Goal: Feedback & Contribution: Contribute content

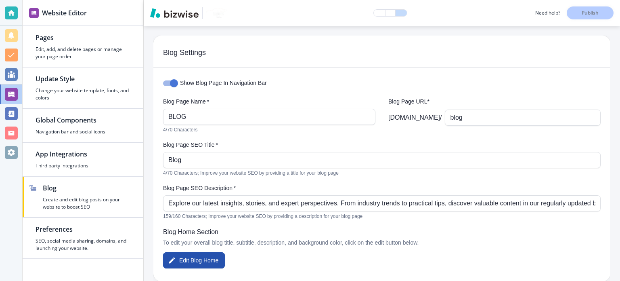
scroll to position [202, 0]
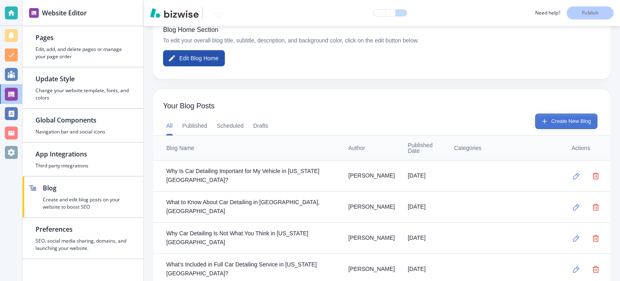
click at [557, 121] on button "Create New Blog" at bounding box center [566, 120] width 62 height 15
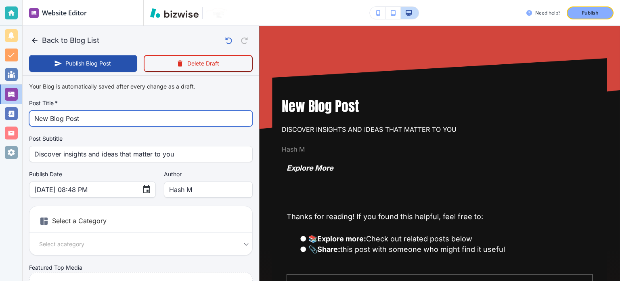
click at [127, 122] on input "New Blog Post" at bounding box center [140, 118] width 213 height 15
paste input "How to Ceramic Coat a Boat & why its importan"
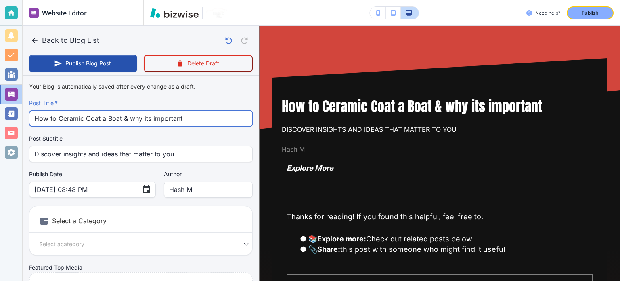
type input "How to Ceramic Coat a Boat & why its important"
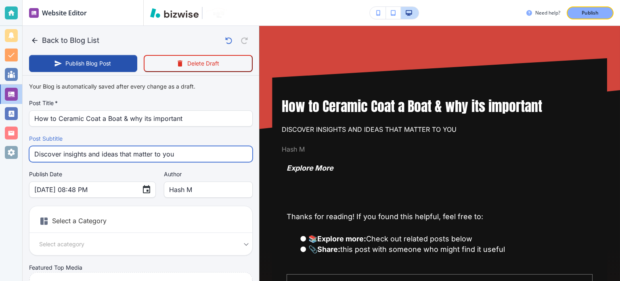
click at [111, 151] on input "Discover insights and ideas that matter to you" at bounding box center [140, 153] width 213 height 15
paste input "How to Ceramic Coat a Boat & why its important"
type input "How to Ceramic Coat a Boat & why its important"
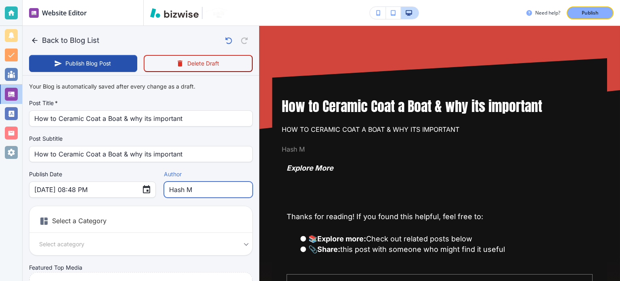
drag, startPoint x: 183, startPoint y: 191, endPoint x: 151, endPoint y: 185, distance: 32.0
click at [164, 185] on div "Hash M Author" at bounding box center [208, 189] width 89 height 16
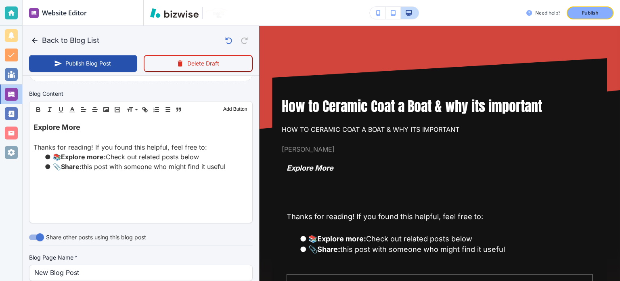
scroll to position [363, 0]
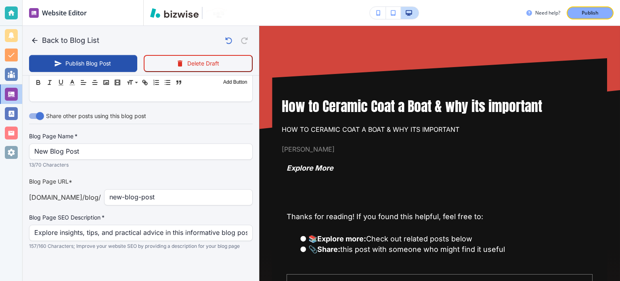
type input "[PERSON_NAME]"
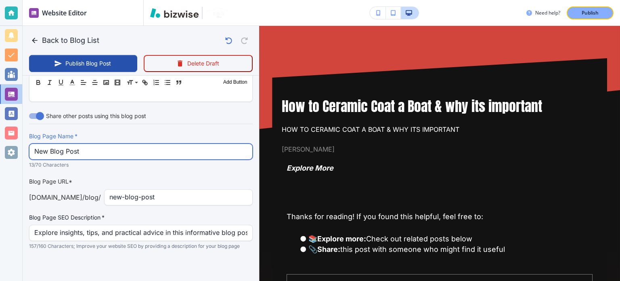
click at [123, 148] on input "New Blog Post" at bounding box center [140, 151] width 213 height 15
paste input "How to Ceramic Coat a Boat & why its importan"
type input "How to Ceramic Coat a Boat & why its important"
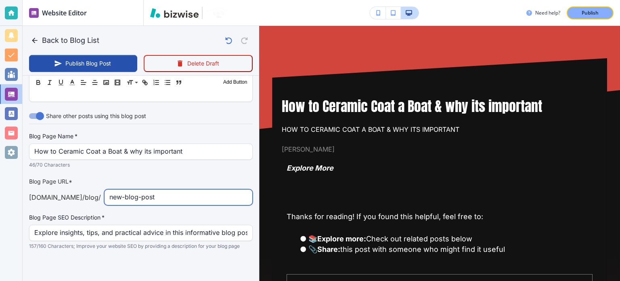
click at [181, 192] on input "new-blog-post" at bounding box center [178, 196] width 138 height 15
paste input "how-to-ceramic-coat-a-boat-why-its-importan"
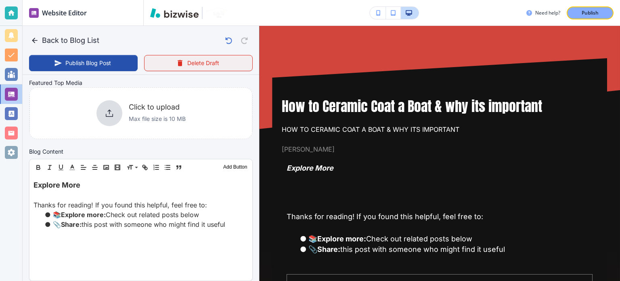
scroll to position [202, 0]
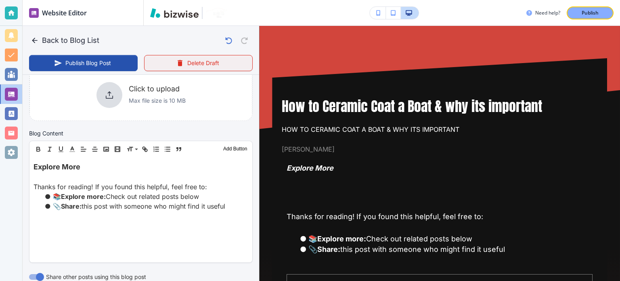
type input "how-to-ceramic-coat-a-boat-why-its-important"
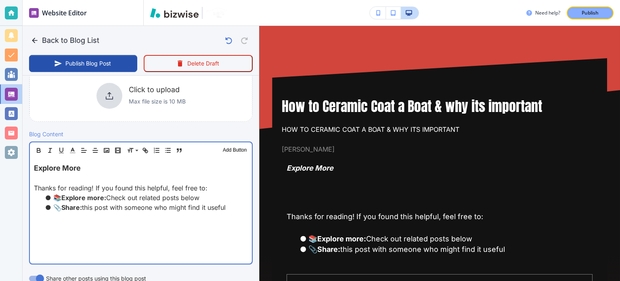
click at [186, 179] on p at bounding box center [141, 178] width 214 height 10
type input "[DATE] 08:49 PM"
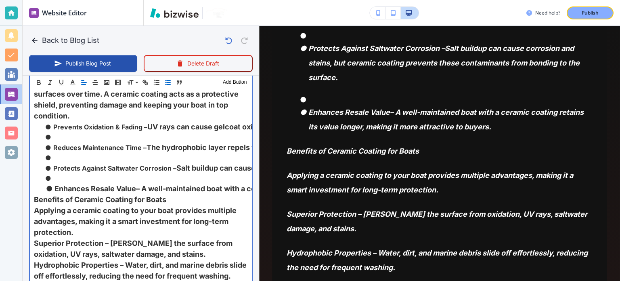
scroll to position [444, 0]
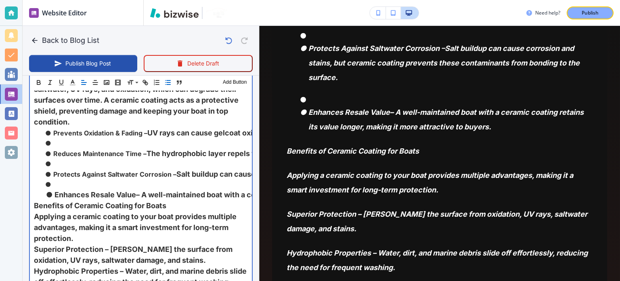
click at [67, 148] on li at bounding box center [146, 143] width 204 height 10
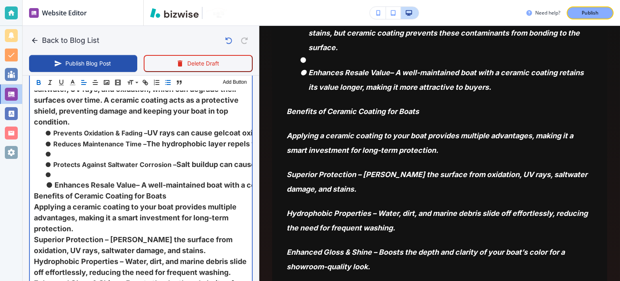
click at [63, 159] on li at bounding box center [146, 154] width 204 height 10
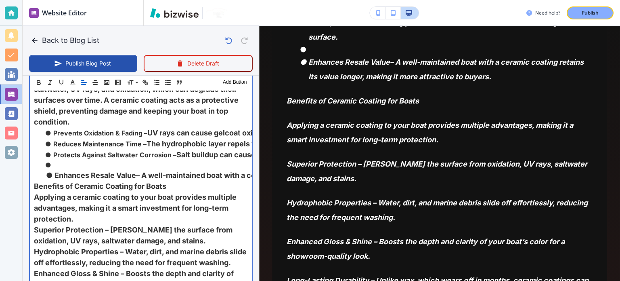
click at [65, 170] on li at bounding box center [146, 165] width 204 height 10
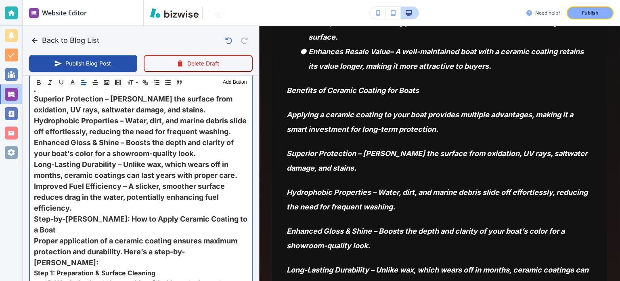
scroll to position [727, 0]
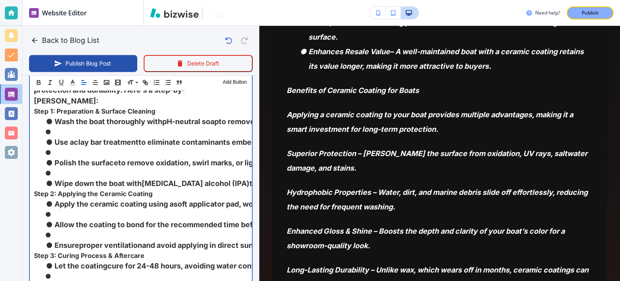
click at [71, 136] on li at bounding box center [146, 132] width 204 height 10
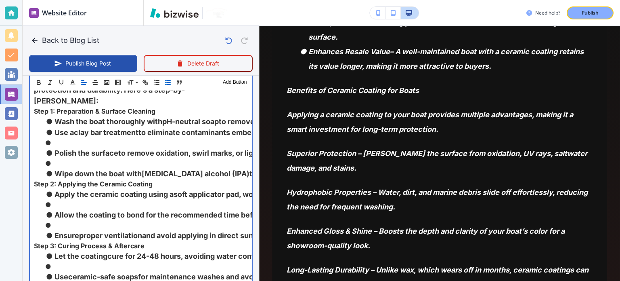
click at [65, 147] on li at bounding box center [146, 143] width 204 height 10
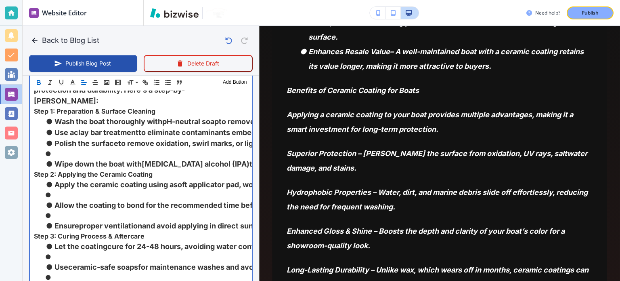
click at [68, 158] on li at bounding box center [146, 154] width 204 height 10
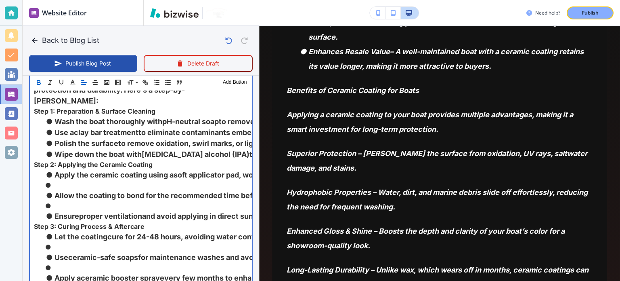
click at [63, 199] on li "Allow the coating to bond for the recommended time before gently buffing with a…" at bounding box center [146, 195] width 204 height 11
click at [64, 190] on li at bounding box center [146, 185] width 204 height 10
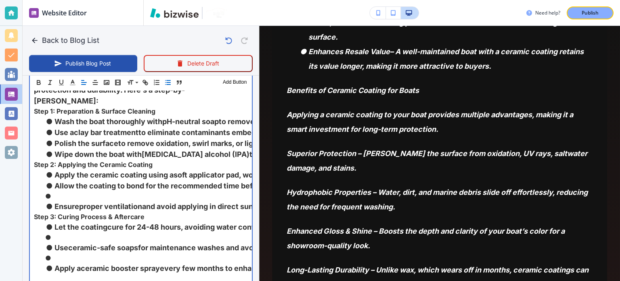
click at [64, 201] on li at bounding box center [146, 196] width 204 height 10
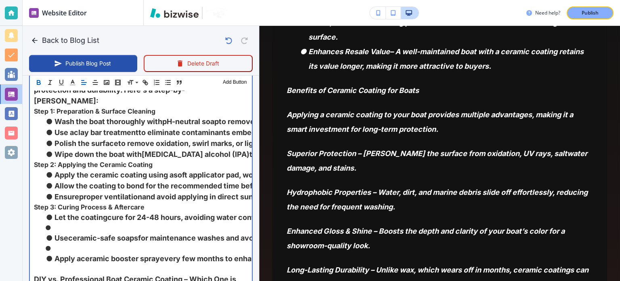
scroll to position [848, 0]
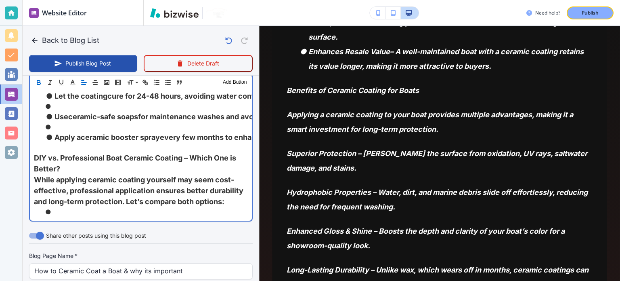
click at [71, 111] on li at bounding box center [146, 106] width 204 height 10
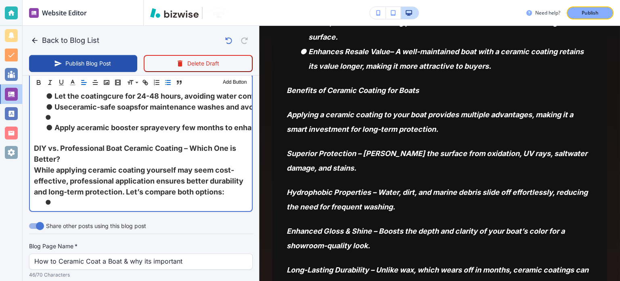
click at [65, 122] on li at bounding box center [146, 117] width 204 height 10
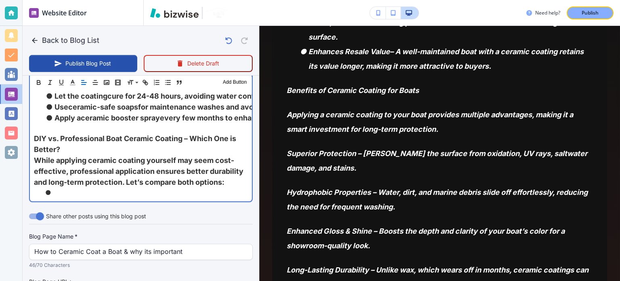
click at [61, 133] on p at bounding box center [141, 128] width 214 height 10
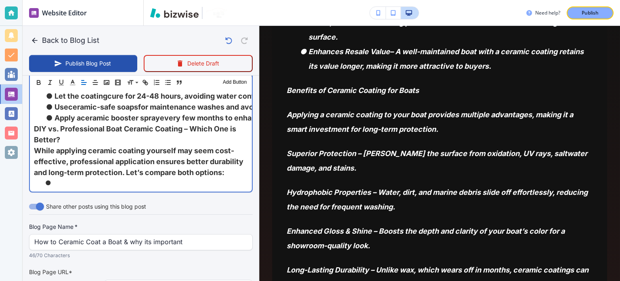
click at [77, 187] on li at bounding box center [146, 183] width 204 height 10
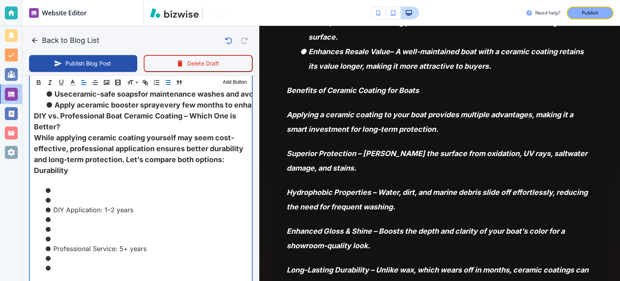
scroll to position [942, 0]
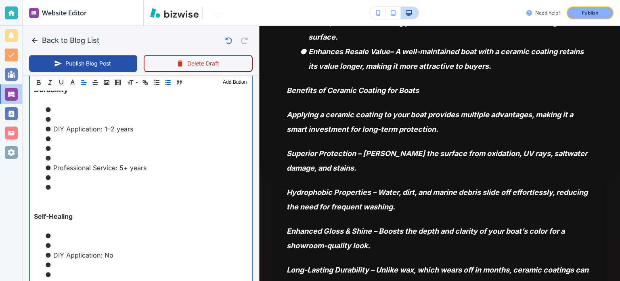
click at [70, 124] on li at bounding box center [146, 119] width 204 height 10
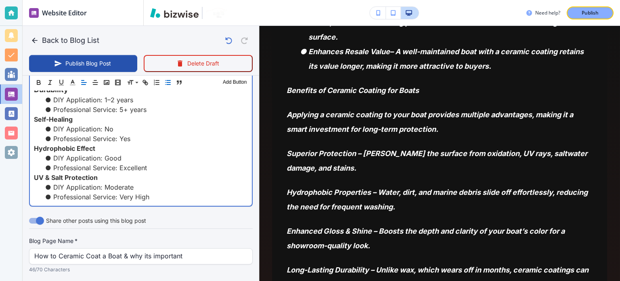
click at [191, 201] on li "Professional Service: Very High" at bounding box center [146, 197] width 204 height 10
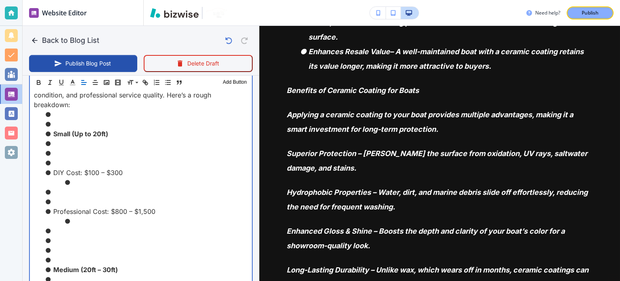
scroll to position [1265, 0]
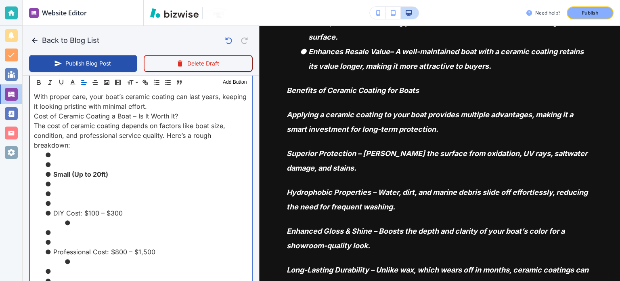
click at [65, 169] on li at bounding box center [146, 164] width 204 height 10
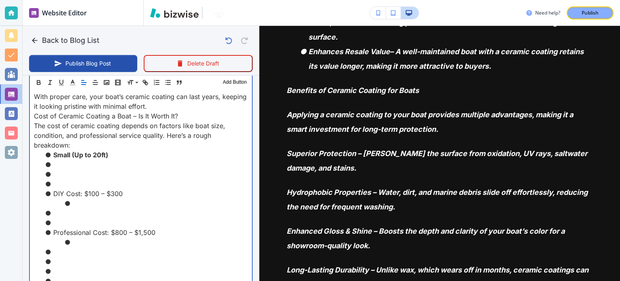
click at [62, 189] on li at bounding box center [146, 184] width 204 height 10
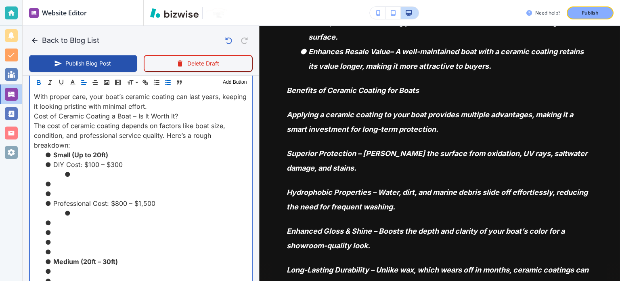
click at [62, 198] on li at bounding box center [146, 194] width 204 height 10
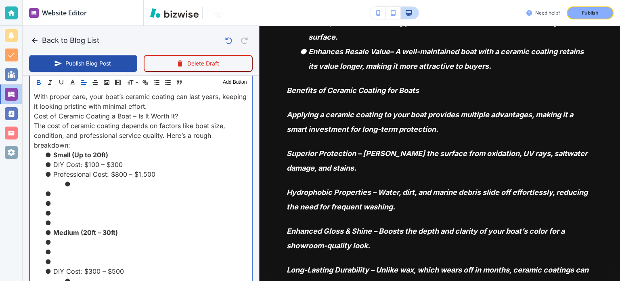
click at [68, 227] on li at bounding box center [146, 223] width 204 height 10
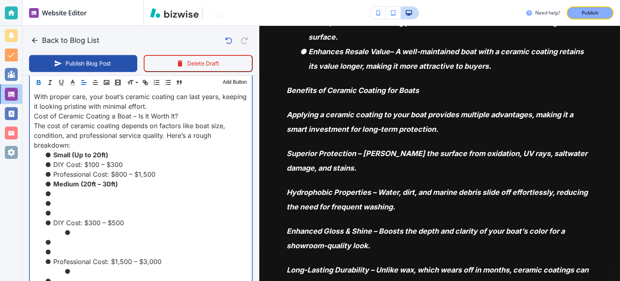
click at [63, 218] on li at bounding box center [146, 213] width 204 height 10
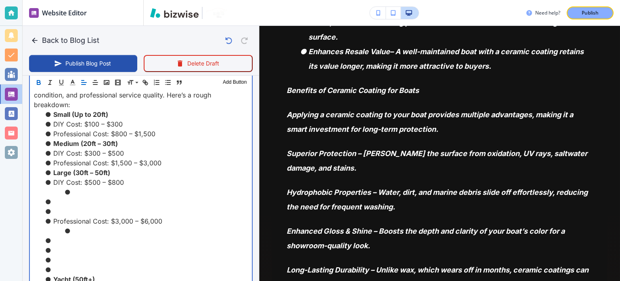
scroll to position [1345, 0]
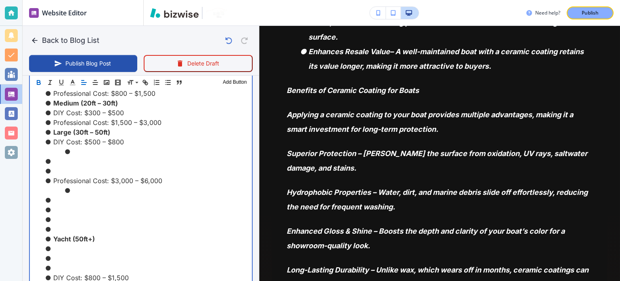
click at [58, 176] on li at bounding box center [146, 171] width 204 height 10
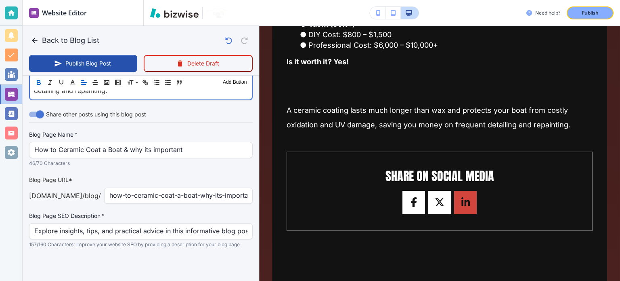
scroll to position [1389, 0]
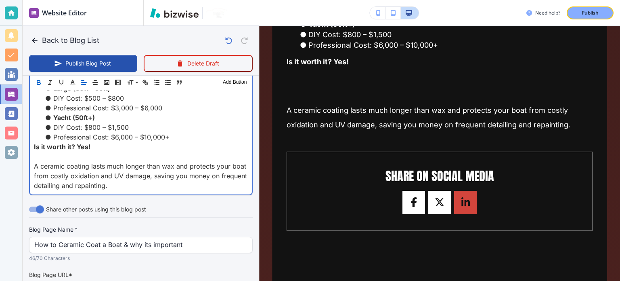
click at [34, 189] on p "A ceramic coating lasts much longer than wax and protects your boat from costly…" at bounding box center [141, 175] width 214 height 29
type input "[DATE] 08:57 PM"
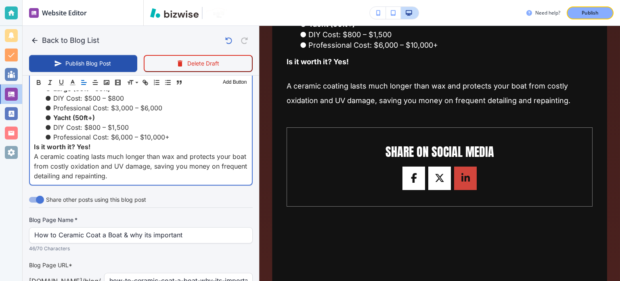
click at [153, 180] on p "A ceramic coating lasts much longer than wax and protects your boat from costly…" at bounding box center [141, 165] width 214 height 29
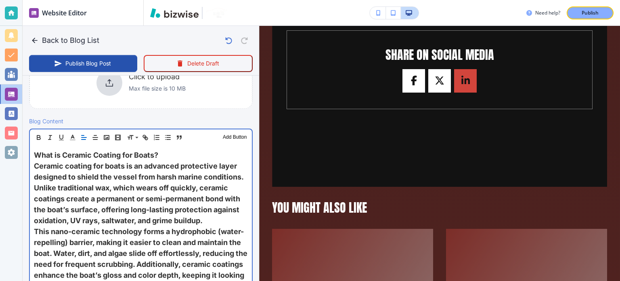
scroll to position [2342, 0]
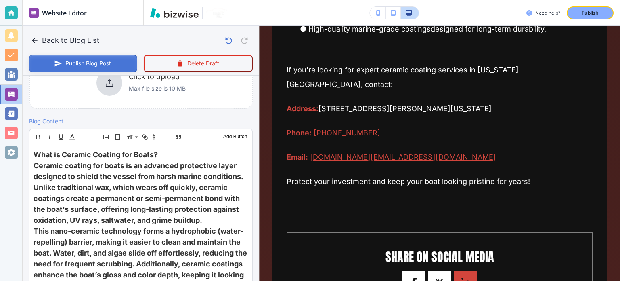
click at [61, 59] on button "Publish Blog Post" at bounding box center [83, 63] width 108 height 17
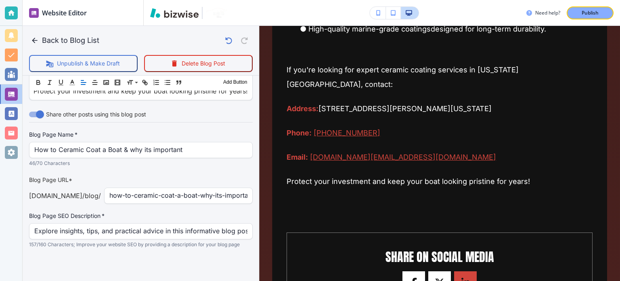
scroll to position [1664, 0]
click at [597, 13] on p "Publish" at bounding box center [590, 12] width 17 height 7
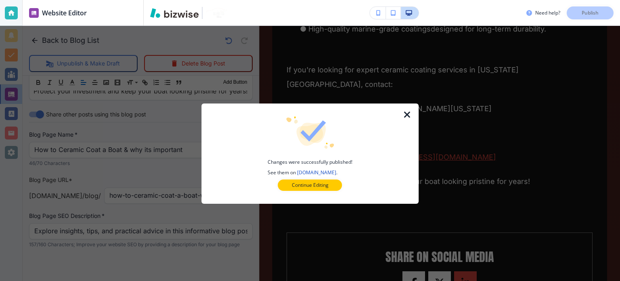
click at [405, 118] on icon "button" at bounding box center [408, 115] width 10 height 10
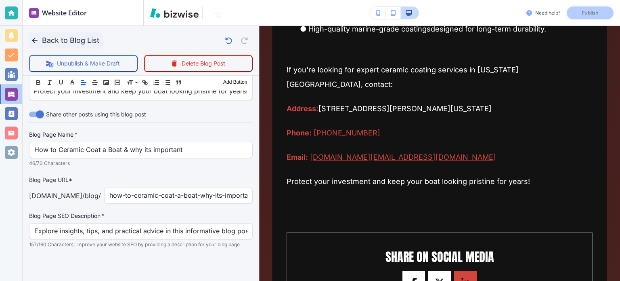
click at [55, 39] on button "Back to Blog List" at bounding box center [65, 40] width 73 height 16
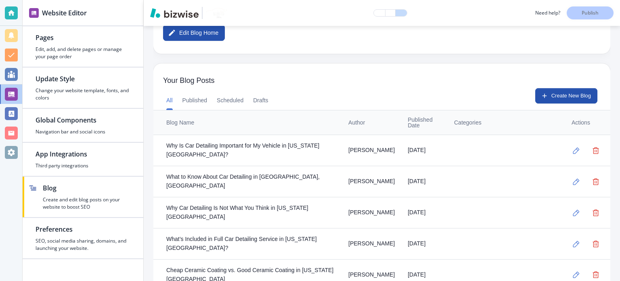
scroll to position [202, 0]
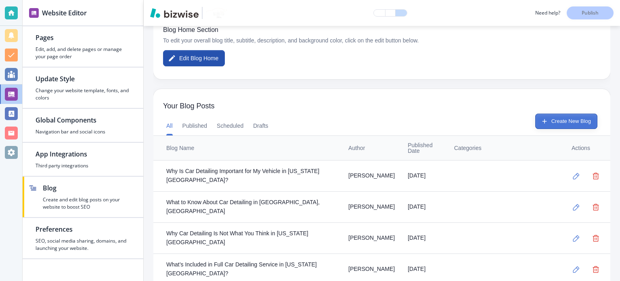
click at [542, 121] on button "Create New Blog" at bounding box center [566, 120] width 62 height 15
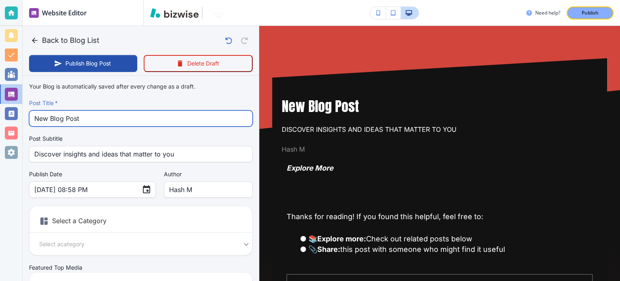
click at [107, 122] on input "New Blog Post" at bounding box center [140, 118] width 213 height 15
paste input "Top 5 Ceramic Coatings to Use in [US_STATE][GEOGRAPHIC_DATA]"
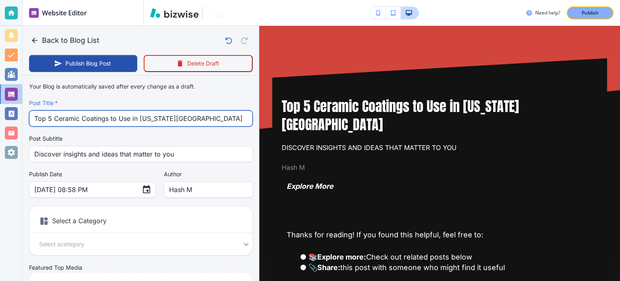
type input "Top 5 Ceramic Coatings to Use in [US_STATE][GEOGRAPHIC_DATA]"
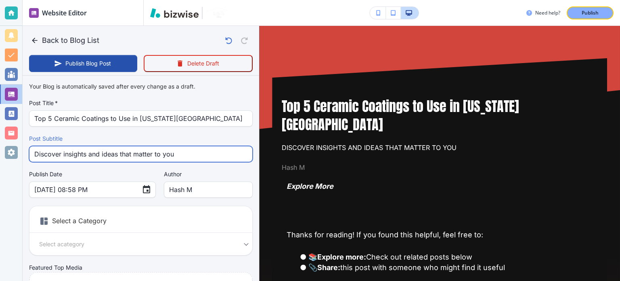
click at [148, 149] on input "Discover insights and ideas that matter to you" at bounding box center [140, 153] width 213 height 15
paste input "Top 5 Ceramic Coatings to Use in [US_STATE][GEOGRAPHIC_DATA]"
type input "Top 5 Ceramic Coatings to Use in [US_STATE][GEOGRAPHIC_DATA]"
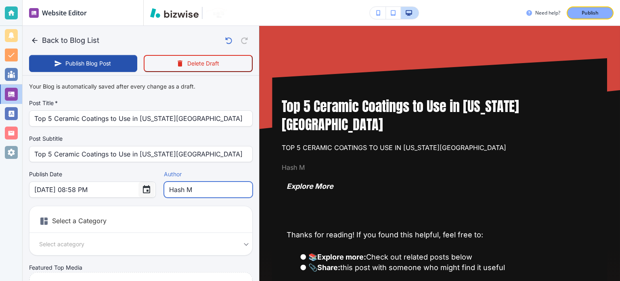
drag, startPoint x: 195, startPoint y: 189, endPoint x: 136, endPoint y: 195, distance: 59.2
click at [136, 195] on div "Publish Date [DATE] 08:58 PM ​ Author [PERSON_NAME] M Author" at bounding box center [141, 183] width 224 height 27
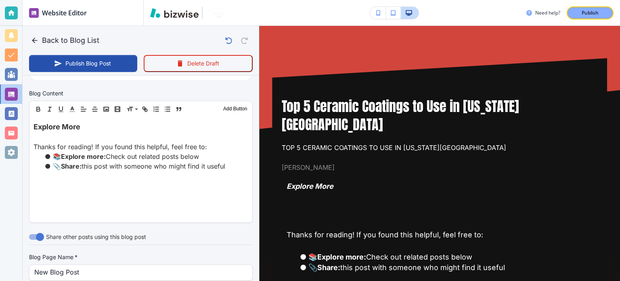
scroll to position [363, 0]
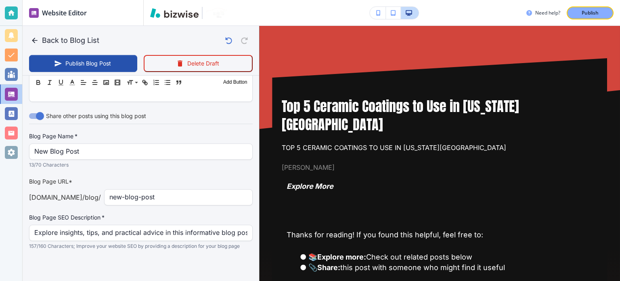
type input "[PERSON_NAME]"
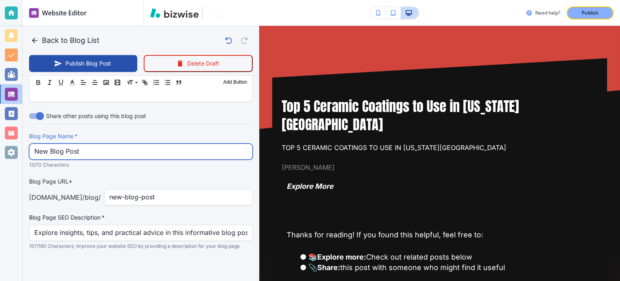
click at [119, 155] on input "New Blog Post" at bounding box center [140, 151] width 213 height 15
paste input "Top 5 Ceramic Coatings to Use in [US_STATE][GEOGRAPHIC_DATA]"
type input "Top 5 Ceramic Coatings to Use in [US_STATE][GEOGRAPHIC_DATA]"
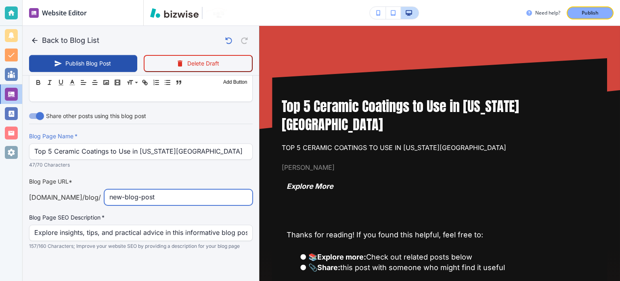
click at [192, 195] on input "new-blog-post" at bounding box center [178, 196] width 138 height 15
paste input "top-5-ceramic-coatings-to-use-in-[US_STATE][GEOGRAPHIC_DATA]"
type input "[DATE] 08:59 PM"
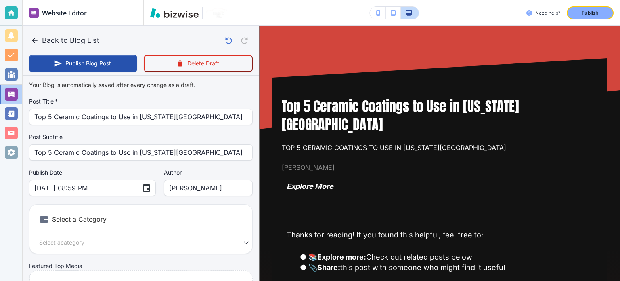
scroll to position [0, 0]
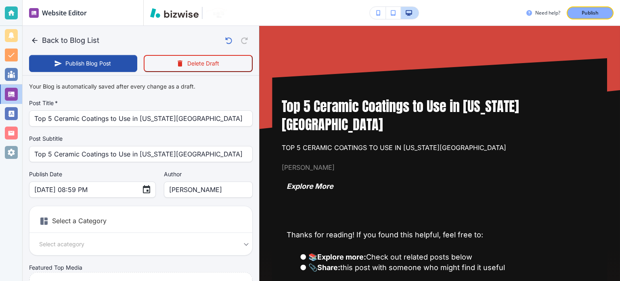
type input "top-5-ceramic-coatings-to-use-in-[US_STATE][GEOGRAPHIC_DATA]"
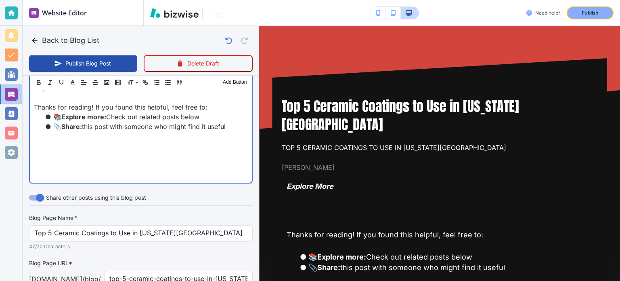
scroll to position [283, 0]
click at [99, 156] on div "Explore More Thanks for reading! If you found this helpful, feel free to: 📚 Exp…" at bounding box center [141, 130] width 222 height 105
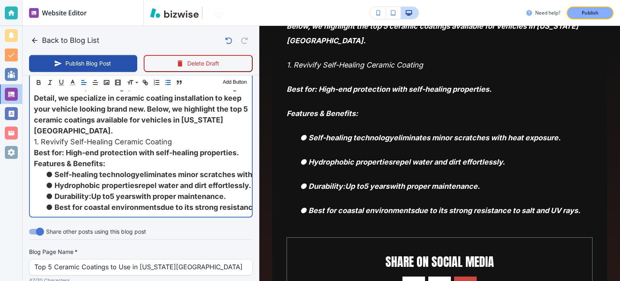
scroll to position [407, 0]
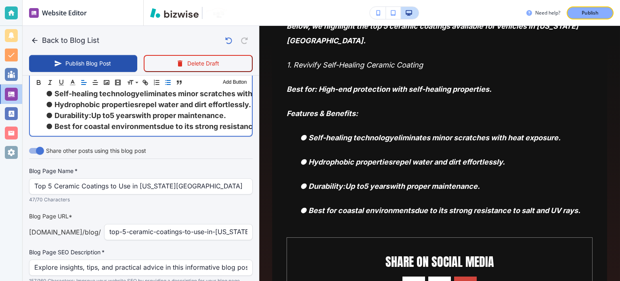
click at [238, 124] on span "due to its strong resistance to salt and UV rays." at bounding box center [244, 126] width 166 height 8
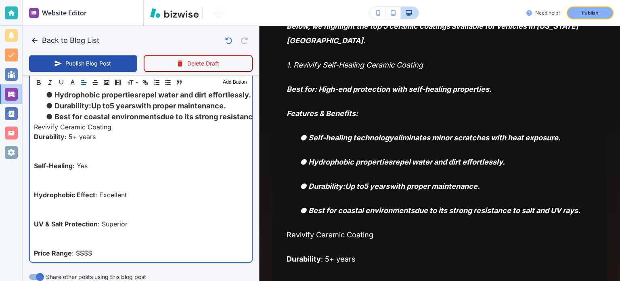
scroll to position [363, 0]
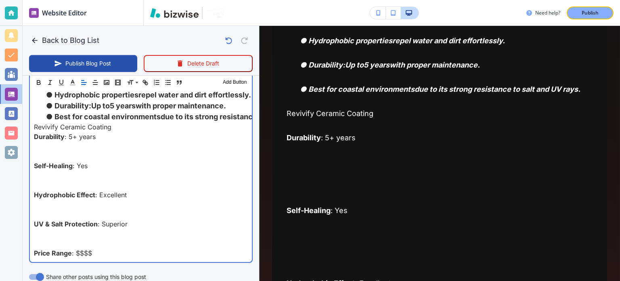
click at [34, 134] on strong "Durability" at bounding box center [49, 136] width 31 height 8
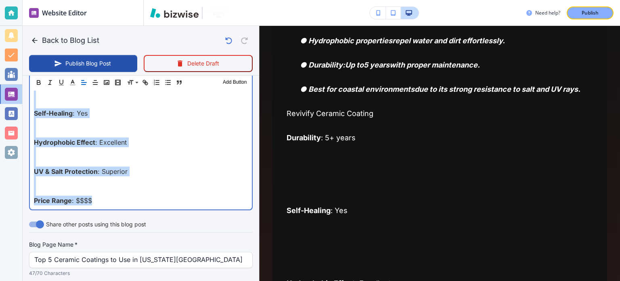
scroll to position [457, 0]
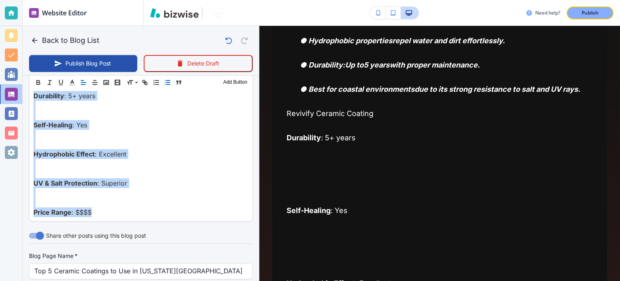
click at [165, 84] on icon "button" at bounding box center [167, 82] width 7 height 7
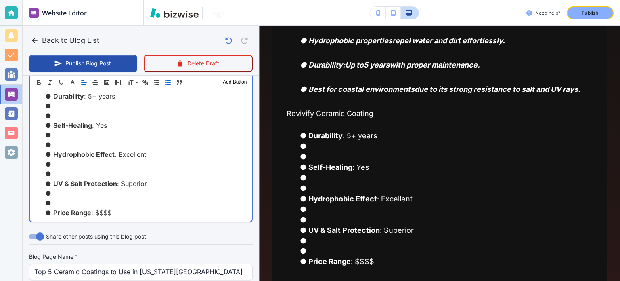
click at [74, 195] on li at bounding box center [146, 193] width 204 height 10
click at [74, 203] on li at bounding box center [146, 203] width 204 height 10
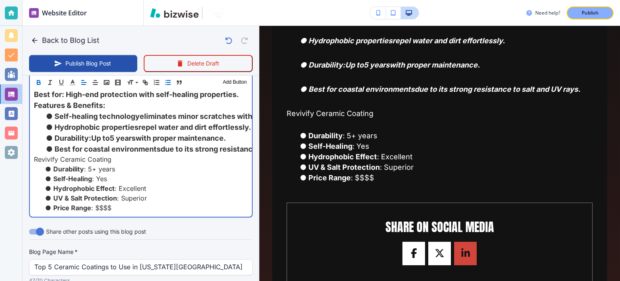
scroll to position [384, 0]
click at [152, 203] on li "Price Range : $$$$" at bounding box center [146, 208] width 204 height 10
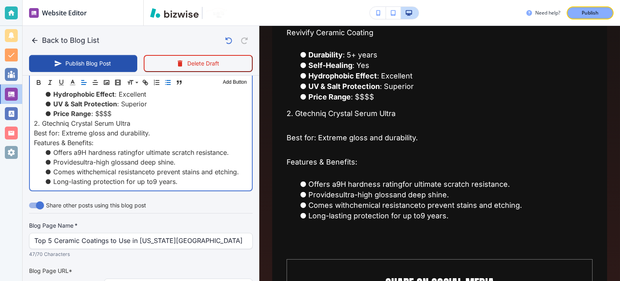
scroll to position [493, 0]
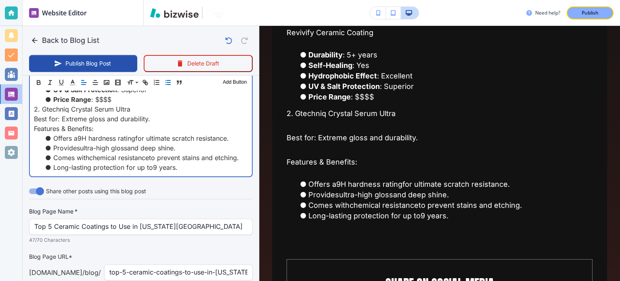
click at [212, 164] on li "Long-lasting protection for up to 9 years ." at bounding box center [146, 167] width 204 height 10
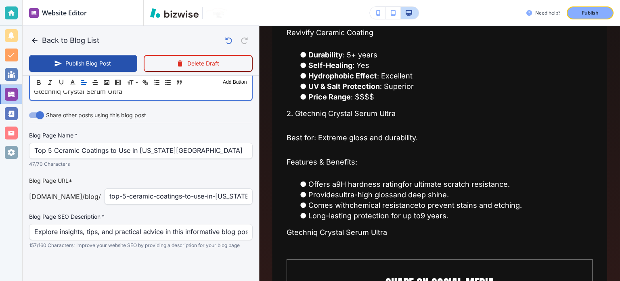
scroll to position [538, 0]
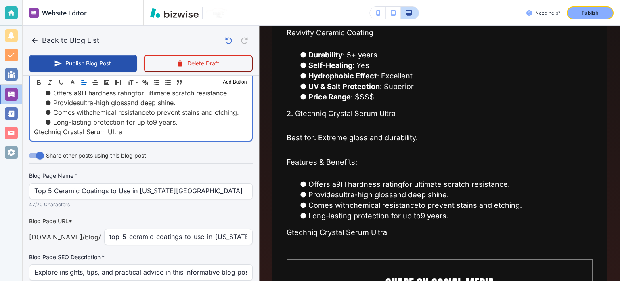
click at [135, 132] on p "﻿Gtechniq Crystal Serum Ultra" at bounding box center [141, 132] width 214 height 10
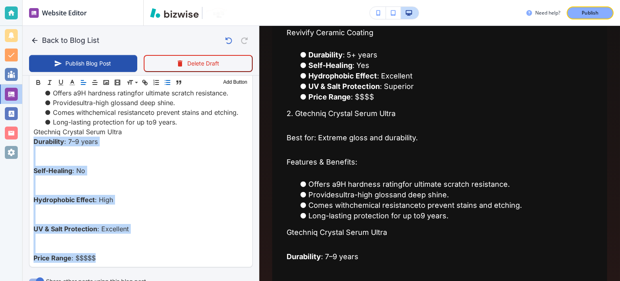
click at [166, 84] on icon "button" at bounding box center [167, 82] width 7 height 7
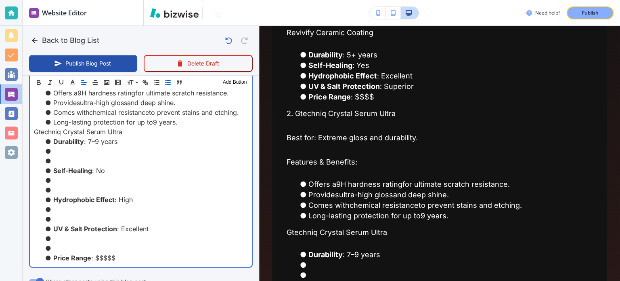
click at [88, 156] on li at bounding box center [146, 161] width 204 height 10
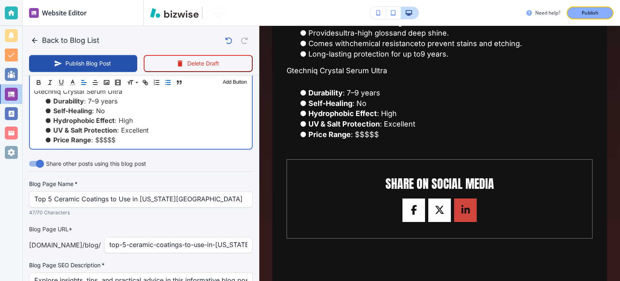
scroll to position [578, 0]
click at [167, 132] on li "UV & Salt Protection : Excellent" at bounding box center [146, 130] width 204 height 10
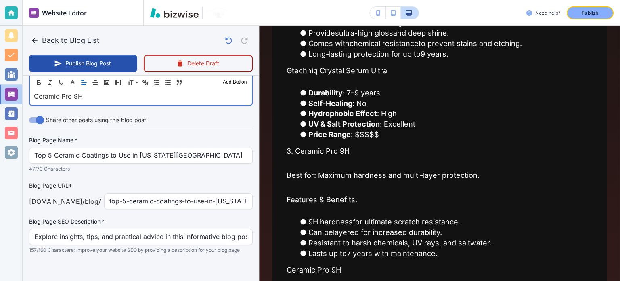
scroll to position [659, 0]
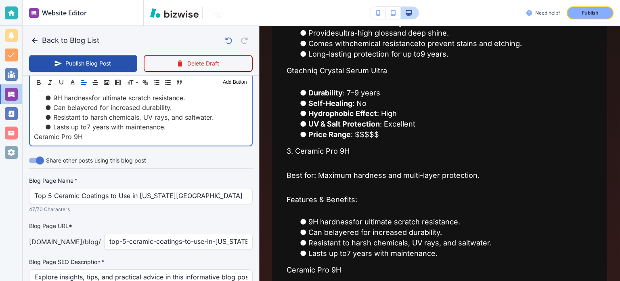
click at [112, 134] on p "﻿Ceramic Pro 9H" at bounding box center [141, 137] width 214 height 10
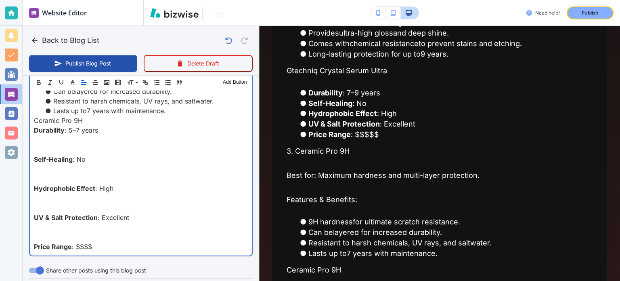
scroll to position [674, 0]
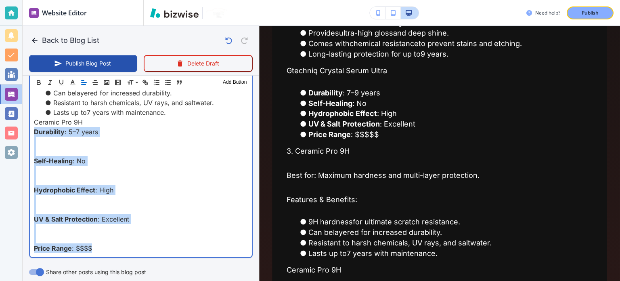
drag, startPoint x: 34, startPoint y: 131, endPoint x: 103, endPoint y: 245, distance: 133.4
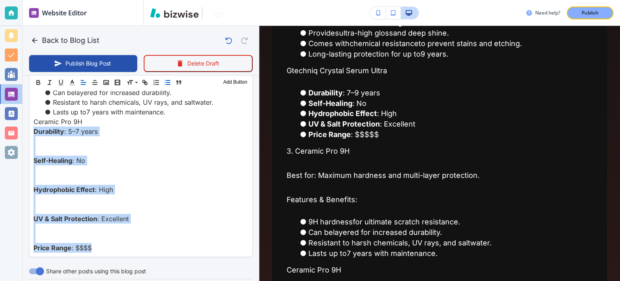
click at [168, 85] on icon "button" at bounding box center [167, 82] width 7 height 7
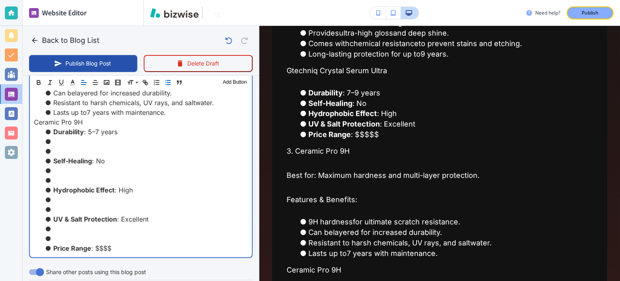
click at [66, 148] on li at bounding box center [146, 151] width 204 height 10
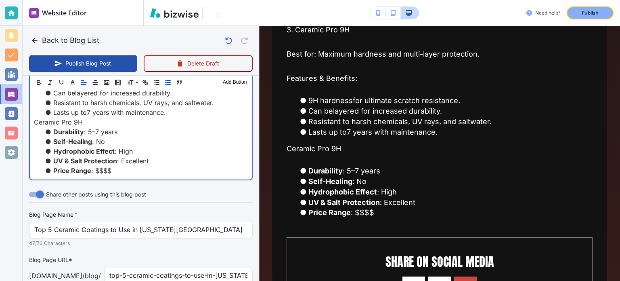
click at [128, 166] on li "Price Range : $$$$" at bounding box center [146, 171] width 204 height 10
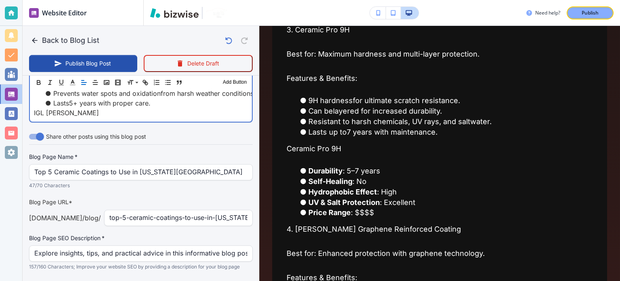
scroll to position [754, 0]
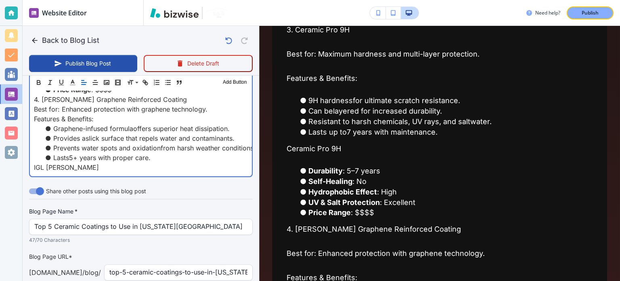
click at [132, 166] on p "﻿[PERSON_NAME] Graphene" at bounding box center [141, 167] width 214 height 10
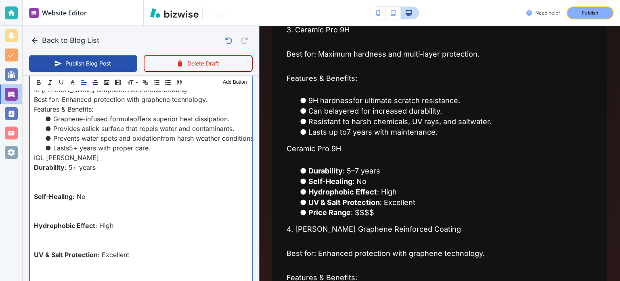
scroll to position [759, 0]
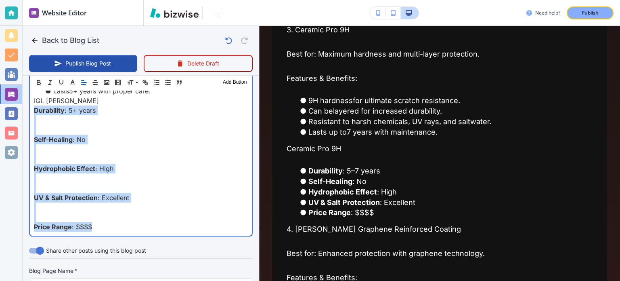
scroll to position [809, 0]
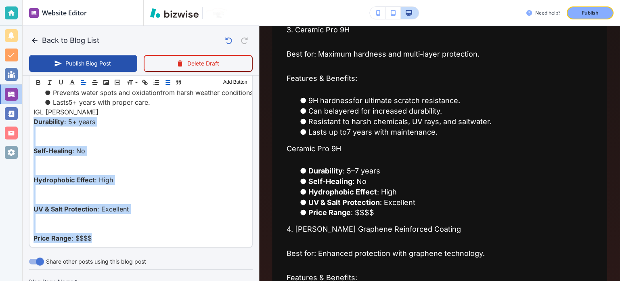
click at [167, 84] on line "button" at bounding box center [168, 84] width 4 height 0
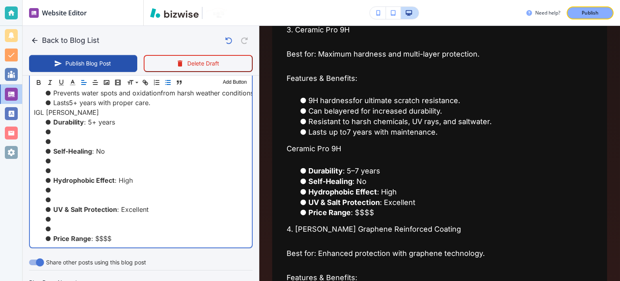
click at [78, 134] on li at bounding box center [146, 132] width 204 height 10
click at [76, 141] on li at bounding box center [146, 141] width 204 height 10
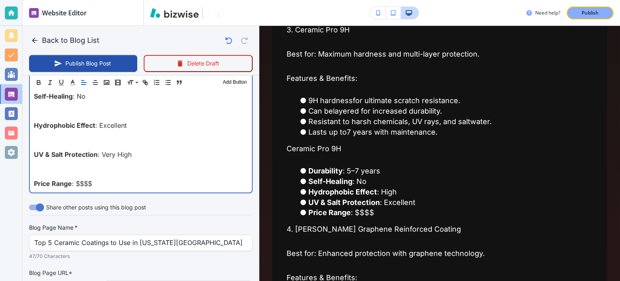
scroll to position [925, 0]
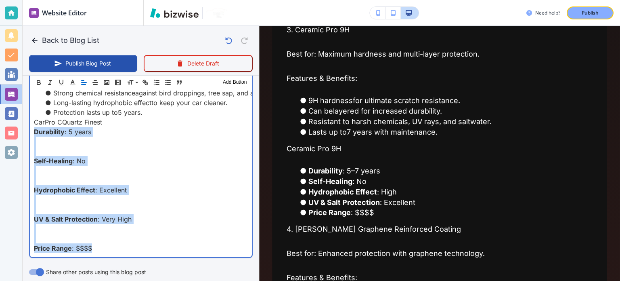
drag, startPoint x: 32, startPoint y: 130, endPoint x: 145, endPoint y: 248, distance: 163.4
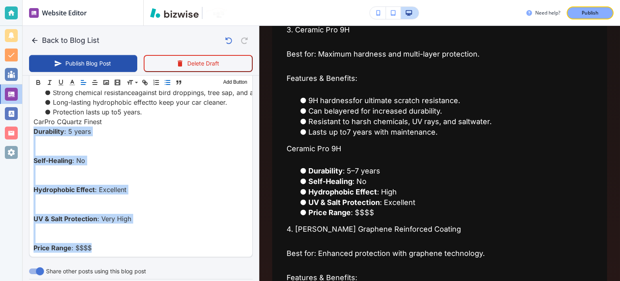
click at [168, 81] on icon "button" at bounding box center [167, 82] width 7 height 7
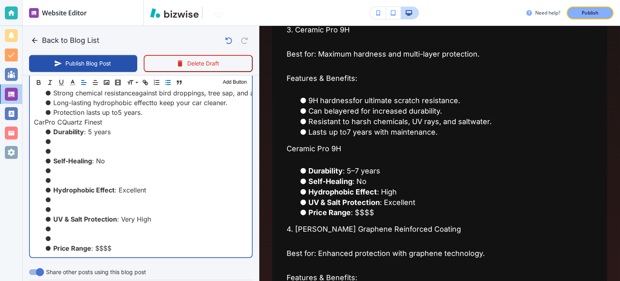
click at [73, 143] on li at bounding box center [146, 141] width 204 height 10
click at [75, 147] on li at bounding box center [146, 151] width 204 height 10
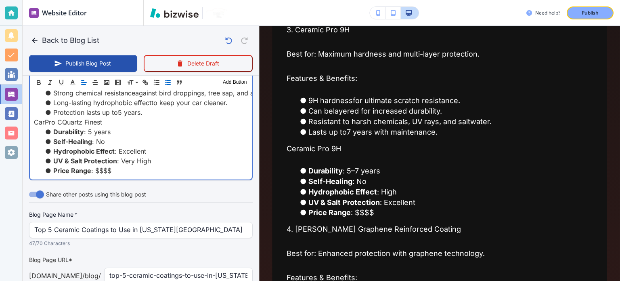
type input "[DATE] 09:09 PM"
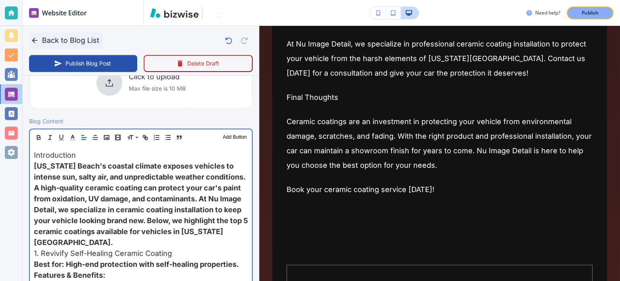
scroll to position [1413, 0]
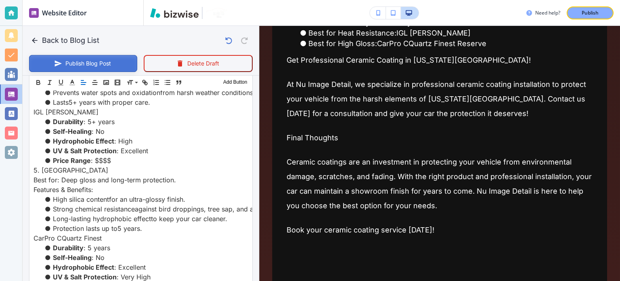
click at [112, 63] on button "Publish Blog Post" at bounding box center [83, 63] width 108 height 17
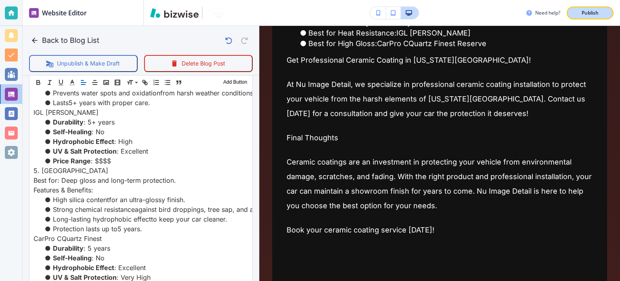
click at [585, 14] on p "Publish" at bounding box center [590, 12] width 17 height 7
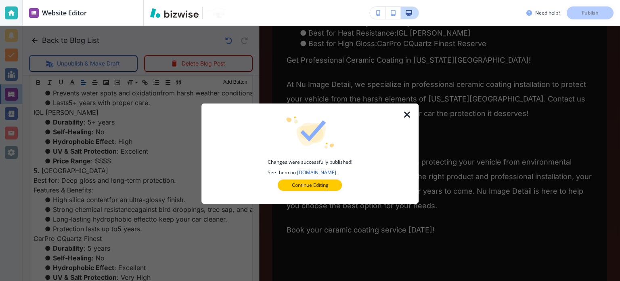
click at [412, 111] on icon "button" at bounding box center [408, 115] width 10 height 10
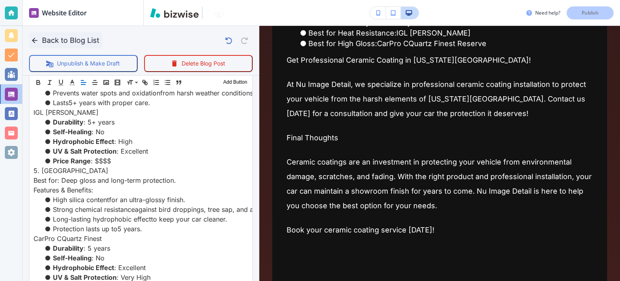
click at [45, 38] on button "Back to Blog List" at bounding box center [65, 40] width 73 height 16
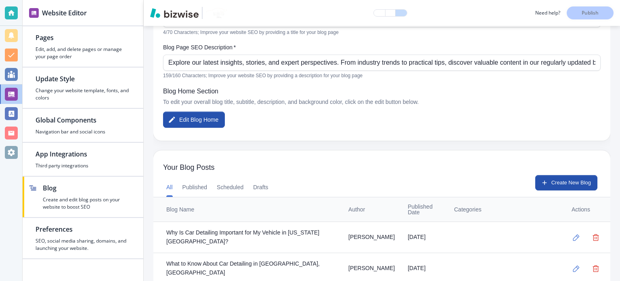
scroll to position [202, 0]
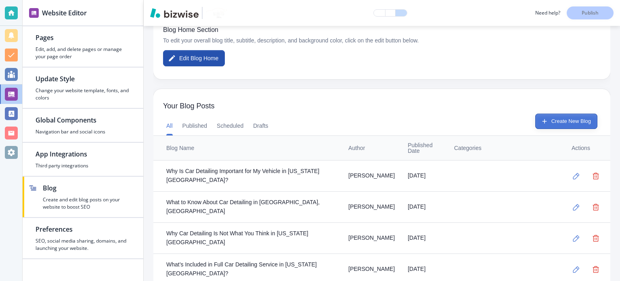
click at [575, 113] on button "Create New Blog" at bounding box center [566, 120] width 62 height 15
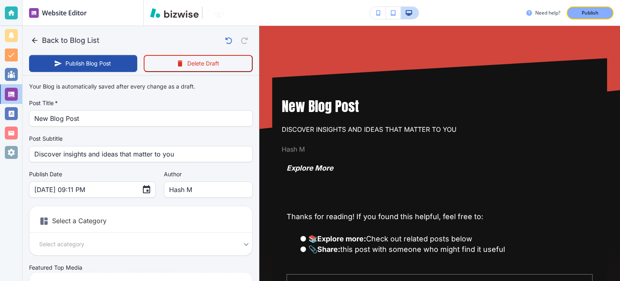
drag, startPoint x: 118, startPoint y: 126, endPoint x: 115, endPoint y: 114, distance: 11.7
click at [116, 117] on div "Your Blog is automatically saved after every change as a draft. Post Title   * …" at bounding box center [141, 205] width 224 height 253
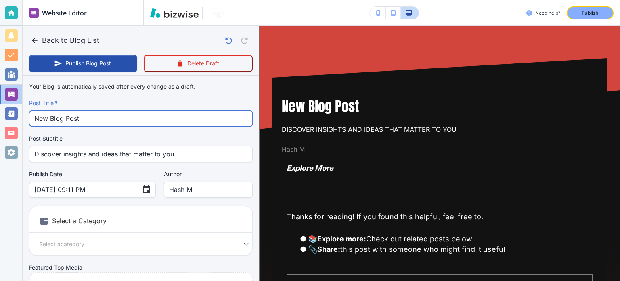
click at [113, 111] on input "New Blog Post" at bounding box center [140, 118] width 213 height 15
paste input "Car Detailing Tips for Every Car Owner in [US_STATE][GEOGRAPHIC_DATA]"
type input "Car Detailing Tips for Every Car Owner in [US_STATE][GEOGRAPHIC_DATA]"
type input "[DATE] 09:12 PM"
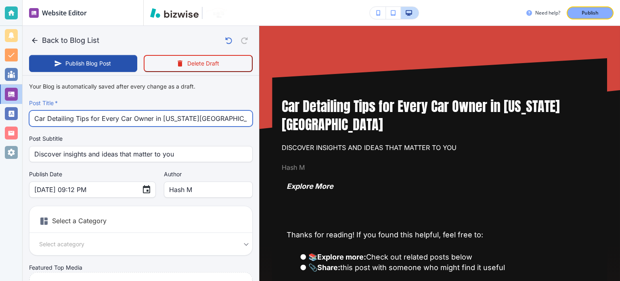
type input "Car Detailing Tips for Every Car Owner in [US_STATE][GEOGRAPHIC_DATA]"
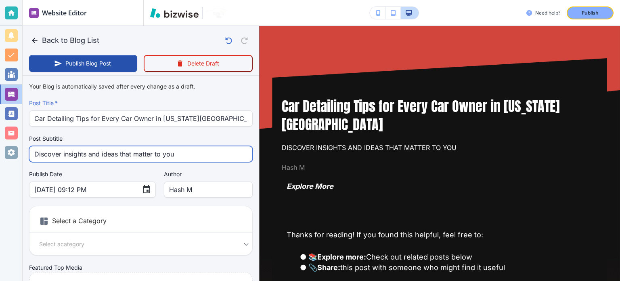
click at [191, 148] on input "Discover insights and ideas that matter to you" at bounding box center [140, 153] width 213 height 15
paste input "Car Detailing Tips for Every Car Owner in [US_STATE][GEOGRAPHIC_DATA]"
type input "Car Detailing Tips for Every Car Owner in [US_STATE][GEOGRAPHIC_DATA]"
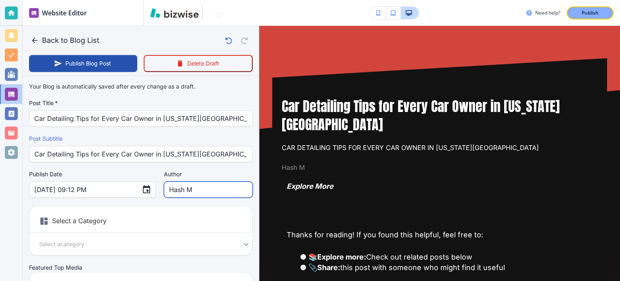
click at [178, 189] on input "Hash M" at bounding box center [208, 189] width 78 height 15
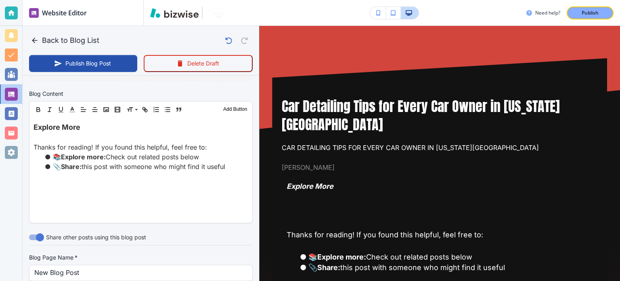
scroll to position [363, 0]
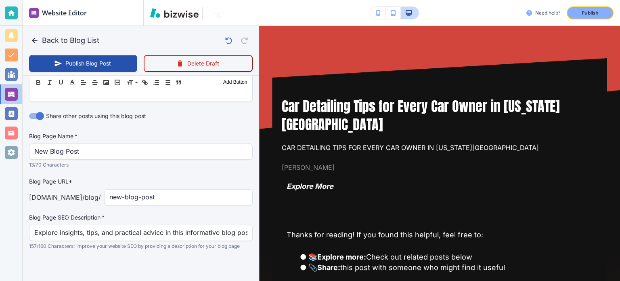
type input "[PERSON_NAME]"
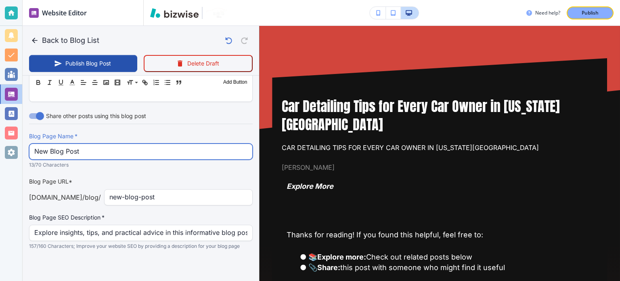
click at [109, 148] on input "New Blog Post" at bounding box center [140, 151] width 213 height 15
paste input "Car Detailing Tips for Every Car Owner in [US_STATE][GEOGRAPHIC_DATA]"
type input "Car Detailing Tips for Every Car Owner in [US_STATE][GEOGRAPHIC_DATA]"
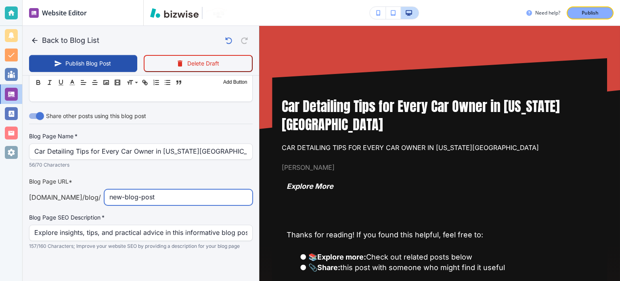
click at [179, 192] on input "new-blog-post" at bounding box center [178, 196] width 138 height 15
paste input "car-detailing-tips-for-every-car-owner-in-[US_STATE][GEOGRAPHIC_DATA]"
type input "[DATE] 09:13 PM"
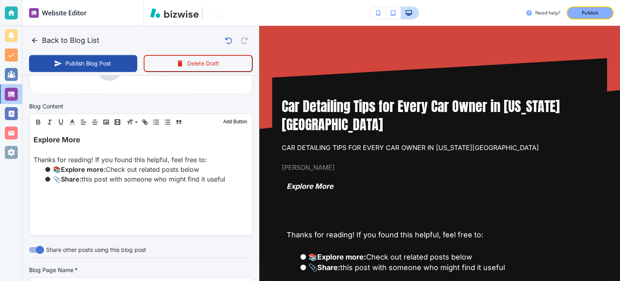
scroll to position [242, 0]
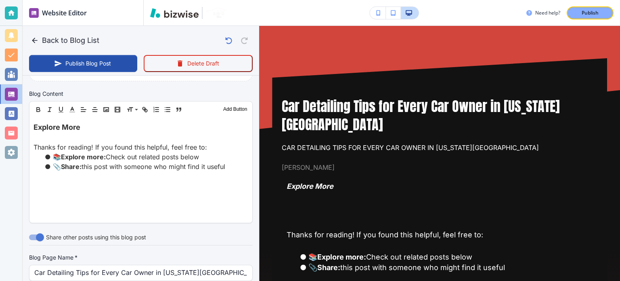
type input "car-detailing-tips-for-every-car-owner-in-[US_STATE][GEOGRAPHIC_DATA]"
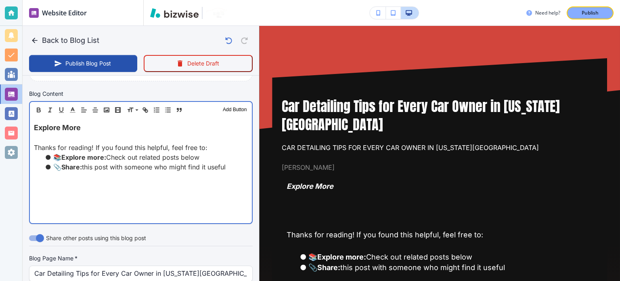
click at [153, 166] on li "📎 Share: this post with someone who might find it useful" at bounding box center [146, 167] width 204 height 10
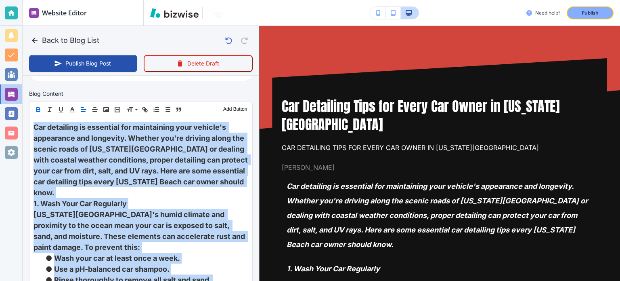
click at [36, 107] on icon "button" at bounding box center [38, 109] width 7 height 7
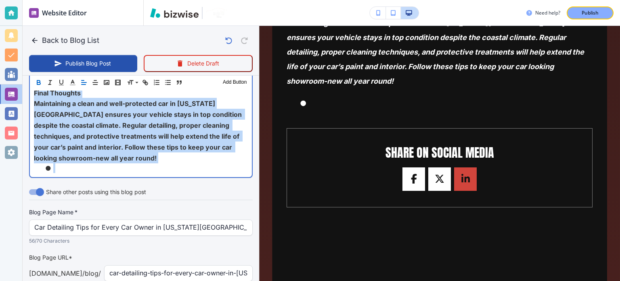
scroll to position [1000, 0]
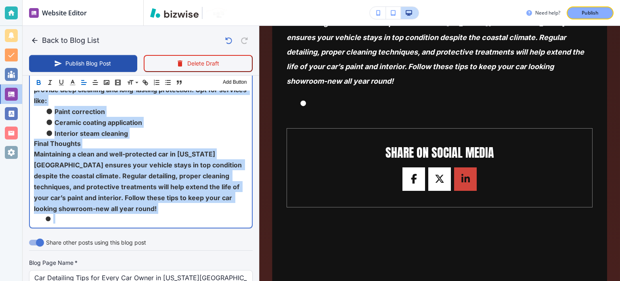
click at [102, 214] on li at bounding box center [146, 219] width 204 height 10
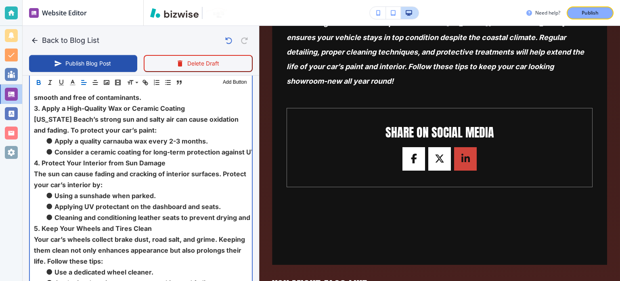
scroll to position [606, 0]
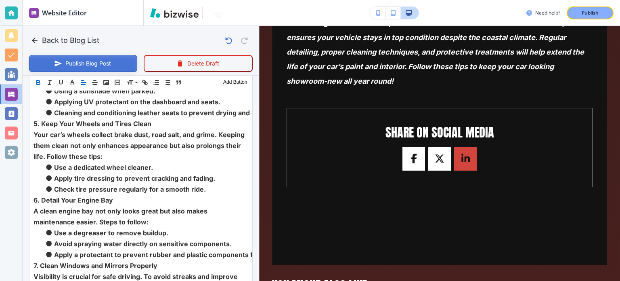
click at [91, 68] on button "Publish Blog Post" at bounding box center [83, 63] width 108 height 17
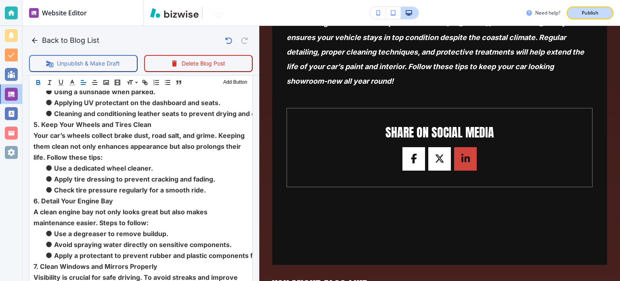
click at [601, 9] on div "Publish" at bounding box center [590, 12] width 26 height 7
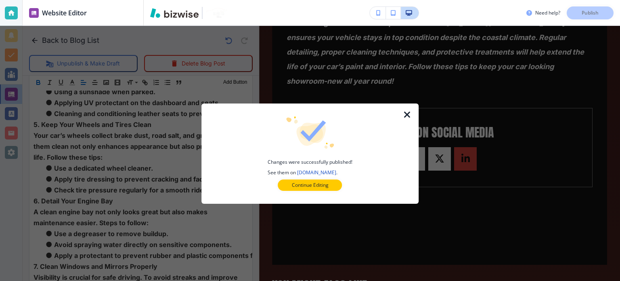
click at [410, 116] on icon "button" at bounding box center [408, 115] width 10 height 10
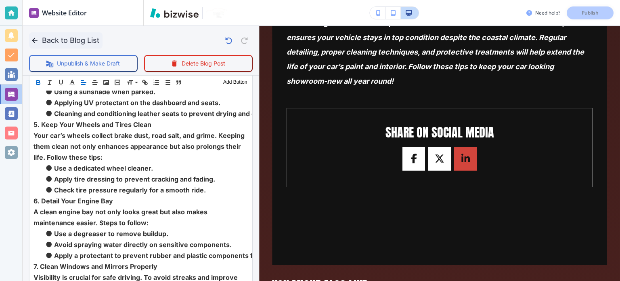
click at [45, 39] on button "Back to Blog List" at bounding box center [65, 40] width 73 height 16
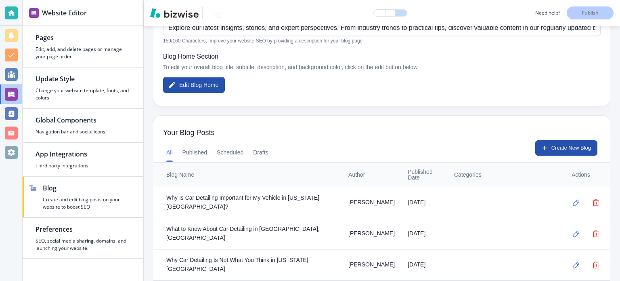
scroll to position [162, 0]
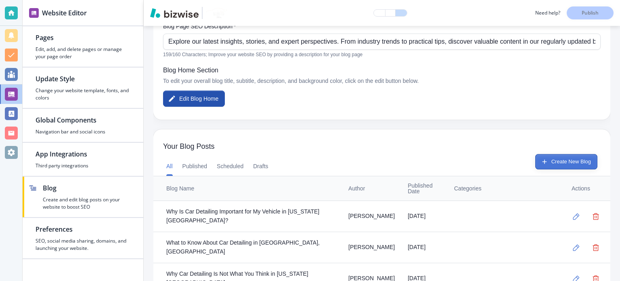
click at [565, 162] on button "Create New Blog" at bounding box center [566, 161] width 62 height 15
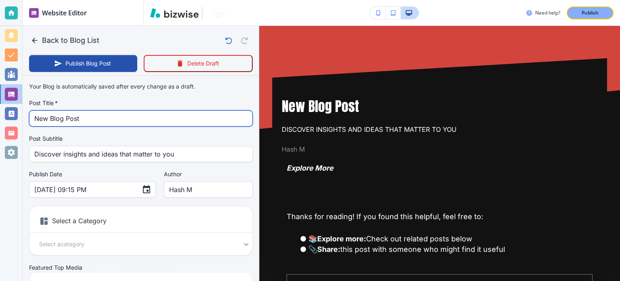
click at [135, 119] on input "New Blog Post" at bounding box center [140, 118] width 213 height 15
paste input "How Bad Ceramic Coating Can Destroy Your Vehicle"
type input "How Bad Ceramic Coating Can Destroy Your Vehicle"
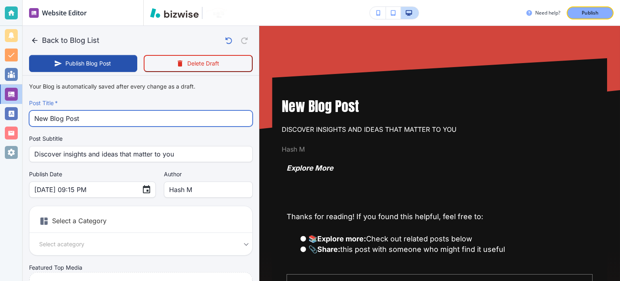
type input "[DATE] 09:16 PM"
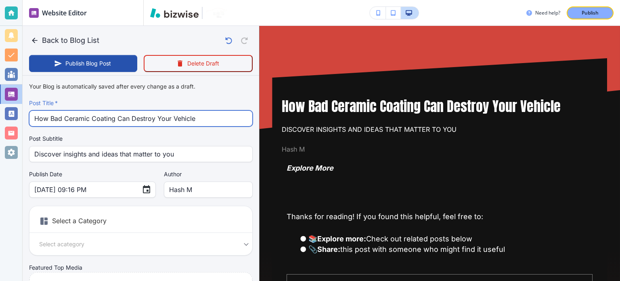
type input "How Bad Ceramic Coating Can Destroy Your Vehicle"
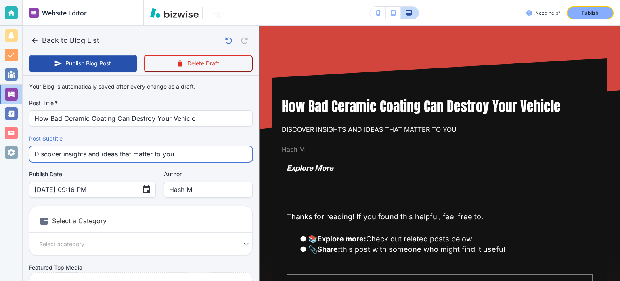
click at [174, 152] on input "Discover insights and ideas that matter to you" at bounding box center [140, 153] width 213 height 15
paste input "How Bad Ceramic Coating Can Destroy Your Vehicle"
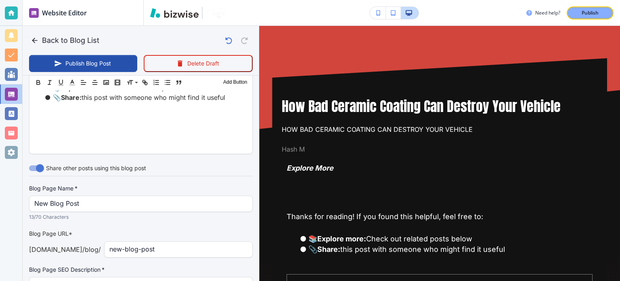
scroll to position [363, 0]
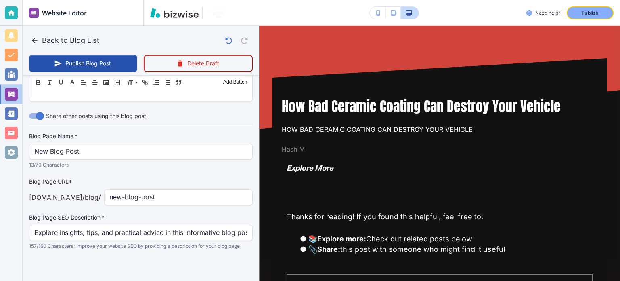
type input "How Bad Ceramic Coating Can Destroy Your Vehicle"
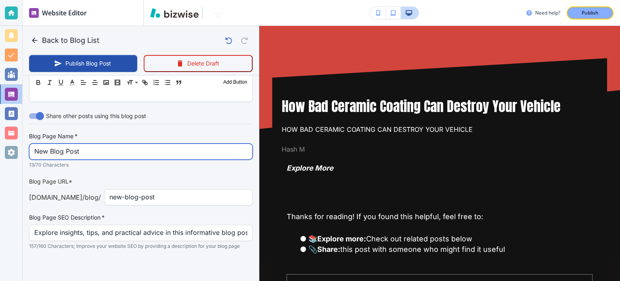
click at [124, 156] on input "New Blog Post" at bounding box center [140, 151] width 213 height 15
paste input "How Bad Ceramic Coating Can Destroy Your Vehicle"
type input "How Bad Ceramic Coating Can Destroy Your Vehicle"
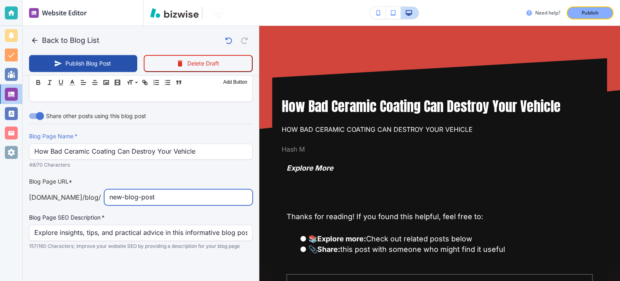
click at [168, 197] on input "new-blog-post" at bounding box center [178, 196] width 138 height 15
paste input "how-bad-ceramic-coating-can-destroy-your-vehicle"
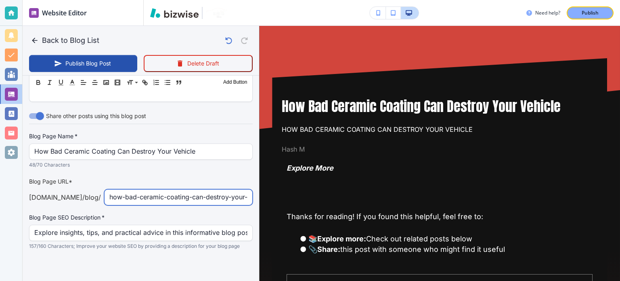
scroll to position [0, 33]
type input "how-bad-ceramic-coating-can-destroy-your-vehicle"
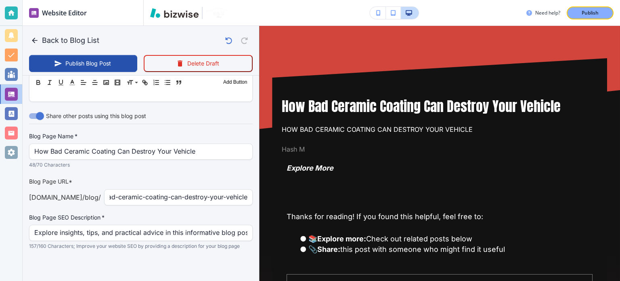
scroll to position [0, 0]
click at [163, 215] on label "Blog Page SEO Description   *" at bounding box center [141, 217] width 224 height 8
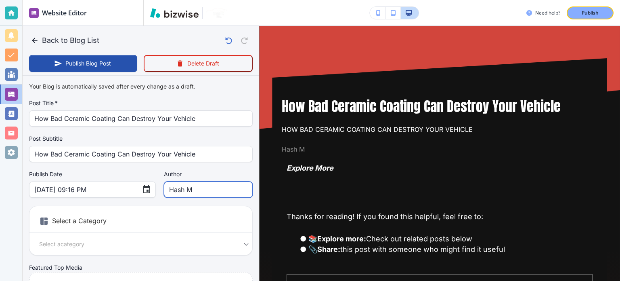
click at [176, 189] on input "Hash M" at bounding box center [208, 189] width 78 height 15
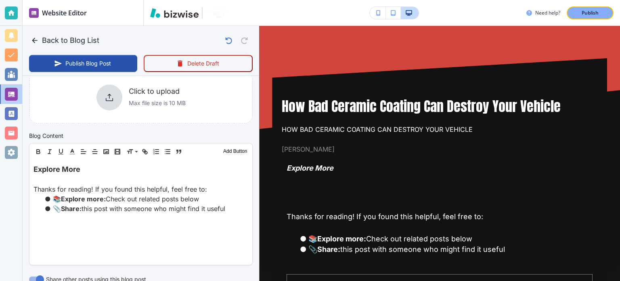
scroll to position [242, 0]
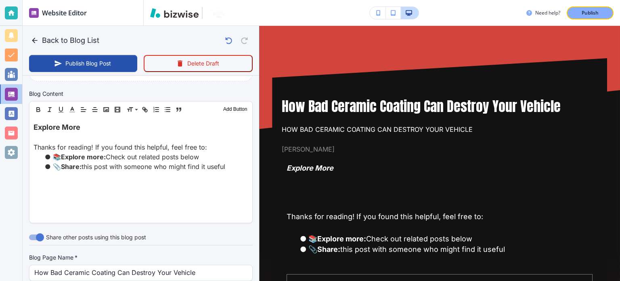
type input "[PERSON_NAME]"
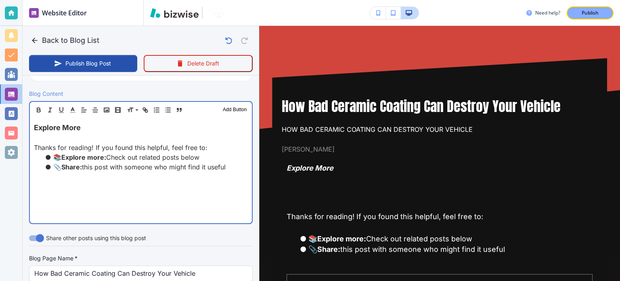
click at [188, 143] on p "Thanks for reading! If you found this helpful, feel free to:" at bounding box center [141, 148] width 214 height 10
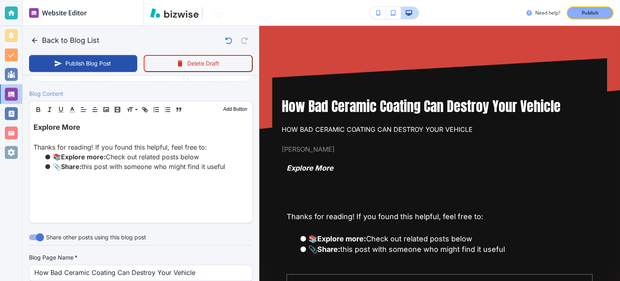
paste div
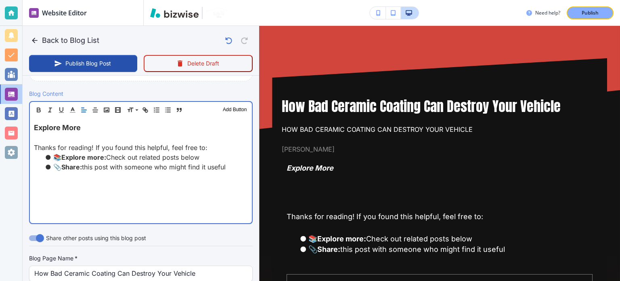
type input "[DATE] 09:17 PM"
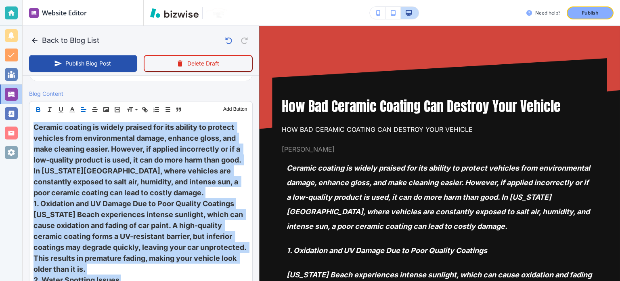
click at [37, 106] on icon "button" at bounding box center [38, 109] width 7 height 7
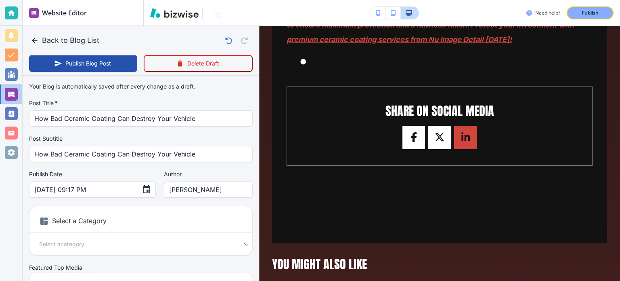
scroll to position [0, 0]
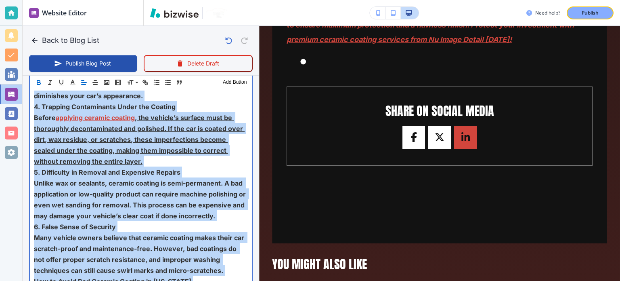
click at [149, 168] on span "5. Difficulty in Removal and Expensive Repairs" at bounding box center [107, 172] width 147 height 8
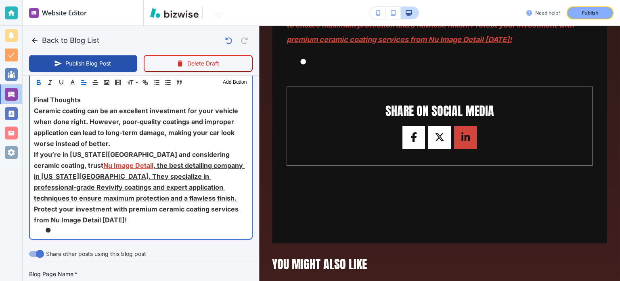
scroll to position [720, 0]
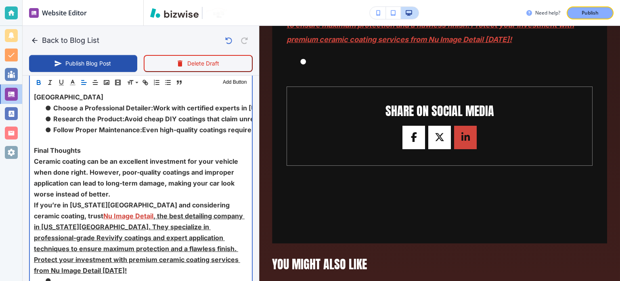
click at [90, 275] on li at bounding box center [146, 280] width 204 height 10
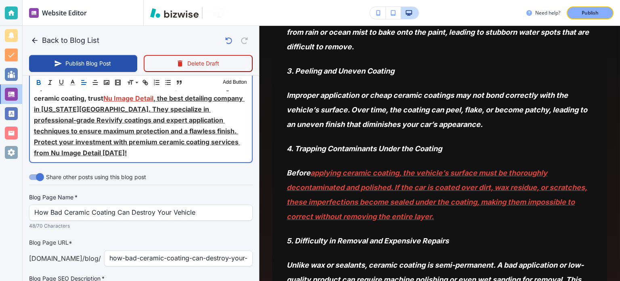
scroll to position [872, 0]
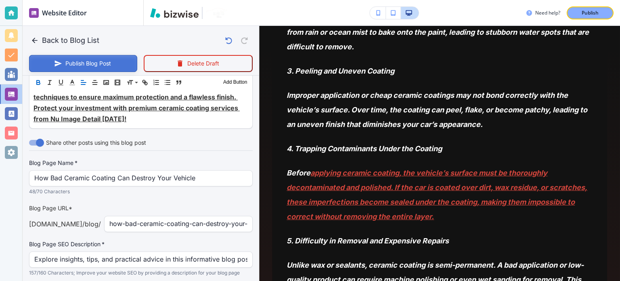
click at [96, 61] on button "Publish Blog Post" at bounding box center [83, 63] width 108 height 17
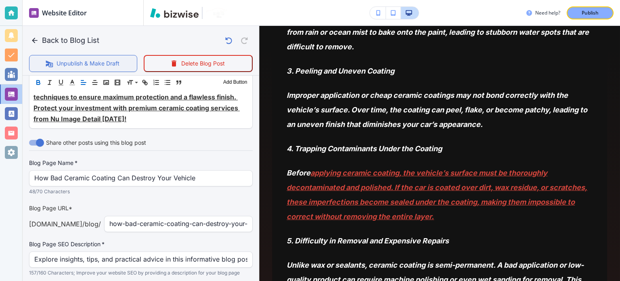
scroll to position [871, 0]
click at [596, 11] on p "Publish" at bounding box center [590, 12] width 17 height 7
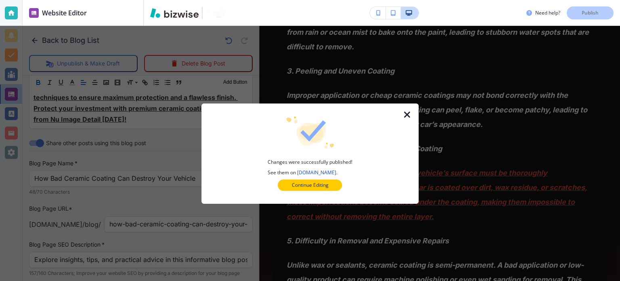
click at [409, 117] on icon "button" at bounding box center [408, 115] width 10 height 10
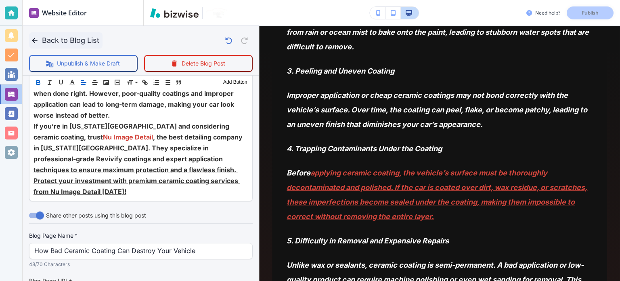
scroll to position [790, 0]
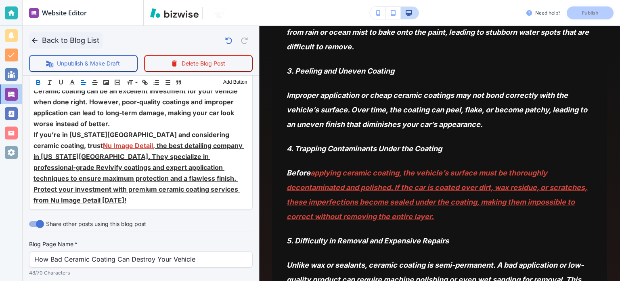
click at [66, 42] on button "Back to Blog List" at bounding box center [65, 40] width 73 height 16
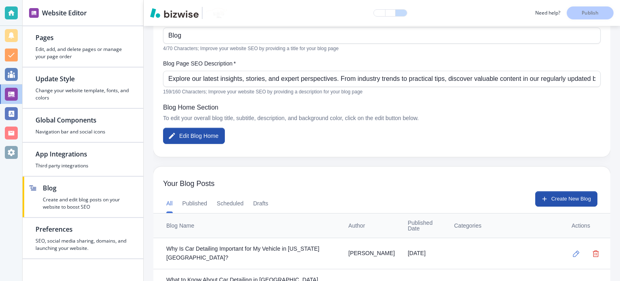
scroll to position [121, 0]
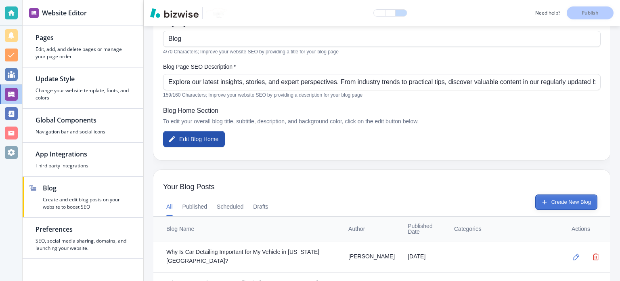
click at [549, 202] on button "Create New Blog" at bounding box center [566, 201] width 62 height 15
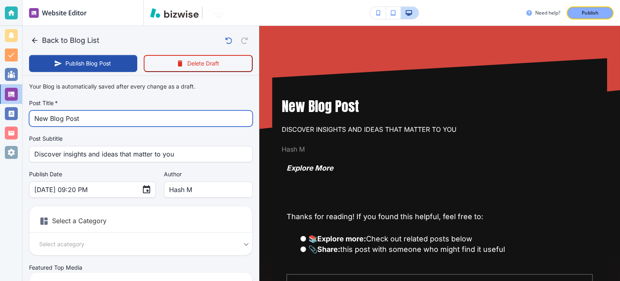
click at [126, 123] on input "New Blog Post" at bounding box center [140, 118] width 213 height 15
paste input "Boat Detailing Prices in [US_STATE][GEOGRAPHIC_DATA]: What to Expec"
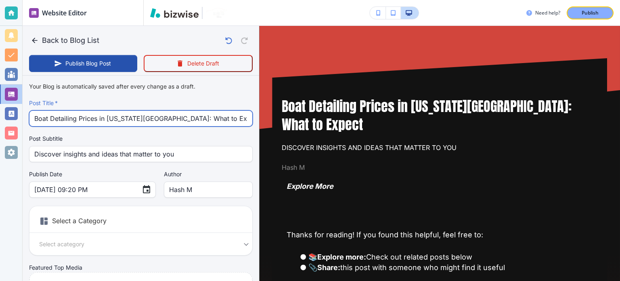
type input "Boat Detailing Prices in [US_STATE][GEOGRAPHIC_DATA]: What to Expect"
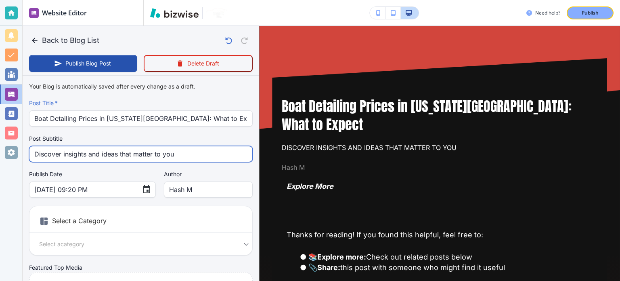
click at [108, 152] on input "Discover insights and ideas that matter to you" at bounding box center [140, 153] width 213 height 15
paste input "Boat Detailing Prices in [US_STATE][GEOGRAPHIC_DATA]"
type input "Boat Detailing Prices in [US_STATE][GEOGRAPHIC_DATA]"
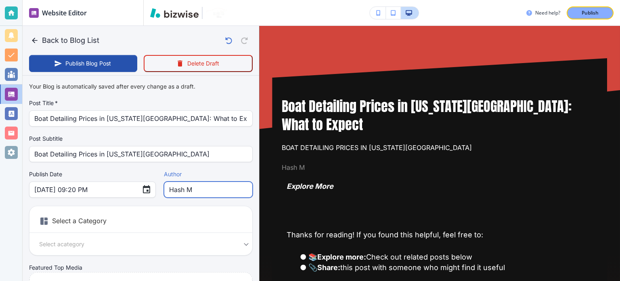
click at [170, 195] on input "Hash M" at bounding box center [208, 189] width 78 height 15
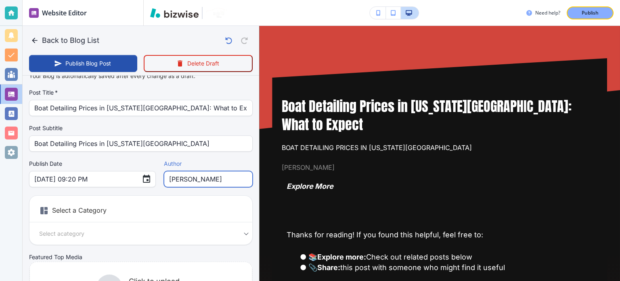
scroll to position [0, 0]
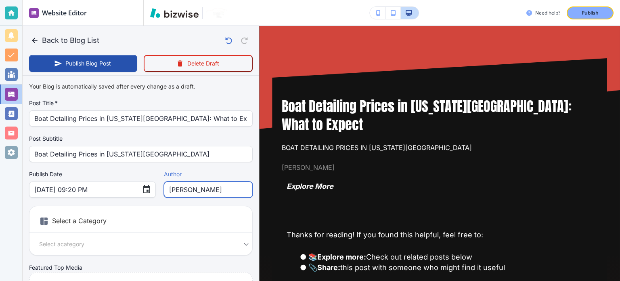
type input "[PERSON_NAME]"
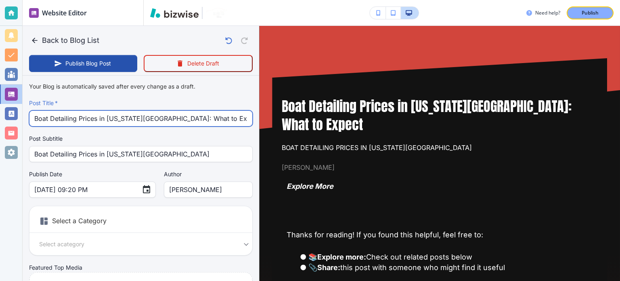
click at [153, 119] on input "Boat Detailing Prices in [US_STATE][GEOGRAPHIC_DATA]: What to Expect" at bounding box center [140, 118] width 213 height 15
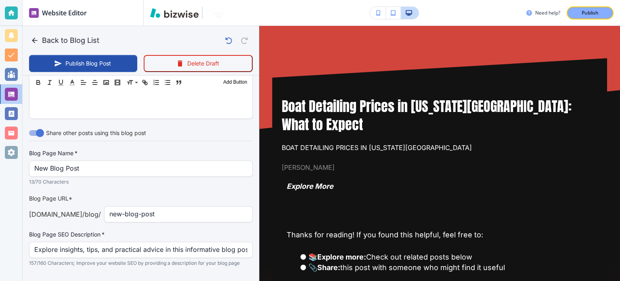
scroll to position [363, 0]
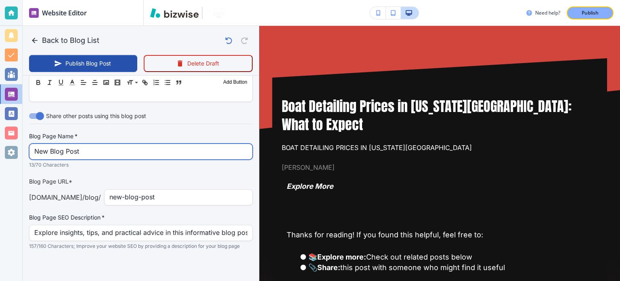
click at [102, 156] on input "New Blog Post" at bounding box center [140, 151] width 213 height 15
paste input "Boat Detailing Prices in [US_STATE][GEOGRAPHIC_DATA]: What to Expec"
type input "[DATE] 09:21 PM"
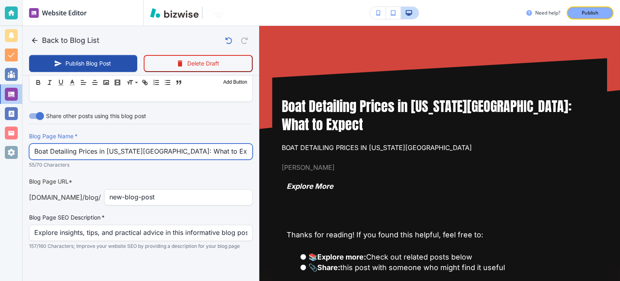
type input "Boat Detailing Prices in [US_STATE][GEOGRAPHIC_DATA]: What to Expect"
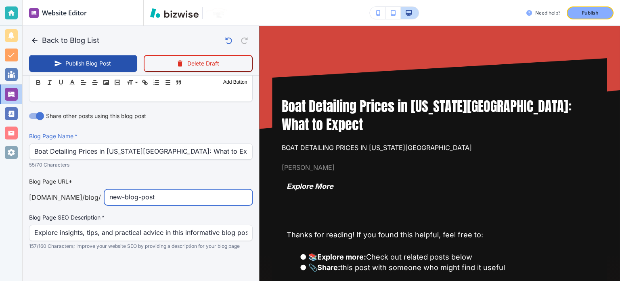
click at [179, 200] on input "new-blog-post" at bounding box center [178, 196] width 138 height 15
paste input "boat-detailing-prices-in-[US_STATE][GEOGRAPHIC_DATA]"
type input "boat-detailing-prices-in-[US_STATE][GEOGRAPHIC_DATA]"
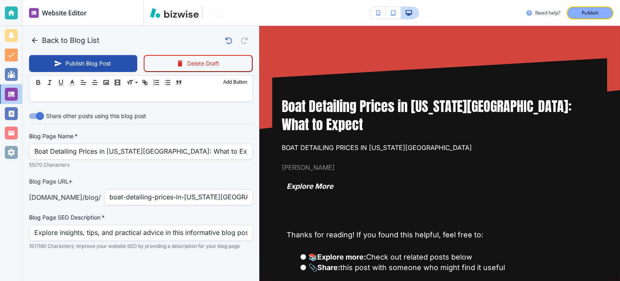
click at [178, 213] on label "Blog Page SEO Description   *" at bounding box center [141, 217] width 224 height 8
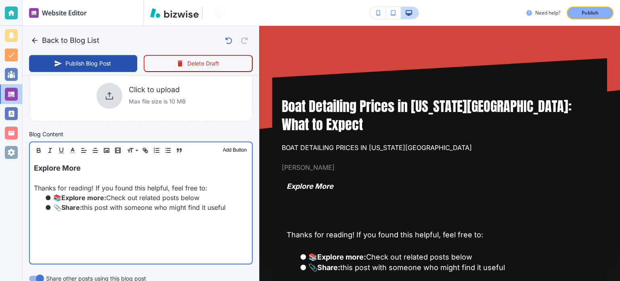
scroll to position [202, 0]
click at [123, 176] on p at bounding box center [141, 178] width 214 height 10
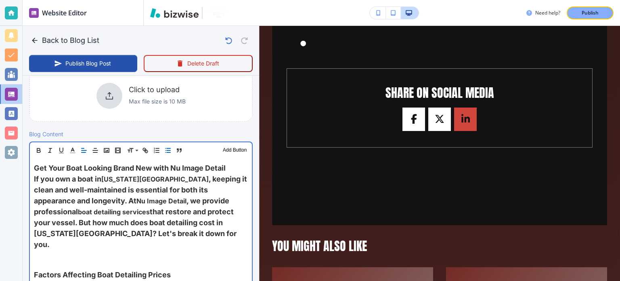
scroll to position [363, 0]
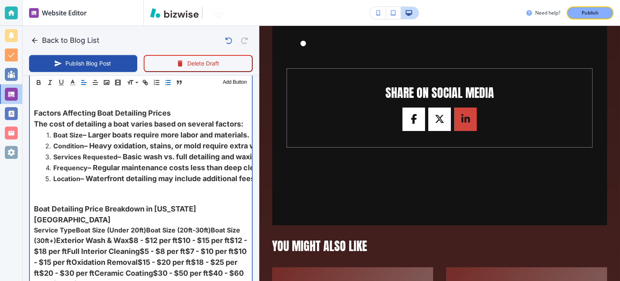
click at [154, 226] on span "Service TypeBoat Size (Under 20ft)Boat Size (20ft-30ft)Boat Size (30ft+)" at bounding box center [138, 235] width 208 height 19
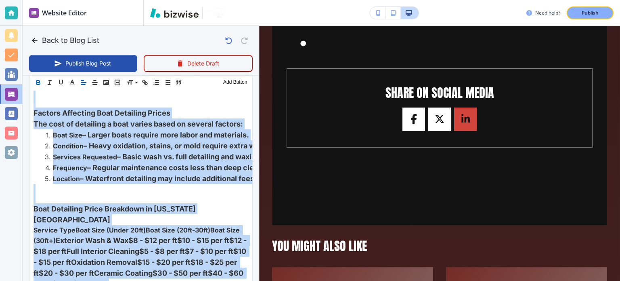
click at [38, 84] on icon "button" at bounding box center [38, 83] width 3 height 2
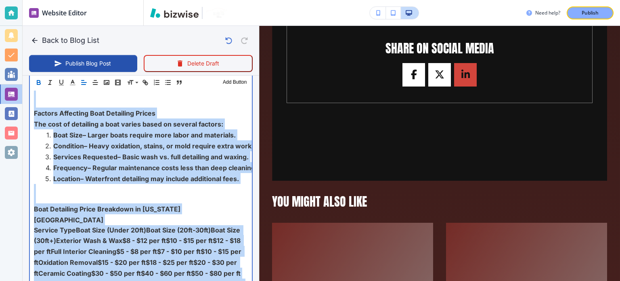
click at [115, 164] on span "– Regular maintenance costs less than deep cleaning." at bounding box center [173, 168] width 170 height 8
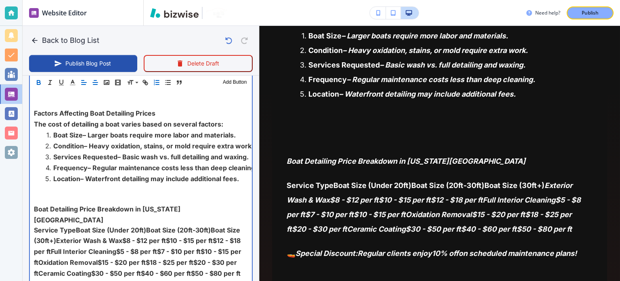
scroll to position [283, 0]
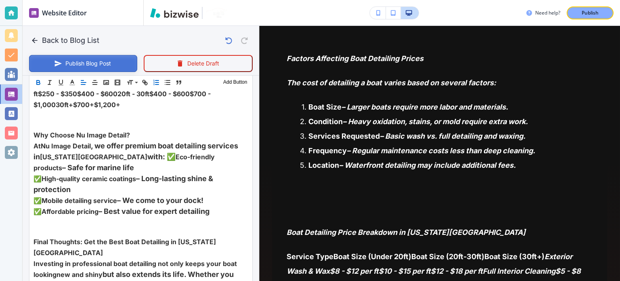
click at [90, 63] on button "Publish Blog Post" at bounding box center [83, 63] width 108 height 17
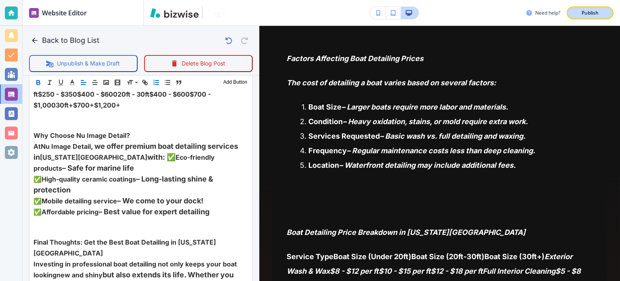
click at [599, 6] on button "Publish" at bounding box center [590, 12] width 47 height 13
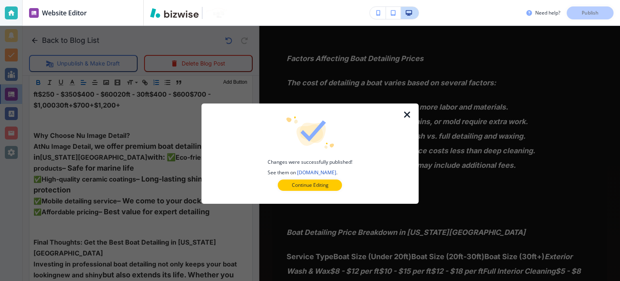
click at [407, 114] on icon "button" at bounding box center [408, 115] width 10 height 10
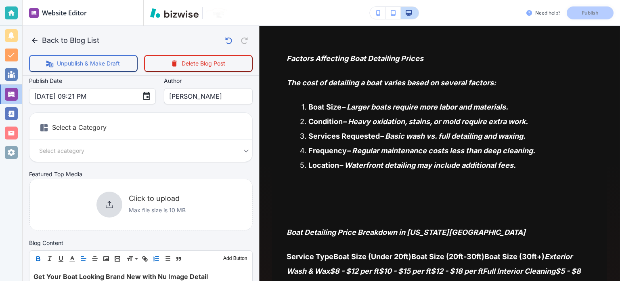
scroll to position [93, 0]
click at [38, 37] on icon "button" at bounding box center [35, 40] width 8 height 8
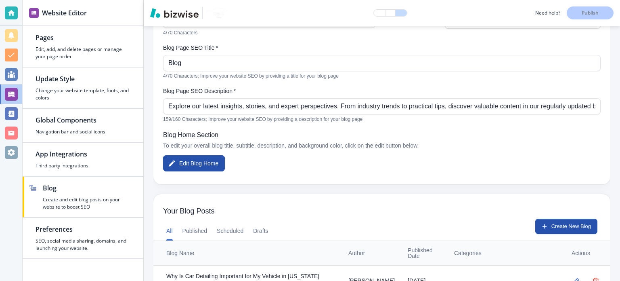
scroll to position [121, 0]
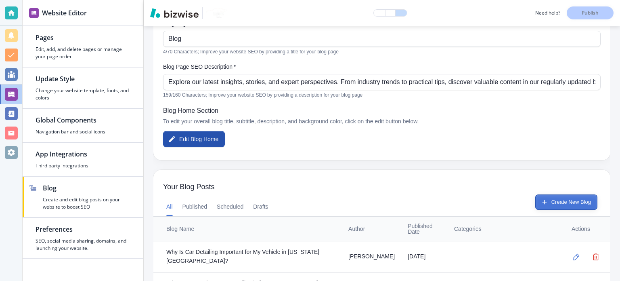
click at [546, 206] on button "Create New Blog" at bounding box center [566, 201] width 62 height 15
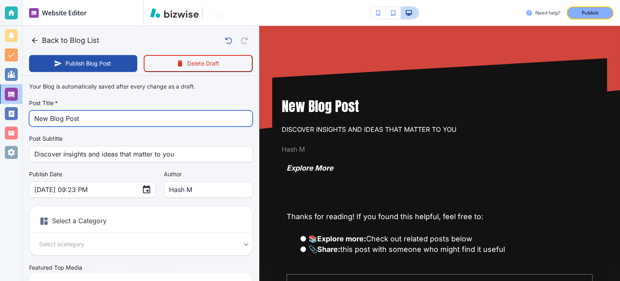
click at [102, 121] on input "New Blog Post" at bounding box center [140, 118] width 213 height 15
paste input "Why Your Boat Needs Regular Detailing?"
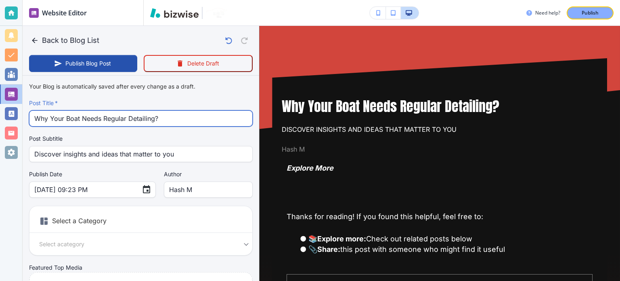
type input "Why Your Boat Needs Regular Detailing?"
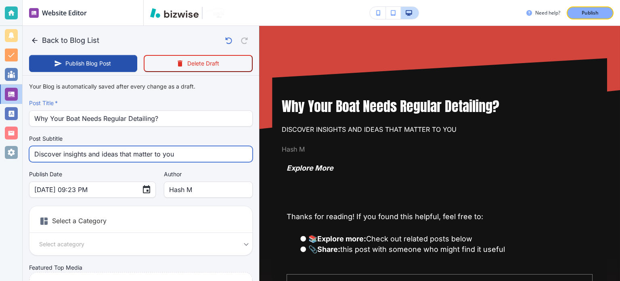
click at [122, 157] on input "Discover insights and ideas that matter to you" at bounding box center [140, 153] width 213 height 15
paste input "Why Your Boat Needs Regular Detailing"
type input "Why Your Boat Needs Regular Detailing"
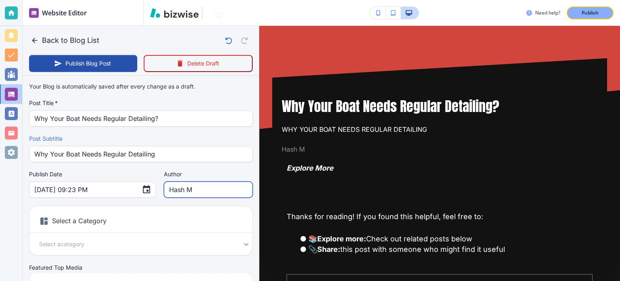
click at [169, 182] on input "Hash M" at bounding box center [208, 189] width 78 height 15
type input "[PERSON_NAME]"
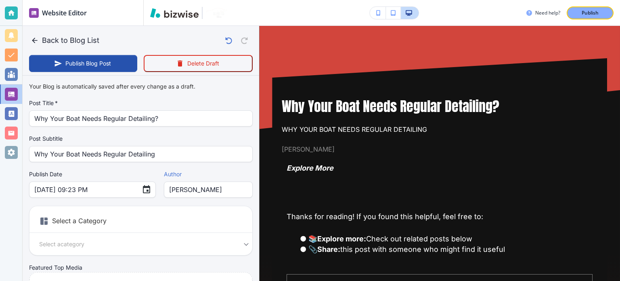
click at [178, 108] on div "Post Title   * Why Your Boat Needs Regular Detailing? Post Title   *" at bounding box center [141, 112] width 224 height 27
drag, startPoint x: 178, startPoint y: 108, endPoint x: 175, endPoint y: 114, distance: 6.9
click at [176, 113] on div "Post Title   * Why Your Boat Needs Regular Detailing? Post Title   *" at bounding box center [141, 112] width 224 height 27
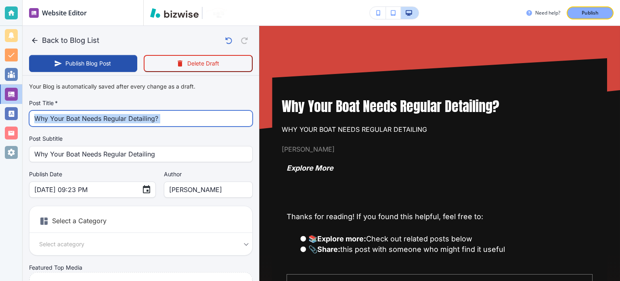
click at [175, 116] on input "Why Your Boat Needs Regular Detailing?" at bounding box center [140, 118] width 213 height 15
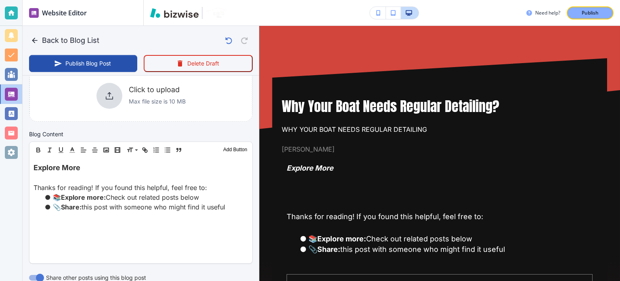
scroll to position [363, 0]
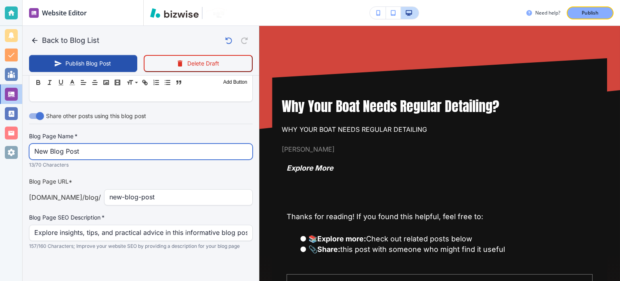
click at [149, 144] on input "New Blog Post" at bounding box center [140, 151] width 213 height 15
paste input "Why Your Boat Needs Regular Detailing?"
type input "Why Your Boat Needs Regular Detailing?"
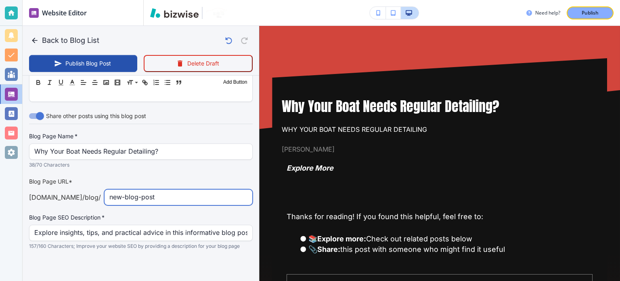
click at [170, 200] on input "new-blog-post" at bounding box center [178, 196] width 138 height 15
paste input "why-your-boat-needs-regular-detailing"
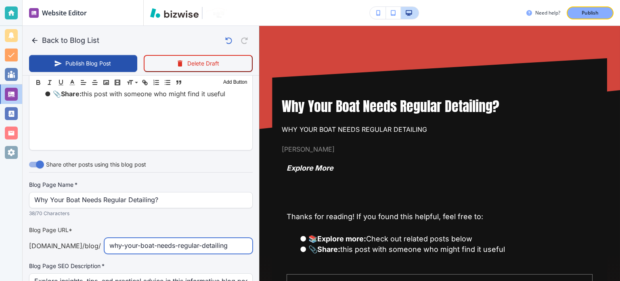
scroll to position [202, 0]
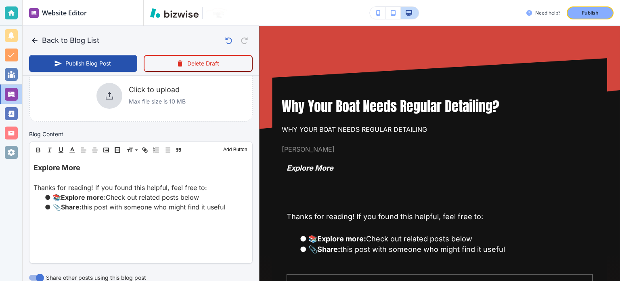
type input "why-your-boat-needs-regular-detailing"
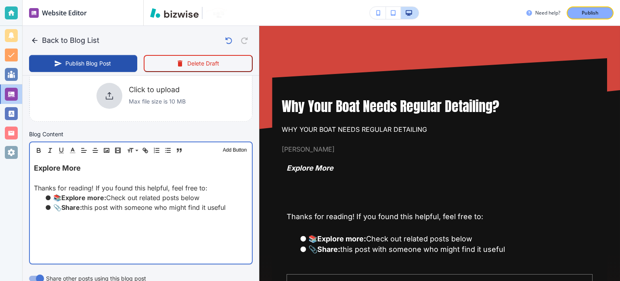
click at [122, 187] on p "Thanks for reading! If you found this helpful, feel free to:" at bounding box center [141, 188] width 214 height 10
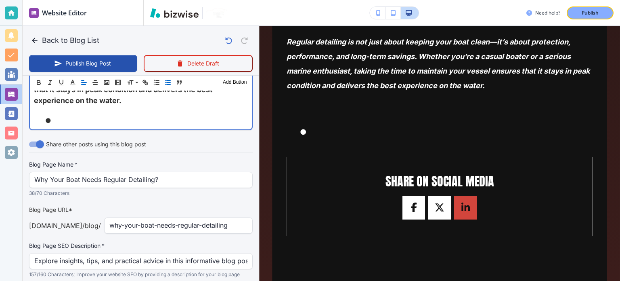
scroll to position [929, 0]
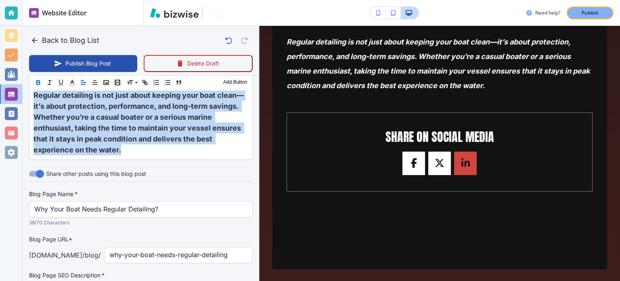
click at [36, 82] on icon "button" at bounding box center [38, 82] width 7 height 7
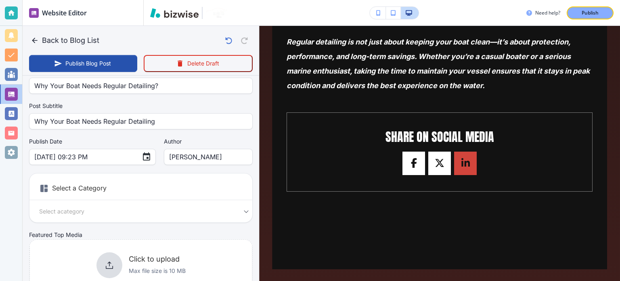
scroll to position [0, 0]
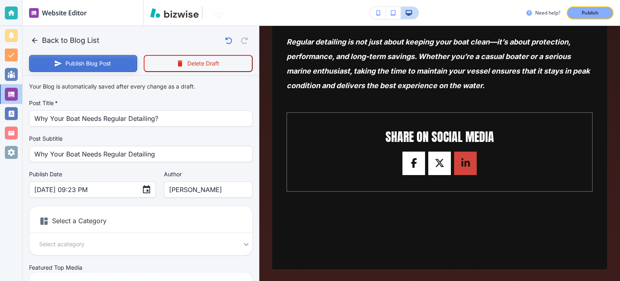
click at [90, 67] on button "Publish Blog Post" at bounding box center [83, 63] width 108 height 17
type input "[DATE] 09:24 PM"
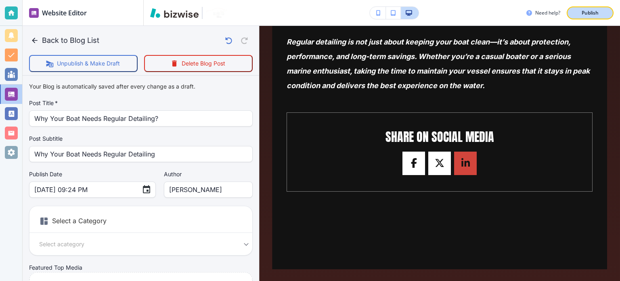
click at [602, 13] on div "Publish" at bounding box center [590, 12] width 26 height 7
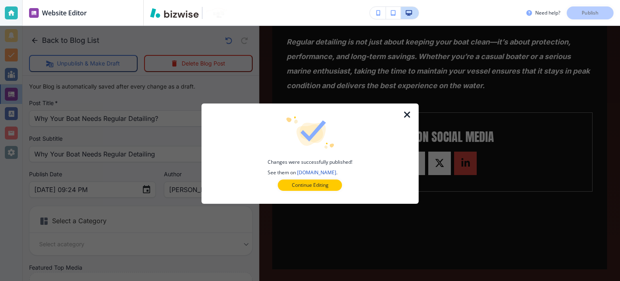
drag, startPoint x: 410, startPoint y: 113, endPoint x: 404, endPoint y: 113, distance: 6.1
click at [409, 113] on icon "button" at bounding box center [408, 115] width 10 height 10
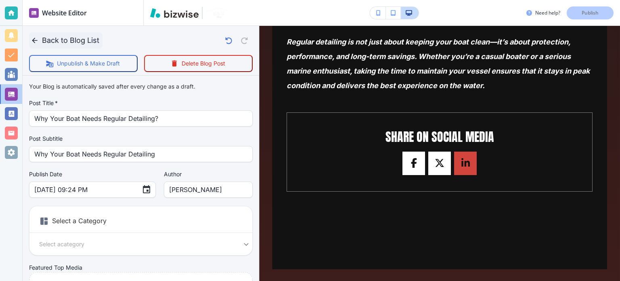
click at [37, 39] on icon "button" at bounding box center [35, 40] width 8 height 8
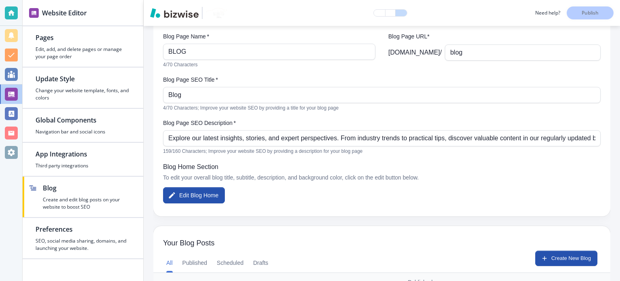
scroll to position [162, 0]
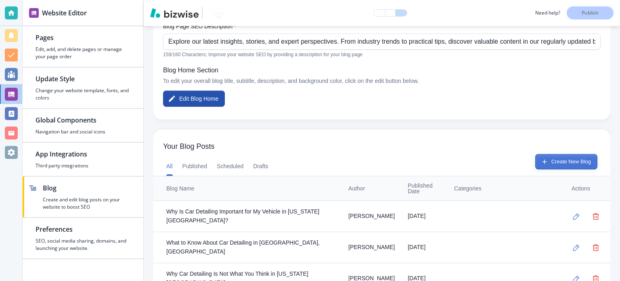
click at [555, 159] on button "Create New Blog" at bounding box center [566, 161] width 62 height 15
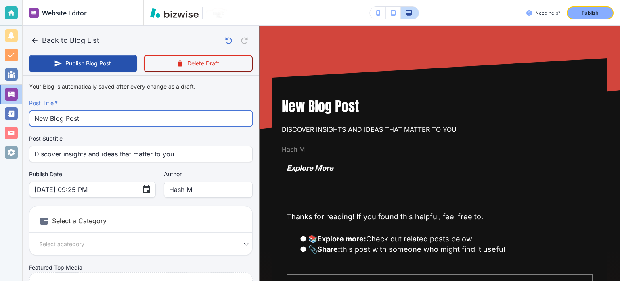
click at [102, 119] on input "New Blog Post" at bounding box center [140, 118] width 213 height 15
paste input "How to Tell Your Car Needs Interior Cleaning"
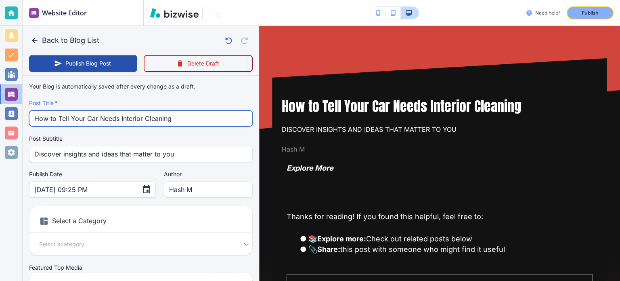
type input "How to Tell Your Car Needs Interior Cleaning"
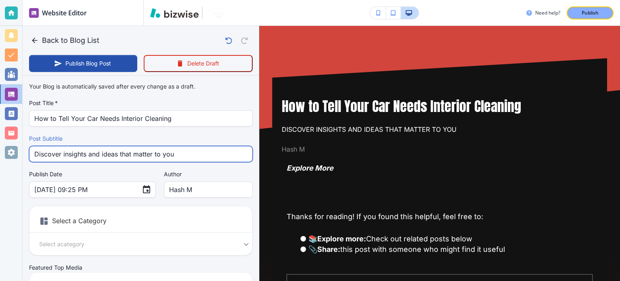
click at [162, 155] on input "Discover insights and ideas that matter to you" at bounding box center [140, 153] width 213 height 15
paste input "How to Tell Your Car Needs Interior Cleaning"
type input "How to Tell Your Car Needs Interior Cleaning"
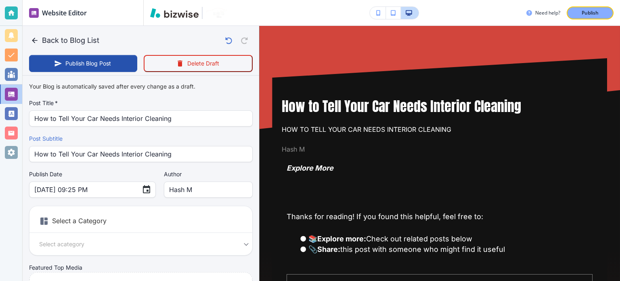
click at [179, 178] on div "Author [PERSON_NAME] M Author" at bounding box center [208, 183] width 89 height 27
click at [181, 186] on input "Hash M" at bounding box center [208, 189] width 78 height 15
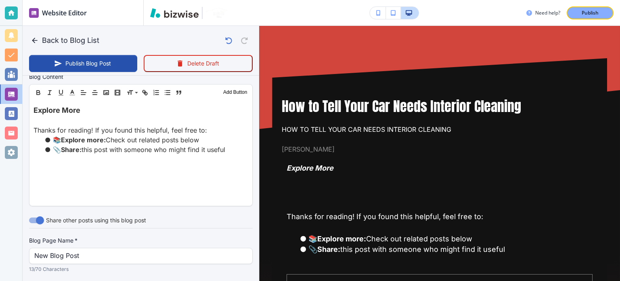
scroll to position [323, 0]
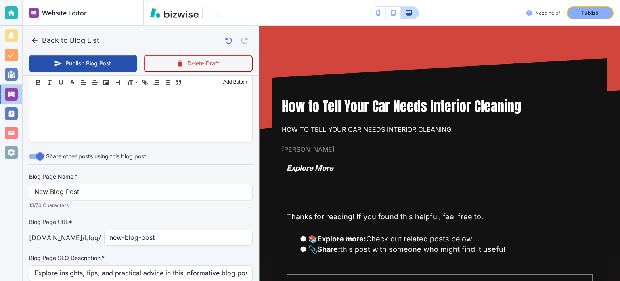
type input "[PERSON_NAME]"
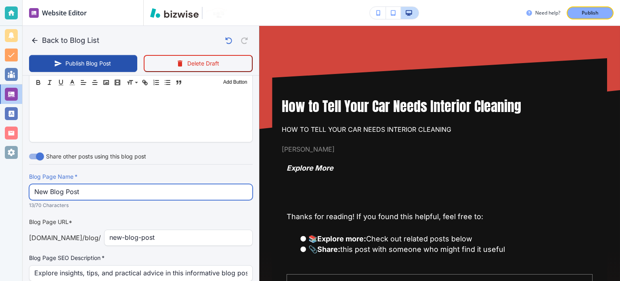
click at [170, 197] on input "New Blog Post" at bounding box center [140, 191] width 213 height 15
paste input "How to Tell Your Car Needs Interior Cleaning"
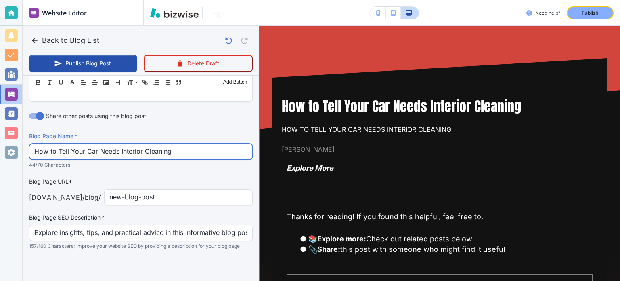
type input "How to Tell Your Car Needs Interior Cleaning"
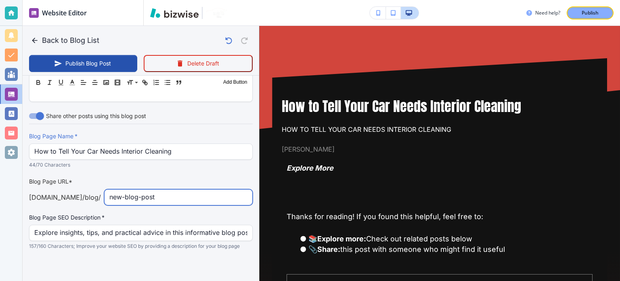
click at [182, 202] on input "new-blog-post" at bounding box center [178, 196] width 138 height 15
paste input "how-to-tell-your-car-needs-interior-cleaning"
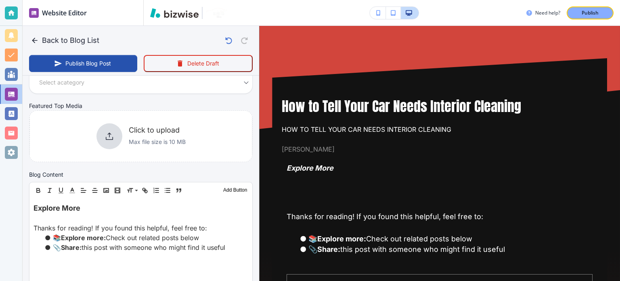
type input "how-to-tell-your-car-needs-interior-cleaning"
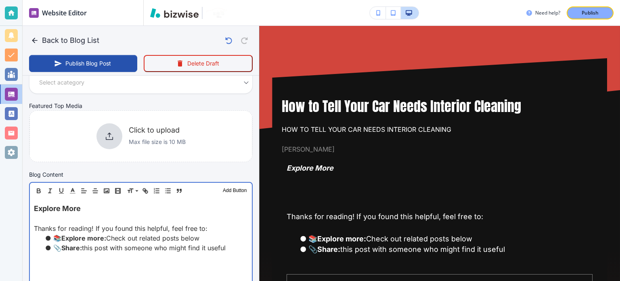
click at [148, 223] on p "Thanks for reading! If you found this helpful, feel free to:" at bounding box center [141, 228] width 214 height 10
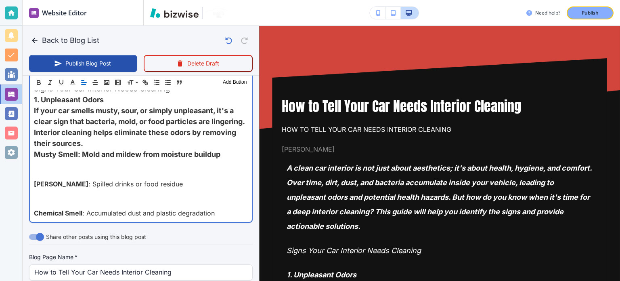
scroll to position [357, 0]
click at [34, 174] on p at bounding box center [141, 175] width 214 height 10
click at [34, 177] on p at bounding box center [141, 175] width 214 height 10
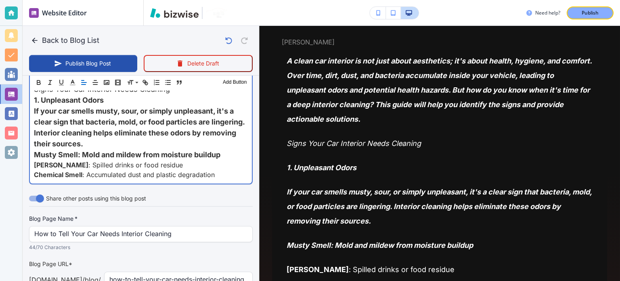
scroll to position [121, 0]
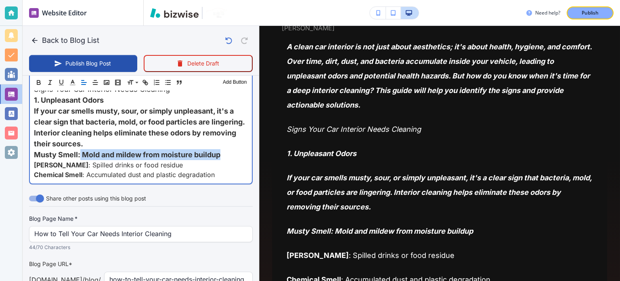
drag, startPoint x: 80, startPoint y: 155, endPoint x: 227, endPoint y: 151, distance: 146.6
click at [227, 151] on p "﻿ Musty Smell : Mold and mildew from moisture buildup" at bounding box center [141, 154] width 214 height 11
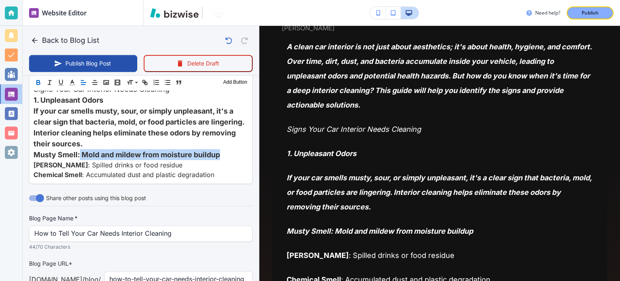
click at [36, 81] on icon "button" at bounding box center [38, 82] width 7 height 7
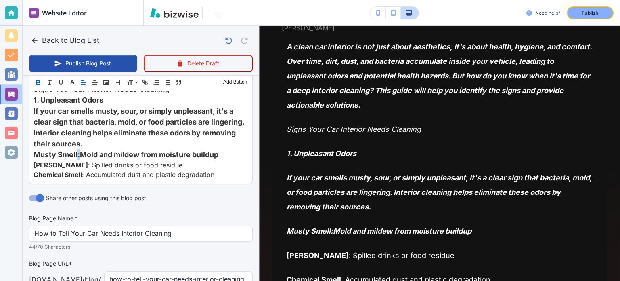
click at [36, 81] on icon "button" at bounding box center [38, 82] width 7 height 7
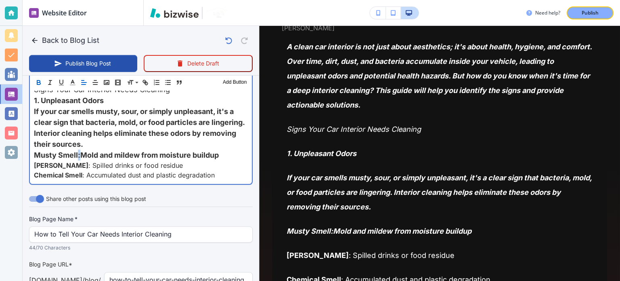
scroll to position [357, 0]
click at [89, 162] on p "Sour Smell : Spilled drinks or food residue" at bounding box center [141, 165] width 214 height 10
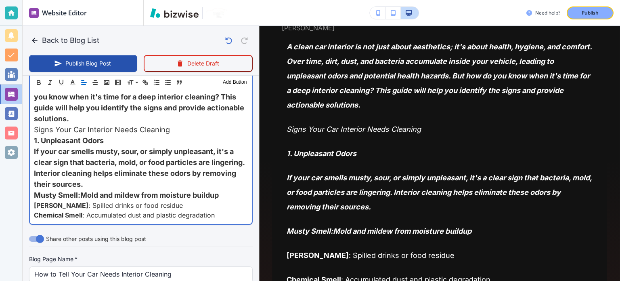
scroll to position [317, 0]
click at [225, 213] on p "Chemical Smell : Accumulated dust and plastic degradation" at bounding box center [141, 215] width 214 height 10
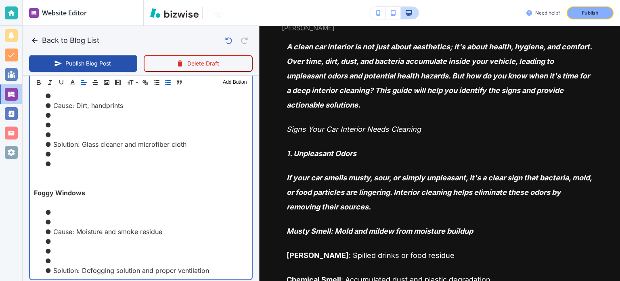
scroll to position [578, 0]
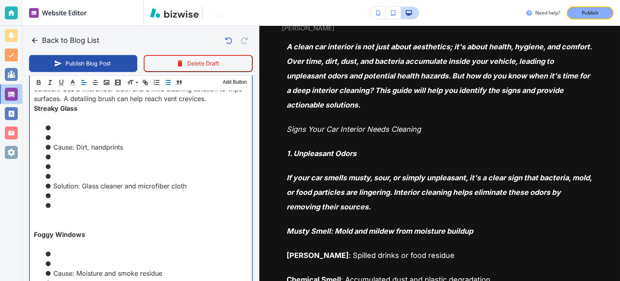
click at [61, 136] on li at bounding box center [146, 137] width 204 height 10
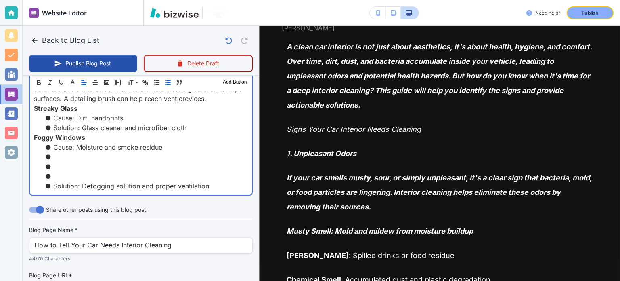
type input "[DATE] 09:30 PM"
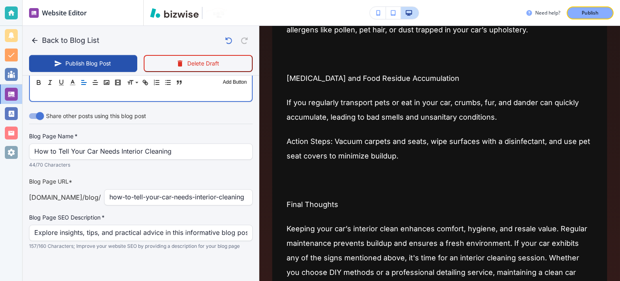
scroll to position [727, 0]
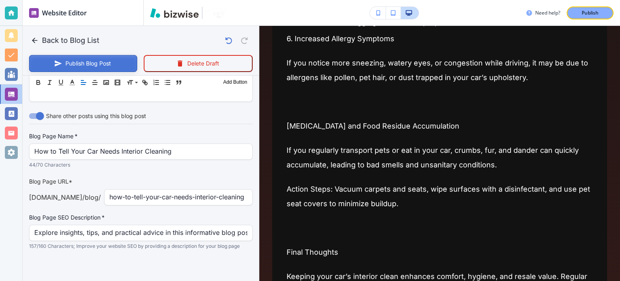
click at [116, 67] on button "Publish Blog Post" at bounding box center [83, 63] width 108 height 17
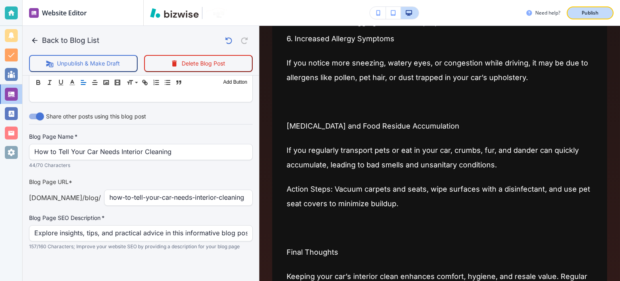
click at [591, 14] on p "Publish" at bounding box center [590, 12] width 17 height 7
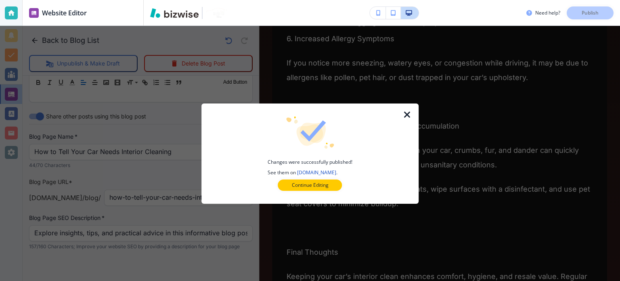
click at [406, 113] on icon "button" at bounding box center [408, 115] width 10 height 10
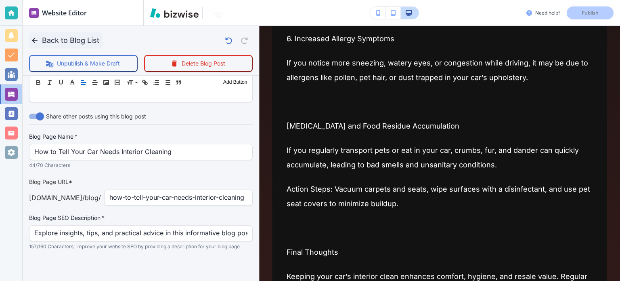
click at [37, 38] on icon "button" at bounding box center [35, 40] width 8 height 8
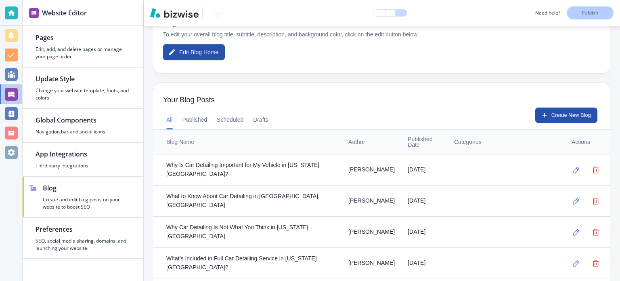
scroll to position [162, 0]
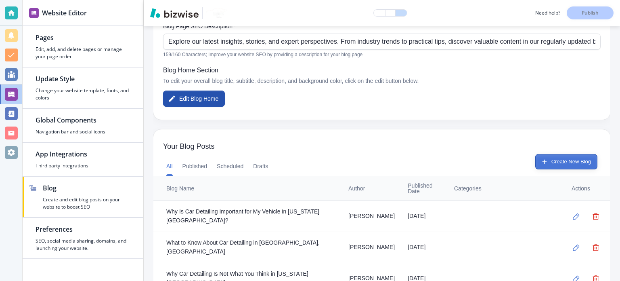
click at [545, 161] on button "Create New Blog" at bounding box center [566, 161] width 62 height 15
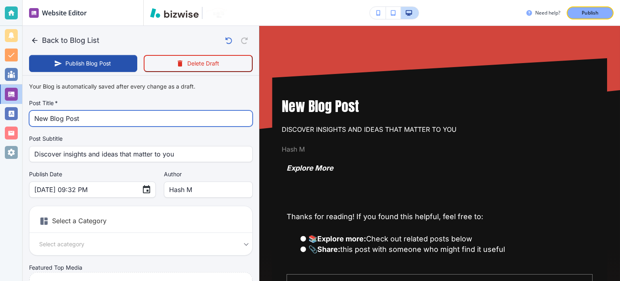
click at [109, 113] on input "New Blog Post" at bounding box center [140, 118] width 213 height 15
paste input "Can Paint Correction Remove Scratches On Your Vehicle?"
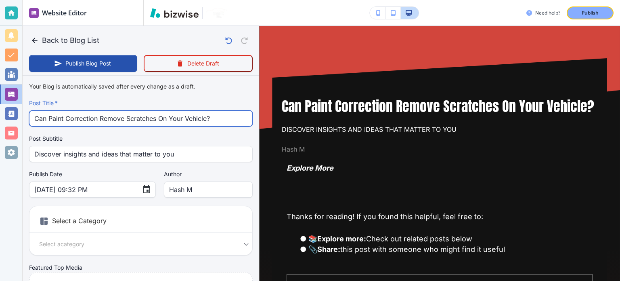
type input "Can Paint Correction Remove Scratches On Your Vehicle?"
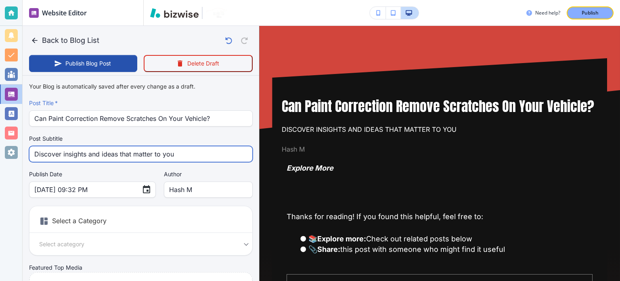
click at [120, 152] on input "Discover insights and ideas that matter to you" at bounding box center [140, 153] width 213 height 15
paste input "Can Paint Correction Remove Scratches On Your Vehicle?"
type input "Can Paint Correction Remove Scratches On Your Vehicle?"
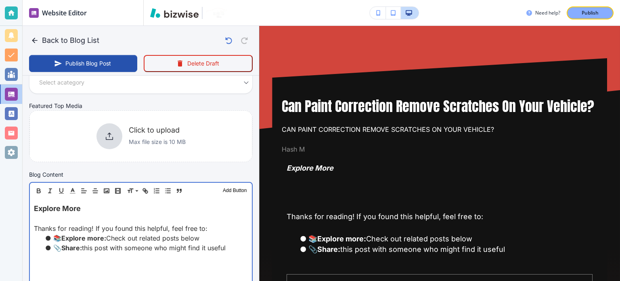
click at [124, 216] on p at bounding box center [141, 219] width 214 height 10
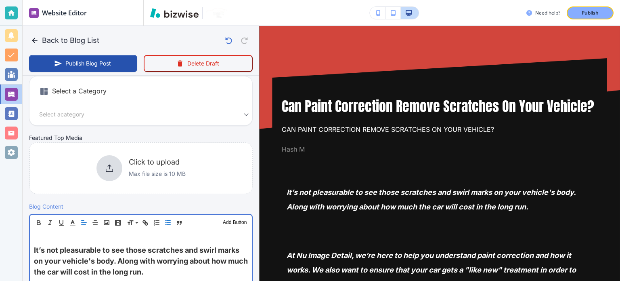
scroll to position [0, 0]
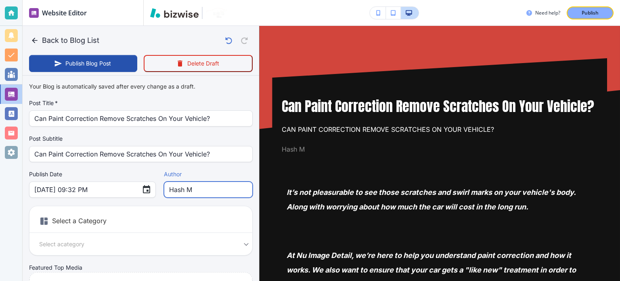
click at [189, 191] on input "Hash M" at bounding box center [208, 189] width 78 height 15
type input "[DATE] 09:33 PM"
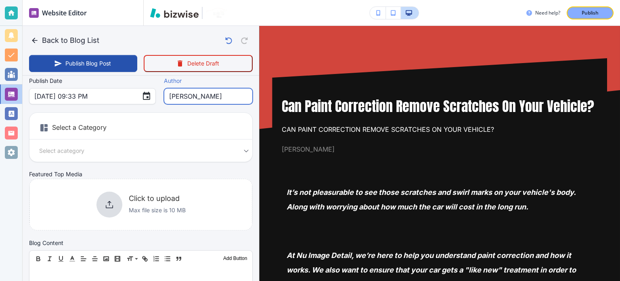
scroll to position [8, 0]
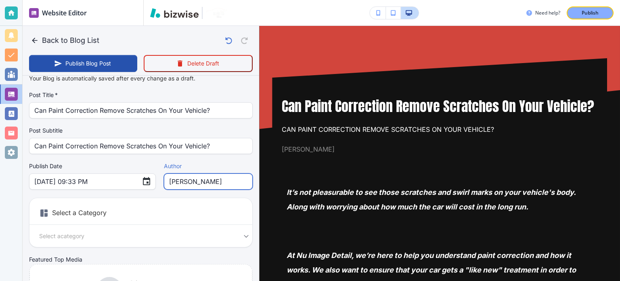
type input "[PERSON_NAME]"
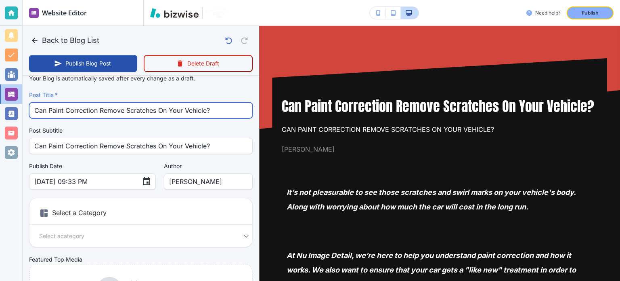
click at [130, 109] on input "Can Paint Correction Remove Scratches On Your Vehicle?" at bounding box center [140, 110] width 213 height 15
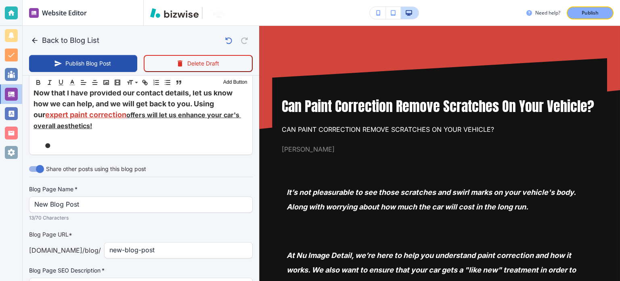
scroll to position [2350, 0]
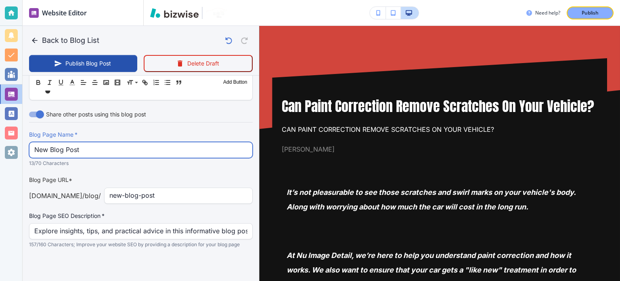
click at [106, 152] on input "New Blog Post" at bounding box center [140, 149] width 213 height 15
paste input "Can Paint Correction Remove Scratches On Your Vehicle?"
type input "Can Paint Correction Remove Scratches On Your Vehicle?"
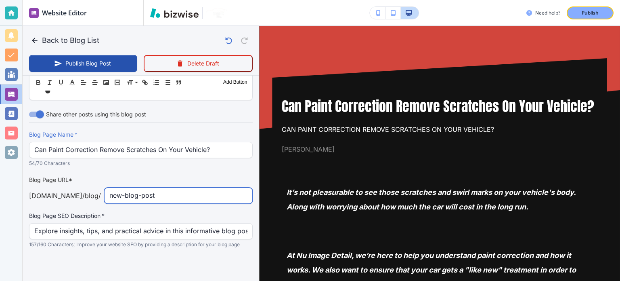
click at [170, 193] on input "new-blog-post" at bounding box center [178, 195] width 138 height 15
paste input "can-paint-correction-remove-scratches-on-your-vehicle"
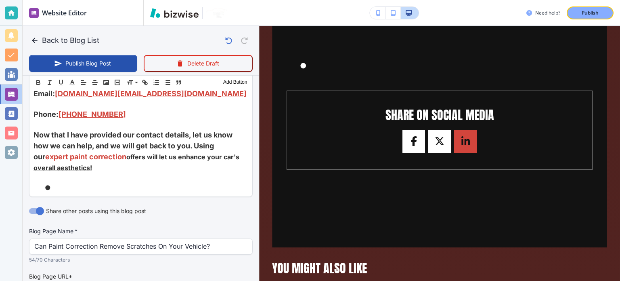
scroll to position [2269, 0]
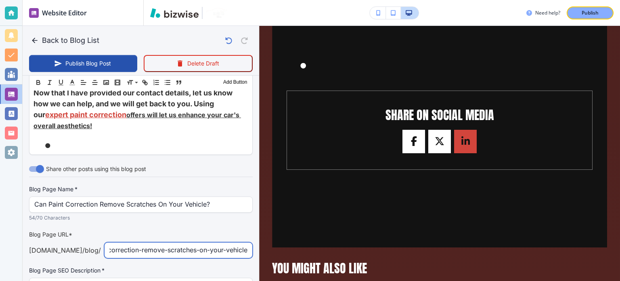
type input "can-paint-correction-remove-scratches-on-your-vehicle"
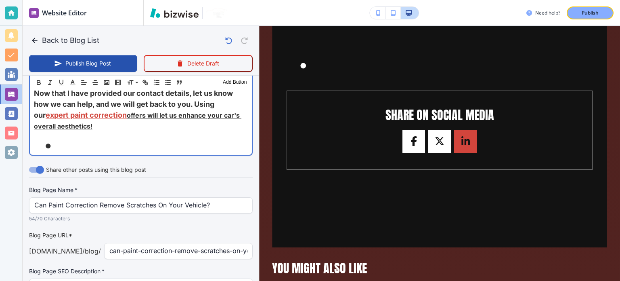
click at [89, 151] on li at bounding box center [146, 146] width 204 height 10
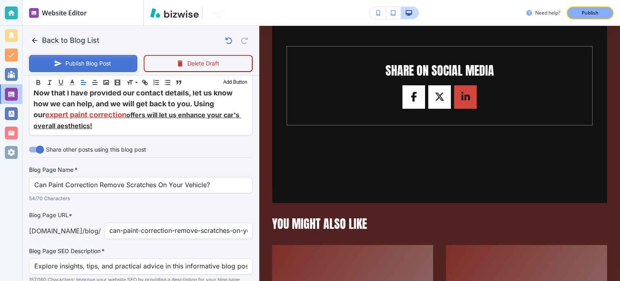
click at [107, 55] on button "Publish Blog Post" at bounding box center [83, 63] width 108 height 17
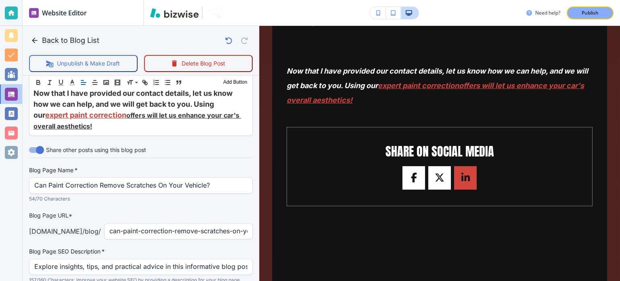
scroll to position [3513, 0]
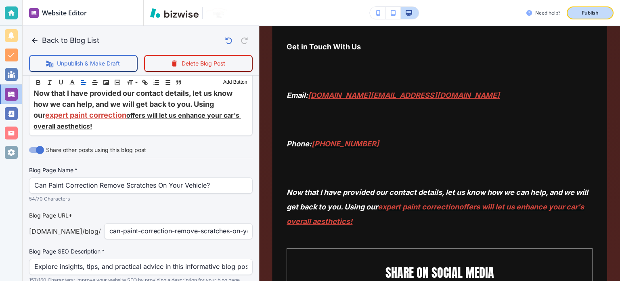
click at [583, 12] on p "Publish" at bounding box center [590, 12] width 17 height 7
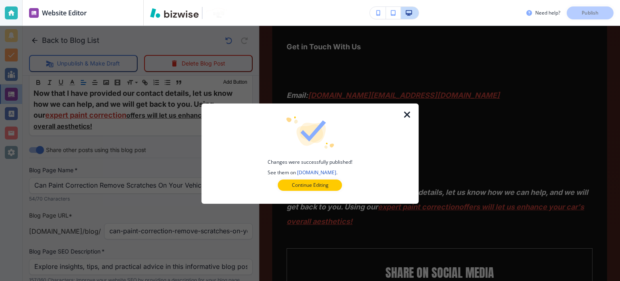
click at [409, 115] on icon "button" at bounding box center [408, 115] width 10 height 10
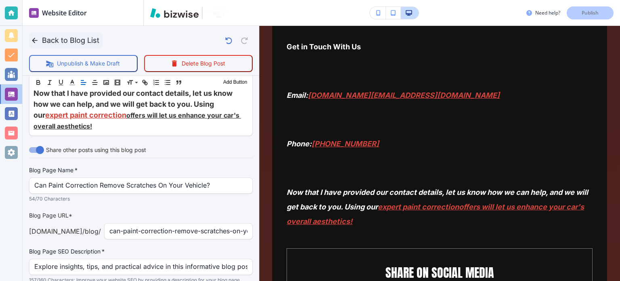
click at [50, 39] on button "Back to Blog List" at bounding box center [65, 40] width 73 height 16
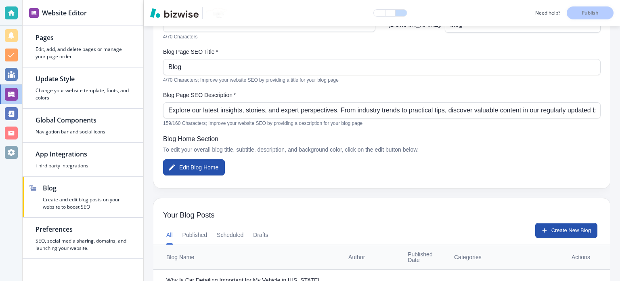
scroll to position [202, 0]
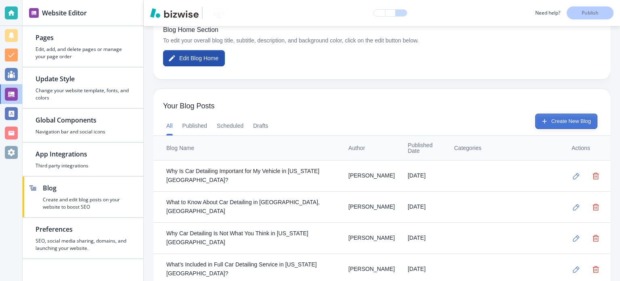
click at [568, 120] on button "Create New Blog" at bounding box center [566, 120] width 62 height 15
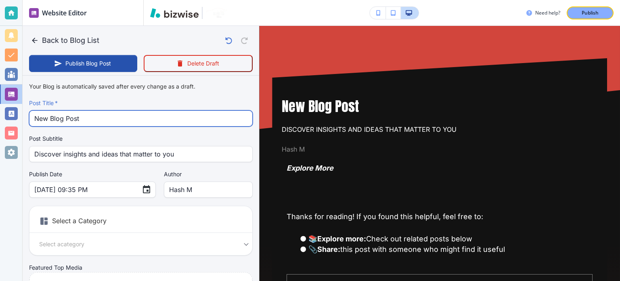
click at [107, 120] on input "New Blog Post" at bounding box center [140, 118] width 213 height 15
paste input "Cost to Detail a Small Car in [US_STATE]: Nu Image Details"
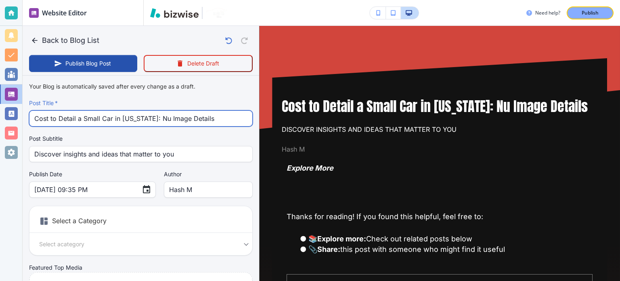
type input "Cost to Detail a Small Car in [US_STATE]: Nu Image Details"
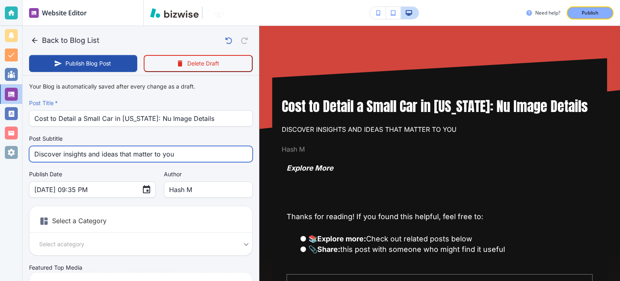
click at [109, 148] on input "Discover insights and ideas that matter to you" at bounding box center [140, 153] width 213 height 15
paste input "Cost to Detail a Small Car in [US_STATE]: Nu Image Details"
drag, startPoint x: 207, startPoint y: 154, endPoint x: 144, endPoint y: 159, distance: 63.2
click at [144, 159] on input "Cost to Detail a Small Car in [US_STATE]: Nu Image Details" at bounding box center [140, 153] width 213 height 15
type input "Cost to Detail a Small Car in [US_STATE]"
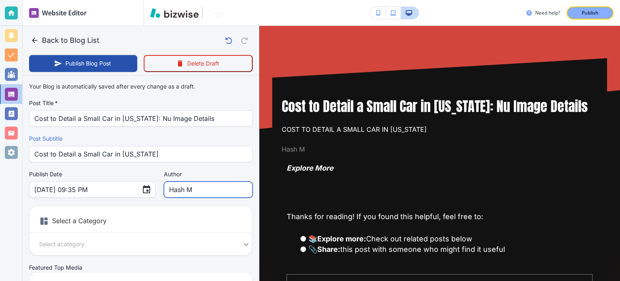
click at [197, 183] on input "Hash M" at bounding box center [208, 189] width 78 height 15
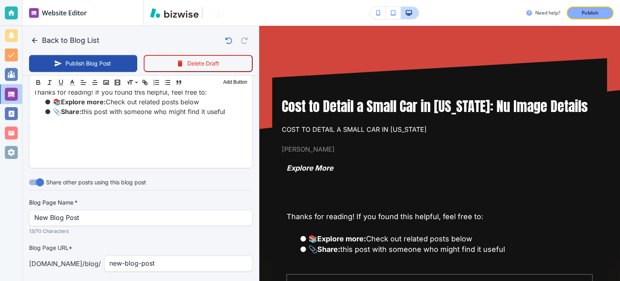
scroll to position [323, 0]
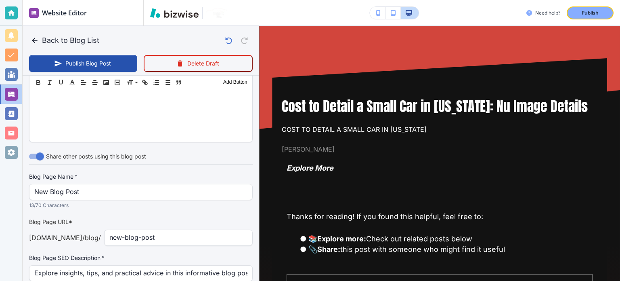
type input "[PERSON_NAME]"
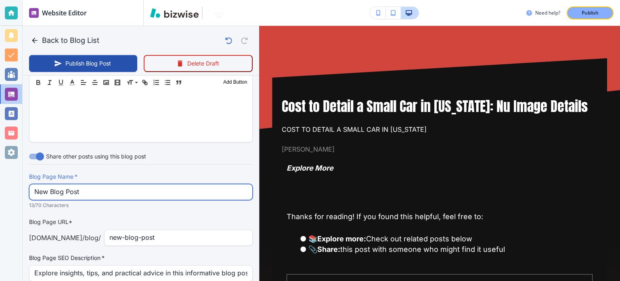
click at [113, 195] on input "New Blog Post" at bounding box center [140, 191] width 213 height 15
paste input "Cost to Detail a Small Car in [US_STATE]: Nu Image Details"
type input "Cost to Detail a Small Car in [US_STATE]: Nu Image Details"
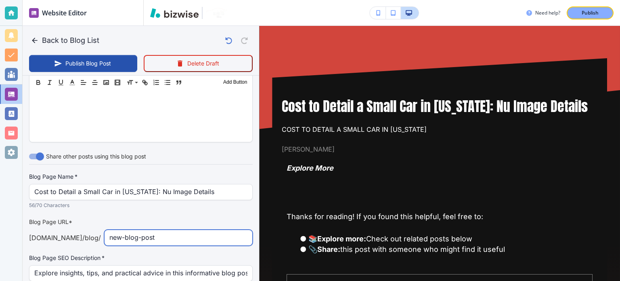
click at [187, 230] on input "new-blog-post" at bounding box center [178, 237] width 138 height 15
paste input "cost-to-detail-a-small-car-in-[US_STATE]"
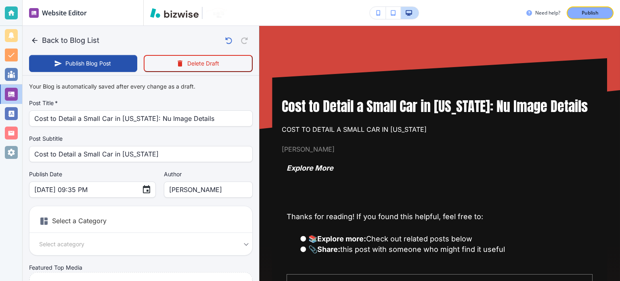
scroll to position [202, 0]
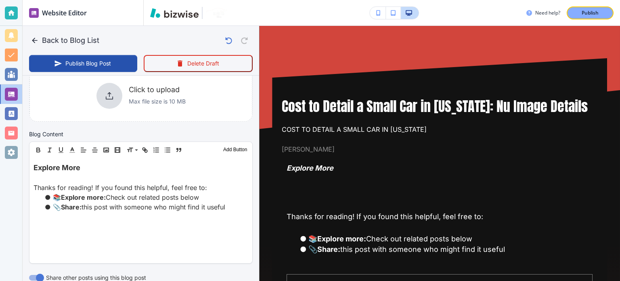
type input "cost-to-detail-a-small-car-in-[US_STATE]"
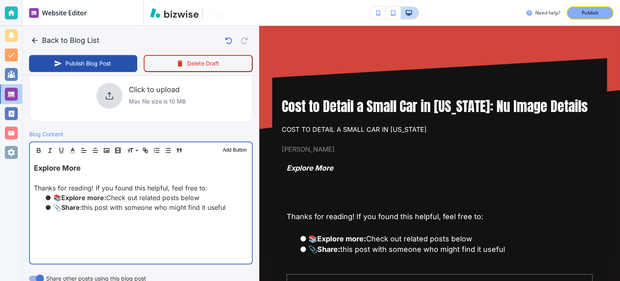
click at [167, 202] on li "📎 Share: this post with someone who might find it useful" at bounding box center [146, 207] width 204 height 10
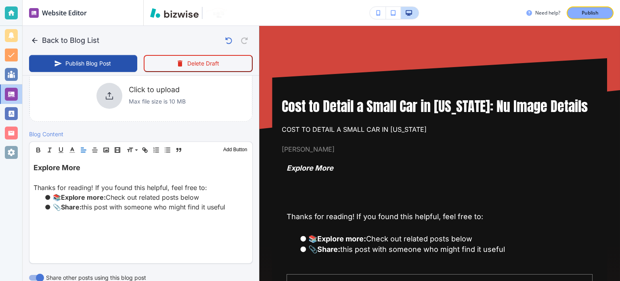
paste div
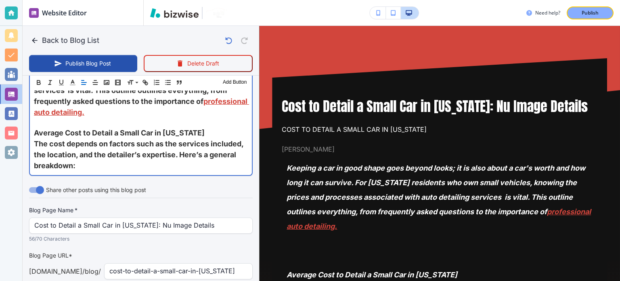
scroll to position [323, 0]
type input "[DATE] 09:36 PM"
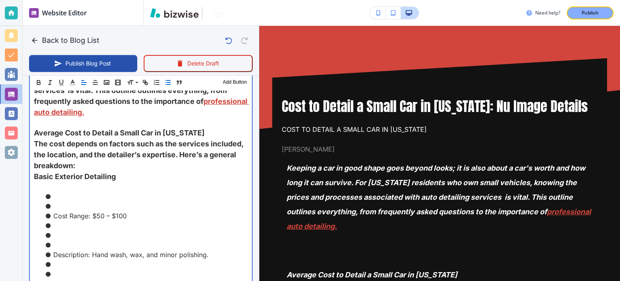
click at [74, 205] on li at bounding box center [146, 206] width 204 height 10
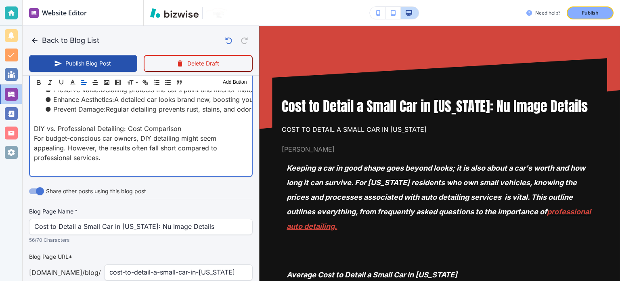
scroll to position [653, 0]
type input "[DATE] 09:38 PM"
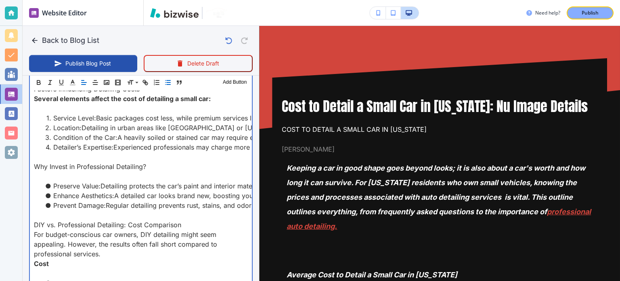
scroll to position [659, 0]
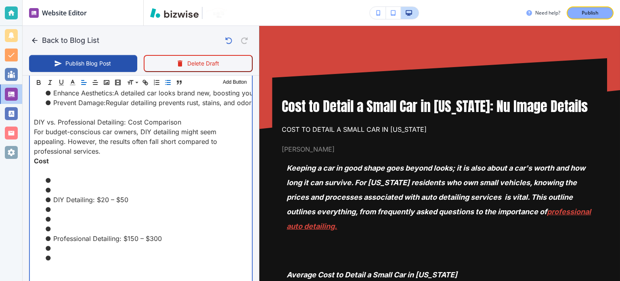
click at [74, 187] on li at bounding box center [146, 190] width 204 height 10
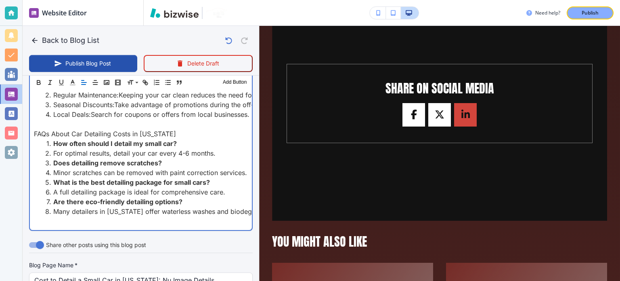
scroll to position [845, 0]
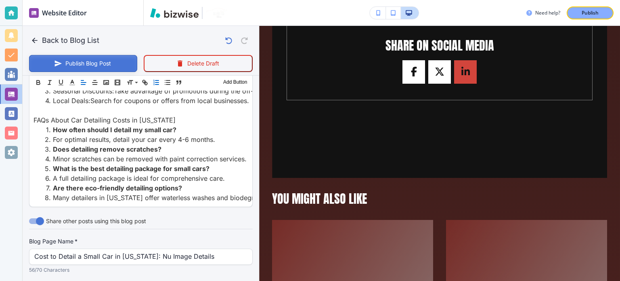
click at [90, 59] on button "Publish Blog Post" at bounding box center [83, 63] width 108 height 17
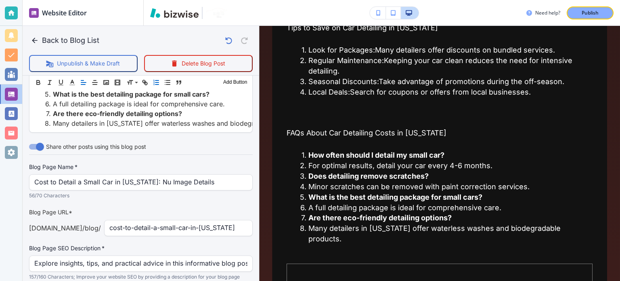
scroll to position [956, 0]
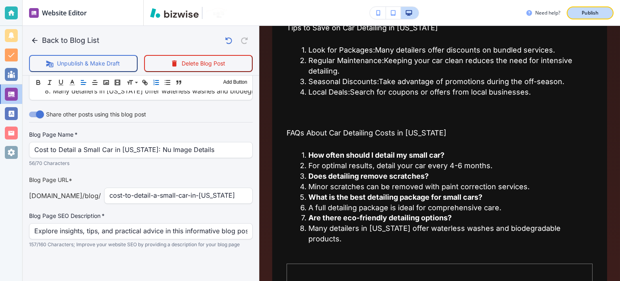
click at [592, 13] on p "Publish" at bounding box center [590, 12] width 17 height 7
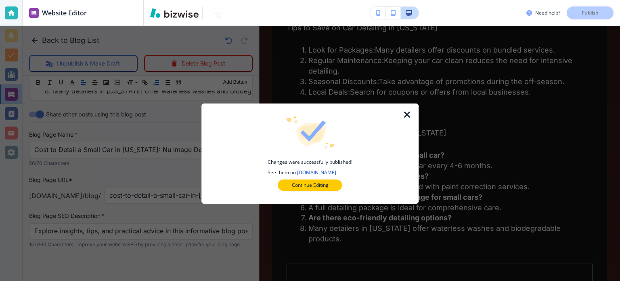
click at [406, 116] on icon "button" at bounding box center [408, 115] width 10 height 10
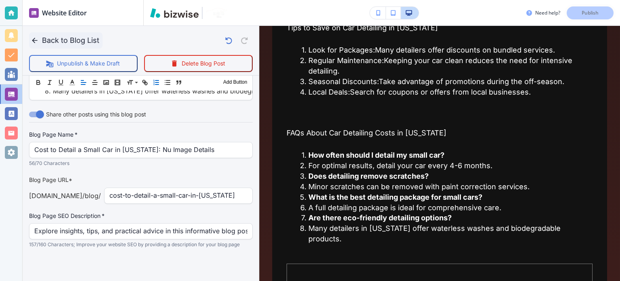
click at [61, 40] on button "Back to Blog List" at bounding box center [65, 40] width 73 height 16
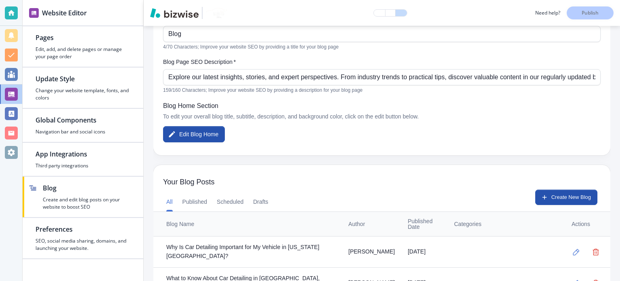
scroll to position [202, 0]
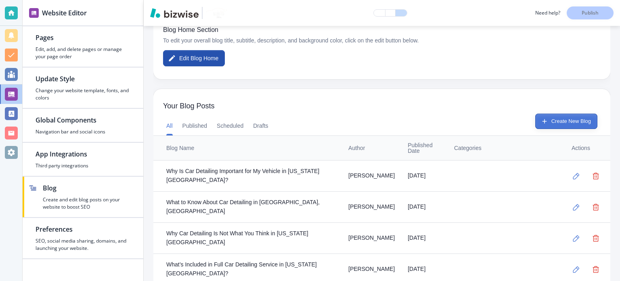
click at [569, 114] on button "Create New Blog" at bounding box center [566, 120] width 62 height 15
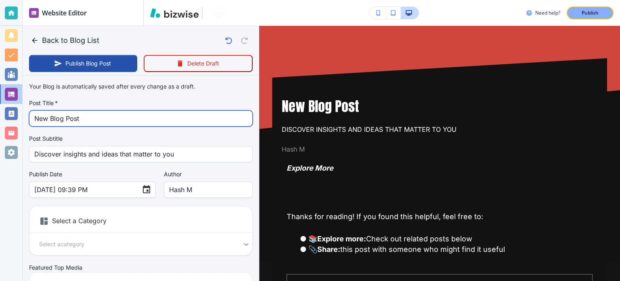
click at [99, 124] on input "New Blog Post" at bounding box center [140, 118] width 213 height 15
paste input "Does PPF Really Protect Your Car Paint?"
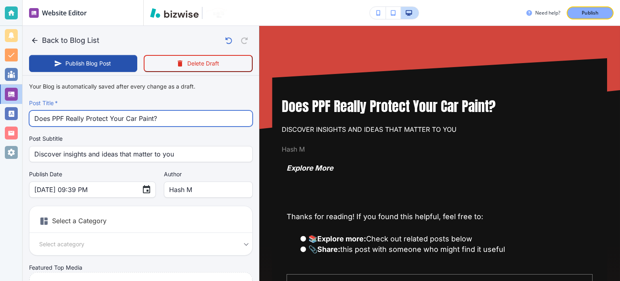
type input "Does PPF Really Protect Your Car Paint?"
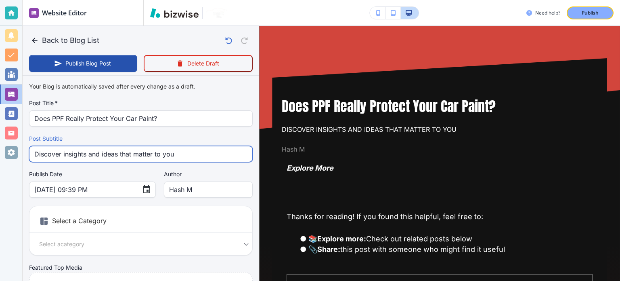
click at [111, 156] on input "Discover insights and ideas that matter to you" at bounding box center [140, 153] width 213 height 15
paste input "oes PPF Really Protect Your Car Paint?"
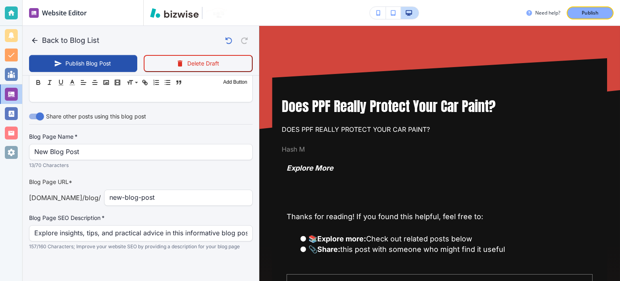
scroll to position [363, 0]
type input "Does PPF Really Protect Your Car Paint?"
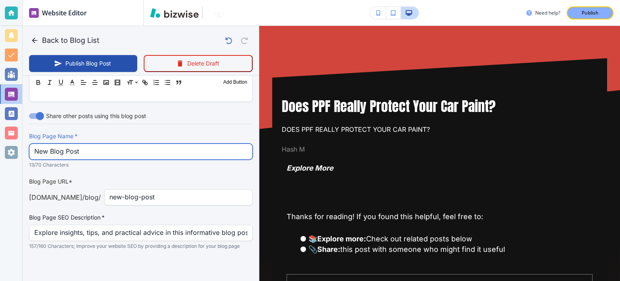
click at [110, 155] on input "New Blog Post" at bounding box center [140, 151] width 213 height 15
paste input "Does PPF Really Protect Your Car Paint?"
type input "Does PPF Really Protect Your Car Paint?"
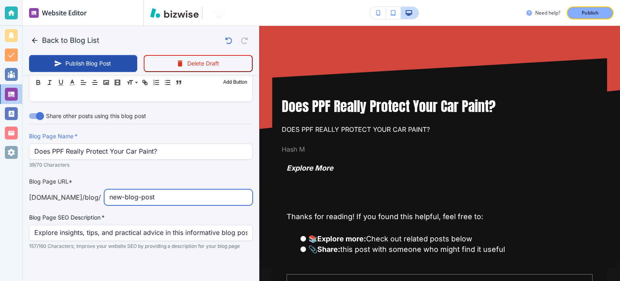
click at [169, 191] on input "new-blog-post" at bounding box center [178, 196] width 138 height 15
paste input "does-ppf-really-protect-your-car-pain"
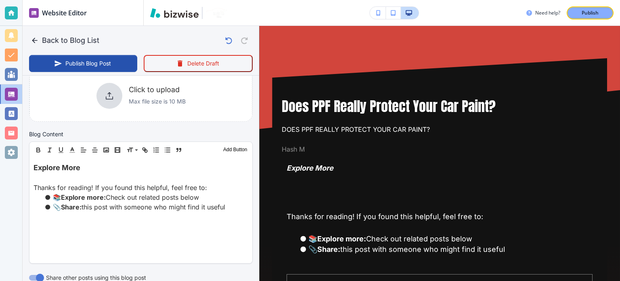
type input "does-ppf-really-protect-your-car-paint"
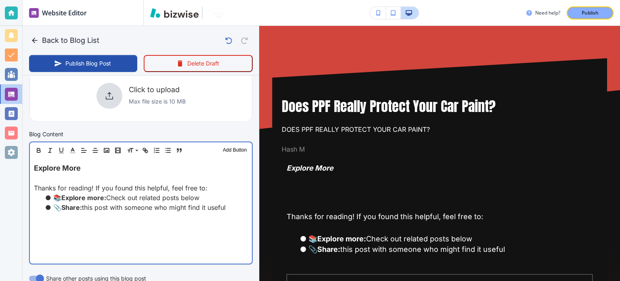
click at [111, 227] on div "Explore More Thanks for reading! If you found this helpful, feel free to: 📚 Exp…" at bounding box center [141, 210] width 222 height 105
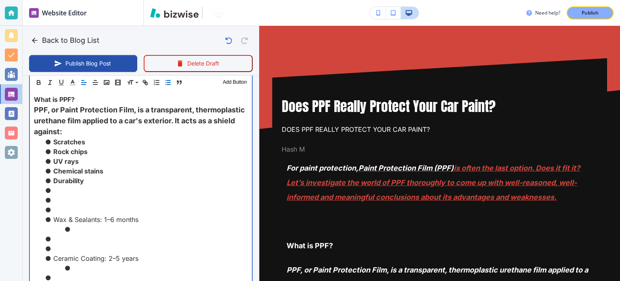
scroll to position [323, 0]
click at [62, 207] on li at bounding box center [146, 210] width 204 height 10
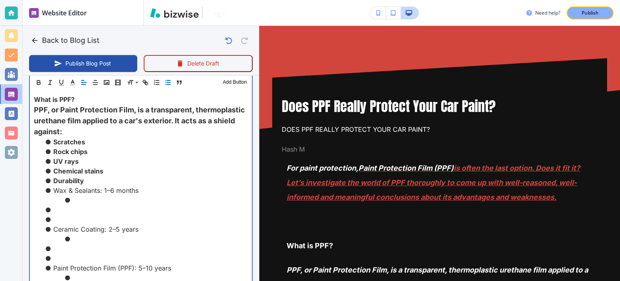
click at [67, 216] on li at bounding box center [146, 219] width 204 height 10
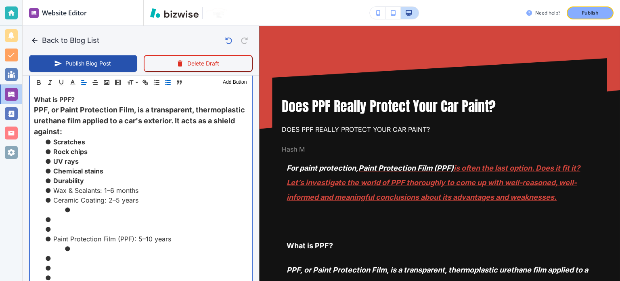
click at [73, 226] on li at bounding box center [146, 229] width 204 height 10
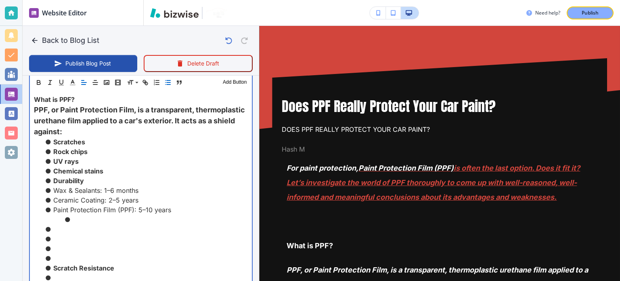
click at [73, 250] on li at bounding box center [146, 248] width 204 height 10
click at [73, 264] on strong "Scratch Resistance" at bounding box center [83, 268] width 61 height 8
click at [68, 254] on li at bounding box center [146, 258] width 204 height 10
click at [54, 247] on li at bounding box center [146, 248] width 204 height 10
click at [55, 250] on li at bounding box center [146, 248] width 204 height 10
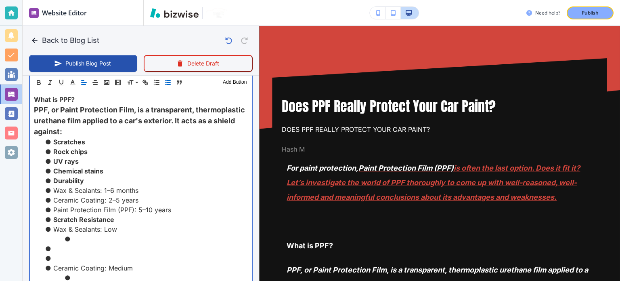
click at [56, 256] on li at bounding box center [146, 258] width 204 height 10
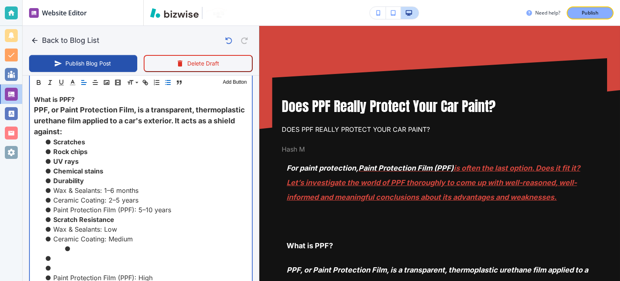
scroll to position [444, 0]
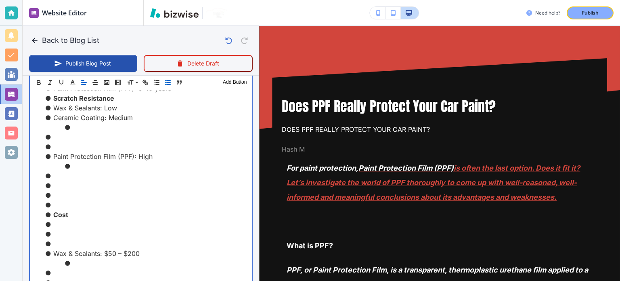
click at [62, 143] on li at bounding box center [146, 147] width 204 height 10
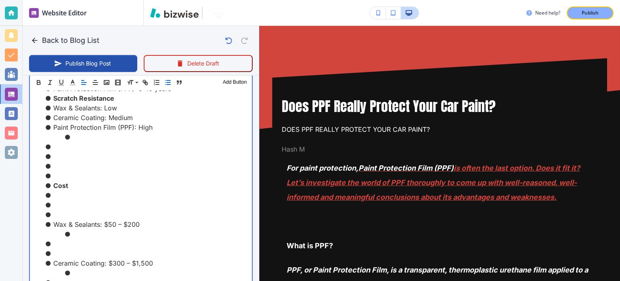
click at [63, 174] on li at bounding box center [146, 176] width 204 height 10
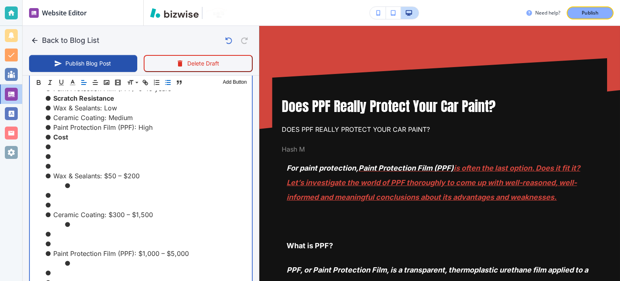
click at [52, 165] on li at bounding box center [146, 166] width 204 height 10
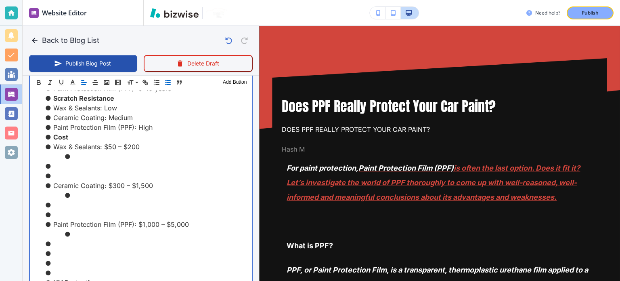
click at [66, 171] on li at bounding box center [146, 176] width 204 height 10
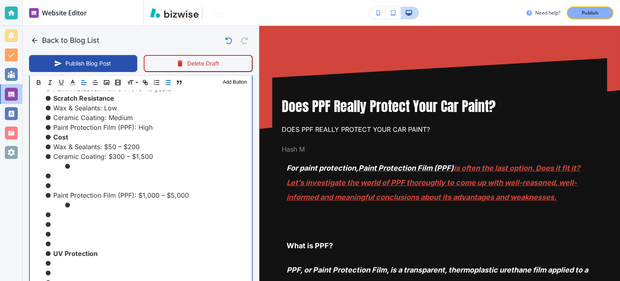
click at [67, 187] on li at bounding box center [146, 185] width 204 height 10
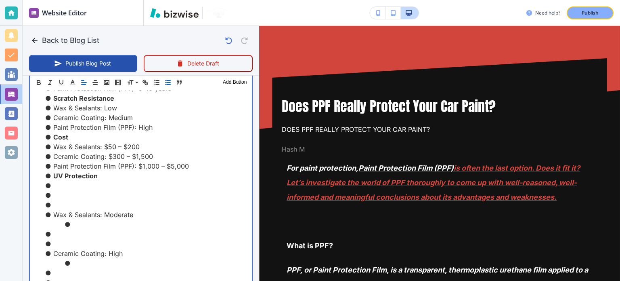
click at [50, 176] on li "UV Protection" at bounding box center [146, 176] width 204 height 10
click at [47, 136] on li "Cost" at bounding box center [146, 137] width 204 height 10
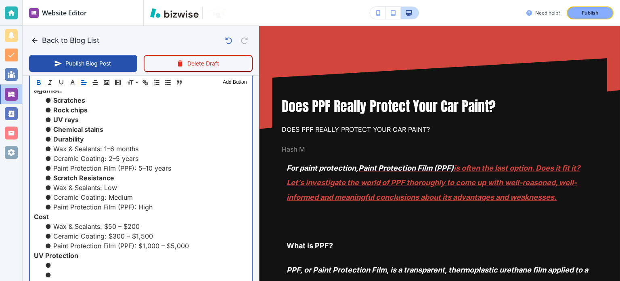
scroll to position [363, 0]
click at [51, 176] on li "Scratch Resistance" at bounding box center [146, 179] width 204 height 10
click at [53, 136] on strong "﻿ Durability" at bounding box center [68, 140] width 31 height 8
click at [52, 143] on li "Durability" at bounding box center [146, 140] width 204 height 10
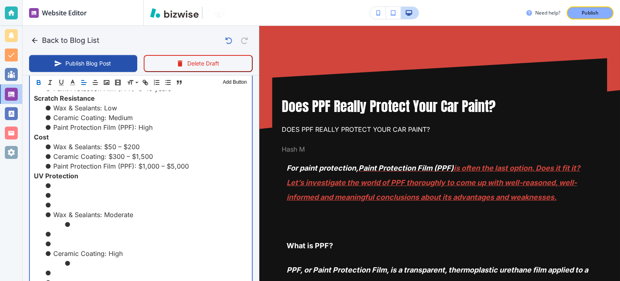
scroll to position [485, 0]
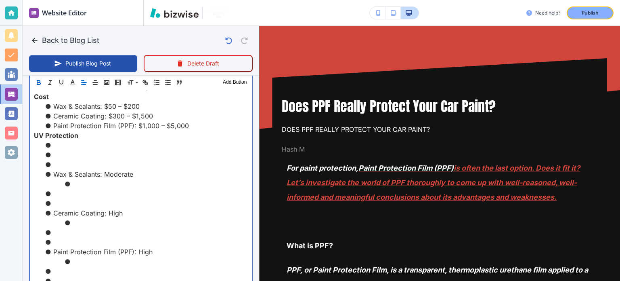
click at [63, 162] on li at bounding box center [146, 164] width 204 height 10
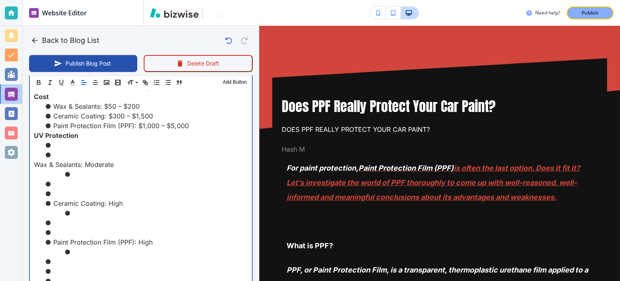
click at [63, 162] on p "Wax & Sealants: Moderate" at bounding box center [141, 164] width 214 height 10
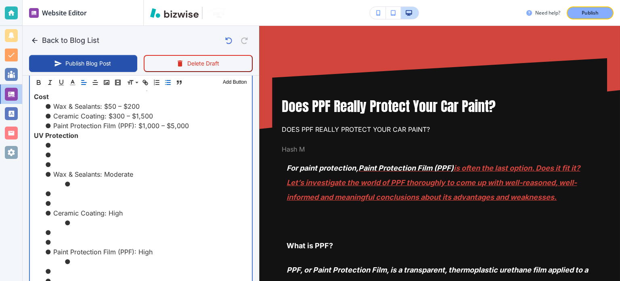
click at [63, 160] on li at bounding box center [146, 164] width 204 height 10
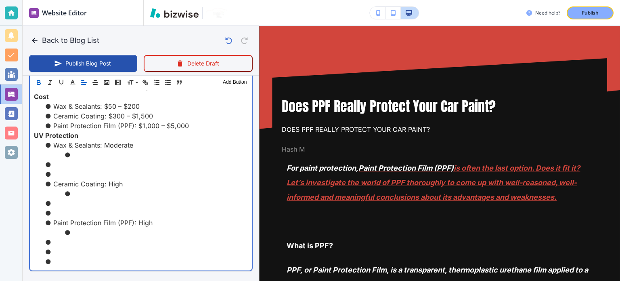
click at [61, 171] on li at bounding box center [146, 174] width 204 height 10
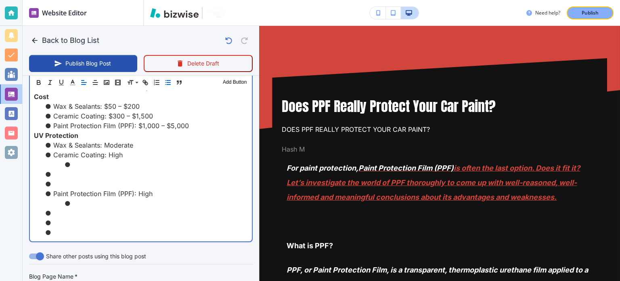
click at [65, 179] on li at bounding box center [146, 184] width 204 height 10
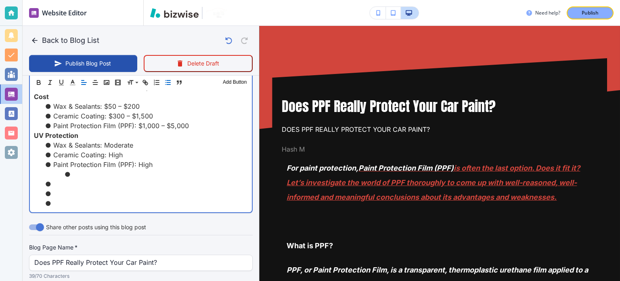
click at [71, 203] on li at bounding box center [146, 203] width 204 height 10
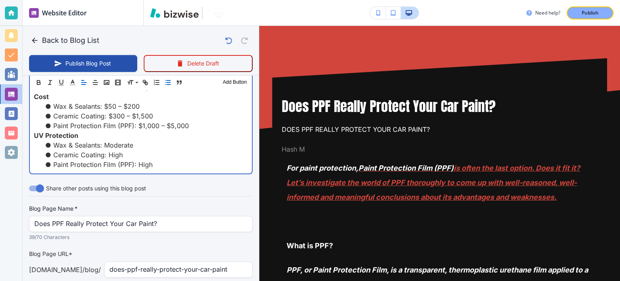
click at [202, 159] on li "Paint Protection Film (PPF): High" at bounding box center [146, 164] width 204 height 10
type input "Sep 15, 2025 09:42 PM"
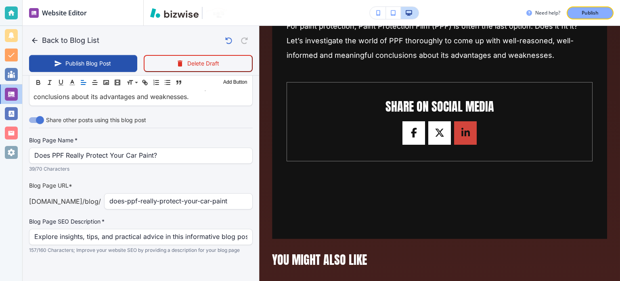
scroll to position [959, 0]
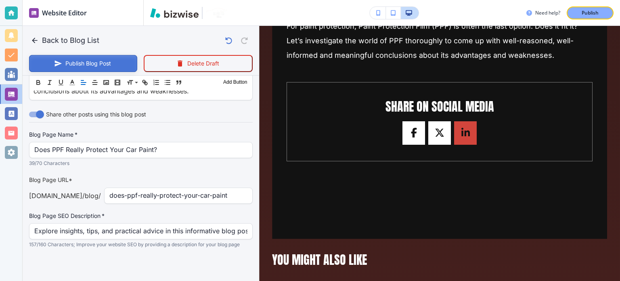
click at [96, 61] on button "Publish Blog Post" at bounding box center [83, 63] width 108 height 17
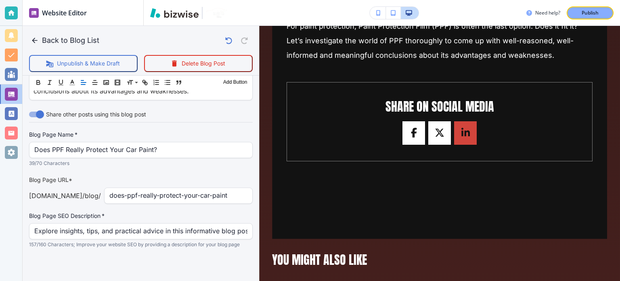
click at [594, 5] on div "Need help? Publish" at bounding box center [382, 13] width 476 height 26
click at [594, 11] on p "Publish" at bounding box center [590, 12] width 17 height 7
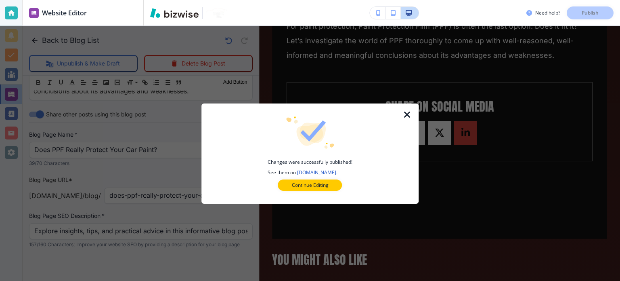
click at [405, 113] on icon "button" at bounding box center [408, 115] width 10 height 10
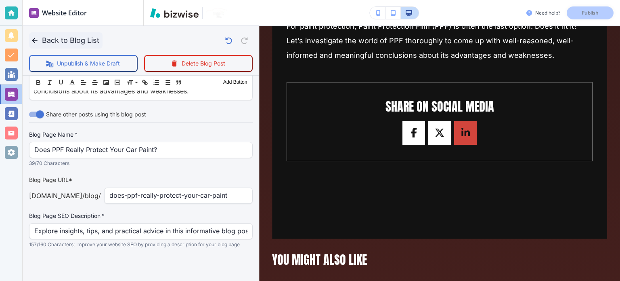
click at [60, 44] on button "Back to Blog List" at bounding box center [65, 40] width 73 height 16
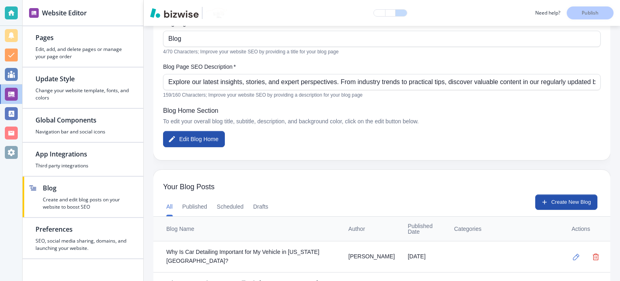
scroll to position [162, 0]
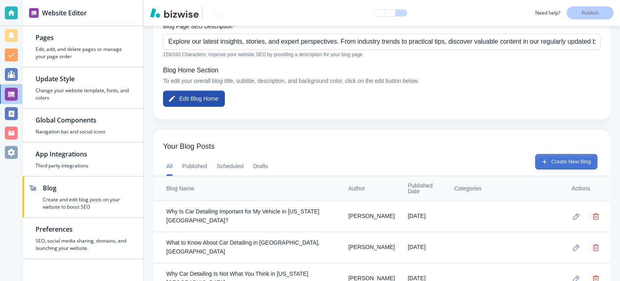
click at [571, 164] on button "Create New Blog" at bounding box center [566, 161] width 62 height 15
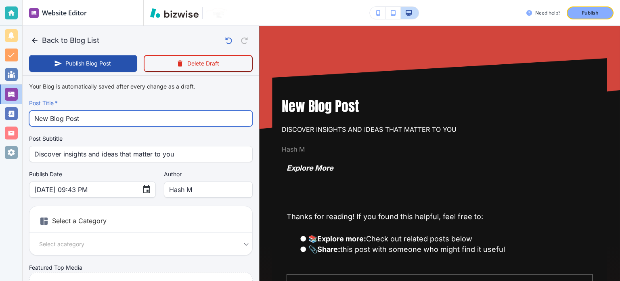
click at [104, 114] on input "New Blog Post" at bounding box center [140, 118] width 213 height 15
paste input "What is the Difference Between Polishing and Detailing a Car?"
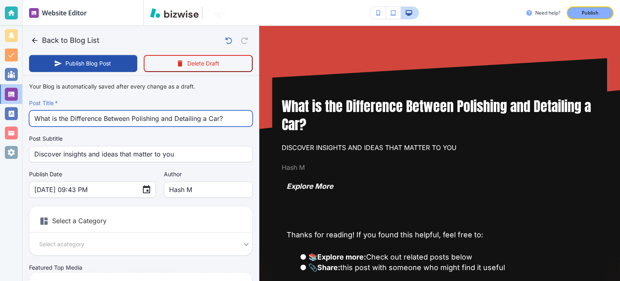
type input "What is the Difference Between Polishing and Detailing a Car?"
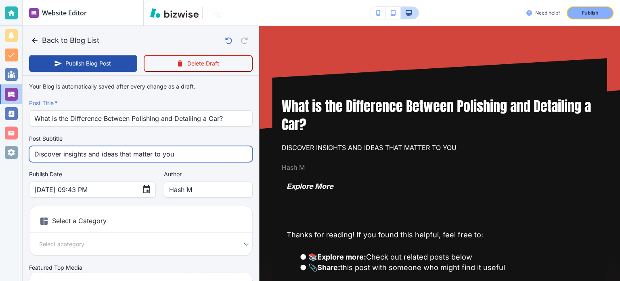
click at [96, 155] on input "Discover insights and ideas that matter to you" at bounding box center [140, 153] width 213 height 15
paste input "What is the Difference Between Polishing and Detailing a Car?"
type input "What is the Difference Between Polishing and Detailing a Car?"
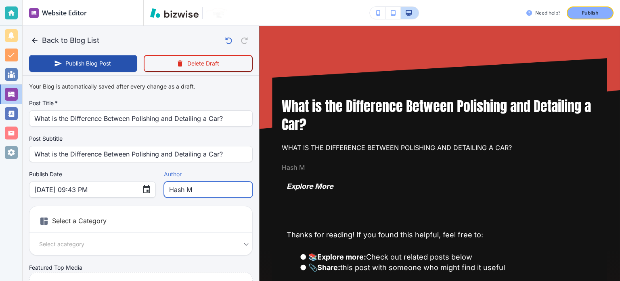
click at [169, 188] on input "Hash M" at bounding box center [208, 189] width 78 height 15
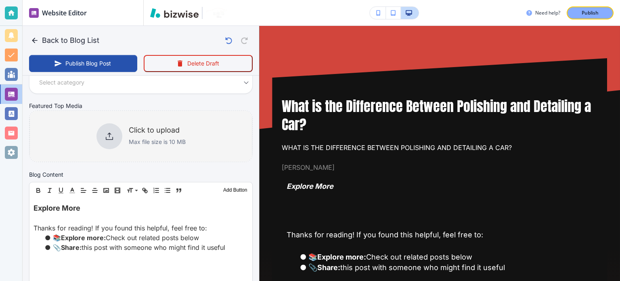
scroll to position [363, 0]
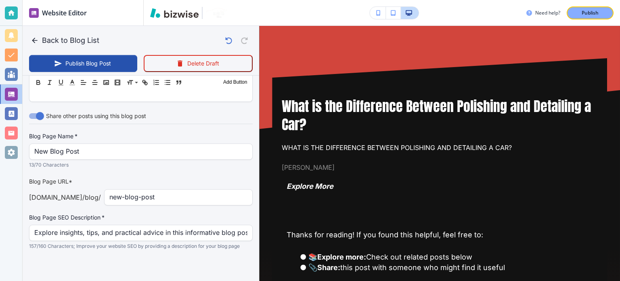
type input "[PERSON_NAME]"
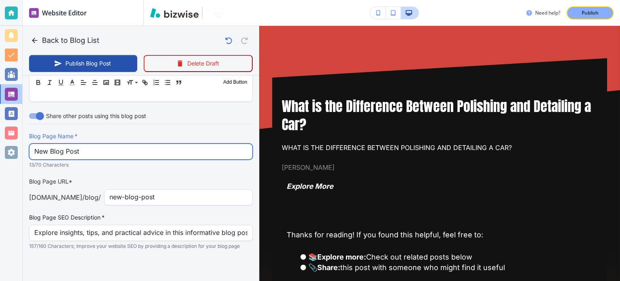
click at [118, 146] on input "New Blog Post" at bounding box center [140, 151] width 213 height 15
paste input "What is the Difference Between Polishing and Detailing a Car?"
type input "What is the Difference Between Polishing and Detailing a Car?"
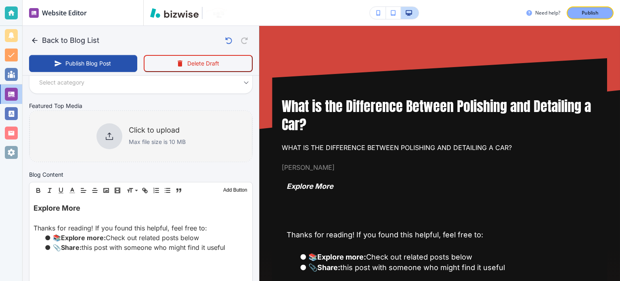
scroll to position [40, 0]
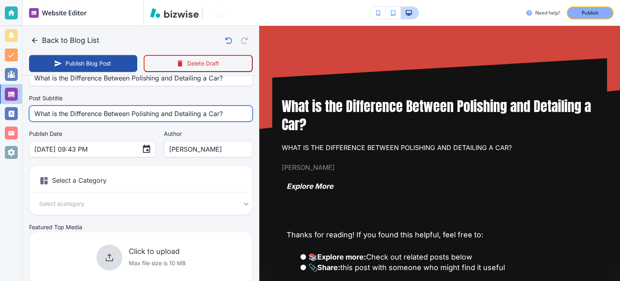
click at [134, 118] on input "What is the Difference Between Polishing and Detailing a Car?" at bounding box center [140, 113] width 213 height 15
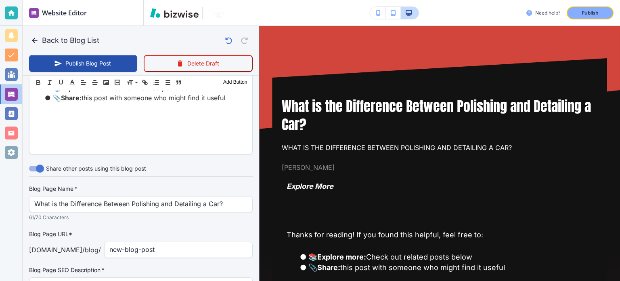
scroll to position [363, 0]
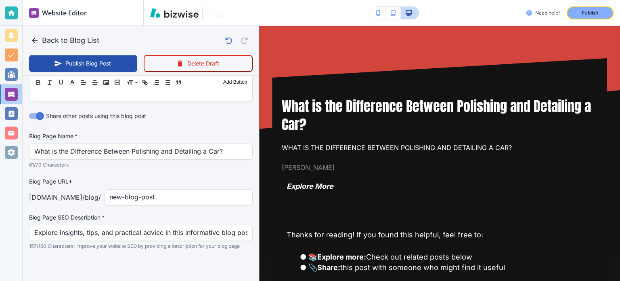
click at [156, 205] on div "Blog Page Name   * What is the Difference Between Polishing and Detailing a Car…" at bounding box center [141, 191] width 224 height 118
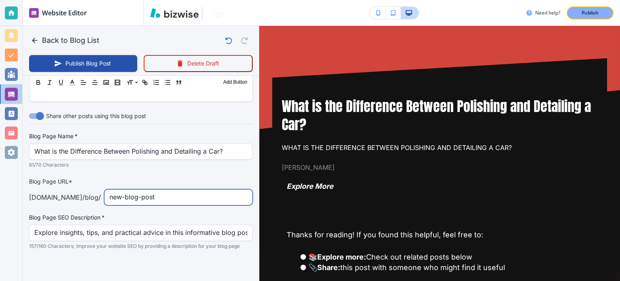
click at [155, 203] on input "new-blog-post" at bounding box center [178, 196] width 138 height 15
paste input "what-is-the-difference-between-polishing-and-detailing-a-car"
type input "Sep 15, 2025 09:44 PM"
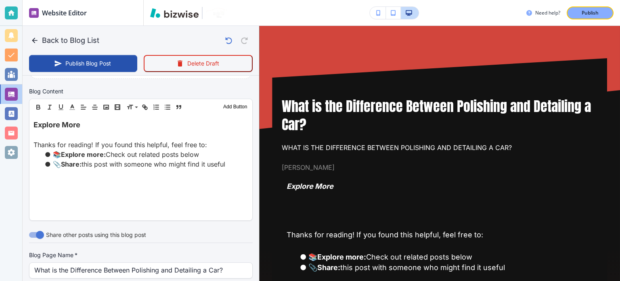
scroll to position [202, 0]
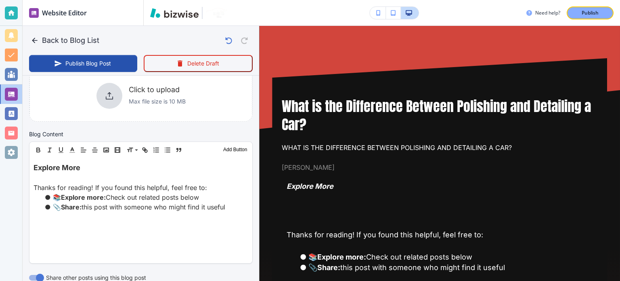
type input "what-is-the-difference-between-polishing-and-detailing-a-car"
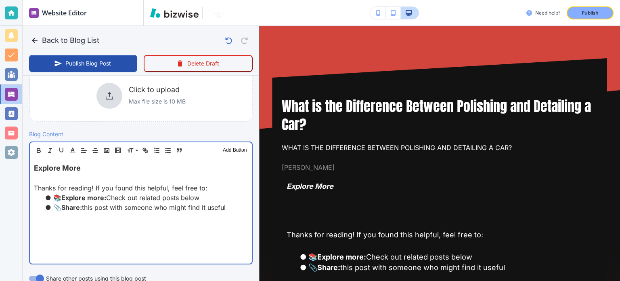
click at [140, 185] on p "Thanks for reading! If you found this helpful, feel free to:" at bounding box center [141, 188] width 214 height 10
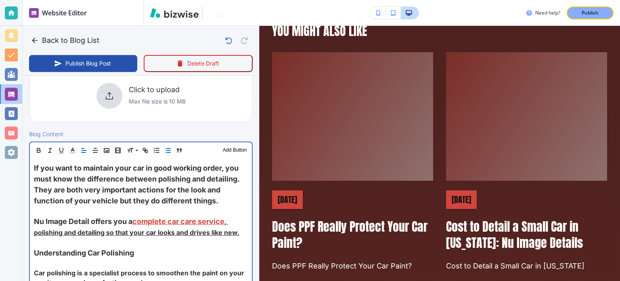
scroll to position [2342, 0]
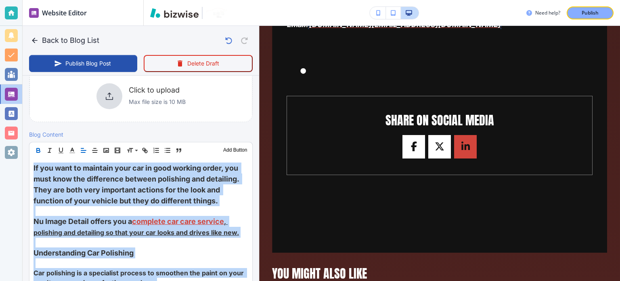
click at [36, 148] on icon "button" at bounding box center [38, 150] width 7 height 7
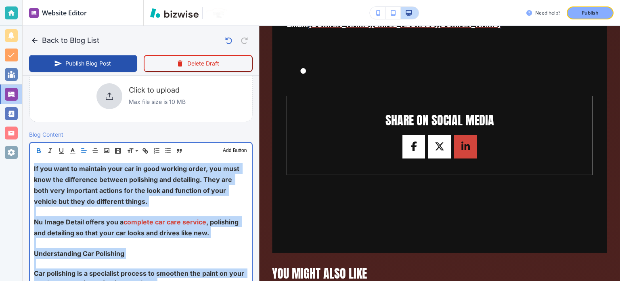
scroll to position [202, 0]
click at [70, 200] on span "If you want to maintain your car in good working order, you must know the diffe…" at bounding box center [137, 184] width 207 height 41
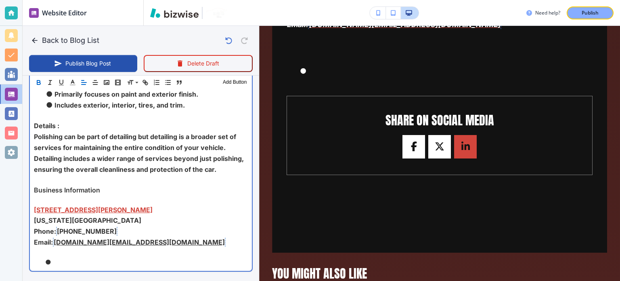
scroll to position [1315, 0]
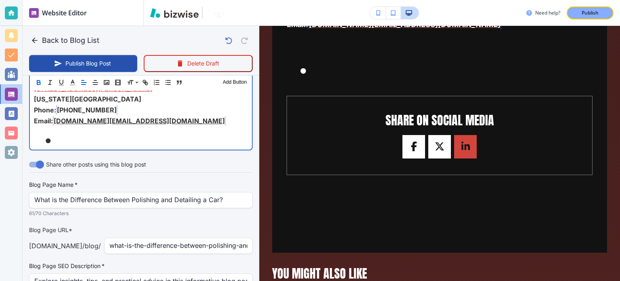
click at [76, 145] on li at bounding box center [146, 141] width 204 height 10
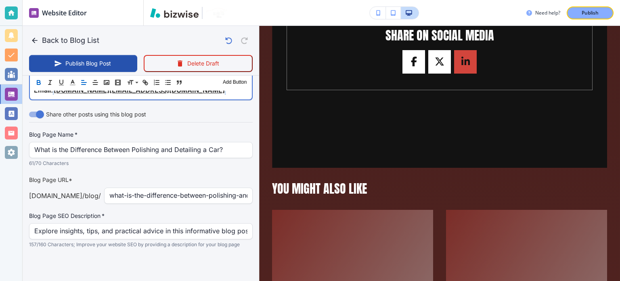
scroll to position [1377, 0]
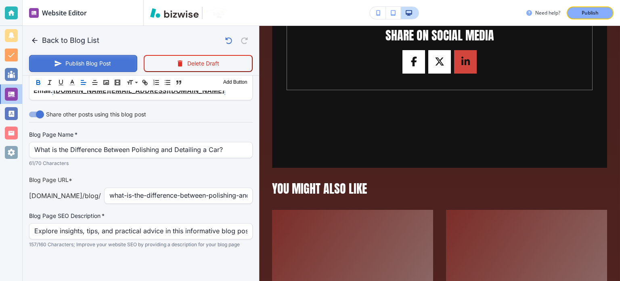
click at [91, 65] on button "Publish Blog Post" at bounding box center [83, 63] width 108 height 17
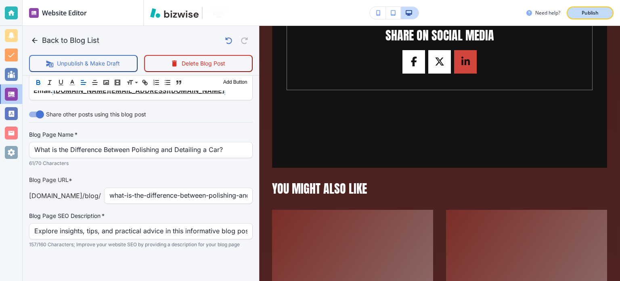
click at [591, 13] on p "Publish" at bounding box center [590, 12] width 17 height 7
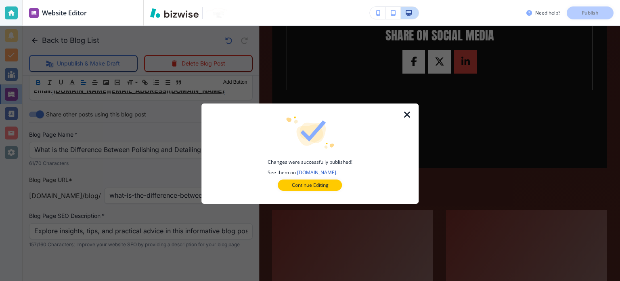
click at [408, 115] on icon "button" at bounding box center [408, 115] width 10 height 10
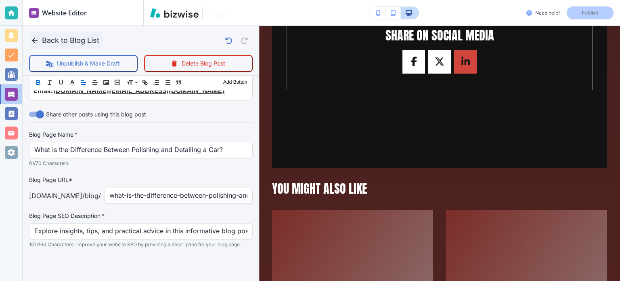
drag, startPoint x: 29, startPoint y: 37, endPoint x: 32, endPoint y: 40, distance: 4.3
click at [29, 37] on div "Back to Blog List Unpublish & Make Draft Delete Blog Post" at bounding box center [141, 51] width 237 height 50
click at [32, 40] on icon "button" at bounding box center [35, 40] width 8 height 8
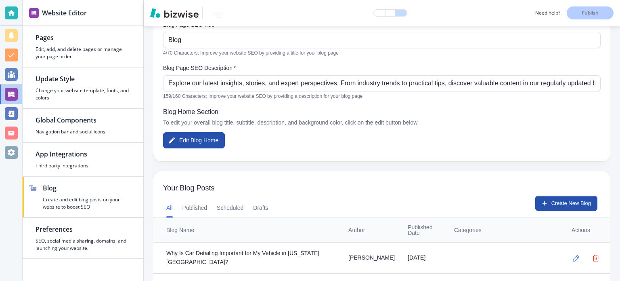
scroll to position [162, 0]
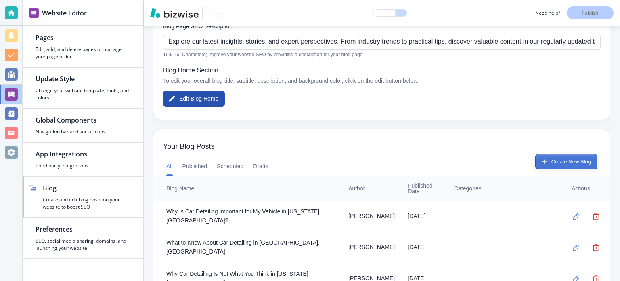
click at [558, 168] on button "Create New Blog" at bounding box center [566, 161] width 62 height 15
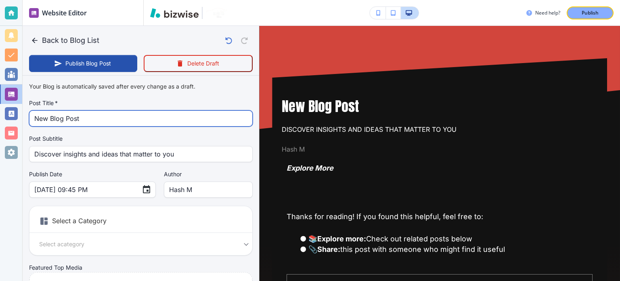
click at [124, 121] on input "New Blog Post" at bounding box center [140, 118] width 213 height 15
paste input "How to Remove Tint from Car Windows"
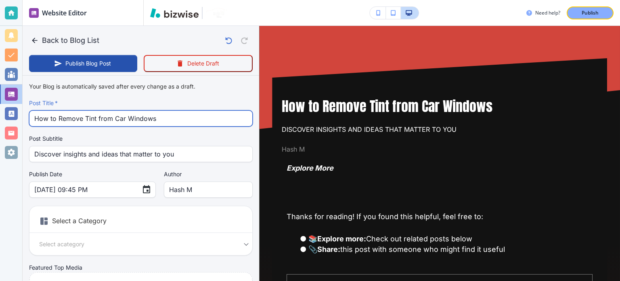
type input "How to Remove Tint from Car Windows"
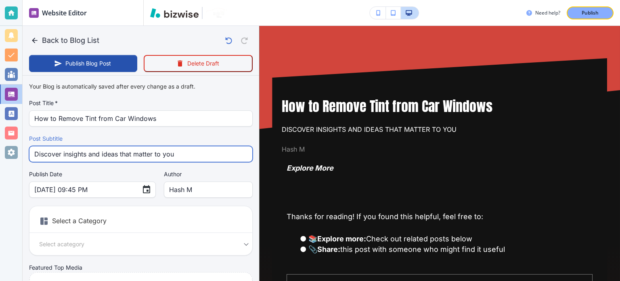
click at [139, 153] on input "Discover insights and ideas that matter to you" at bounding box center [140, 153] width 213 height 15
paste input "How to Remove Tint from Car Windows"
type input "How to Remove Tint from Car Windows"
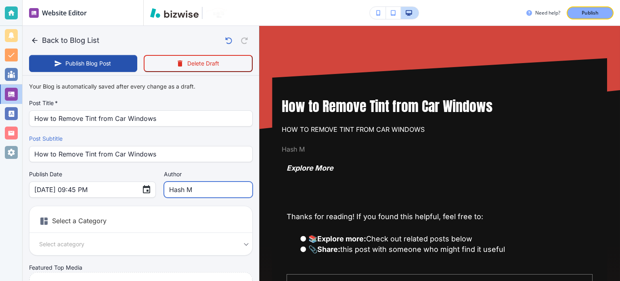
click at [173, 186] on input "Hash M" at bounding box center [208, 189] width 78 height 15
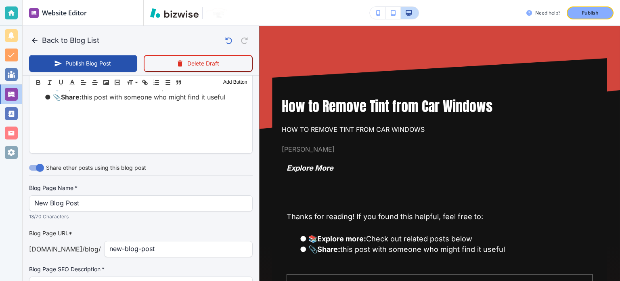
scroll to position [363, 0]
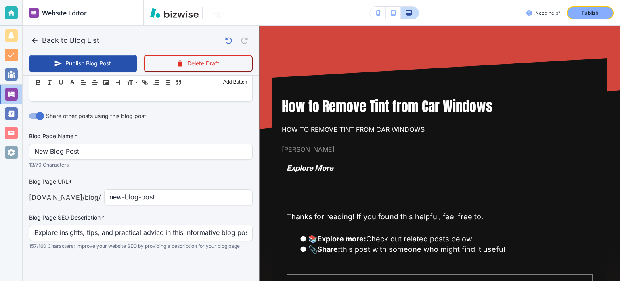
type input "[PERSON_NAME]"
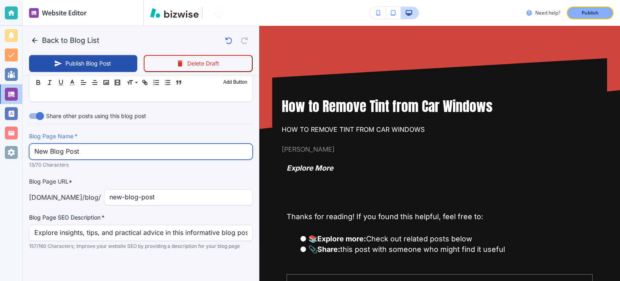
click at [94, 153] on input "New Blog Post" at bounding box center [140, 151] width 213 height 15
paste input "How to Remove Tint from Car Windows"
type input "How to Remove Tint from Car Windows"
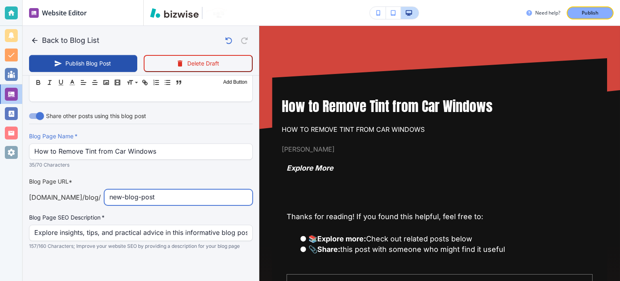
click at [165, 202] on input "new-blog-post" at bounding box center [178, 196] width 138 height 15
paste input "how-to-remove-tint-from-car-windows"
type input "Sep 15, 2025 09:46 PM"
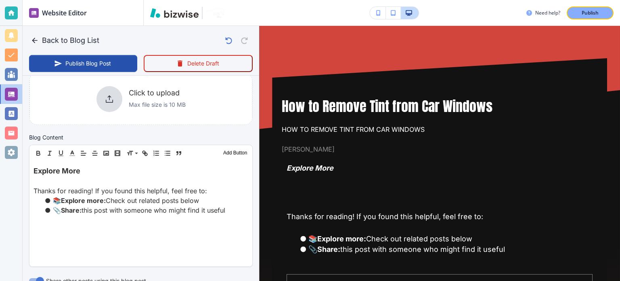
scroll to position [242, 0]
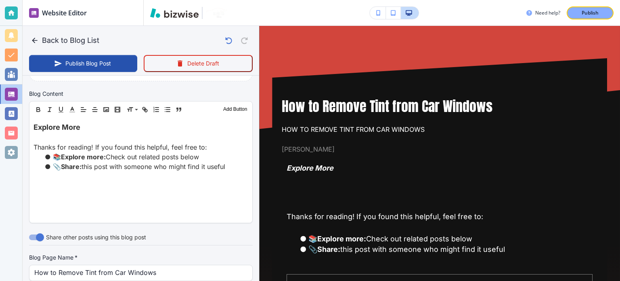
type input "how-to-remove-tint-from-car-windows"
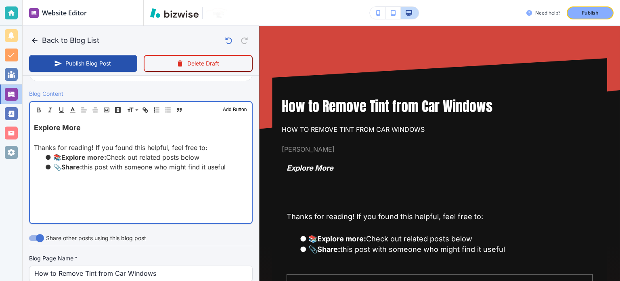
click at [141, 143] on p "Thanks for reading! If you found this helpful, feel free to:" at bounding box center [141, 148] width 214 height 10
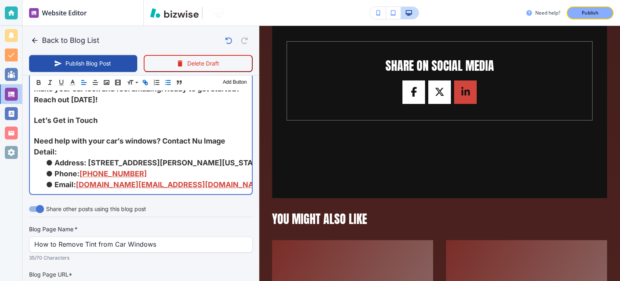
scroll to position [1231, 0]
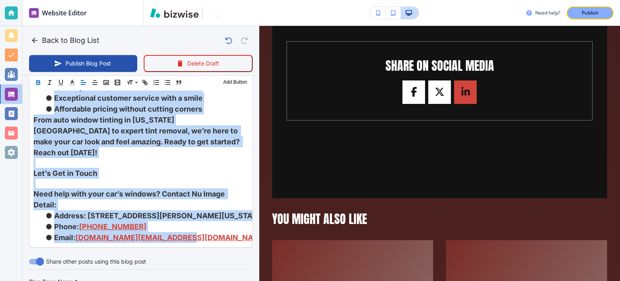
click at [39, 85] on icon "button" at bounding box center [38, 82] width 7 height 7
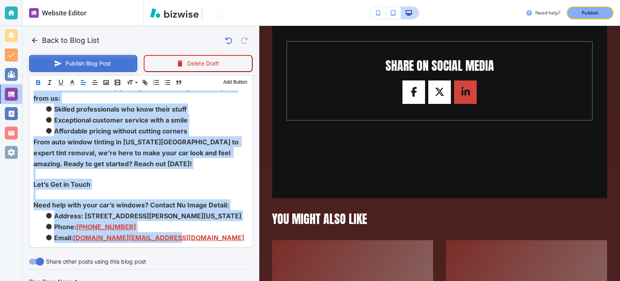
scroll to position [1187, 0]
click at [103, 67] on button "Publish Blog Post" at bounding box center [83, 63] width 108 height 17
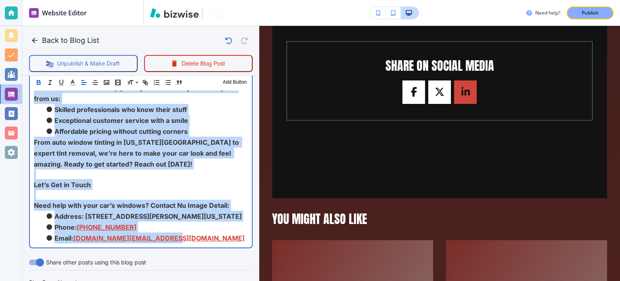
click at [156, 145] on p "From auto window tinting in Virginia Beach to expert tint removal, we’re here t…" at bounding box center [141, 152] width 214 height 33
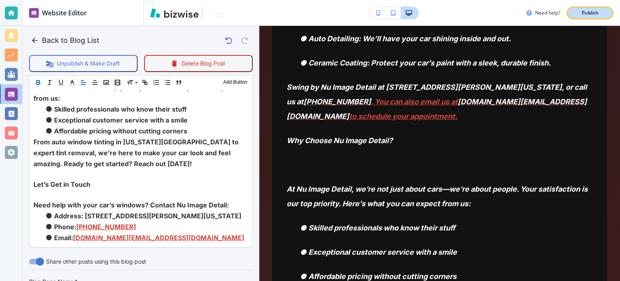
click at [594, 13] on p "Publish" at bounding box center [590, 12] width 17 height 7
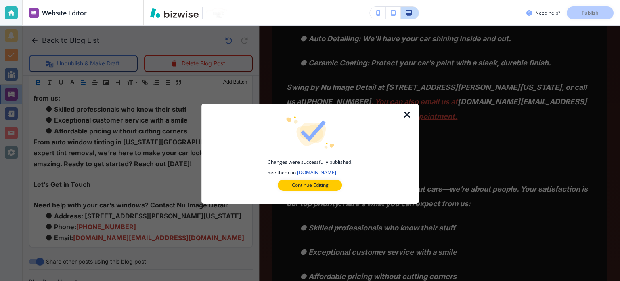
click at [410, 113] on icon "button" at bounding box center [408, 115] width 10 height 10
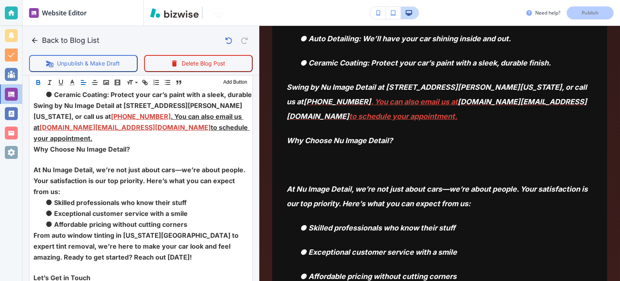
scroll to position [1026, 0]
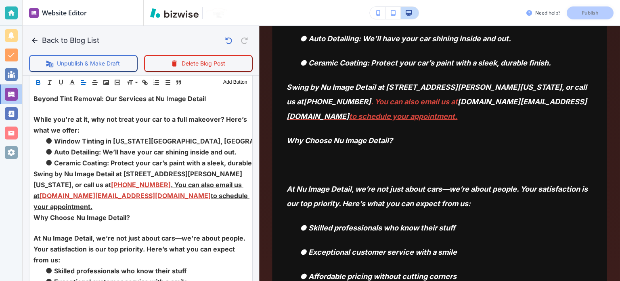
click at [63, 40] on button "Back to Blog List" at bounding box center [65, 40] width 73 height 16
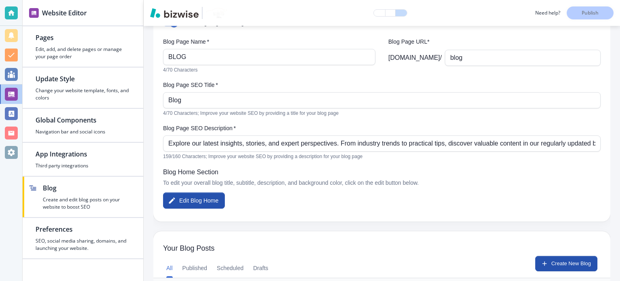
scroll to position [162, 0]
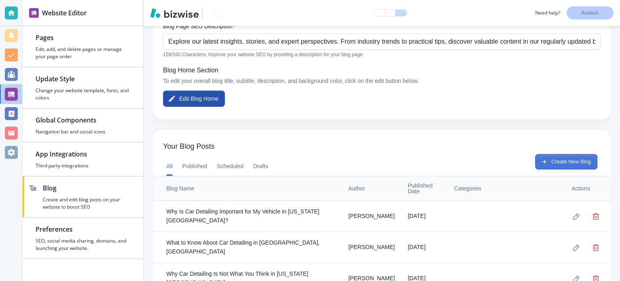
click at [577, 160] on button "Create New Blog" at bounding box center [566, 161] width 62 height 15
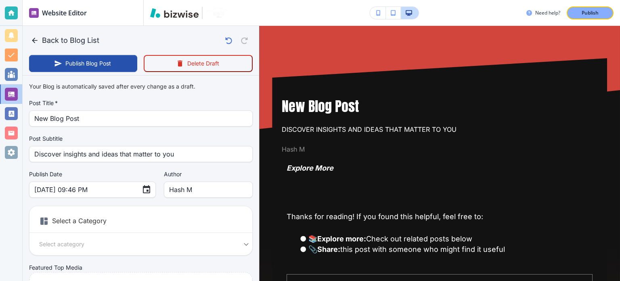
click at [105, 109] on div "Post Title   * New Blog Post Post Title   *" at bounding box center [141, 112] width 224 height 27
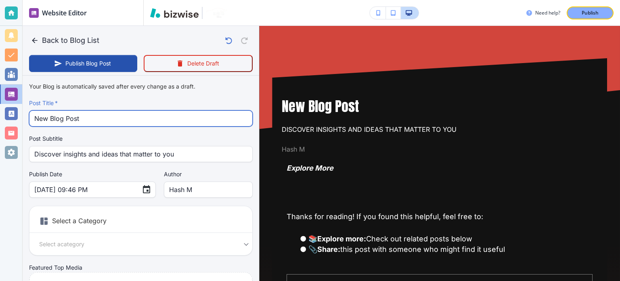
click at [103, 112] on input "New Blog Post" at bounding box center [140, 118] width 213 height 15
paste input "The Importance of Headlight Restoration and How to Do It Properly"
type input "The Importance of Headlight Restoration and How to Do It Properly"
type input "Sep 15, 2025 09:47 PM"
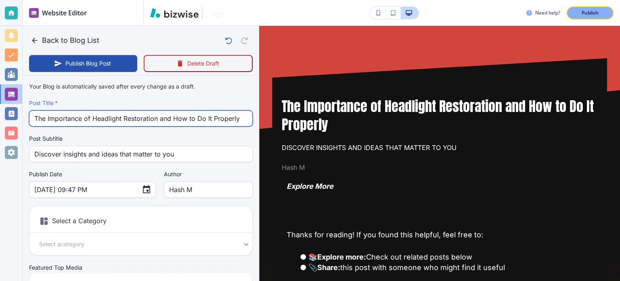
type input "The Importance of Headlight Restoration and How to Do It Properly"
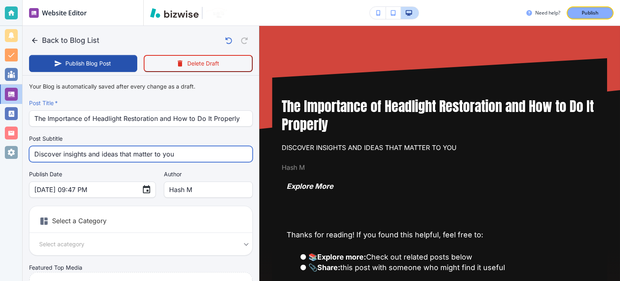
click at [105, 158] on input "Discover insights and ideas that matter to you" at bounding box center [140, 153] width 213 height 15
paste input "The Importance of Headlight Restoration and How to Do It Properly"
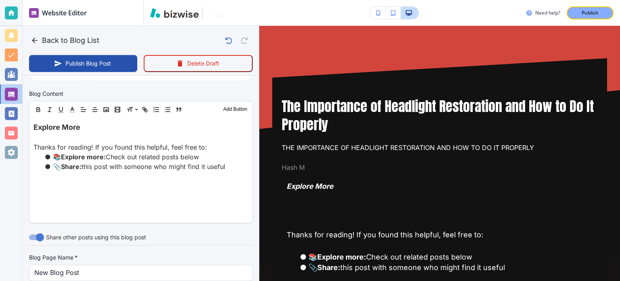
scroll to position [363, 0]
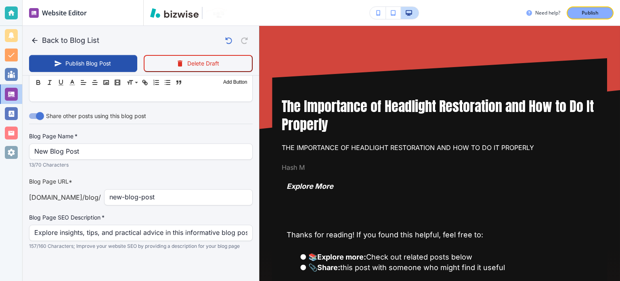
type input "The Importance of Headlight Restoration and How to Do It Properly"
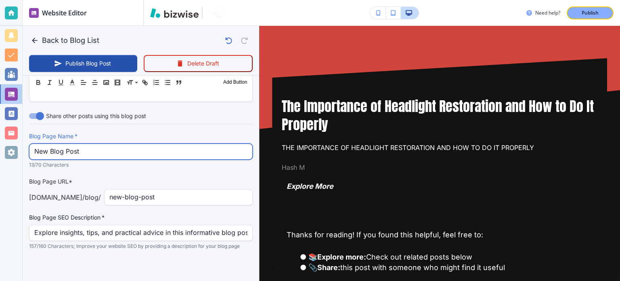
click at [97, 149] on input "New Blog Post" at bounding box center [140, 151] width 213 height 15
paste input "The Importance of Headlight Restoration and How to Do It Properly"
type input "The Importance of Headlight Restoration and How to Do It Properly"
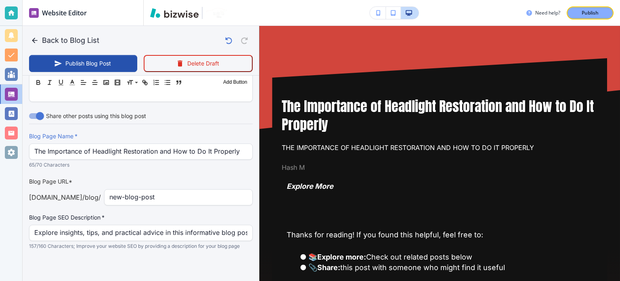
click at [155, 186] on div "Blog Page URL* nuimagedetail.com /blog / new-blog-post ​" at bounding box center [141, 191] width 224 height 28
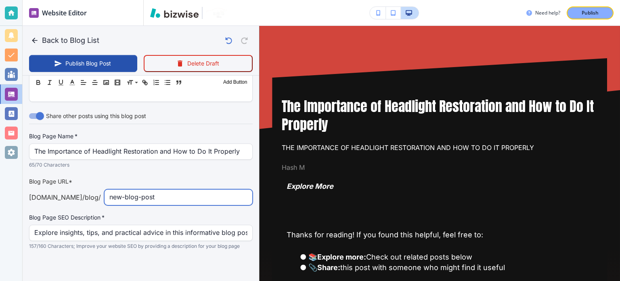
click at [158, 189] on input "new-blog-post" at bounding box center [178, 196] width 138 height 15
paste input "the-importance-of-headlight-restoration-and-how-to-do-it-properly"
type input "the-importance-of-headlight-restoration-and-how-to-do-it-properly"
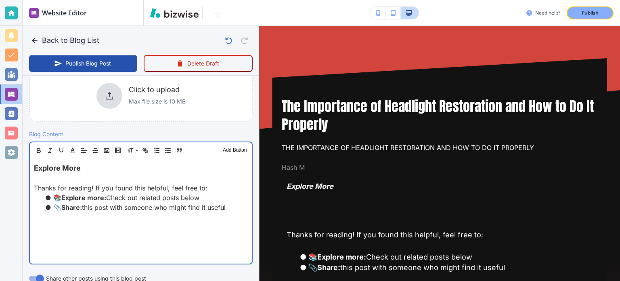
scroll to position [202, 0]
click at [124, 174] on p at bounding box center [141, 178] width 214 height 10
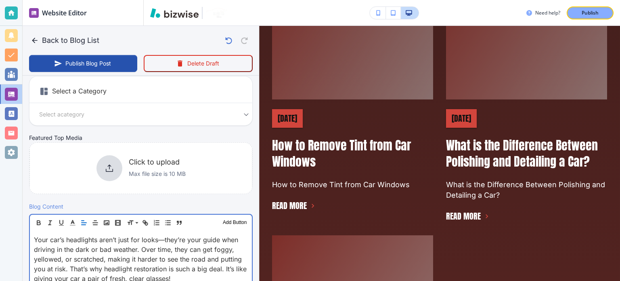
scroll to position [0, 0]
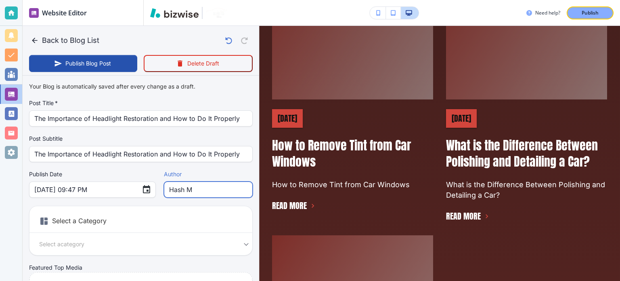
click at [206, 191] on input "Hash M" at bounding box center [208, 189] width 78 height 15
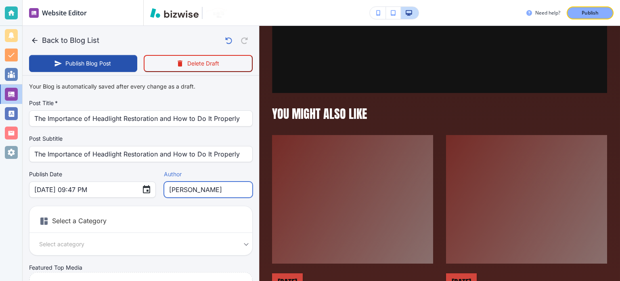
scroll to position [1211, 0]
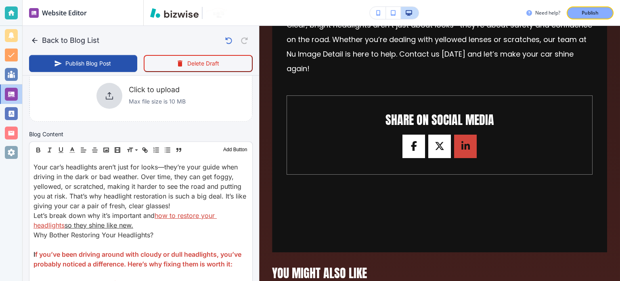
type input "[PERSON_NAME]"
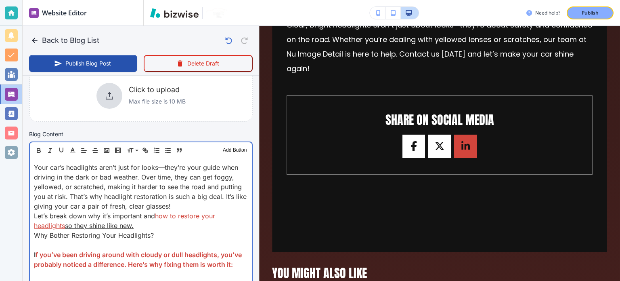
click at [113, 184] on span "Your car’s headlights aren’t just for looks—they’re your guide when driving in …" at bounding box center [141, 186] width 215 height 47
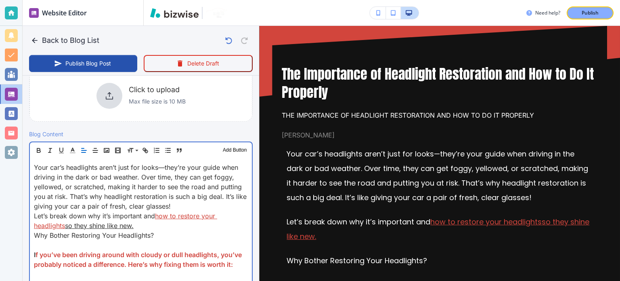
scroll to position [0, 0]
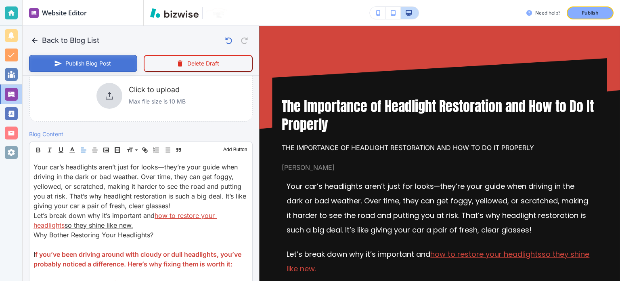
click at [105, 62] on button "Publish Blog Post" at bounding box center [83, 63] width 108 height 17
type input "Sep 15, 2025 09:48 PM"
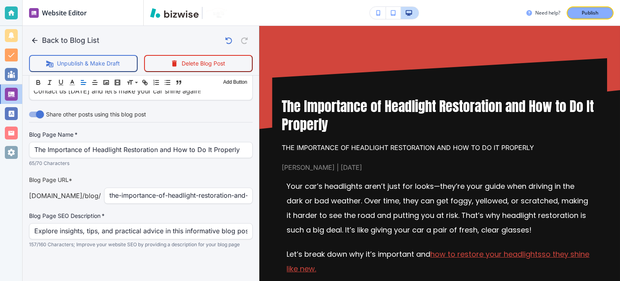
scroll to position [896, 0]
click at [594, 17] on button "Publish" at bounding box center [590, 12] width 47 height 13
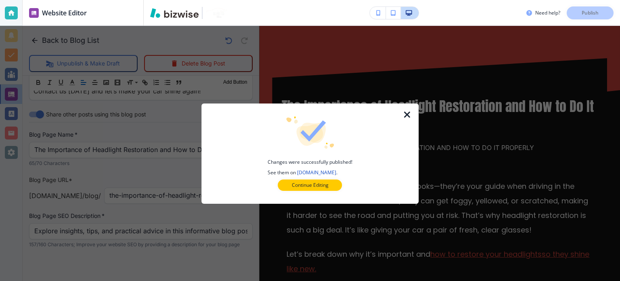
click at [410, 111] on icon "button" at bounding box center [408, 115] width 10 height 10
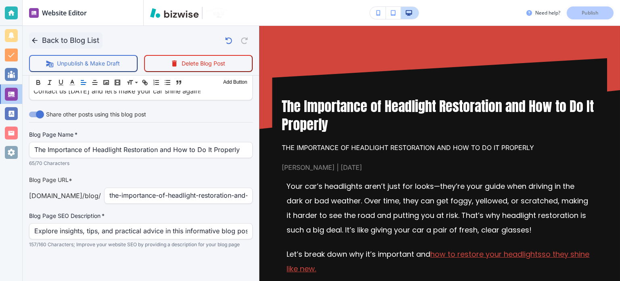
click at [69, 45] on button "Back to Blog List" at bounding box center [65, 40] width 73 height 16
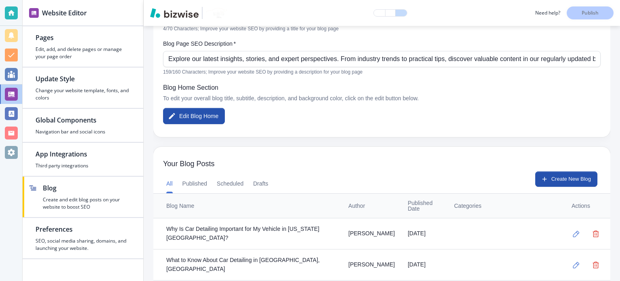
scroll to position [202, 0]
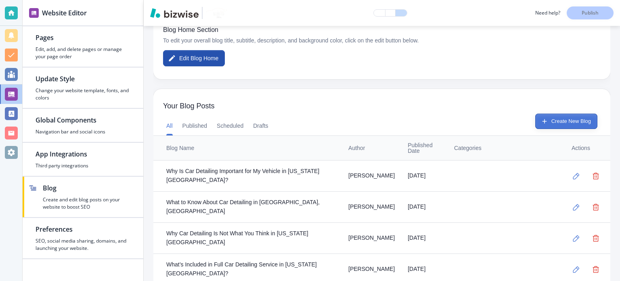
click at [558, 116] on button "Create New Blog" at bounding box center [566, 120] width 62 height 15
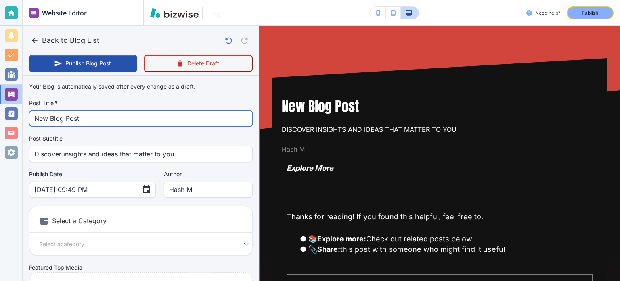
click at [114, 118] on input "New Blog Post" at bounding box center [140, 118] width 213 height 15
paste input "Things Need to Know About Window Tinting in Virginia"
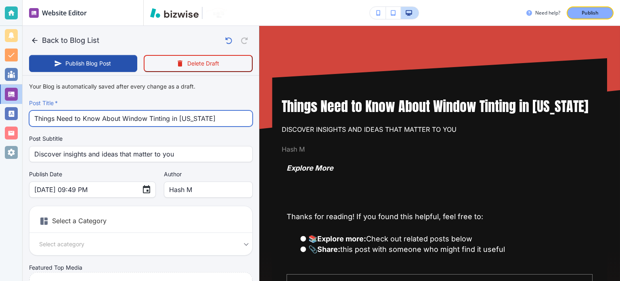
type input "Things Need to Know About Window Tinting in Virginia"
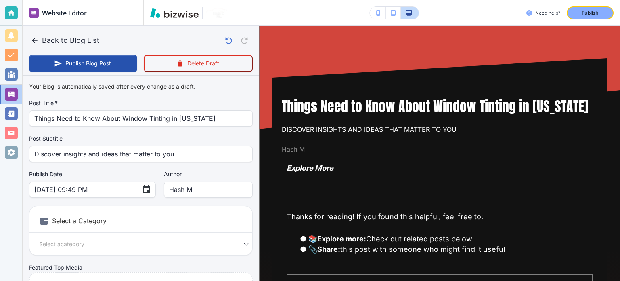
click at [145, 162] on div "Your Blog is automatically saved after every change as a draft. Post Title   * …" at bounding box center [141, 205] width 224 height 253
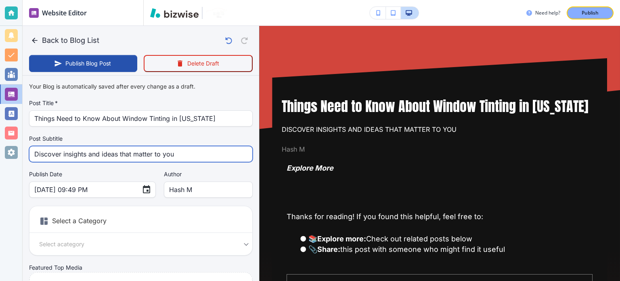
click at [143, 157] on input "Discover insights and ideas that matter to you" at bounding box center [140, 153] width 213 height 15
paste input "Everything You Need to Know About Window Tinting"
type input "Everything You Need to Know About Window Tinting"
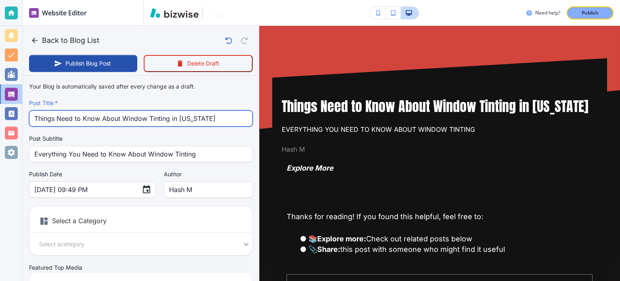
click at [137, 111] on input "Things Need to Know About Window Tinting in Virginia" at bounding box center [140, 118] width 213 height 15
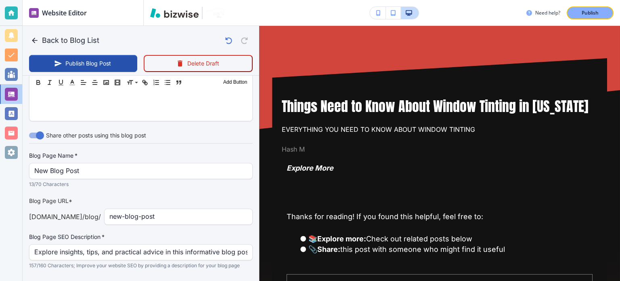
scroll to position [363, 0]
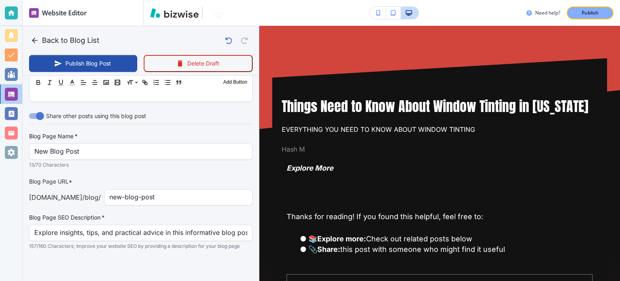
drag, startPoint x: 129, startPoint y: 164, endPoint x: 123, endPoint y: 151, distance: 14.3
click at [129, 163] on p "13/70 Characters" at bounding box center [138, 165] width 218 height 8
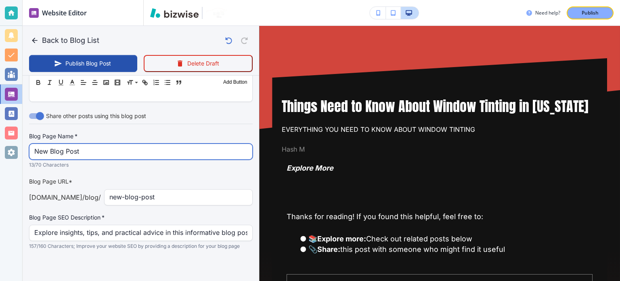
click at [123, 151] on input "New Blog Post" at bounding box center [140, 151] width 213 height 15
paste input "Things Need to Know About Window Tinting in Virginia"
type input "Things Need to Know About Window Tinting in Virginia"
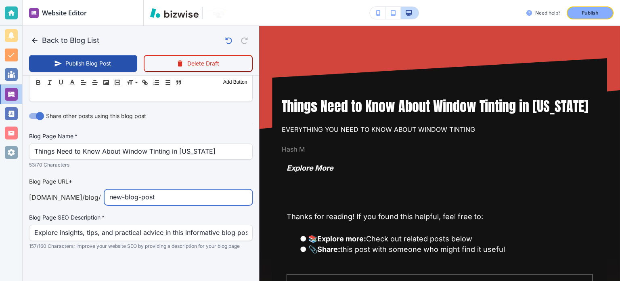
click at [147, 193] on input "new-blog-post" at bounding box center [178, 196] width 138 height 15
paste input "everything-you-need-to-know-about-window-tinting"
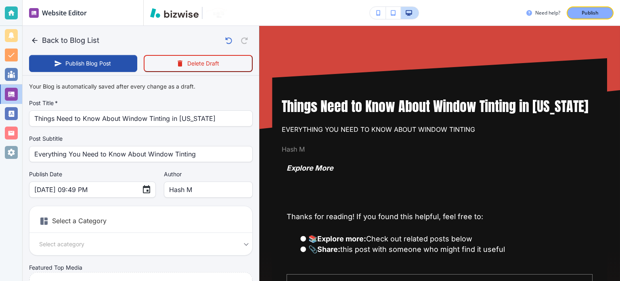
scroll to position [121, 0]
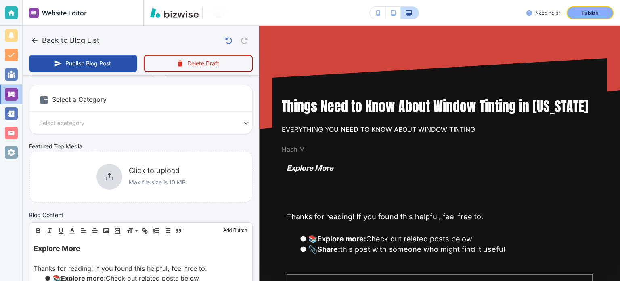
type input "everything-you-need-to-know-about-window-tinting"
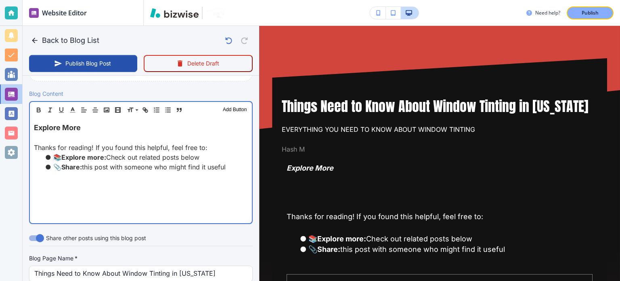
scroll to position [242, 0]
click at [122, 179] on div "Explore More Thanks for reading! If you found this helpful, feel free to: 📚 Exp…" at bounding box center [141, 170] width 222 height 105
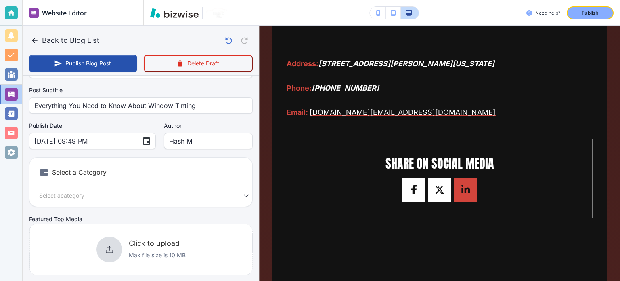
scroll to position [0, 0]
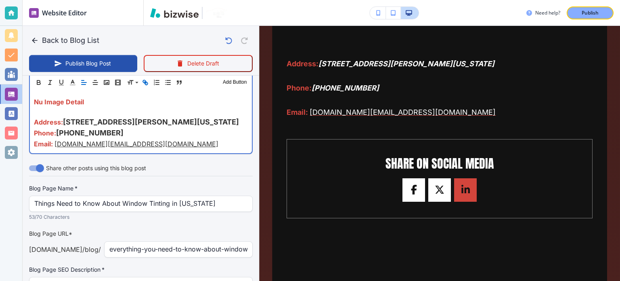
click at [189, 176] on div "Share other posts using this blog post" at bounding box center [141, 167] width 224 height 15
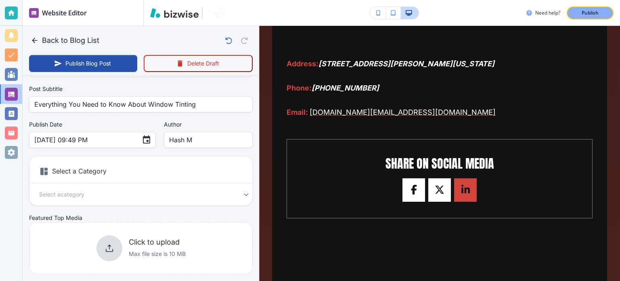
scroll to position [1221, 0]
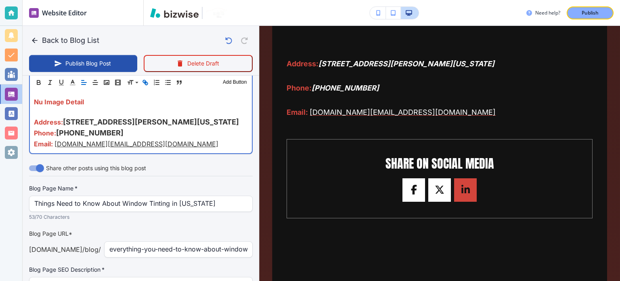
click at [189, 138] on p "Phone: (757) 689-8091" at bounding box center [141, 132] width 214 height 11
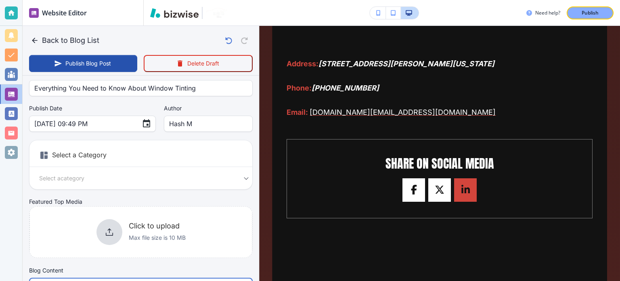
scroll to position [0, 0]
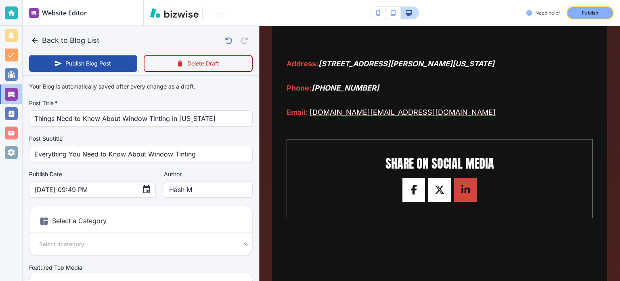
click at [194, 178] on div "Author [PERSON_NAME] M Author" at bounding box center [208, 183] width 89 height 27
click at [191, 189] on input "Hash M" at bounding box center [208, 189] width 78 height 15
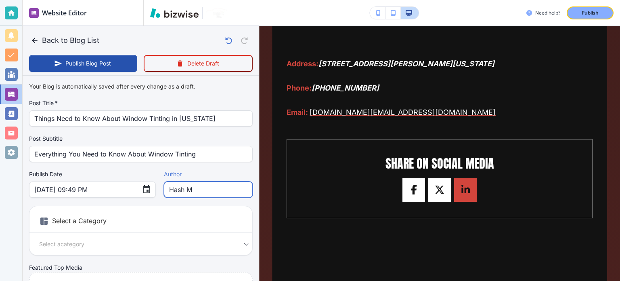
type input "Sep 15, 2025 09:50 PM"
drag, startPoint x: 195, startPoint y: 182, endPoint x: 194, endPoint y: 186, distance: 4.3
click at [194, 186] on input "[PERSON_NAME]" at bounding box center [208, 189] width 78 height 15
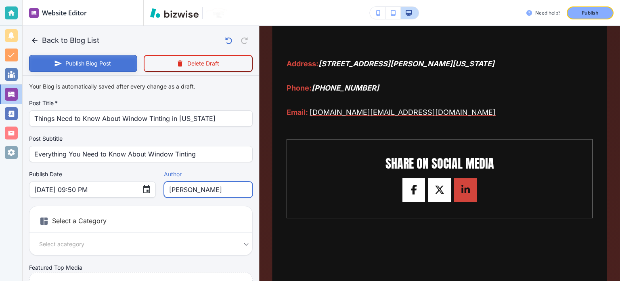
type input "[PERSON_NAME]"
click at [95, 63] on button "Publish Blog Post" at bounding box center [83, 63] width 108 height 17
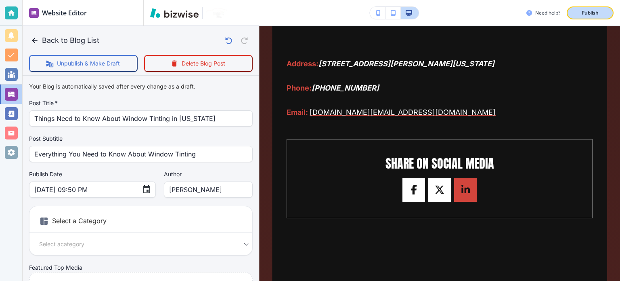
click at [585, 11] on p "Publish" at bounding box center [590, 12] width 17 height 7
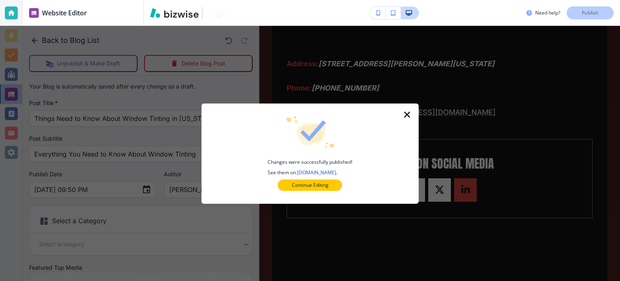
click at [403, 111] on icon "button" at bounding box center [408, 115] width 10 height 10
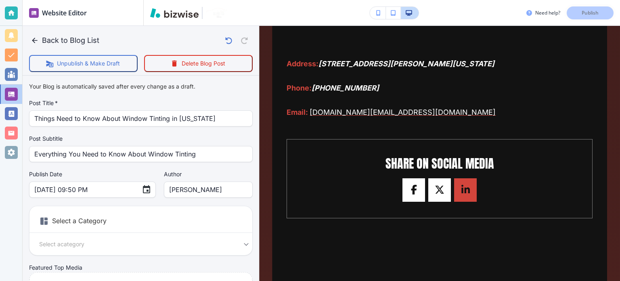
click at [49, 46] on button "Back to Blog List" at bounding box center [65, 40] width 73 height 16
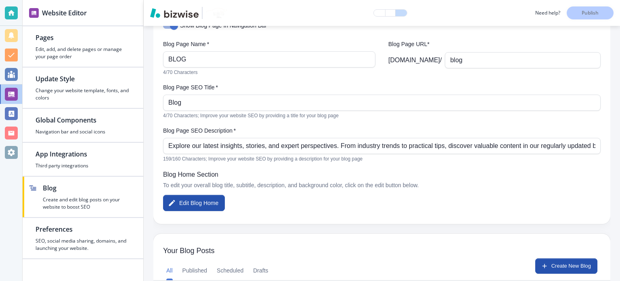
scroll to position [202, 0]
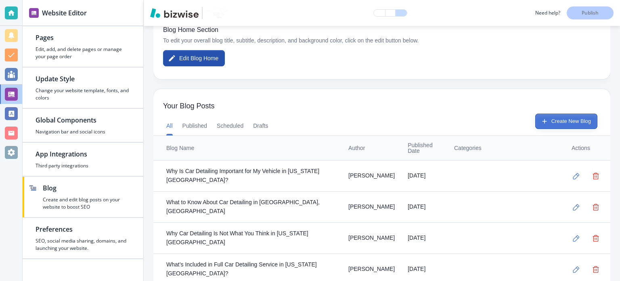
click at [556, 116] on button "Create New Blog" at bounding box center [566, 120] width 62 height 15
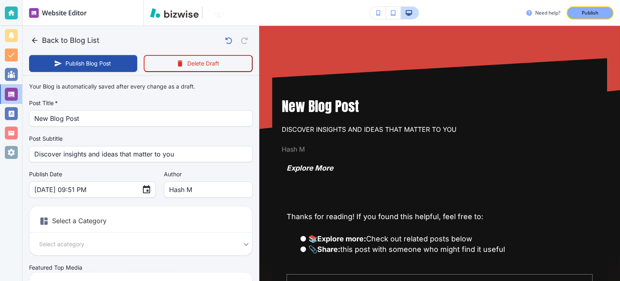
click at [106, 125] on div "New Blog Post Post Title   *" at bounding box center [141, 118] width 224 height 16
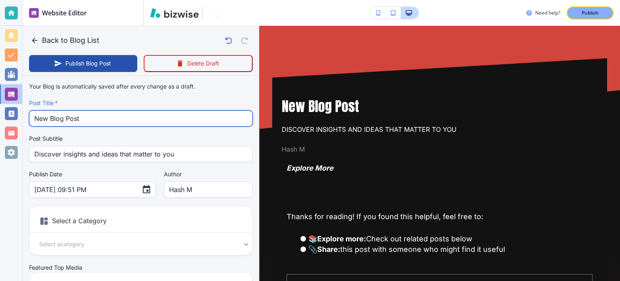
paste input "The Ultimate Guide to Revivify Coating Protection by Nu Image Detail"
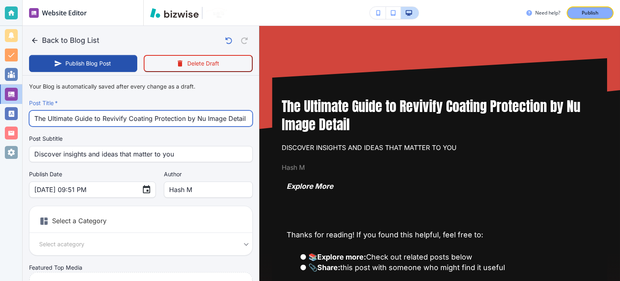
scroll to position [0, 3]
type input "The Ultimate Guide to Revivify Coating Protection by Nu Image Detail"
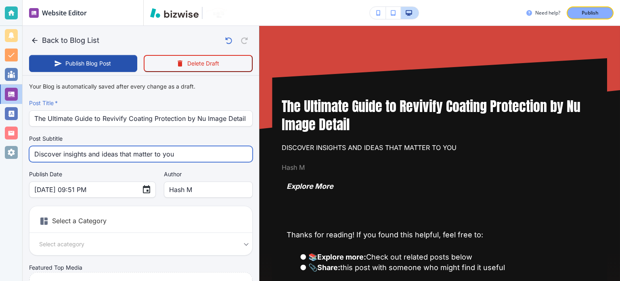
click at [127, 152] on input "Discover insights and ideas that matter to you" at bounding box center [140, 153] width 213 height 15
paste input "The Ultimate Guide to Revivify Coating Protection by Nu Image Detail"
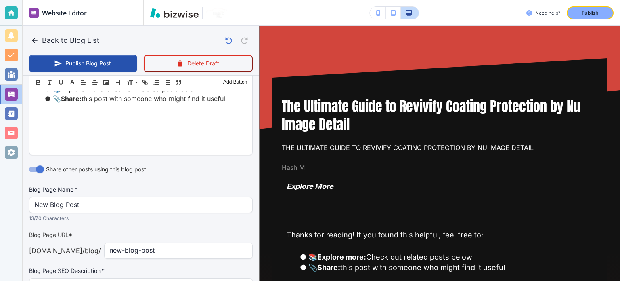
scroll to position [363, 0]
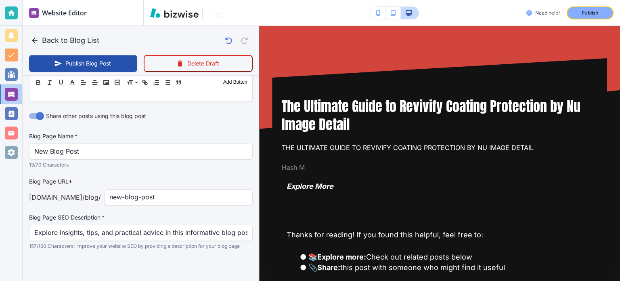
type input "The Ultimate Guide to Revivify Coating Protection by Nu Image Detail"
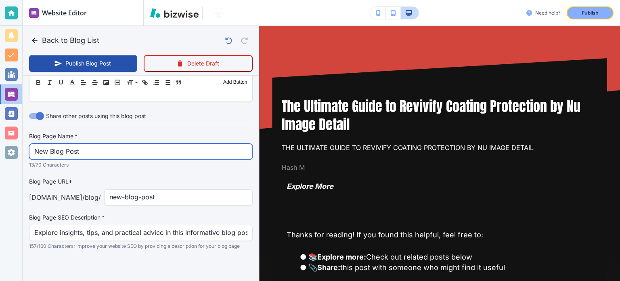
scroll to position [0, 0]
click at [97, 147] on input "New Blog Post" at bounding box center [140, 151] width 213 height 15
paste input "The Ultimate Guide to Revivify Coating Protection by Nu Image Detail"
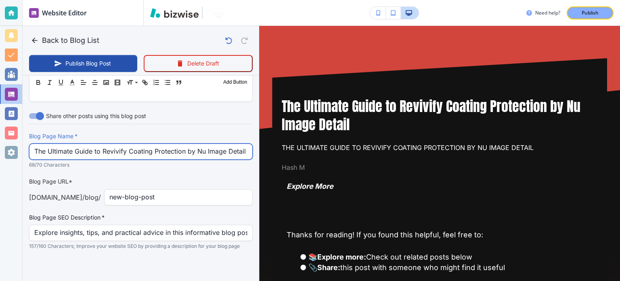
scroll to position [0, 3]
type input "The Ultimate Guide to Revivify Coating Protection by Nu Image Detail"
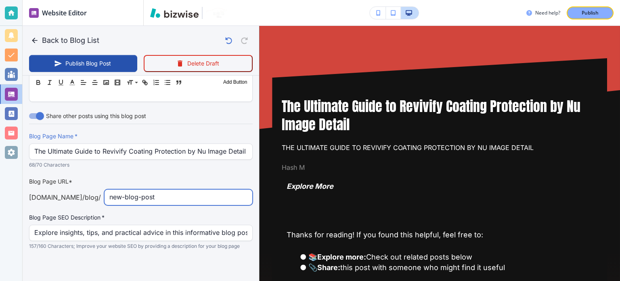
click at [197, 193] on input "new-blog-post" at bounding box center [178, 196] width 138 height 15
paste input "the-ultimate-guide-to-revivify-coating-protection-by-nu-image-detail"
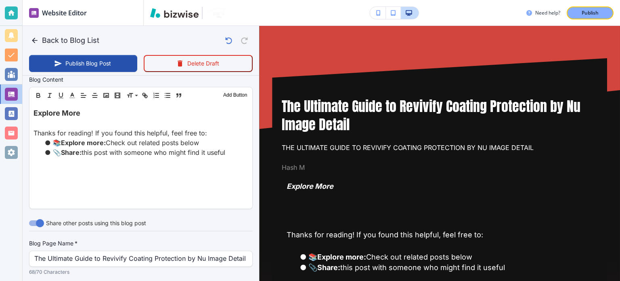
scroll to position [202, 0]
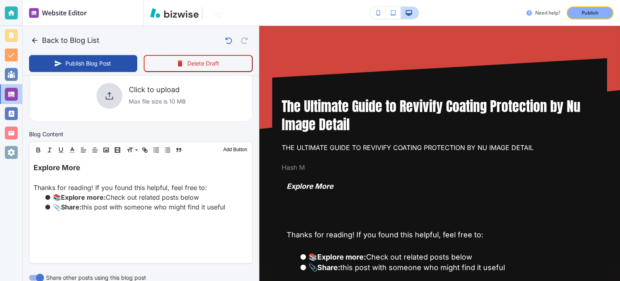
type input "the-ultimate-guide-to-revivify-coating-protection-by-nu-image-detail"
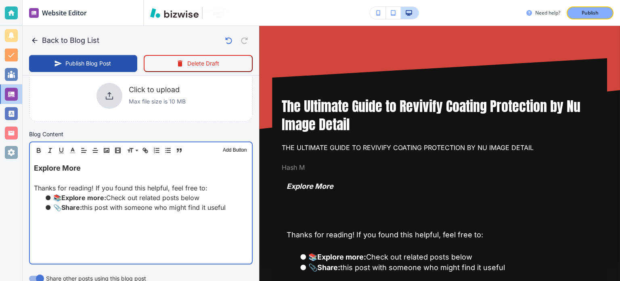
click at [168, 197] on li "📚 Explore more: Check out related posts below" at bounding box center [146, 198] width 204 height 10
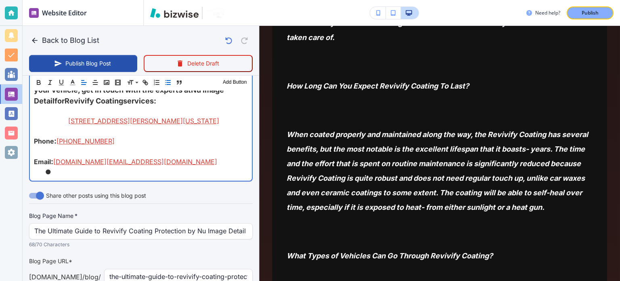
scroll to position [1906, 0]
click at [66, 176] on li at bounding box center [146, 171] width 204 height 10
type input "Sep 15, 2025 09:52 PM"
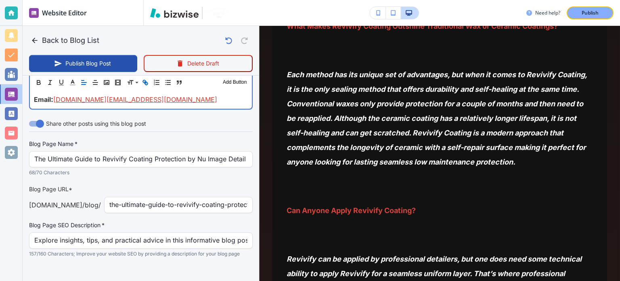
scroll to position [2017, 0]
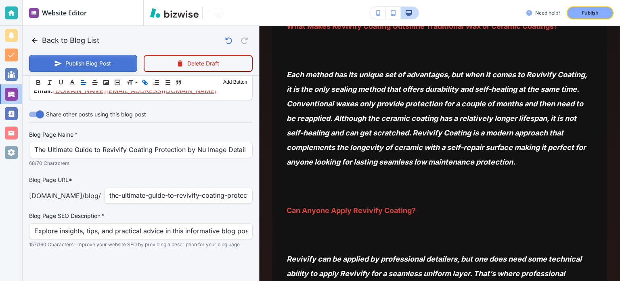
click at [99, 60] on button "Publish Blog Post" at bounding box center [83, 63] width 108 height 17
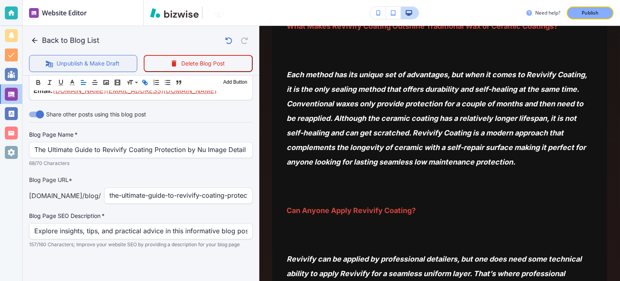
scroll to position [2017, 0]
click at [592, 11] on p "Publish" at bounding box center [590, 12] width 17 height 7
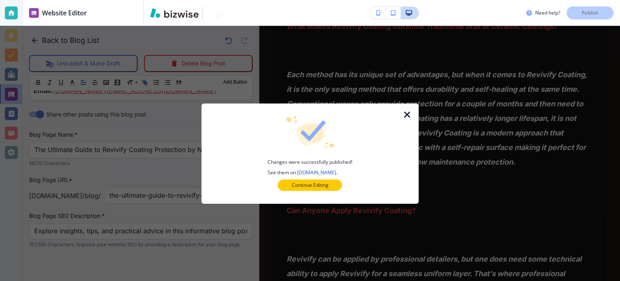
click at [411, 111] on icon "button" at bounding box center [408, 115] width 10 height 10
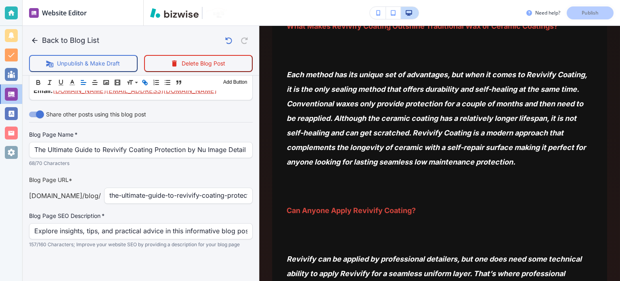
scroll to position [1936, 0]
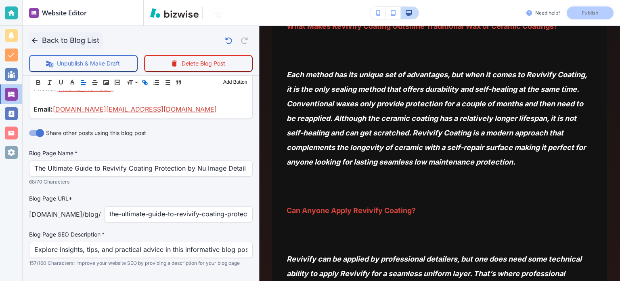
click at [49, 44] on button "Back to Blog List" at bounding box center [65, 40] width 73 height 16
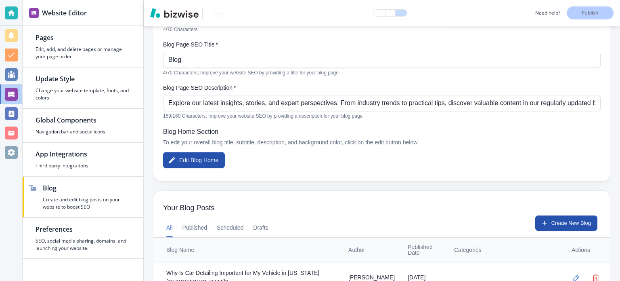
scroll to position [162, 0]
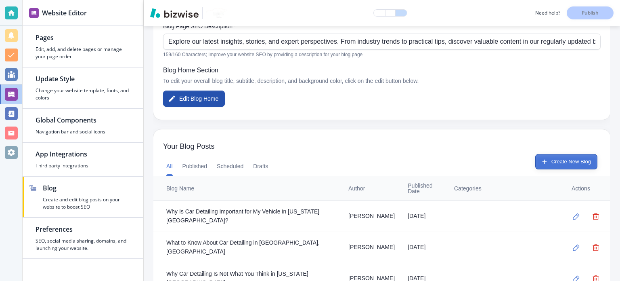
click at [550, 159] on button "Create New Blog" at bounding box center [566, 161] width 62 height 15
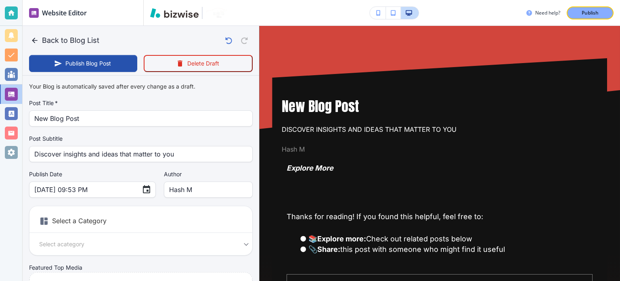
click at [97, 126] on div "Your Blog is automatically saved after every change as a draft. Post Title   * …" at bounding box center [141, 205] width 224 height 253
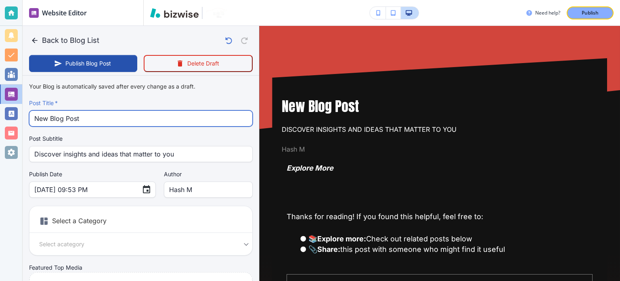
click at [97, 119] on input "New Blog Post" at bounding box center [140, 118] width 213 height 15
paste input "Ceramic Coating: What is it? Benefits? Disadvantages?"
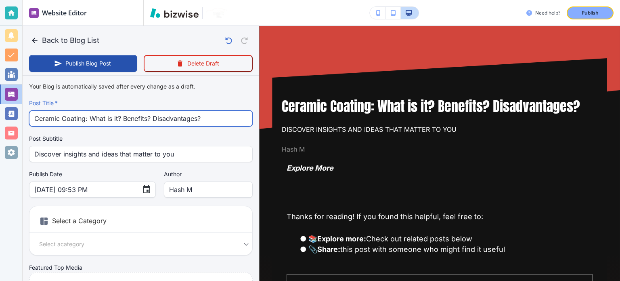
type input "Ceramic Coating: What is it? Benefits? Disadvantages?"
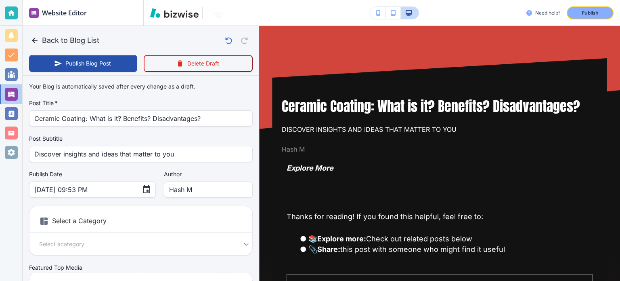
click at [131, 146] on div "Discover insights and ideas that matter to you Post Subtitle" at bounding box center [141, 154] width 224 height 16
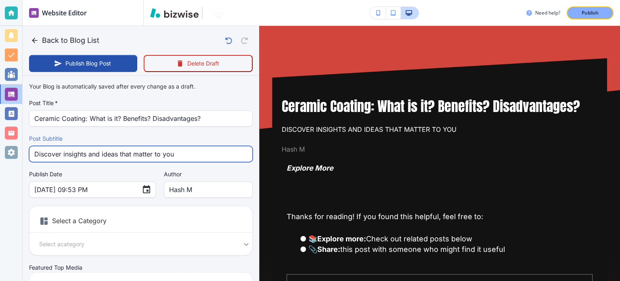
click at [138, 154] on input "Discover insights and ideas that matter to you" at bounding box center [140, 153] width 213 height 15
paste input "Ceramic Coating: What is it? Benefits? Disadvantages?"
type input "Ceramic Coating: What is it? Benefits? Disadvantages?"
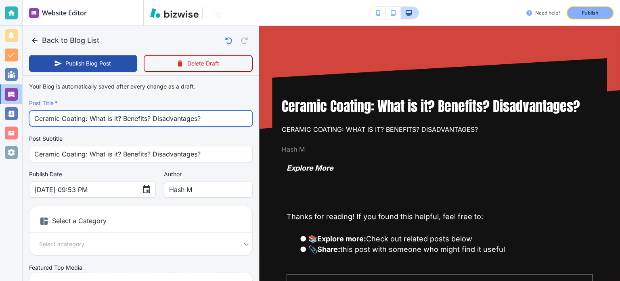
click at [170, 111] on input "Ceramic Coating: What is it? Benefits? Disadvantages?" at bounding box center [140, 118] width 213 height 15
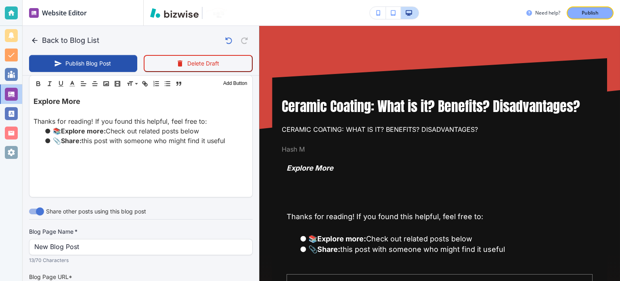
scroll to position [283, 0]
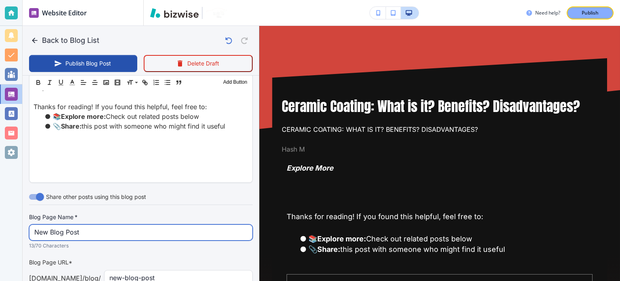
click at [88, 231] on input "New Blog Post" at bounding box center [140, 232] width 213 height 15
paste input "Ceramic Coating: What is it? Benefits? Disadvantages?"
type input "Ceramic Coating: What is it? Benefits? Disadvantages?"
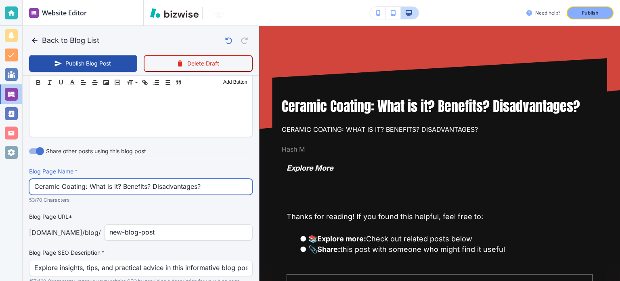
scroll to position [363, 0]
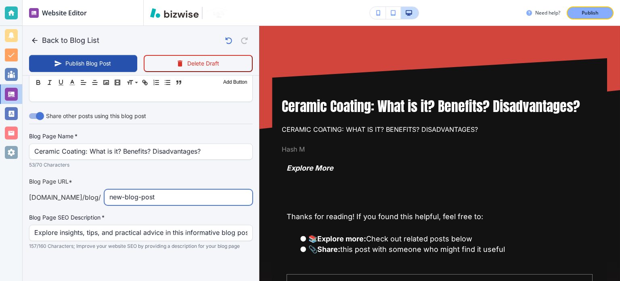
click at [180, 200] on input "new-blog-post" at bounding box center [178, 196] width 138 height 15
paste input "ceramic-coating-what-is-it-benefits-disadvantages"
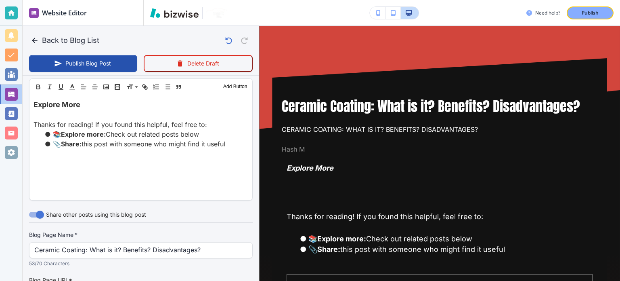
scroll to position [202, 0]
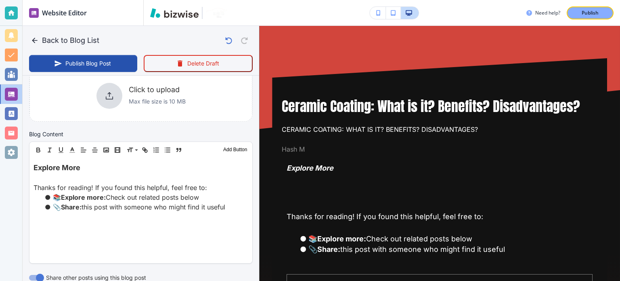
type input "ceramic-coating-what-is-it-benefits-disadvantages"
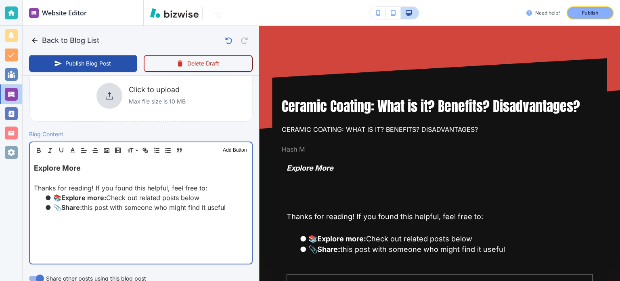
click at [168, 183] on p "Thanks for reading! If you found this helpful, feel free to:" at bounding box center [141, 188] width 214 height 10
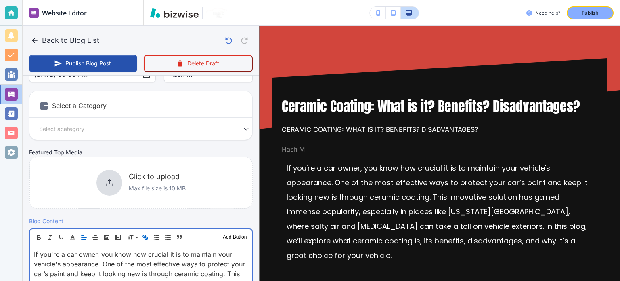
scroll to position [0, 0]
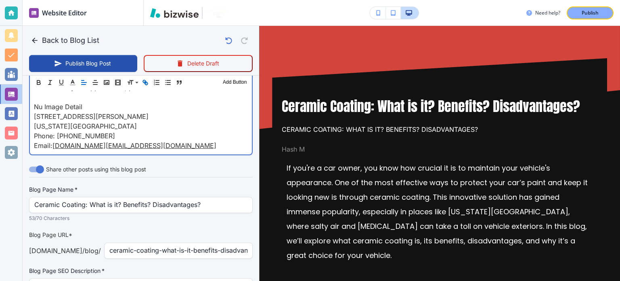
click at [193, 193] on label "Blog Page Name   *" at bounding box center [141, 189] width 224 height 8
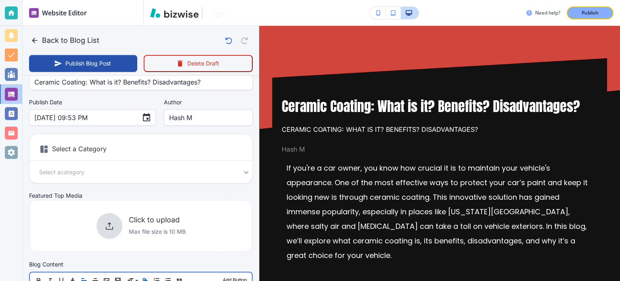
scroll to position [1416, 0]
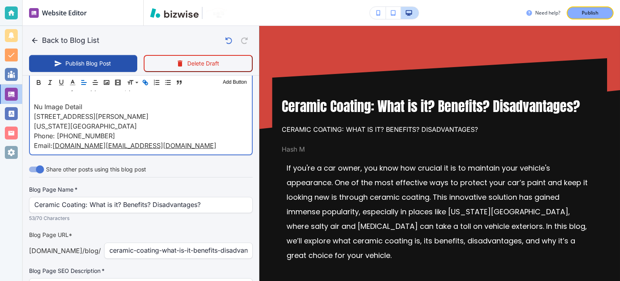
click at [168, 111] on p "Nu Image Detail" at bounding box center [141, 107] width 214 height 10
click at [155, 193] on label "Blog Page Name   *" at bounding box center [141, 189] width 224 height 8
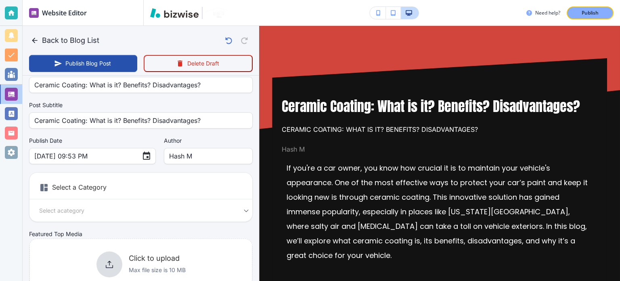
scroll to position [40, 0]
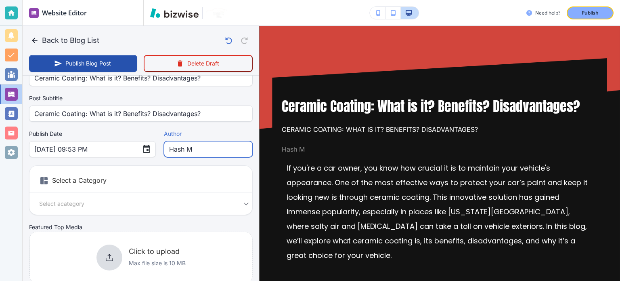
click at [181, 145] on input "Hash M" at bounding box center [208, 148] width 78 height 15
type input "Sep 15, 2025 09:54 PM"
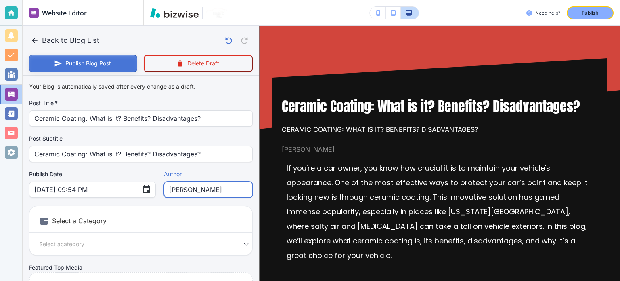
type input "[PERSON_NAME]"
click at [119, 64] on button "Publish Blog Post" at bounding box center [83, 63] width 108 height 17
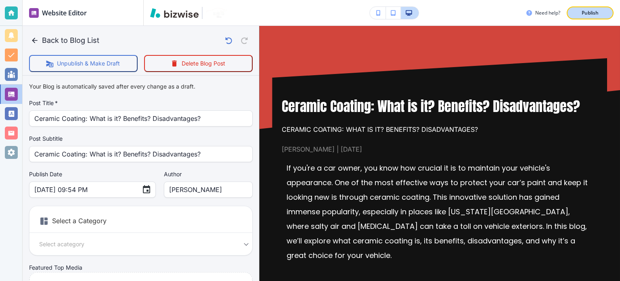
click at [591, 12] on p "Publish" at bounding box center [590, 12] width 17 height 7
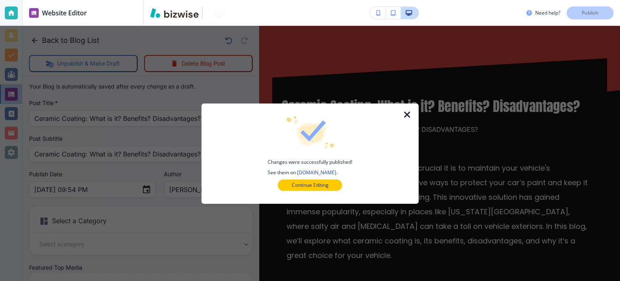
click at [408, 118] on icon "button" at bounding box center [408, 115] width 10 height 10
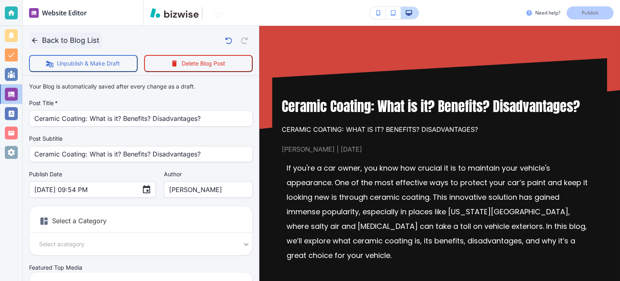
click at [47, 37] on button "Back to Blog List" at bounding box center [65, 40] width 73 height 16
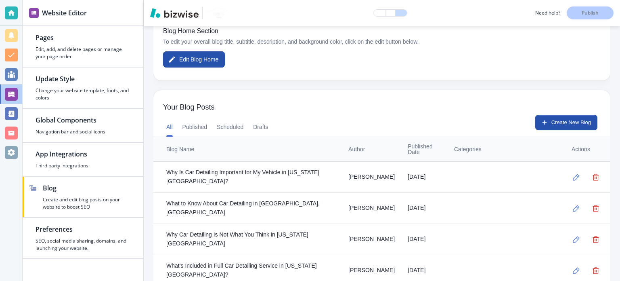
scroll to position [202, 0]
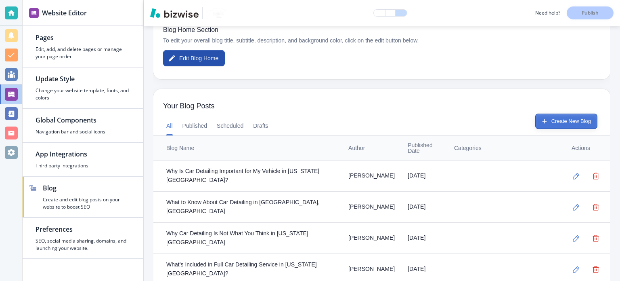
click at [567, 120] on button "Create New Blog" at bounding box center [566, 120] width 62 height 15
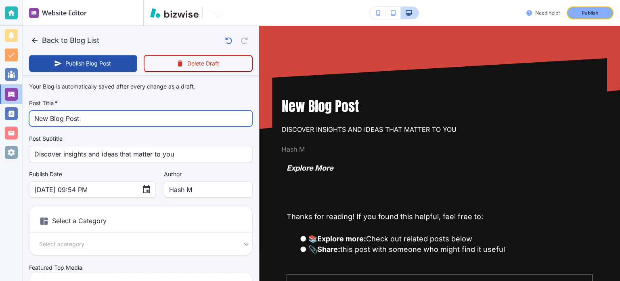
click at [91, 115] on input "New Blog Post" at bounding box center [140, 118] width 213 height 15
paste input "The Benefits of Window Tinting: Elevate Your Driving Experience"
type input "The Benefits of Window Tinting: Elevate Your Driving Experience"
type input "Sep 15, 2025 09:55 PM"
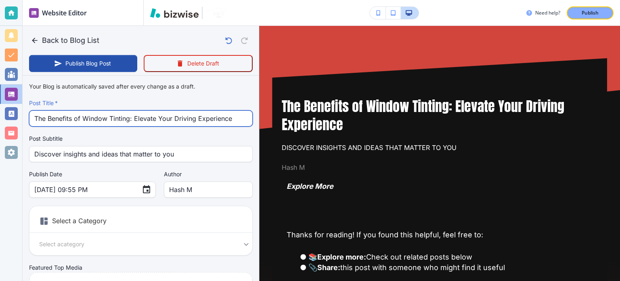
type input "The Benefits of Window Tinting: Elevate Your Driving Experience"
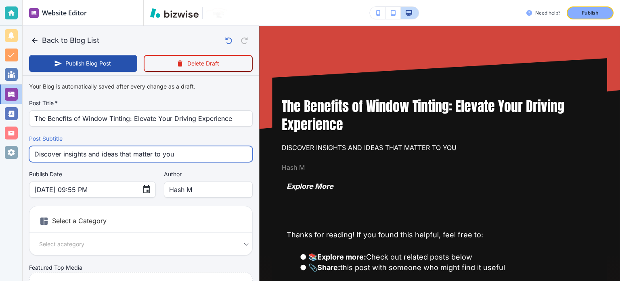
click at [86, 148] on input "Discover insights and ideas that matter to you" at bounding box center [140, 153] width 213 height 15
paste input "The Benefits of Window Tinting: Elevate Your Driving Experience"
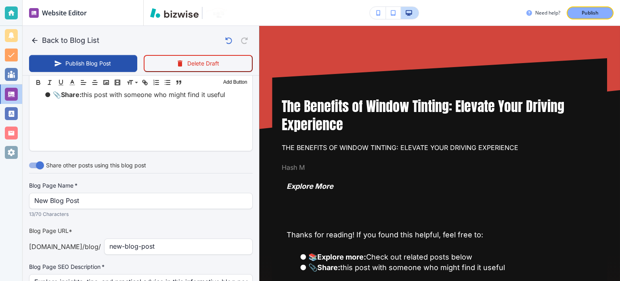
scroll to position [363, 0]
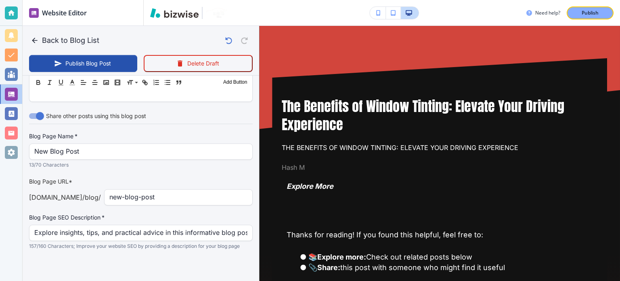
type input "The Benefits of Window Tinting: Elevate Your Driving Experience"
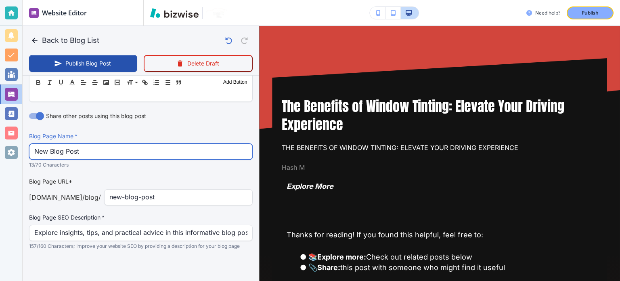
click at [107, 144] on input "New Blog Post" at bounding box center [140, 151] width 213 height 15
paste input "The Benefits of Window Tinting: Elevate Your Driving Experience"
type input "The Benefits of Window Tinting: Elevate Your Driving Experience"
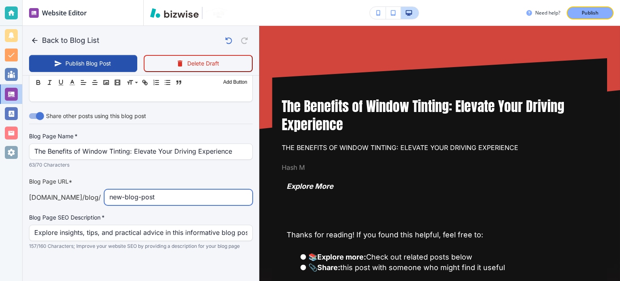
click at [185, 200] on input "new-blog-post" at bounding box center [178, 196] width 138 height 15
paste input "the-benefits-of-window-tinting-elevate-your-driving-experience"
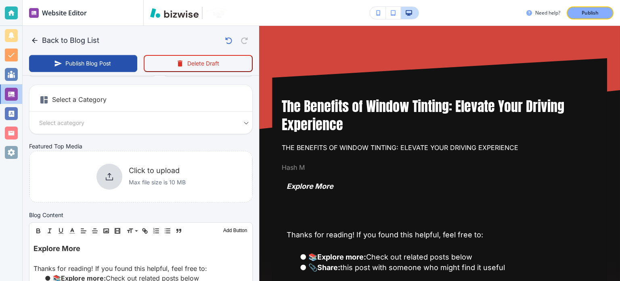
scroll to position [0, 0]
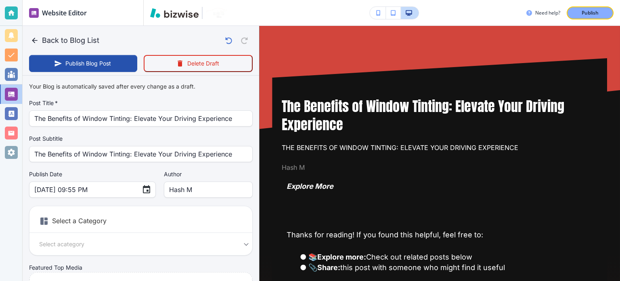
type input "the-benefits-of-window-tinting-elevate-your-driving-experience"
click at [187, 191] on input "Hash M" at bounding box center [208, 189] width 78 height 15
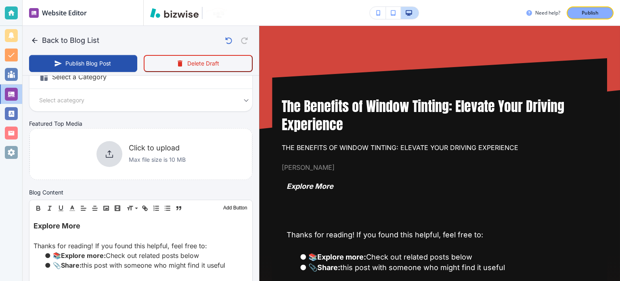
scroll to position [162, 0]
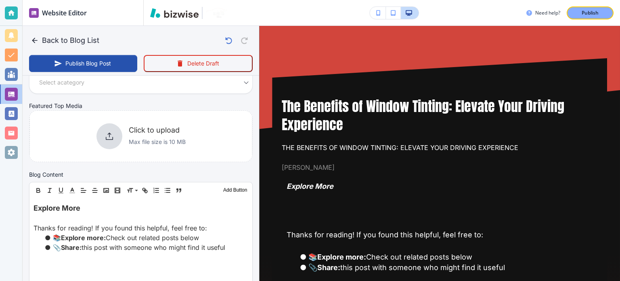
type input "[PERSON_NAME]"
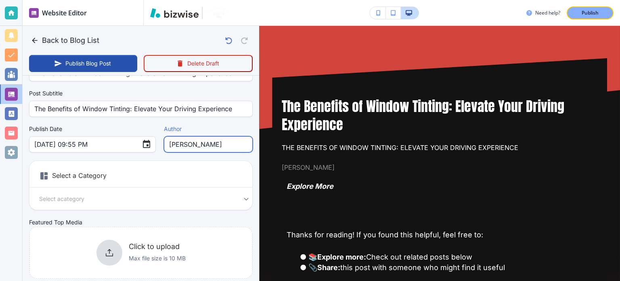
scroll to position [0, 0]
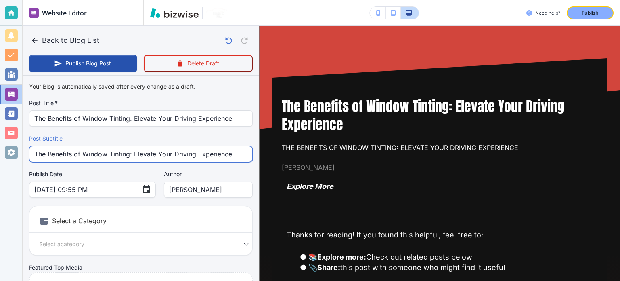
click at [174, 152] on input "The Benefits of Window Tinting: Elevate Your Driving Experience" at bounding box center [140, 153] width 213 height 15
paste input "text"
type input "Elevate Your Driving Experience"
type input "Sep 15, 2025 09:56 PM"
type input "Elevate Your Driving Experience"
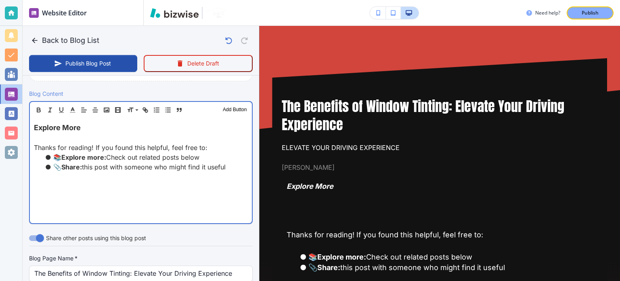
scroll to position [242, 0]
click at [108, 198] on div "Explore More Thanks for reading! If you found this helpful, feel free to: 📚 Exp…" at bounding box center [141, 170] width 222 height 105
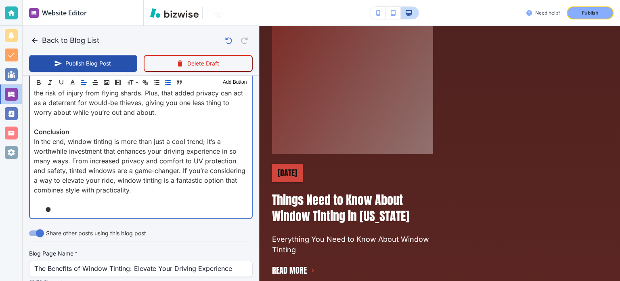
scroll to position [737, 0]
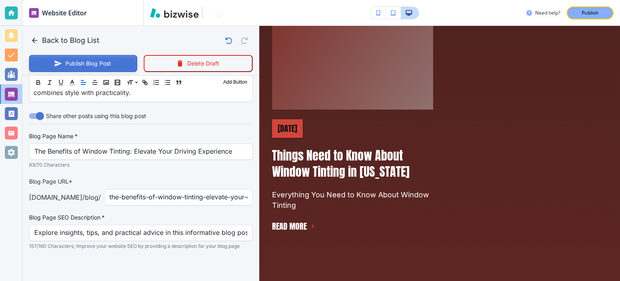
click at [96, 59] on button "Publish Blog Post" at bounding box center [83, 63] width 108 height 17
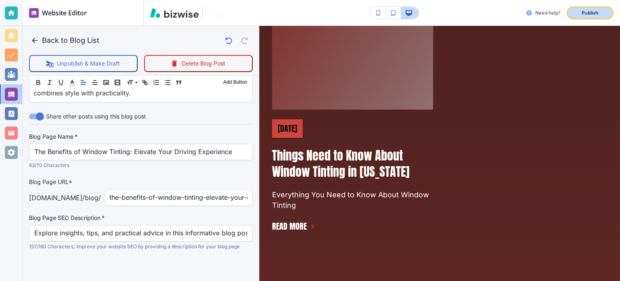
click at [586, 10] on p "Publish" at bounding box center [590, 12] width 17 height 7
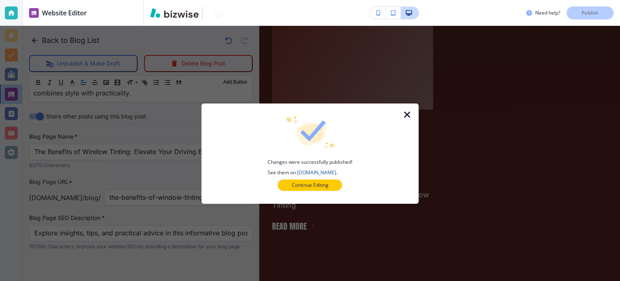
click at [406, 115] on icon "button" at bounding box center [408, 115] width 10 height 10
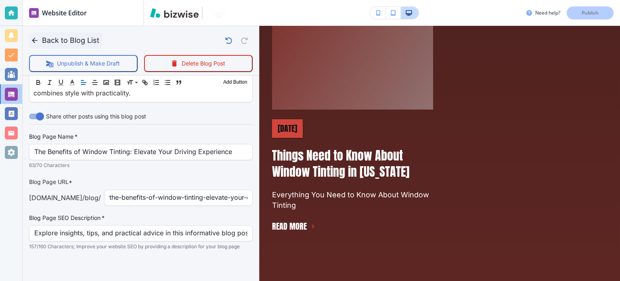
click at [37, 42] on icon "button" at bounding box center [35, 40] width 8 height 8
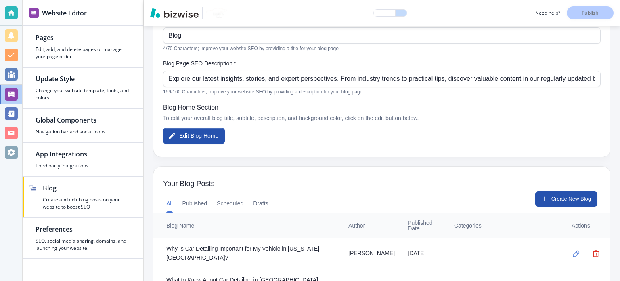
scroll to position [202, 0]
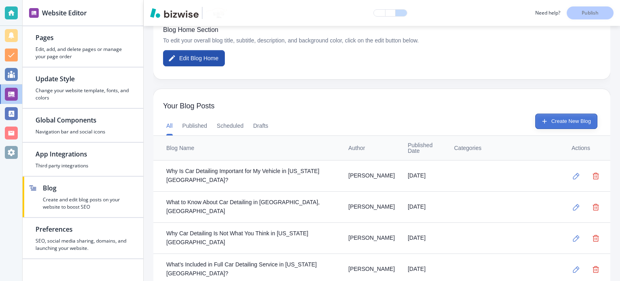
click at [565, 119] on button "Create New Blog" at bounding box center [566, 120] width 62 height 15
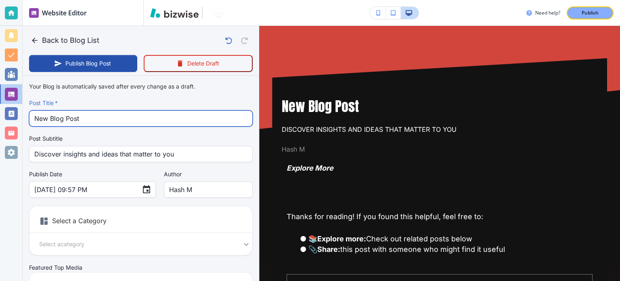
click at [122, 118] on input "New Blog Post" at bounding box center [140, 118] width 213 height 15
paste input "How Does PPF Differ from Ceramic Coatings?"
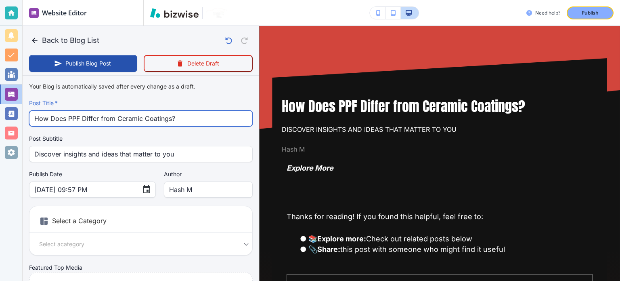
type input "How Does PPF Differ from Ceramic Coatings?"
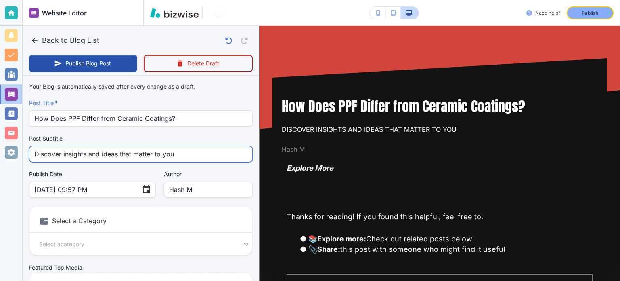
click at [119, 156] on input "Discover insights and ideas that matter to you" at bounding box center [140, 153] width 213 height 15
paste input "How Does PPF Differ from Ceramic Coatings?"
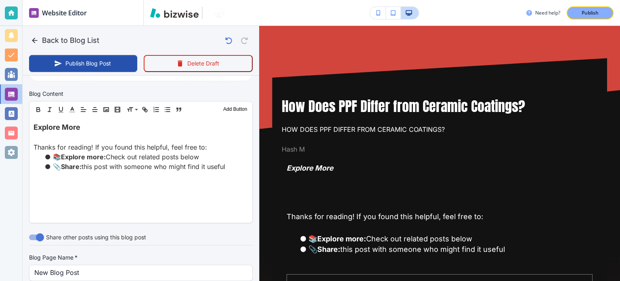
scroll to position [363, 0]
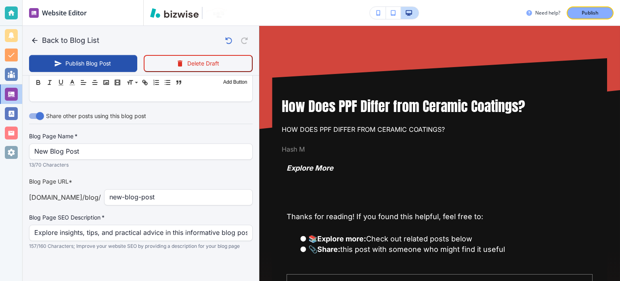
type input "How Does PPF Differ from Ceramic Coatings?"
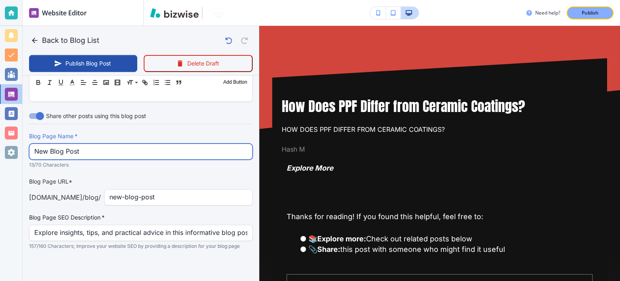
click at [88, 150] on input "New Blog Post" at bounding box center [140, 151] width 213 height 15
paste input "How Does PPF Differ from Ceramic Coatings?"
type input "Sep 15, 2025 09:58 PM"
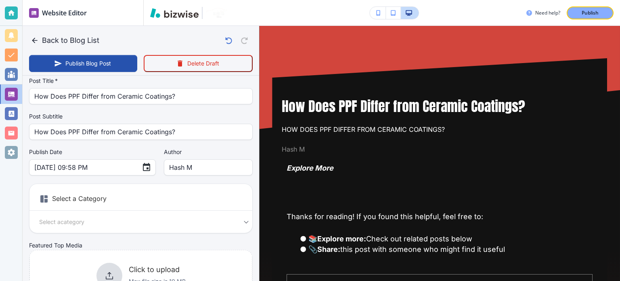
scroll to position [0, 0]
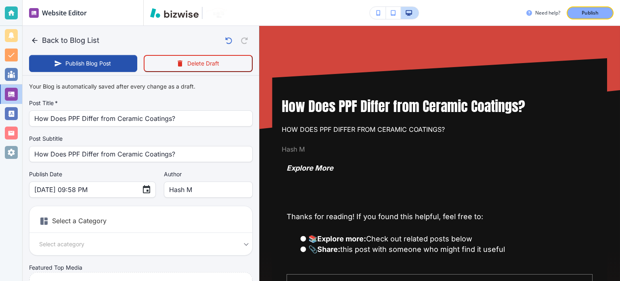
type input "How Does PPF Differ from Ceramic Coatings?"
click at [180, 182] on input "Hash M" at bounding box center [208, 189] width 78 height 15
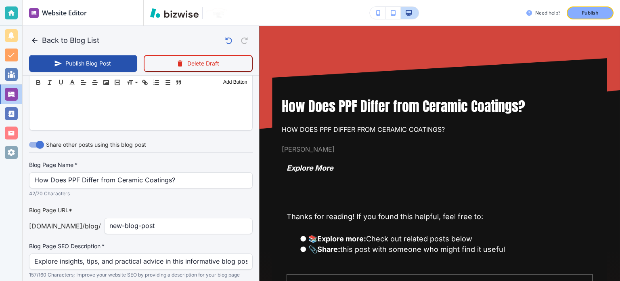
scroll to position [363, 0]
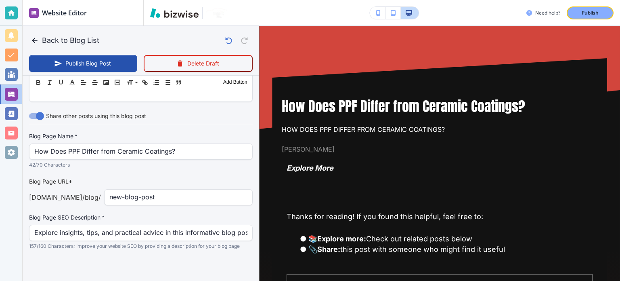
type input "[PERSON_NAME]"
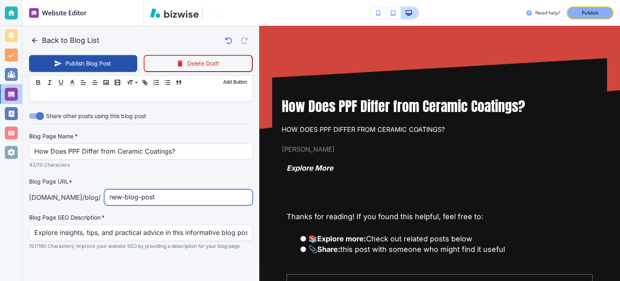
click at [178, 193] on input "new-blog-post" at bounding box center [178, 196] width 138 height 15
paste input "how-does-ppf-differ-from-ceramic-coatings"
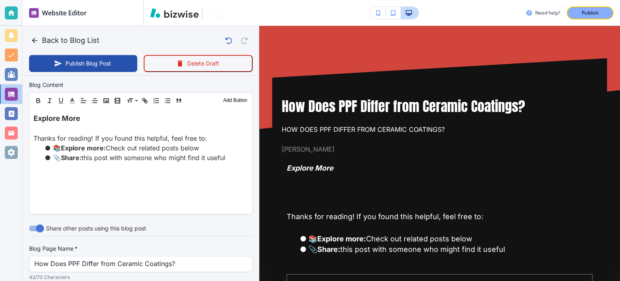
scroll to position [162, 0]
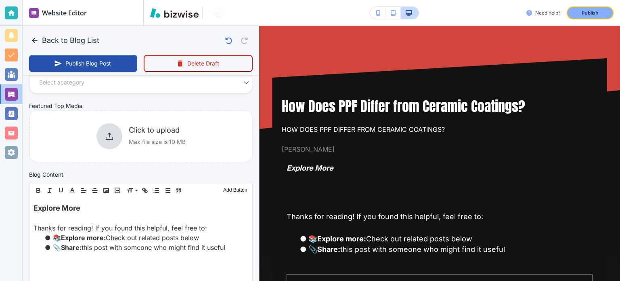
type input "how-does-ppf-differ-from-ceramic-coatings"
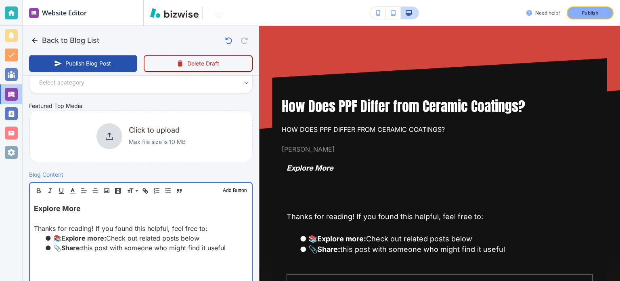
click at [149, 223] on p "Thanks for reading! If you found this helpful, feel free to:" at bounding box center [141, 228] width 214 height 10
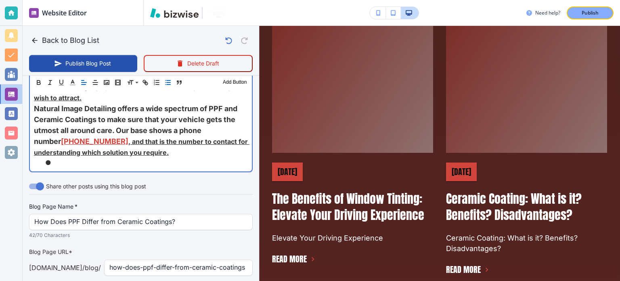
scroll to position [1889, 0]
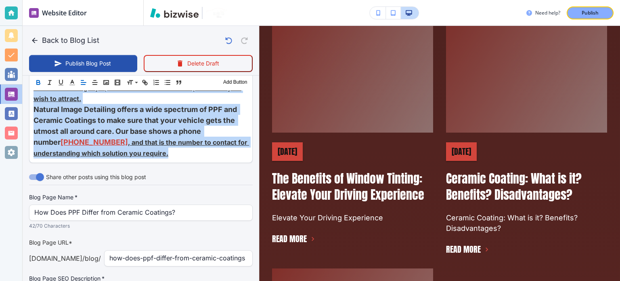
click at [35, 82] on icon "button" at bounding box center [38, 82] width 7 height 7
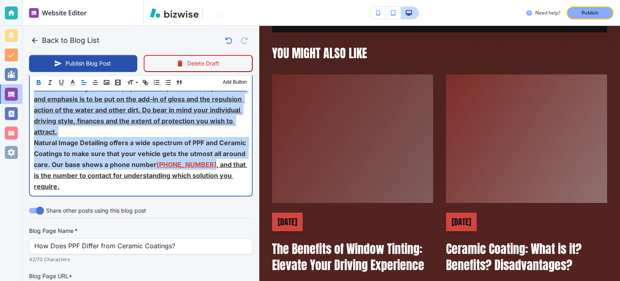
scroll to position [2746, 0]
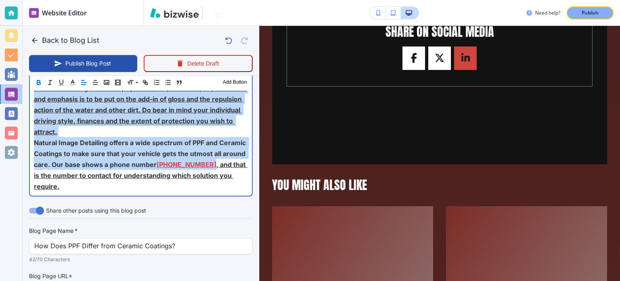
click at [197, 128] on p "This both paints protect - the Paint Protection Film (PPF) and the Ceramic Coat…" at bounding box center [141, 99] width 214 height 76
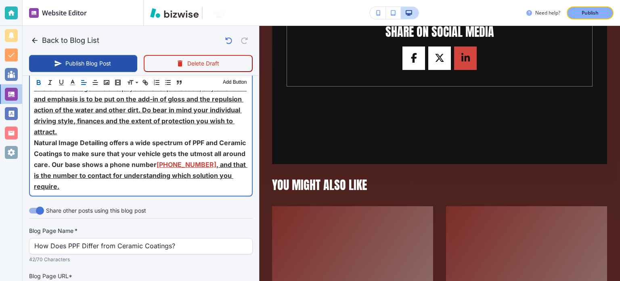
scroll to position [1880, 0]
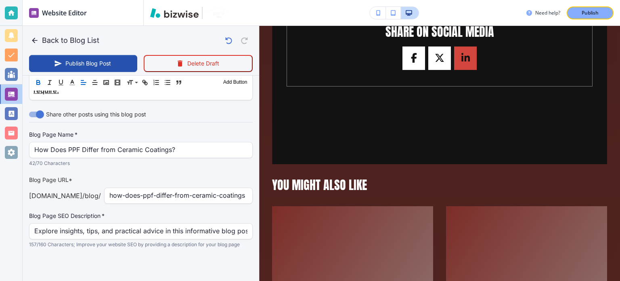
click at [598, 6] on div "Need help? Publish" at bounding box center [382, 13] width 476 height 26
click at [590, 9] on p "Publish" at bounding box center [590, 12] width 17 height 7
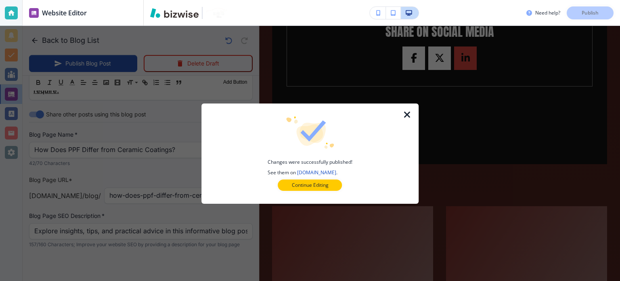
click at [409, 110] on icon "button" at bounding box center [408, 115] width 10 height 10
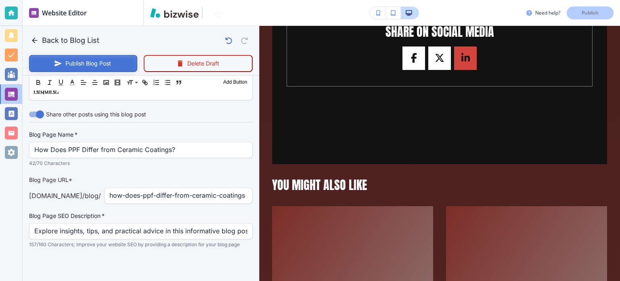
click at [122, 65] on button "Publish Blog Post" at bounding box center [83, 63] width 108 height 17
type input "Sep 15, 2025 09:59 PM"
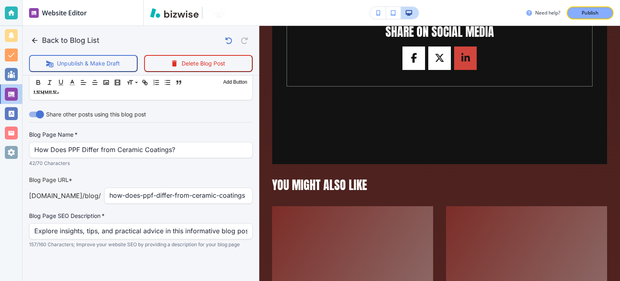
click at [596, 5] on div "Need help? Publish" at bounding box center [382, 13] width 476 height 26
click at [591, 10] on p "Publish" at bounding box center [590, 12] width 17 height 7
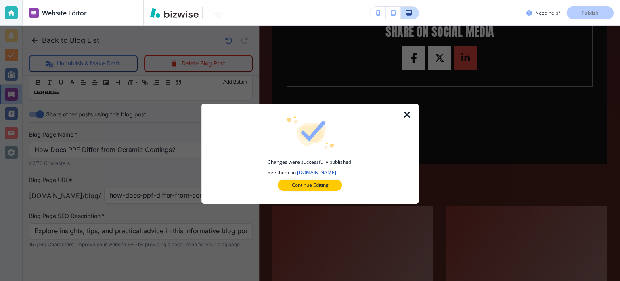
click at [407, 114] on icon "button" at bounding box center [408, 115] width 10 height 10
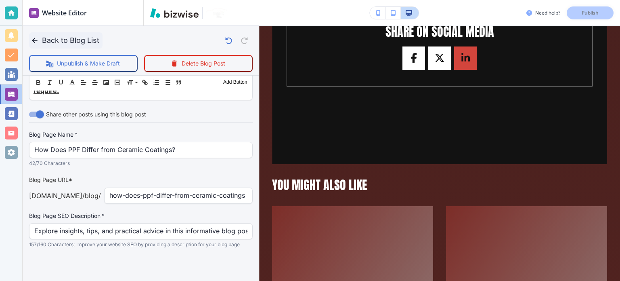
click at [49, 41] on button "Back to Blog List" at bounding box center [65, 40] width 73 height 16
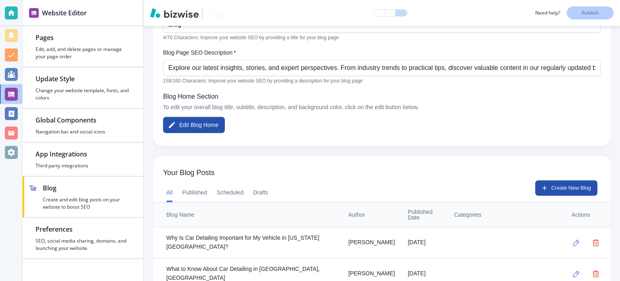
scroll to position [121, 0]
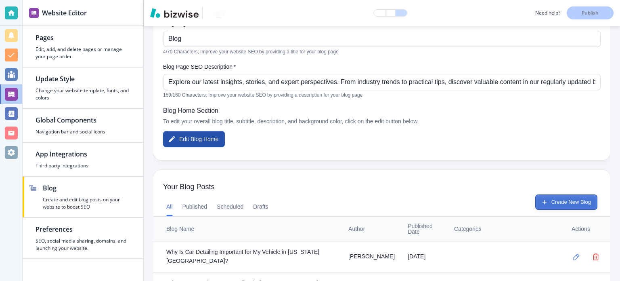
click at [572, 198] on button "Create New Blog" at bounding box center [566, 201] width 62 height 15
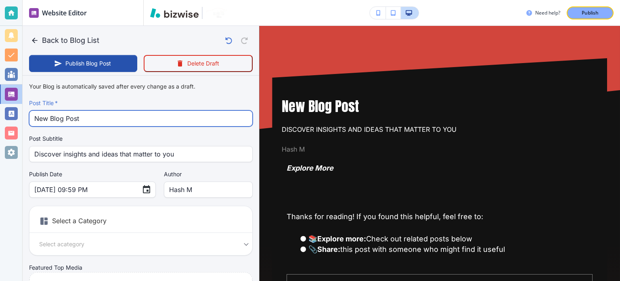
click at [111, 111] on input "New Blog Post" at bounding box center [140, 118] width 213 height 15
paste input "Day 4: Interior Detailing Tips for Car Owners"
type input "Day 4: Interior Detailing Tips for Car Owners"
type input "Sep 15, 2025 10:00 PM"
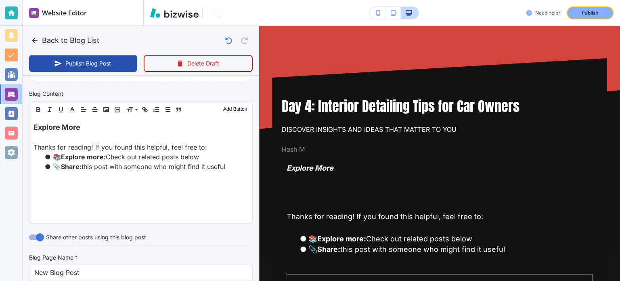
scroll to position [363, 0]
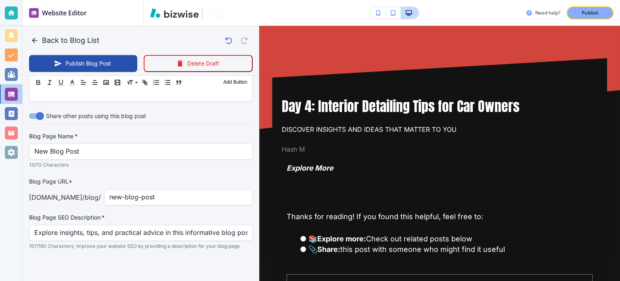
type input "Day 4: Interior Detailing Tips for Car Owners"
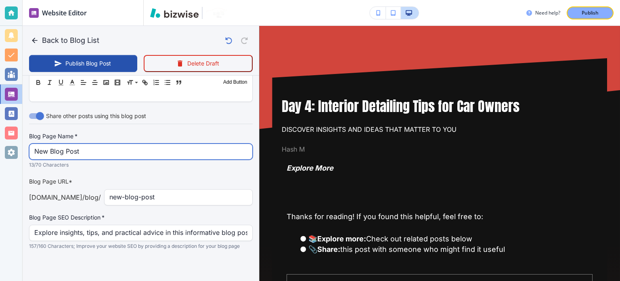
click at [105, 154] on input "New Blog Post" at bounding box center [140, 151] width 213 height 15
paste input "Day 4: Interior Detailing Tips for Car Owners"
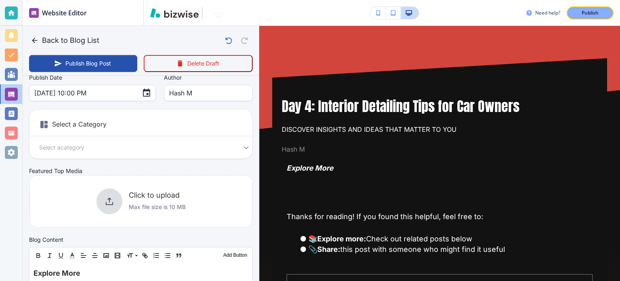
scroll to position [0, 0]
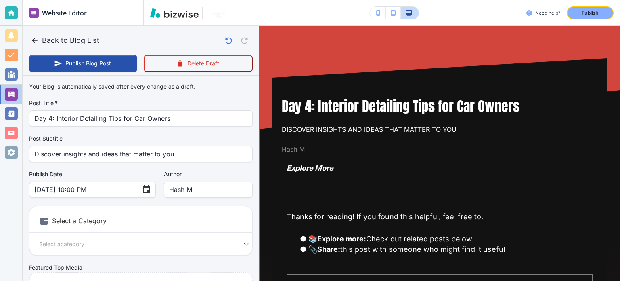
type input "Day 4: Interior Detailing Tips for Car Owners"
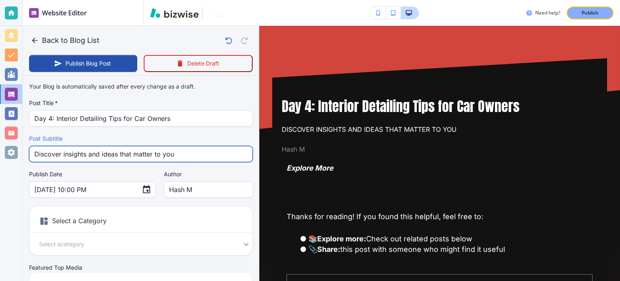
click at [107, 158] on input "Discover insights and ideas that matter to you" at bounding box center [140, 153] width 213 height 15
paste input "Top Tips for Keeping Your Car’s Interior Spotless"
type input "Top Tips for Keeping Your Car’s Interior Spotless"
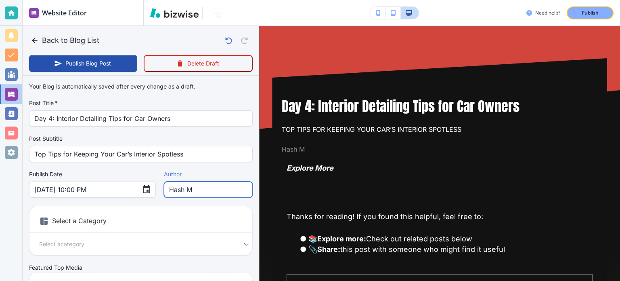
click at [178, 191] on input "Hash M" at bounding box center [208, 189] width 78 height 15
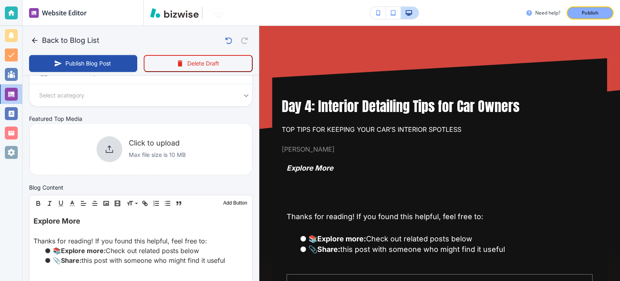
scroll to position [202, 0]
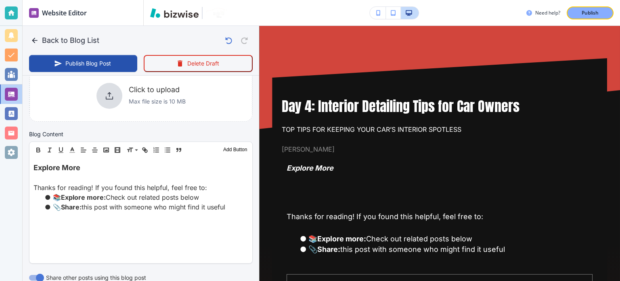
type input "[PERSON_NAME]"
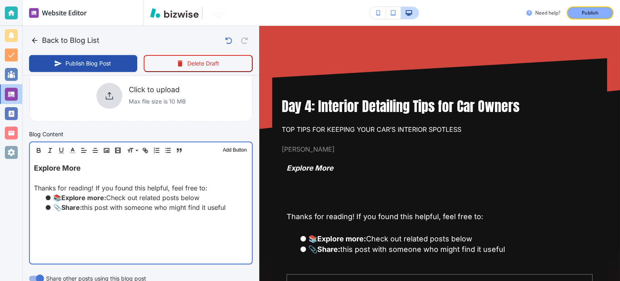
click at [144, 196] on li "📚 Explore more: Check out related posts below" at bounding box center [146, 198] width 204 height 10
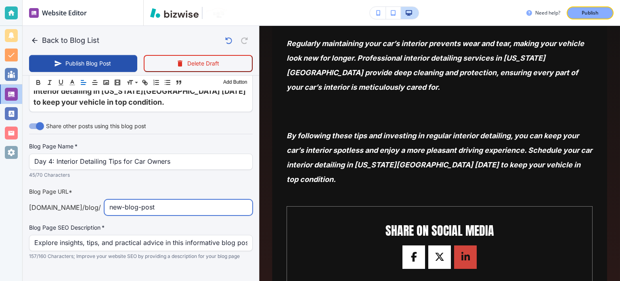
scroll to position [535, 0]
click at [155, 200] on input "new-blog-post" at bounding box center [178, 207] width 138 height 15
paste input "day-4-interior-detailing-tips-for-car-owners"
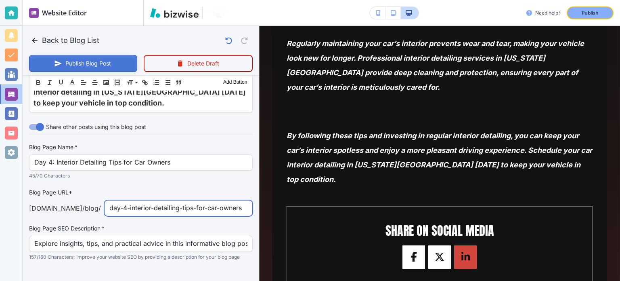
type input "day-4-interior-detailing-tips-for-car-owners"
click at [107, 63] on button "Publish Blog Post" at bounding box center [83, 63] width 108 height 17
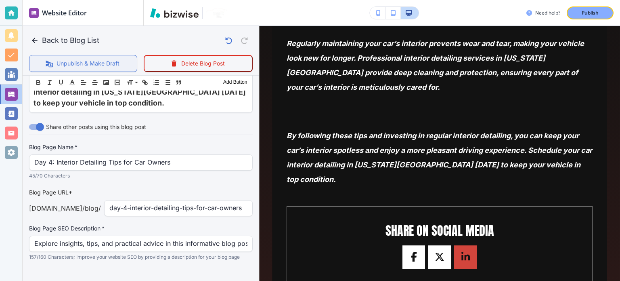
scroll to position [535, 0]
click at [588, 14] on p "Publish" at bounding box center [590, 12] width 17 height 7
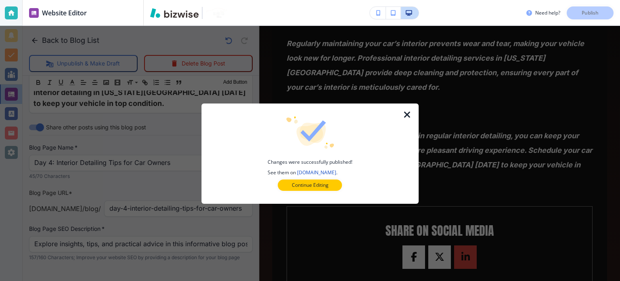
click at [408, 112] on icon "button" at bounding box center [408, 115] width 10 height 10
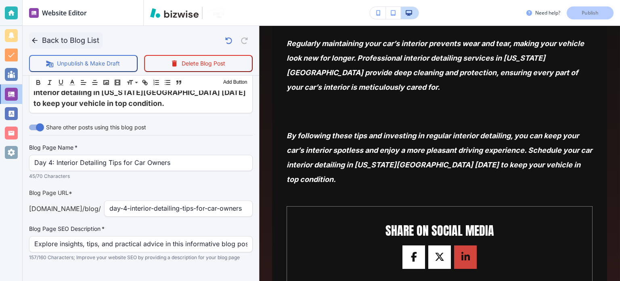
click at [87, 40] on button "Back to Blog List" at bounding box center [65, 40] width 73 height 16
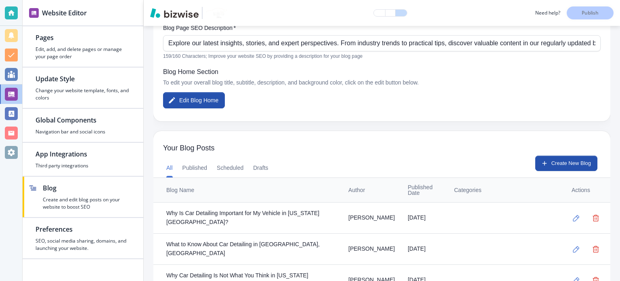
scroll to position [121, 0]
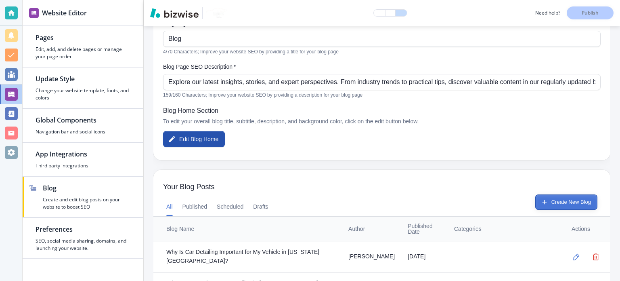
click at [561, 203] on button "Create New Blog" at bounding box center [566, 201] width 62 height 15
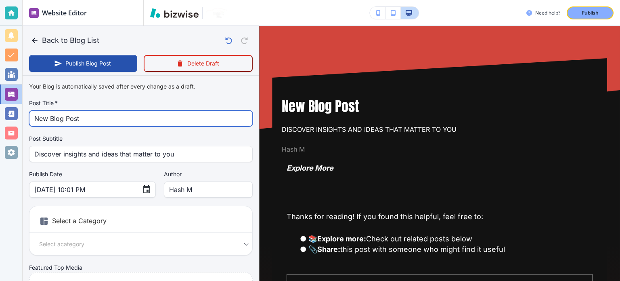
drag, startPoint x: 91, startPoint y: 115, endPoint x: 95, endPoint y: 111, distance: 5.1
click at [95, 111] on input "New Blog Post" at bounding box center [140, 118] width 213 height 15
paste input "Day 3: The Magic of Ceramic Coating"
type input "Day 3: The Magic of Ceramic Coating"
type input "Sep 15, 2025 10:02 PM"
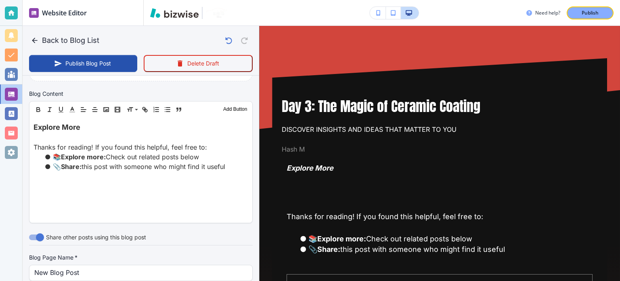
scroll to position [40, 0]
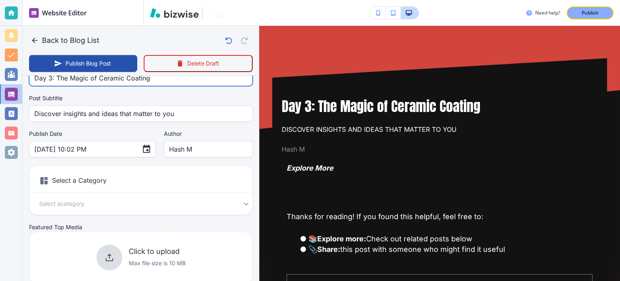
type input "Day 3: The Magic of Ceramic Coating"
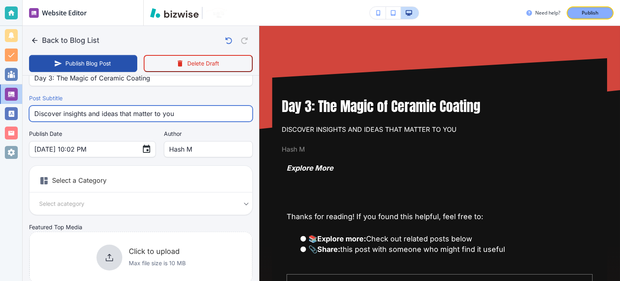
click at [92, 113] on input "Discover insights and ideas that matter to you" at bounding box center [140, 113] width 213 height 15
paste input "ay 3: The Magic of Ceramic Coating"
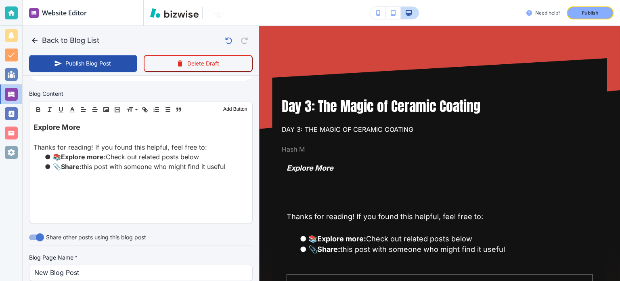
scroll to position [363, 0]
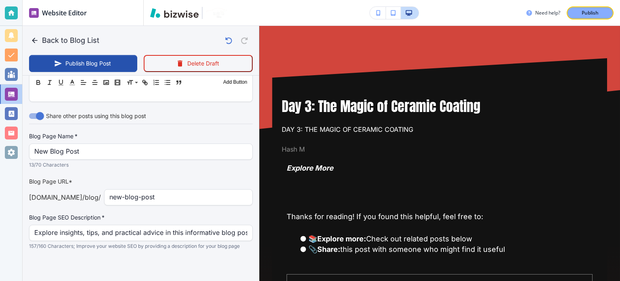
type input "Day 3: The Magic of Ceramic Coating"
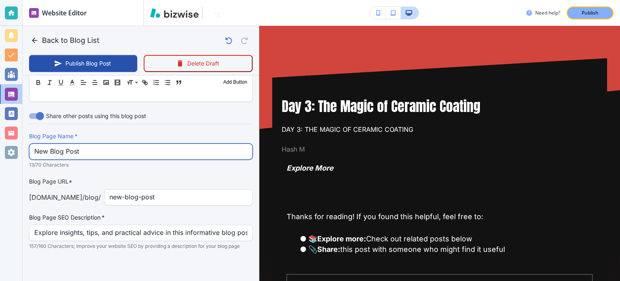
click at [90, 156] on input "New Blog Post" at bounding box center [140, 151] width 213 height 15
paste input "Day 3: The Magic of Ceramic Coating"
type input "Day 3: The Magic of Ceramic Coating"
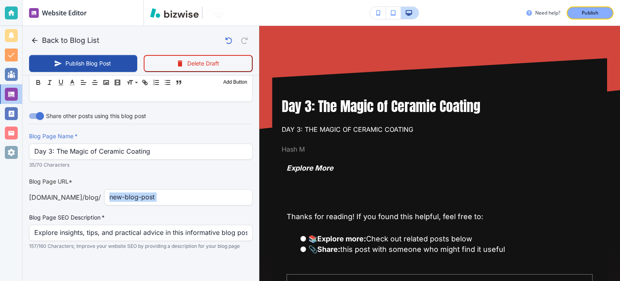
drag, startPoint x: 153, startPoint y: 208, endPoint x: 147, endPoint y: 192, distance: 17.2
click at [153, 205] on div "Blog Page Name   * Day 3: The Magic of Ceramic Coating Blog Page Name   * 35/70…" at bounding box center [141, 191] width 224 height 118
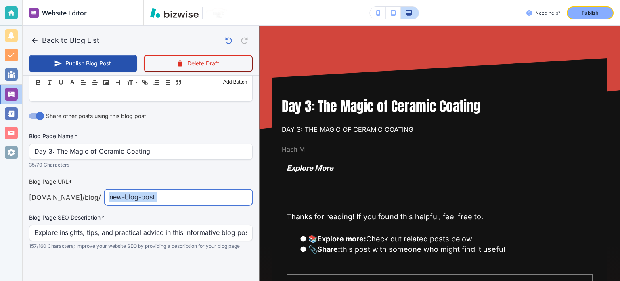
click at [147, 192] on input "new-blog-post" at bounding box center [178, 196] width 138 height 15
click at [147, 191] on input "new-blog-post" at bounding box center [178, 196] width 138 height 15
paste input "day-3-the-magic-of-ceramic-coating"
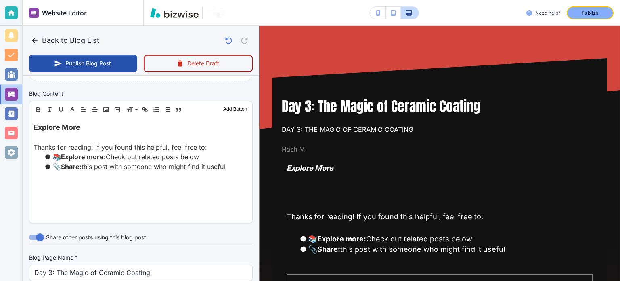
type input "day-3-the-magic-of-ceramic-coating"
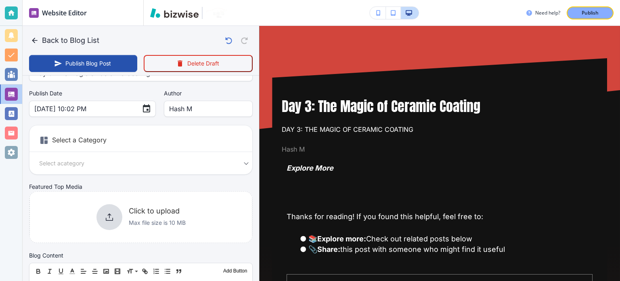
scroll to position [0, 0]
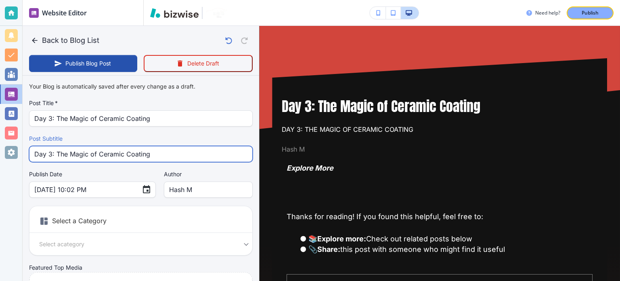
click at [101, 152] on input "Day 3: The Magic of Ceramic Coating" at bounding box center [140, 153] width 213 height 15
paste input "How Ceramic Coating Protects Your Car"
type input "How Ceramic Coating Protects Your Car"
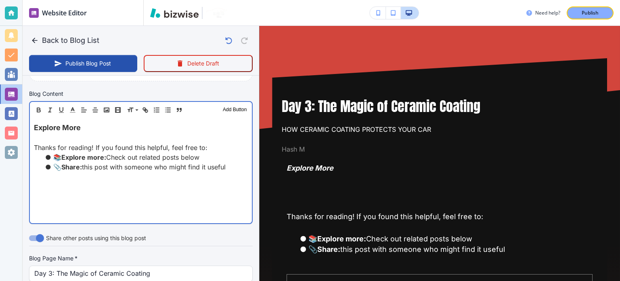
click at [113, 170] on div "Explore More Thanks for reading! If you found this helpful, feel free to: 📚 Exp…" at bounding box center [141, 170] width 222 height 105
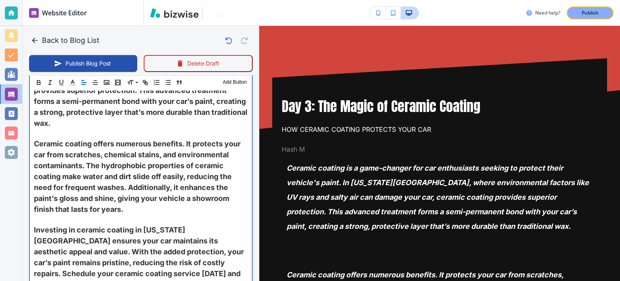
scroll to position [162, 0]
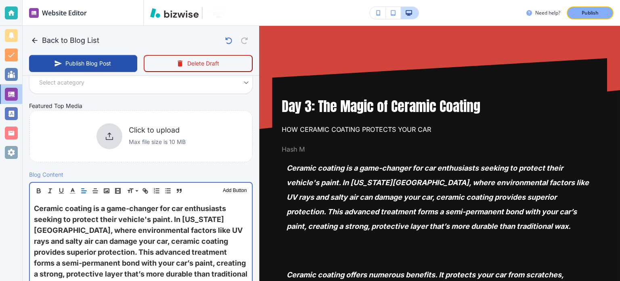
click at [171, 230] on span "Ceramic coating is a game-changer for car enthusiasts seeking to protect their …" at bounding box center [141, 246] width 215 height 85
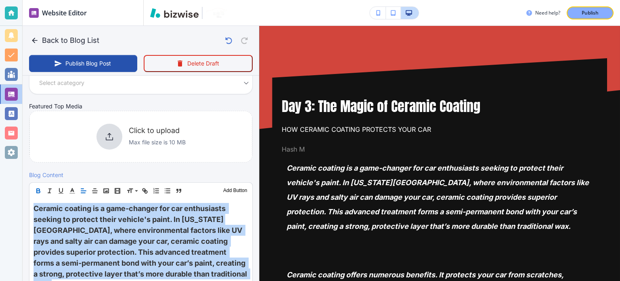
click at [39, 188] on icon "button" at bounding box center [38, 190] width 7 height 7
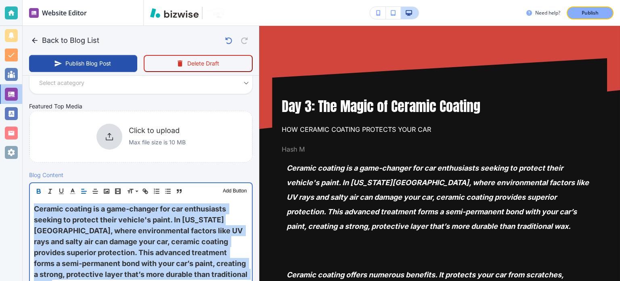
type input "Sep 15, 2025 10:03 PM"
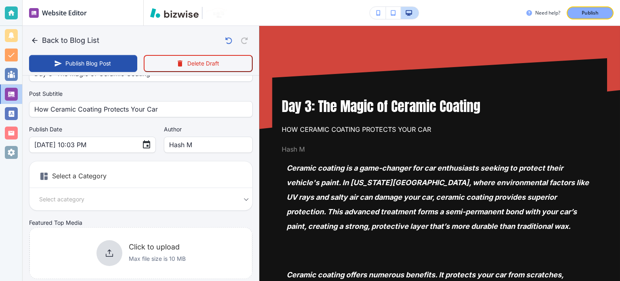
scroll to position [40, 0]
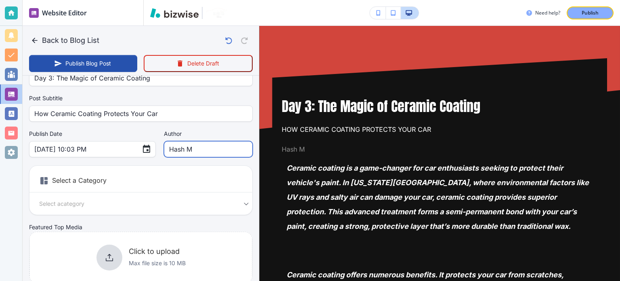
click at [185, 153] on input "Hash M" at bounding box center [208, 148] width 78 height 15
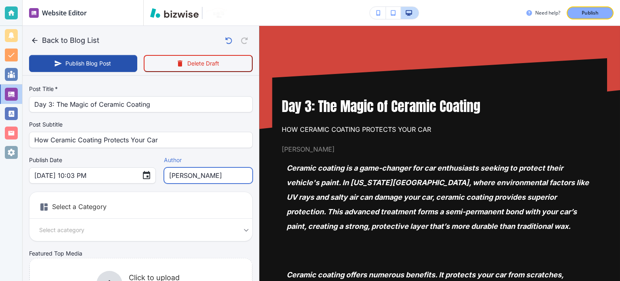
scroll to position [0, 0]
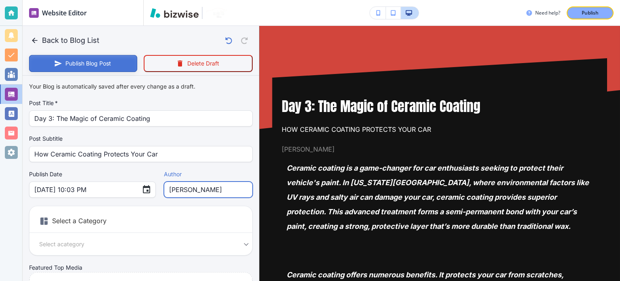
type input "[PERSON_NAME]"
click at [102, 62] on button "Publish Blog Post" at bounding box center [83, 63] width 108 height 17
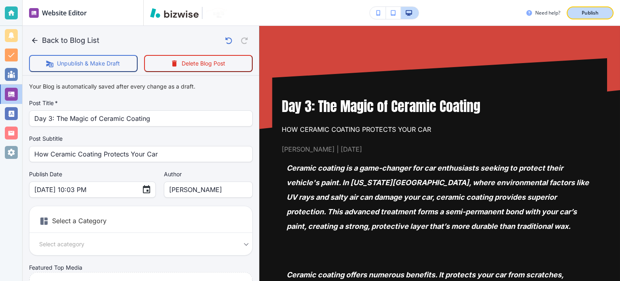
click at [602, 13] on div "Publish" at bounding box center [590, 12] width 26 height 7
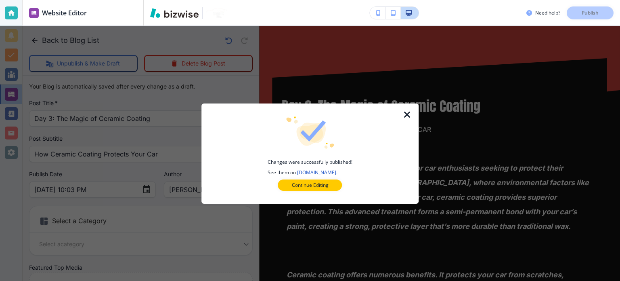
click at [407, 109] on div at bounding box center [412, 153] width 13 height 100
click at [407, 115] on icon "button" at bounding box center [408, 115] width 10 height 10
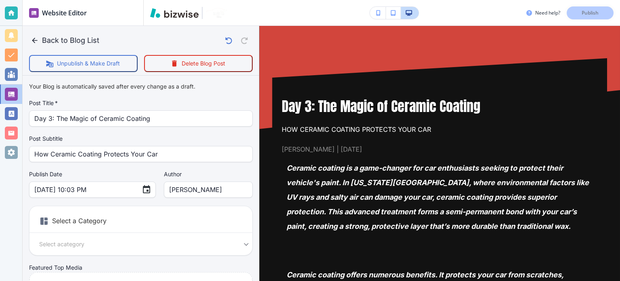
click at [47, 41] on button "Back to Blog List" at bounding box center [65, 40] width 73 height 16
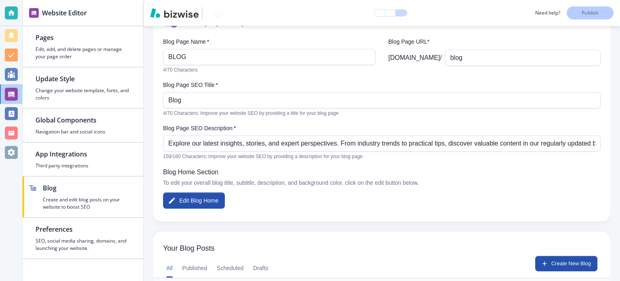
scroll to position [162, 0]
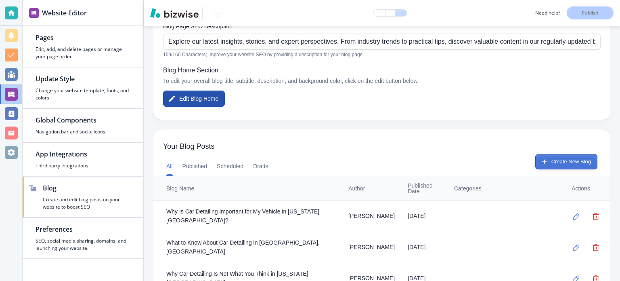
click at [567, 161] on button "Create New Blog" at bounding box center [566, 161] width 62 height 15
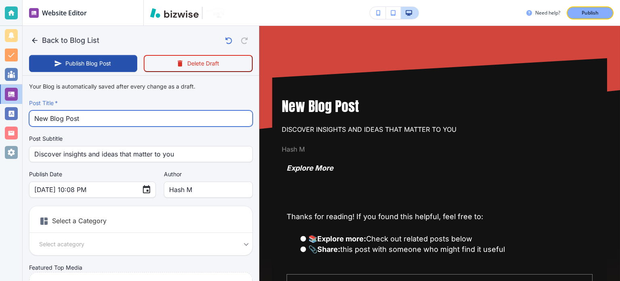
click at [99, 112] on input "New Blog Post" at bounding box center [140, 118] width 213 height 15
paste input "Day 2: Understanding the Car Detailing Process"
type input "Day 2: Understanding the Car Detailing Process"
type input "Sep 15, 2025 10:09 PM"
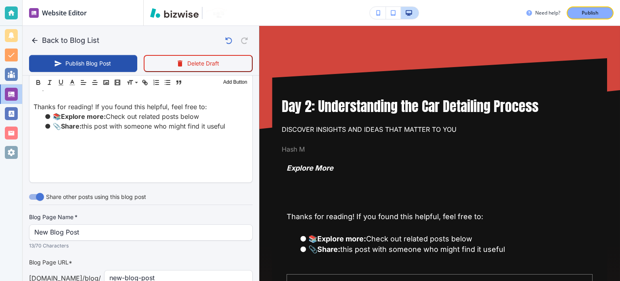
scroll to position [363, 0]
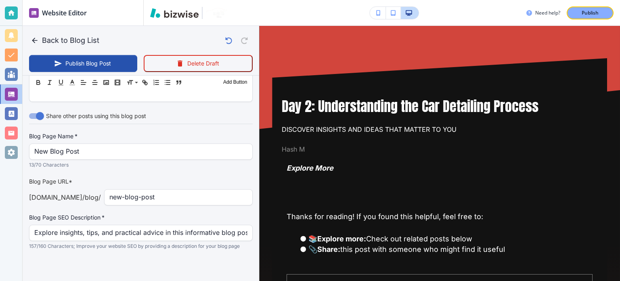
type input "Day 2: Understanding the Car Detailing Process"
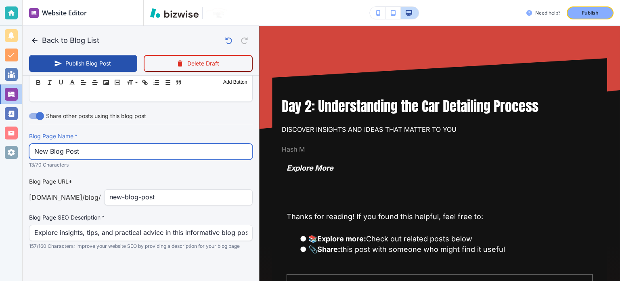
click at [104, 150] on input "New Blog Post" at bounding box center [140, 151] width 213 height 15
paste input "Day 2: Understanding the Car Detailing Process"
type input "Day 2: Understanding the Car Detailing Process"
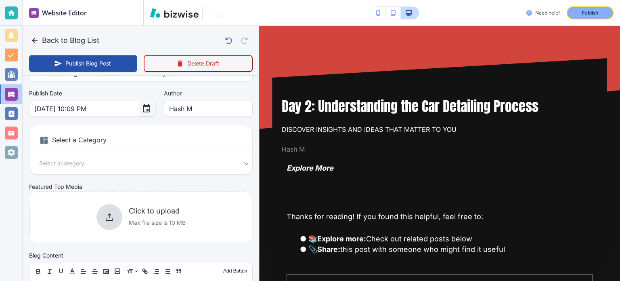
scroll to position [0, 0]
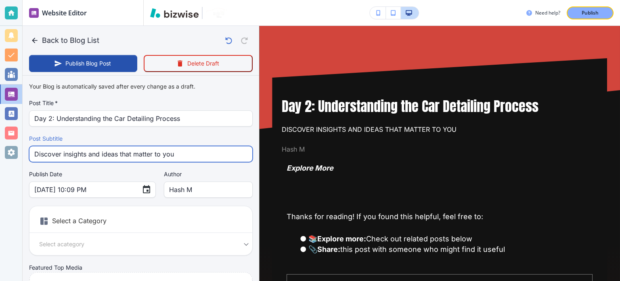
click at [150, 146] on input "Discover insights and ideas that matter to you" at bounding box center [140, 153] width 213 height 15
paste input "A Step-by-Step Guide to the Car Detailing Process"
type input "A Step-by-Step Guide to the Car Detailing Process"
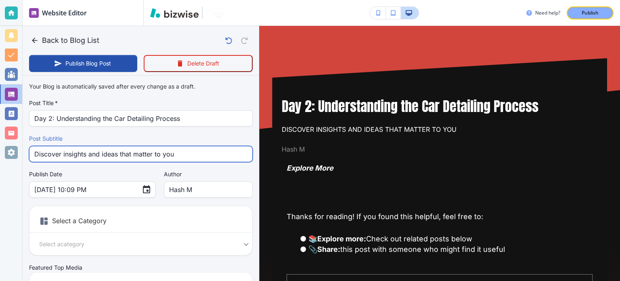
type input "Sep 15, 2025 10:10 PM"
type input "A Step-by-Step Guide to the Car Detailing Process"
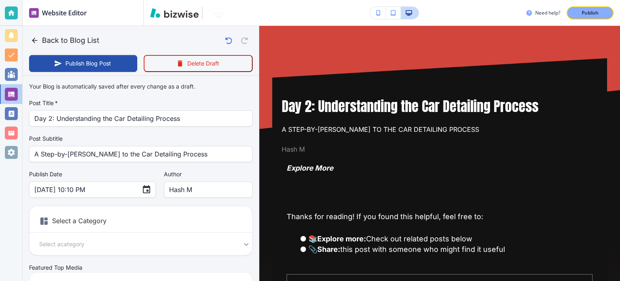
click at [189, 179] on div "Author [PERSON_NAME] M Author" at bounding box center [208, 183] width 89 height 27
click at [189, 190] on input "Hash M" at bounding box center [208, 189] width 78 height 15
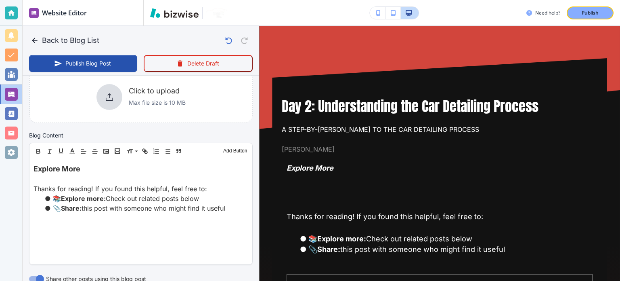
scroll to position [202, 0]
type input "[PERSON_NAME]"
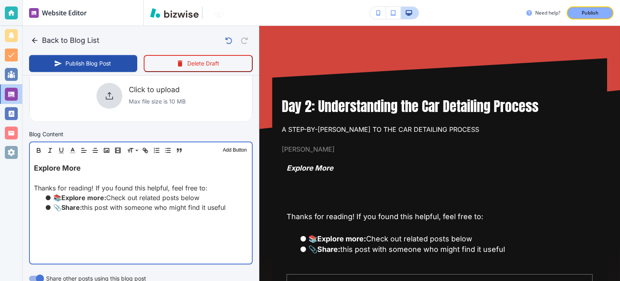
click at [117, 202] on li "📎 Share: this post with someone who might find it useful" at bounding box center [146, 207] width 204 height 10
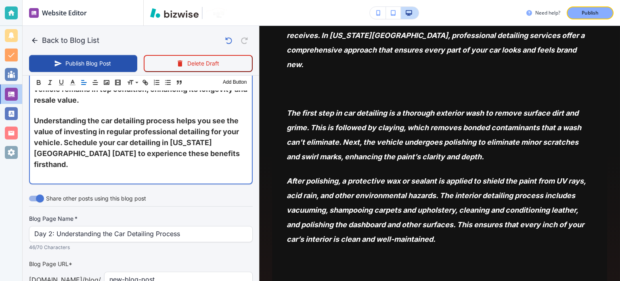
scroll to position [501, 0]
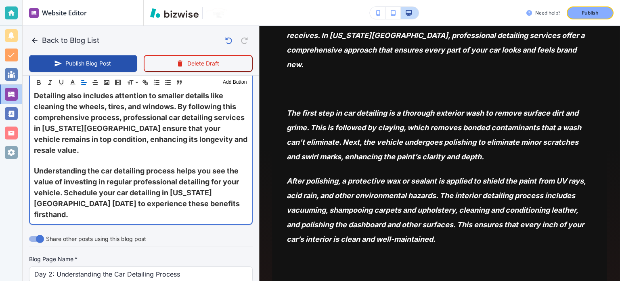
click at [158, 170] on span "Understanding the car detailing process helps you see the value of investing in…" at bounding box center [138, 192] width 208 height 52
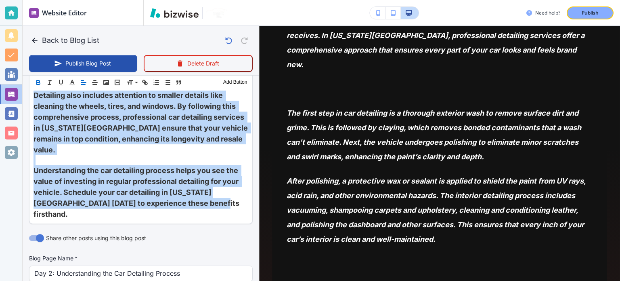
click at [38, 83] on icon "button" at bounding box center [38, 82] width 7 height 7
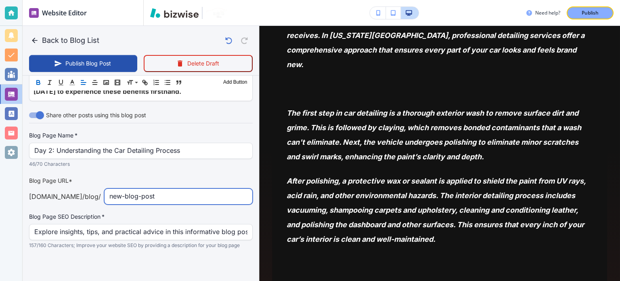
scroll to position [579, 0]
click at [158, 199] on input "new-blog-post" at bounding box center [178, 196] width 138 height 15
paste input "day-2-understanding-the-car-detailing-process"
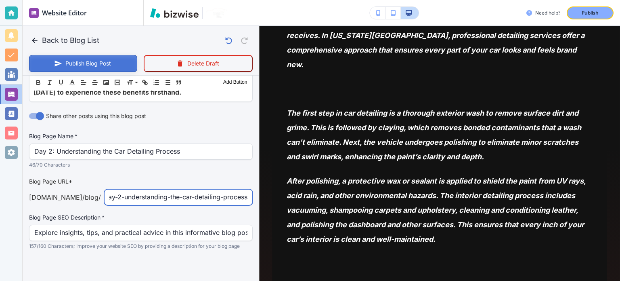
type input "day-2-understanding-the-car-detailing-process"
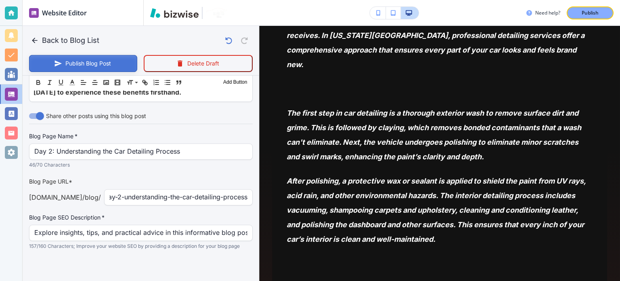
scroll to position [0, 0]
click at [107, 70] on button "Publish Blog Post" at bounding box center [83, 63] width 108 height 17
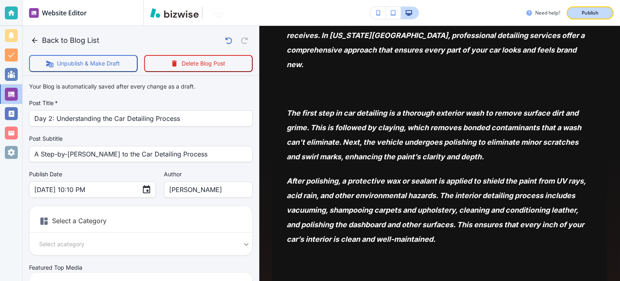
click at [587, 14] on p "Publish" at bounding box center [590, 12] width 17 height 7
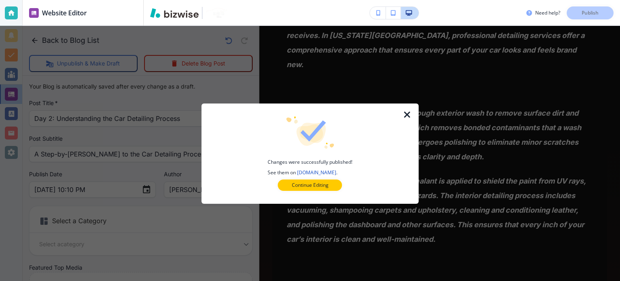
click at [405, 111] on icon "button" at bounding box center [408, 115] width 10 height 10
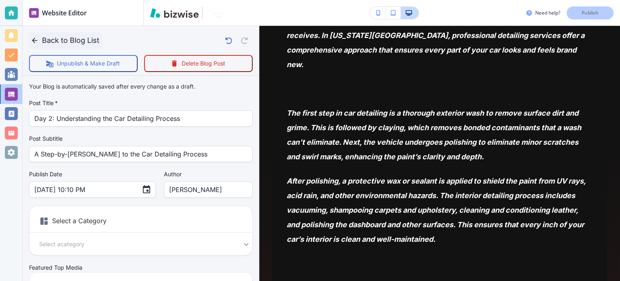
click at [57, 38] on button "Back to Blog List" at bounding box center [65, 40] width 73 height 16
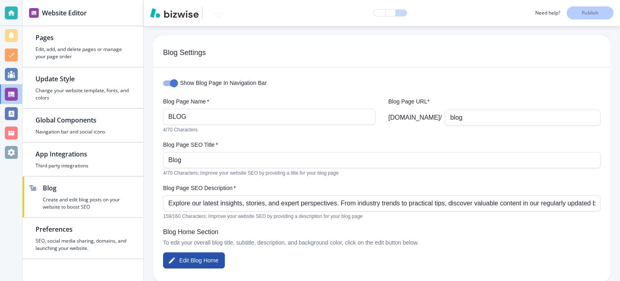
scroll to position [121, 0]
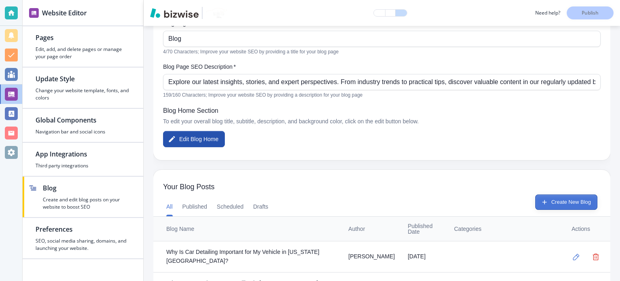
click at [560, 203] on button "Create New Blog" at bounding box center [566, 201] width 62 height 15
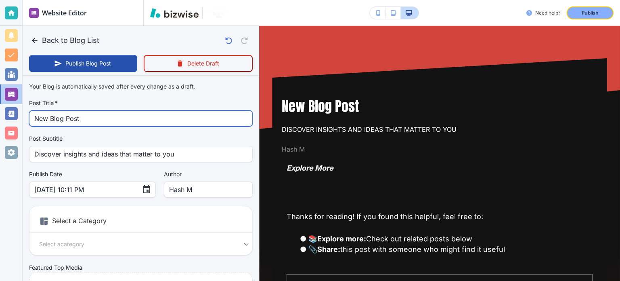
click at [98, 114] on input "New Blog Post" at bounding box center [140, 118] width 213 height 15
paste input "Day 1: The Importance of Regular Car Detailing"
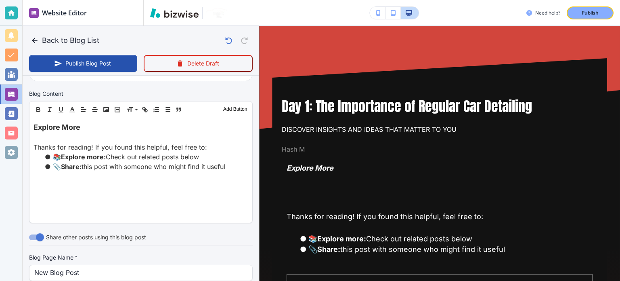
scroll to position [363, 0]
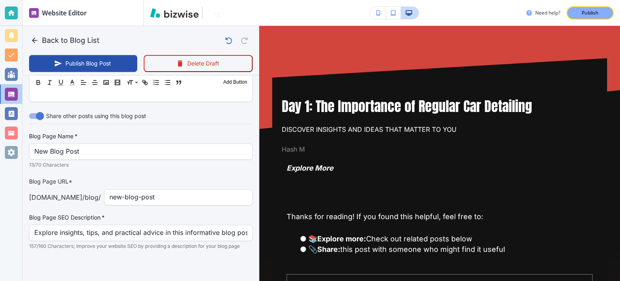
type input "Day 1: The Importance of Regular Car Detailing"
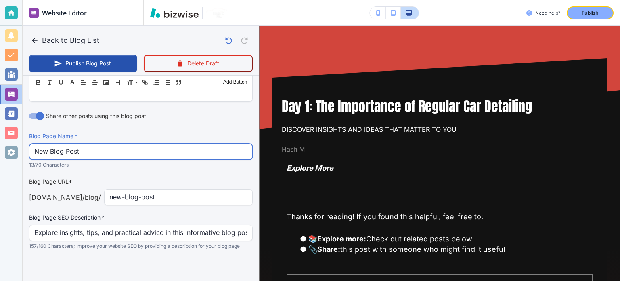
click at [126, 155] on input "New Blog Post" at bounding box center [140, 151] width 213 height 15
paste input "Day 1: The Importance of Regular Car Detailing"
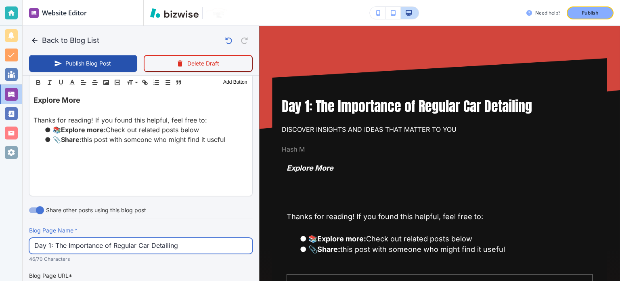
scroll to position [162, 0]
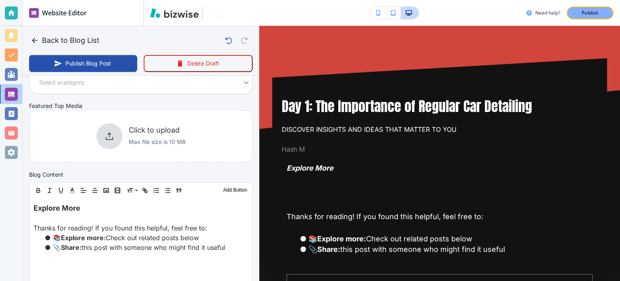
type input "Day 1: The Importance of Regular Car Detailing"
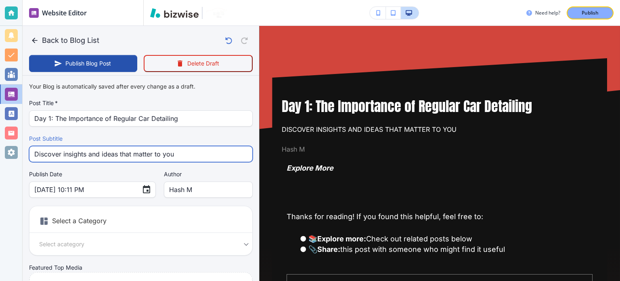
click at [141, 157] on input "Discover insights and ideas that matter to you" at bounding box center [140, 153] width 213 height 15
paste input "Why Regular Car Detailing is Essential for Your Vehicle"
type input "Why Regular Car Detailing is Essential for Your Vehicle"
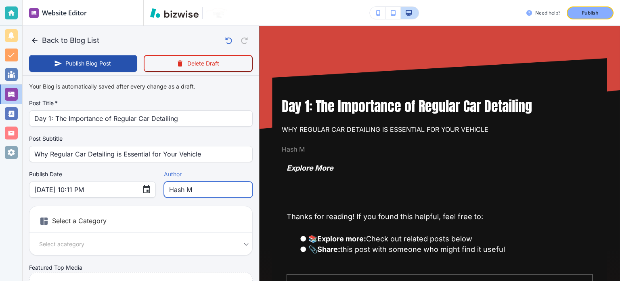
click at [188, 191] on input "Hash M" at bounding box center [208, 189] width 78 height 15
click at [187, 192] on input "Hash M" at bounding box center [208, 189] width 78 height 15
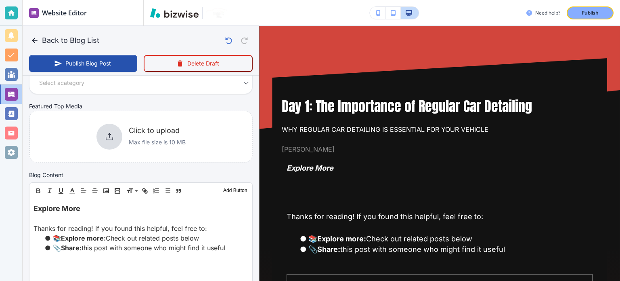
scroll to position [162, 0]
type input "[PERSON_NAME]"
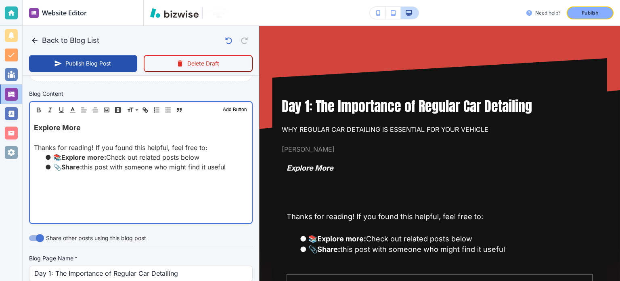
scroll to position [242, 0]
click at [94, 163] on li "📎 Share: this post with someone who might find it useful" at bounding box center [146, 167] width 204 height 10
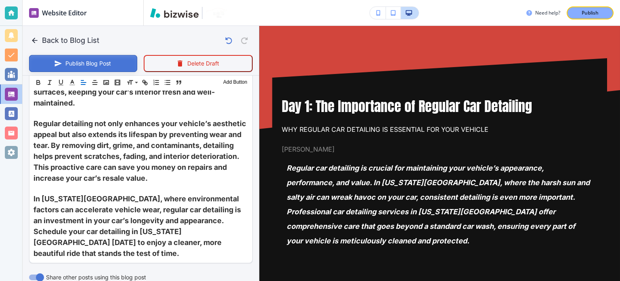
click at [88, 58] on button "Publish Blog Post" at bounding box center [83, 63] width 108 height 17
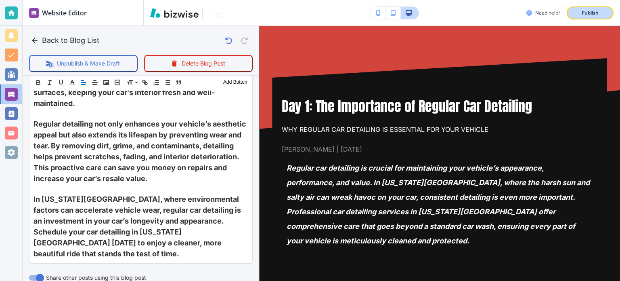
click at [595, 13] on p "Publish" at bounding box center [590, 12] width 17 height 7
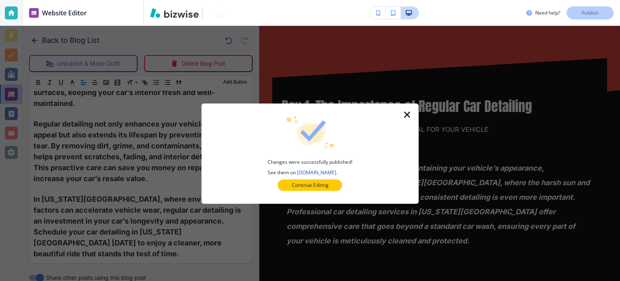
click at [408, 110] on icon "button" at bounding box center [408, 115] width 10 height 10
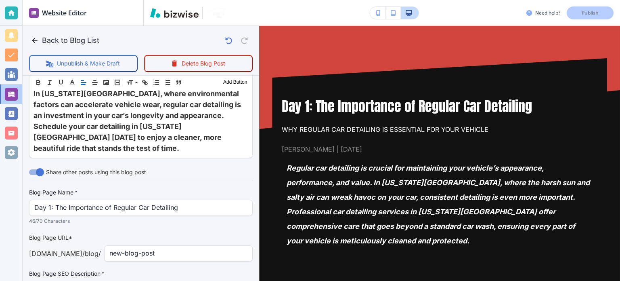
scroll to position [611, 0]
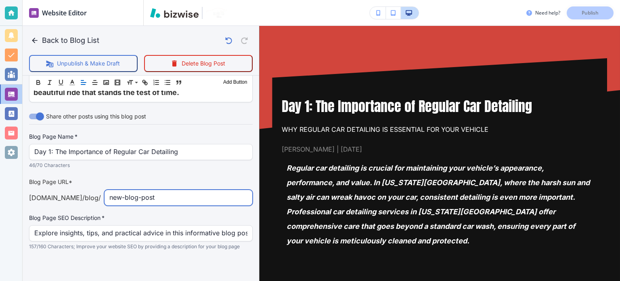
click at [155, 192] on input "new-blog-post" at bounding box center [178, 197] width 138 height 15
paste input "day-1-the-importance-of-regular-car-detailing"
type input "day-1-the-importance-of-regular-car-detailing"
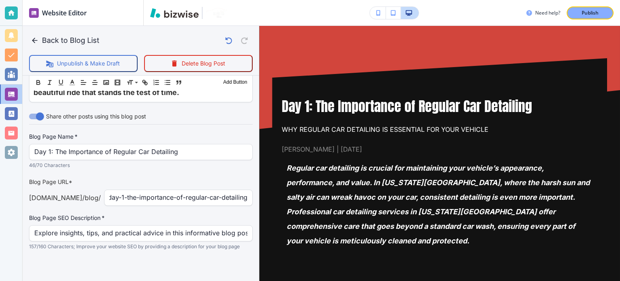
scroll to position [0, 0]
click at [594, 12] on p "Publish" at bounding box center [590, 12] width 17 height 7
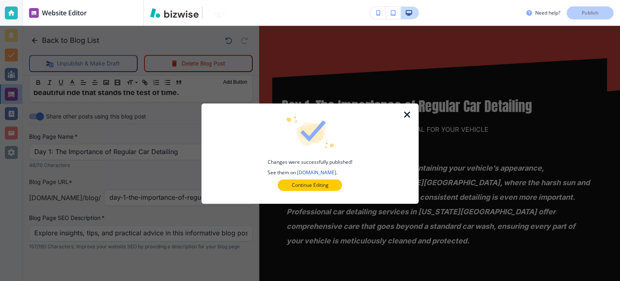
click at [410, 114] on icon "button" at bounding box center [408, 115] width 10 height 10
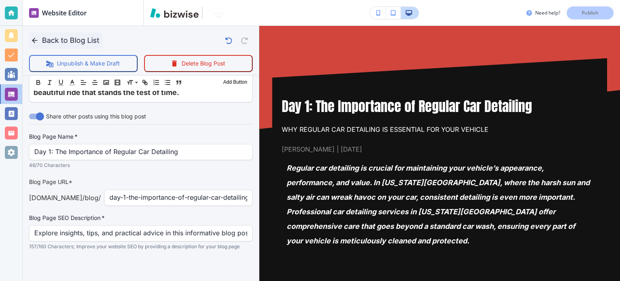
click at [47, 37] on button "Back to Blog List" at bounding box center [65, 40] width 73 height 16
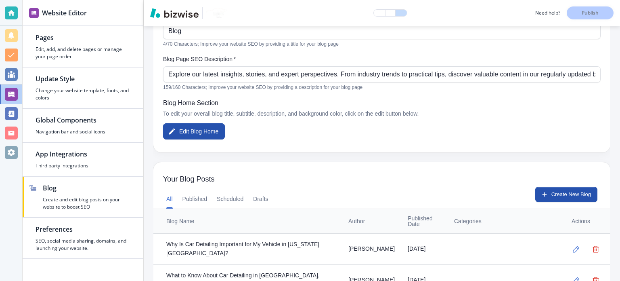
scroll to position [162, 0]
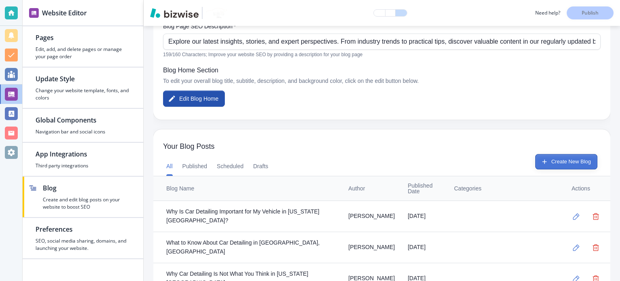
click at [551, 159] on button "Create New Blog" at bounding box center [566, 161] width 62 height 15
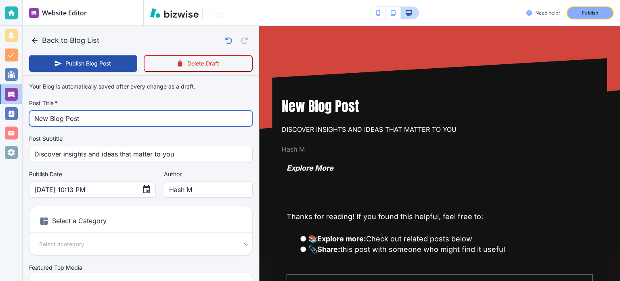
click at [165, 118] on input "New Blog Post" at bounding box center [140, 118] width 213 height 15
paste input "https://www.nuimagedetail.com/blog/day-1-the-importance-of-regular-car-detailing"
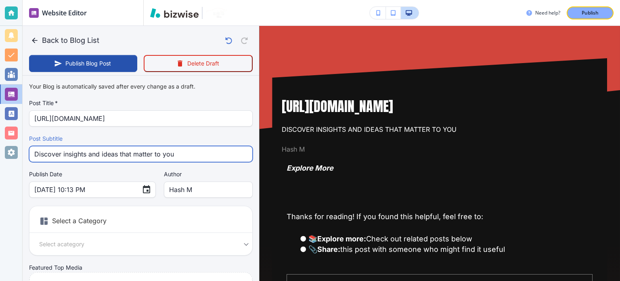
scroll to position [0, 0]
click at [134, 150] on input "Discover insights and ideas that matter to you" at bounding box center [140, 153] width 213 height 15
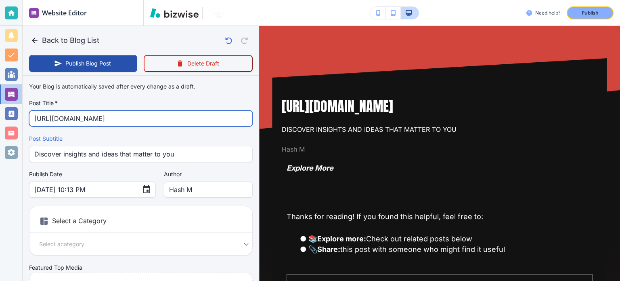
click at [130, 117] on input "https://www.nuimagedetail.com/blog/day-1-the-importance-of-regular-car-detailing" at bounding box center [140, 118] width 213 height 15
paste input "Why Mobile Car Detailing is a Game Changer"
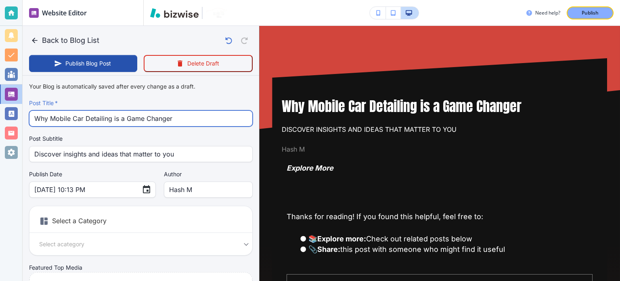
type input "Why Mobile Car Detailing is a Game Changer"
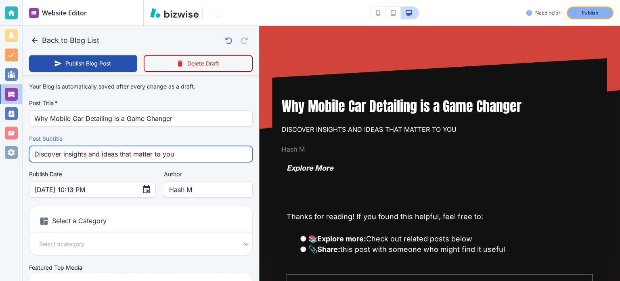
click at [133, 154] on input "Discover insights and ideas that matter to you" at bounding box center [140, 153] width 213 height 15
paste input "Why Mobile Car Detailing is a Game Changer"
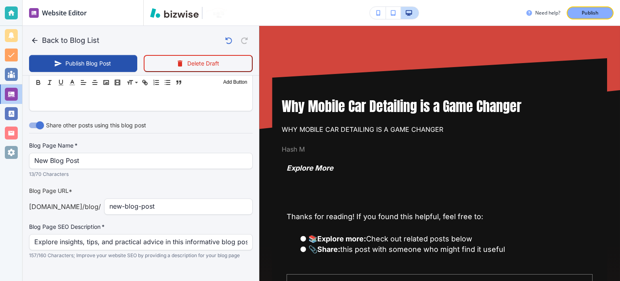
scroll to position [363, 0]
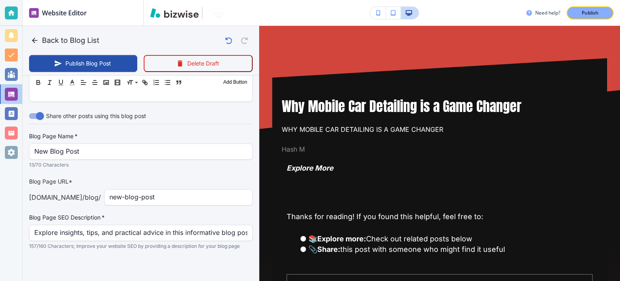
type input "Why Mobile Car Detailing is a Game Changer"
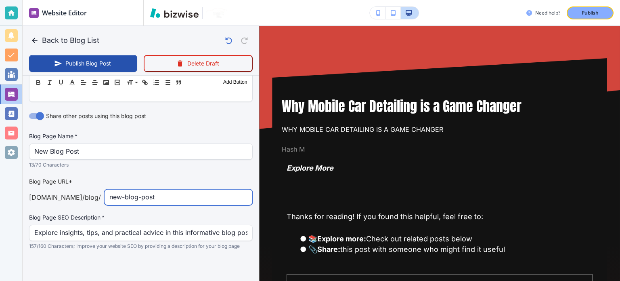
click at [156, 195] on input "new-blog-post" at bounding box center [178, 196] width 138 height 15
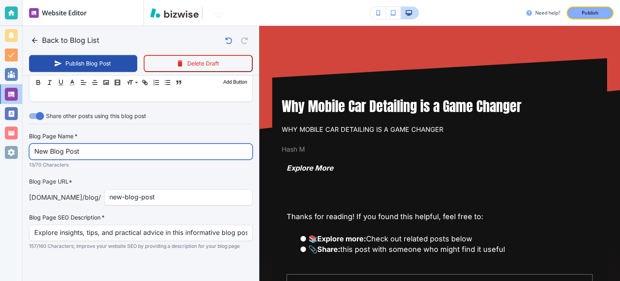
click at [125, 147] on input "New Blog Post" at bounding box center [140, 151] width 213 height 15
paste input "Why Mobile Car Detailing is a Game Changer"
type input "Why Mobile Car Detailing is a Game Changer"
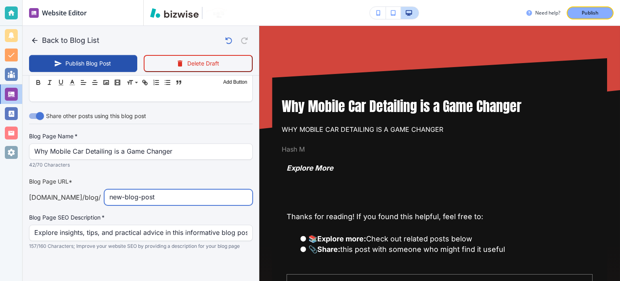
click at [154, 201] on input "new-blog-post" at bounding box center [178, 196] width 138 height 15
paste input "Mobile car detailing brings the convenience of professional detailing to your d…"
type input "Sep 15, 2025 10:14 PM"
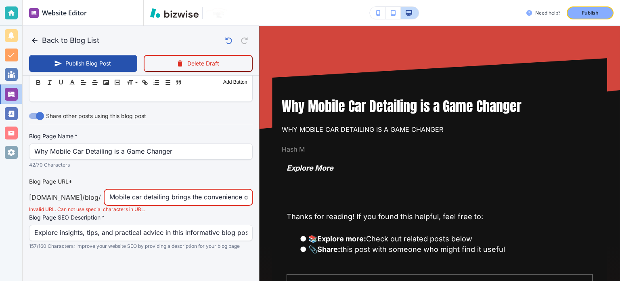
scroll to position [0, 504]
type input "new-blog-post"
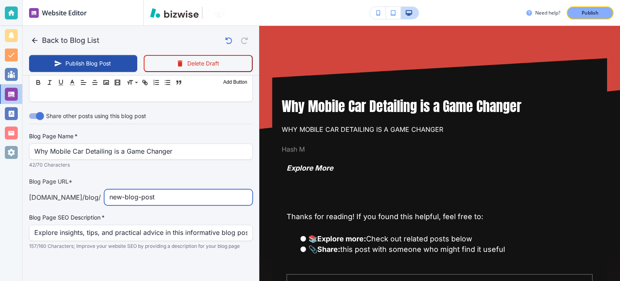
scroll to position [0, 0]
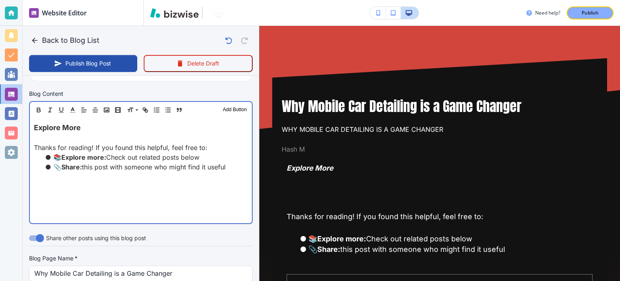
click at [147, 143] on p "Thanks for reading! If you found this helpful, feel free to:" at bounding box center [141, 148] width 214 height 10
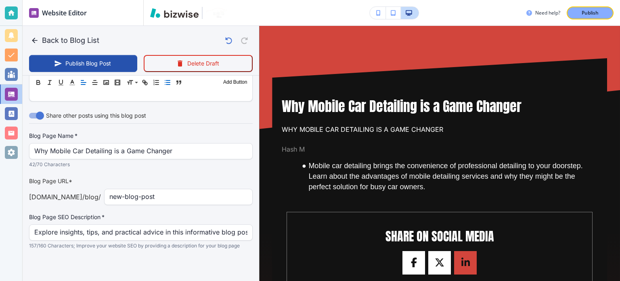
scroll to position [363, 0]
click at [176, 204] on div "Blog Page Name   * Why Mobile Car Detailing is a Game Changer Blog Page Name   …" at bounding box center [141, 191] width 224 height 118
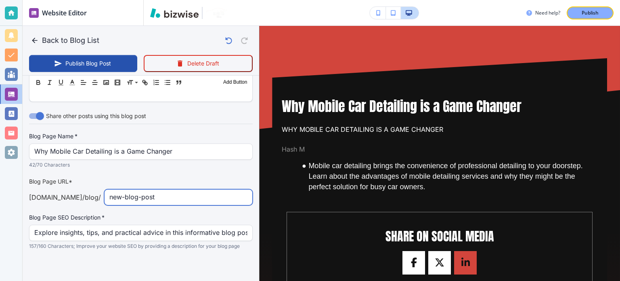
click at [174, 198] on input "new-blog-post" at bounding box center [178, 196] width 138 height 15
paste input "why-mobile-car-detailing-is-a-game-changer"
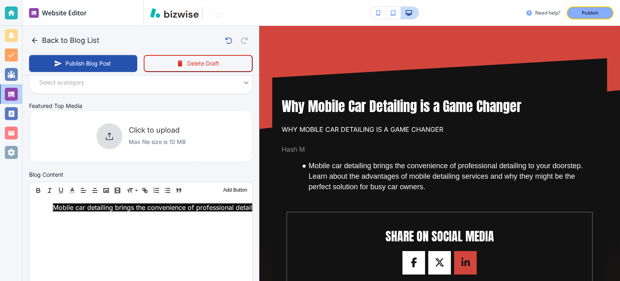
type input "why-mobile-car-detailing-is-a-game-changer"
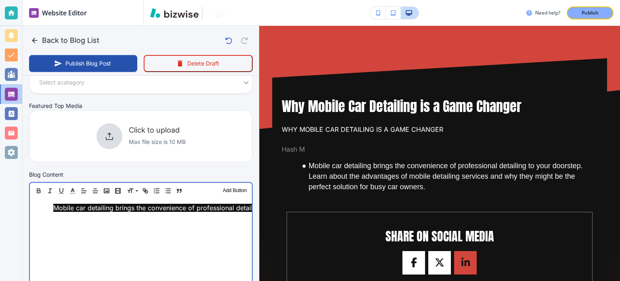
click at [164, 214] on div "Mobile car detailing brings the convenience of professional detailing to your d…" at bounding box center [141, 251] width 222 height 105
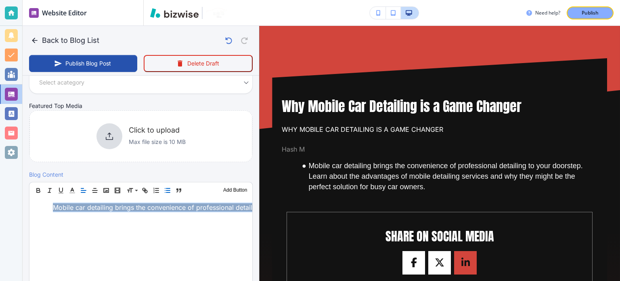
click at [82, 189] on icon "button" at bounding box center [83, 190] width 7 height 7
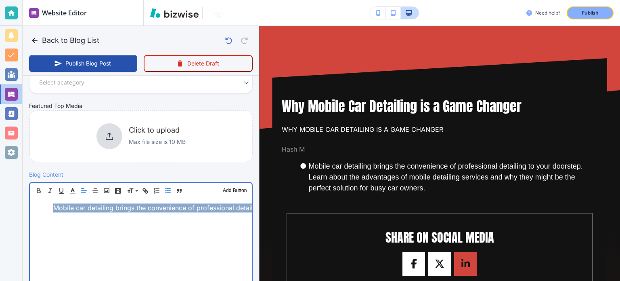
click at [95, 212] on div "Mobile car detailing brings the convenience of professional detailing to your d…" at bounding box center [141, 251] width 222 height 105
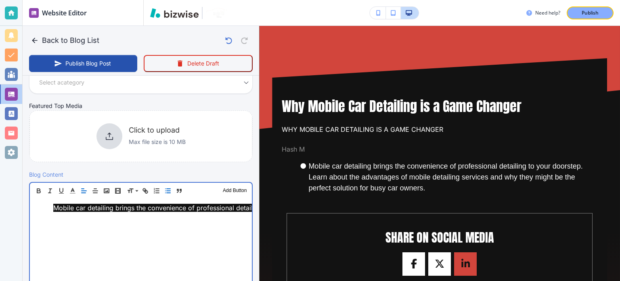
click at [181, 214] on div "Mobile car detailing brings the convenience of professional detailing to your d…" at bounding box center [141, 251] width 222 height 105
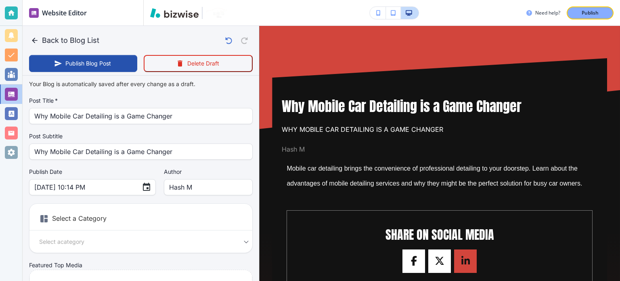
scroll to position [0, 0]
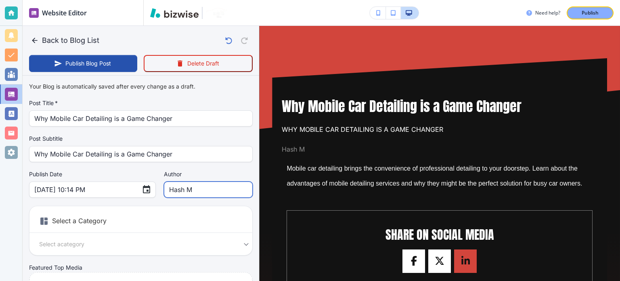
click at [186, 190] on input "Hash M" at bounding box center [208, 189] width 78 height 15
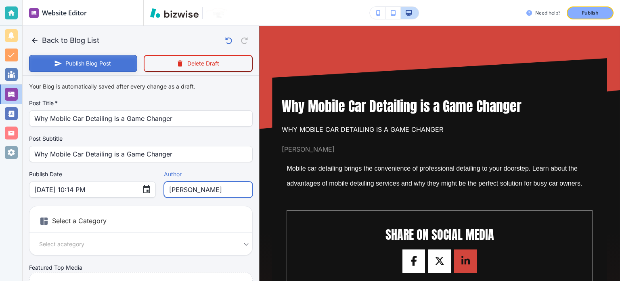
type input "[PERSON_NAME]"
click at [82, 58] on button "Publish Blog Post" at bounding box center [83, 63] width 108 height 17
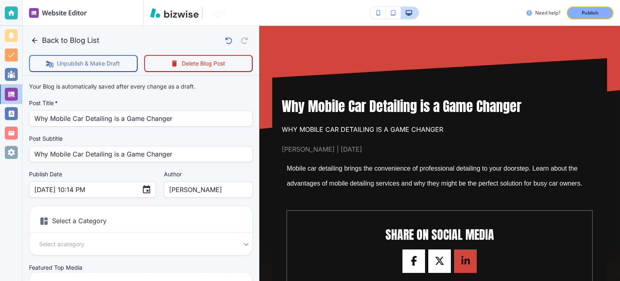
click at [593, 12] on p "Publish" at bounding box center [590, 12] width 17 height 7
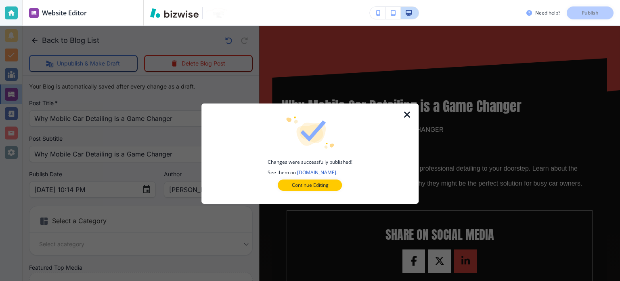
click at [404, 118] on icon "button" at bounding box center [408, 115] width 10 height 10
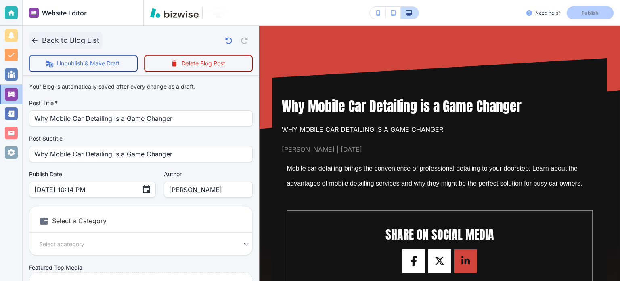
click at [73, 42] on button "Back to Blog List" at bounding box center [65, 40] width 73 height 16
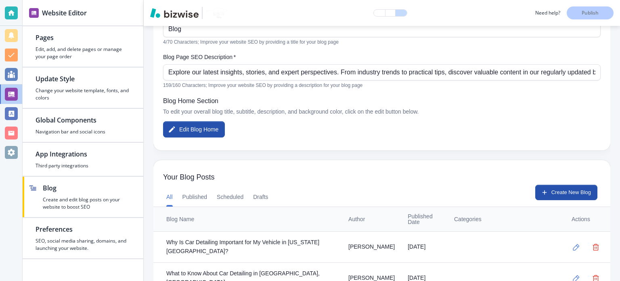
scroll to position [202, 0]
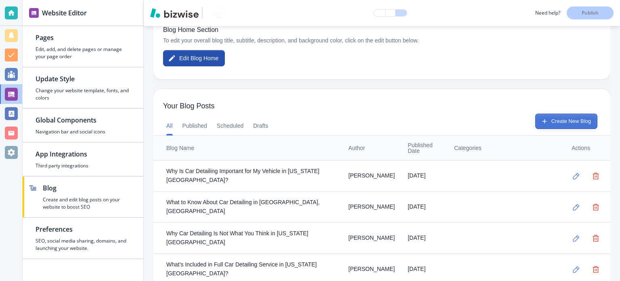
click at [572, 122] on button "Create New Blog" at bounding box center [566, 120] width 62 height 15
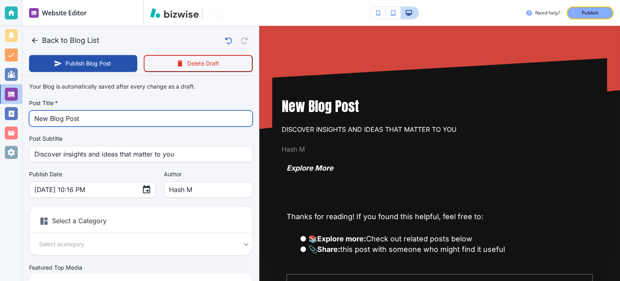
click at [116, 111] on input "New Blog Post" at bounding box center [140, 118] width 213 height 15
paste input "Why Investing in Car Detailing is Worth Every Penny"
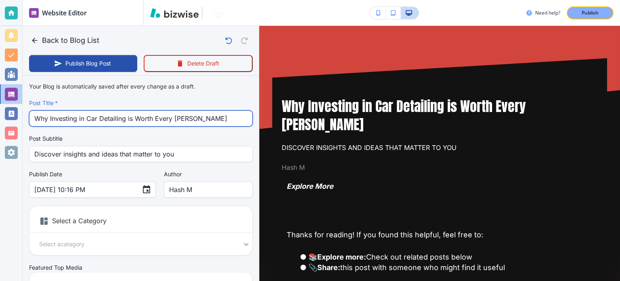
type input "Why Investing in Car Detailing is Worth Every Penny"
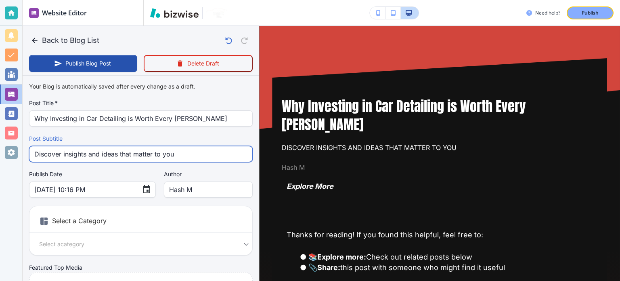
click at [124, 159] on input "Discover insights and ideas that matter to you" at bounding box center [140, 153] width 213 height 15
paste input "Why Investing in Car Detailing is Worth Every Penny"
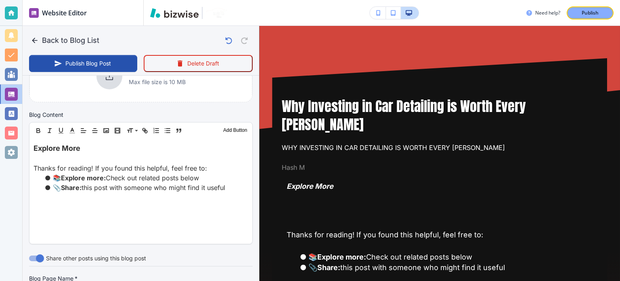
scroll to position [283, 0]
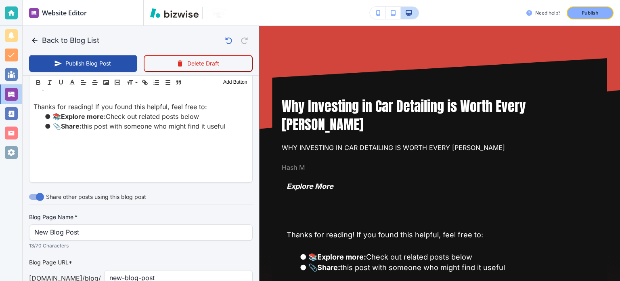
type input "Why Investing in Car Detailing is Worth Every Penny"
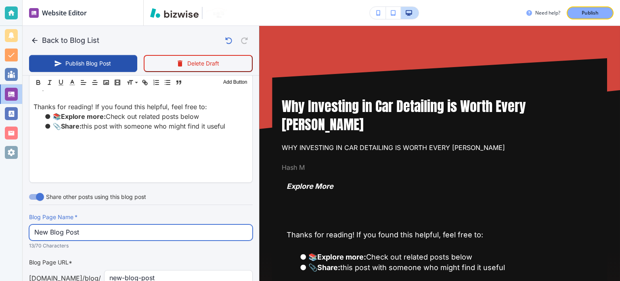
click at [99, 235] on input "New Blog Post" at bounding box center [140, 232] width 213 height 15
paste input "Why Investing in Car Detailing is Worth Every Penny"
type input "Why Investing in Car Detailing is Worth Every Penny"
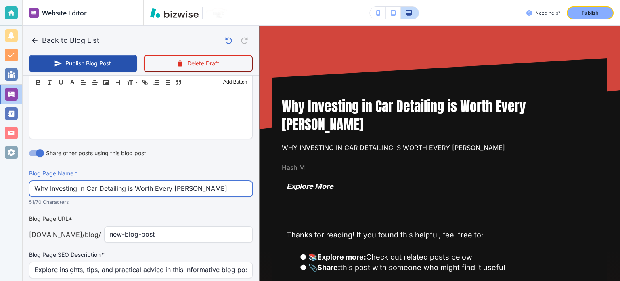
scroll to position [363, 0]
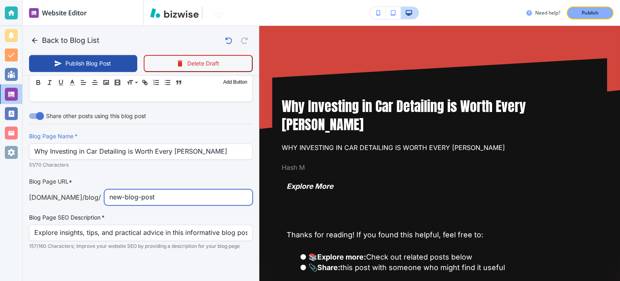
click at [174, 198] on input "new-blog-post" at bounding box center [178, 196] width 138 height 15
paste input "why-investing-in-car-detailing-is-worth-every-penny"
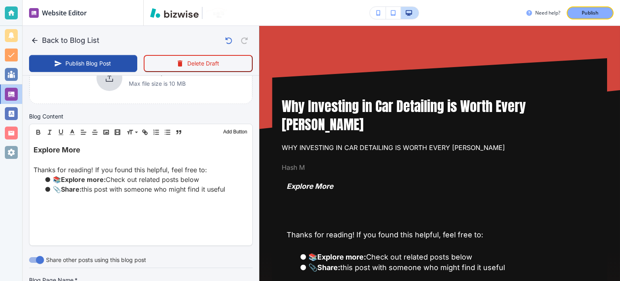
scroll to position [121, 0]
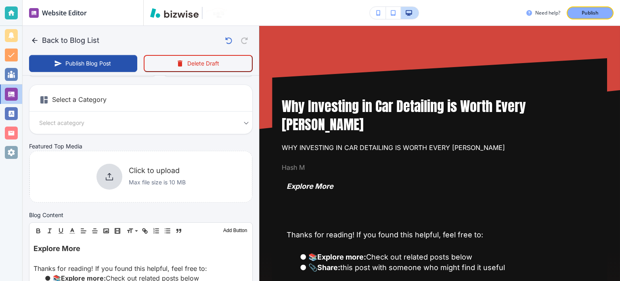
type input "why-investing-in-car-detailing-is-worth-every-penny"
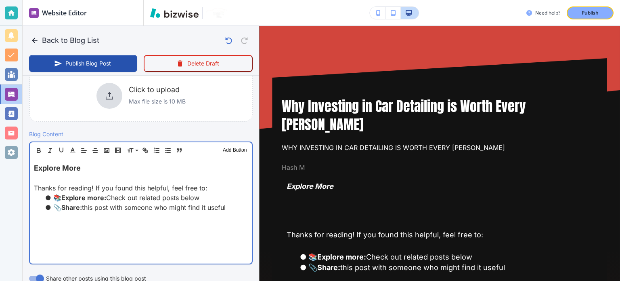
click at [110, 211] on div "Explore More Thanks for reading! If you found this helpful, feel free to: 📚 Exp…" at bounding box center [141, 210] width 222 height 105
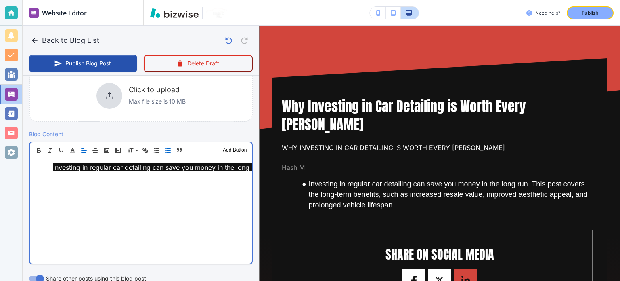
scroll to position [202, 0]
click at [103, 183] on div "Investing in regular car detailing can save you money in the long run. This pos…" at bounding box center [141, 210] width 222 height 105
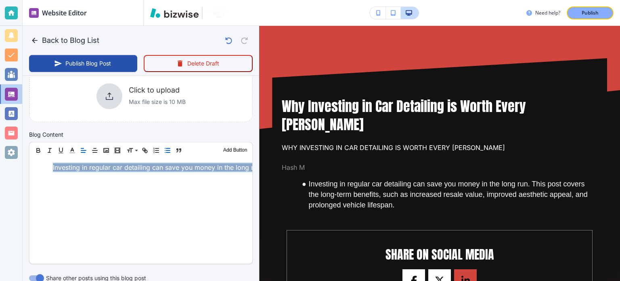
click at [167, 147] on icon "button" at bounding box center [167, 150] width 7 height 7
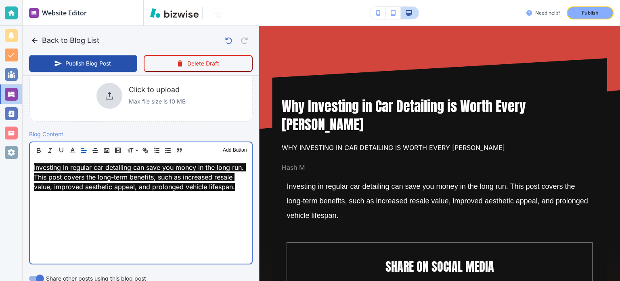
click at [157, 210] on div "Investing in regular car detailing can save you money in the long run. This pos…" at bounding box center [141, 210] width 222 height 105
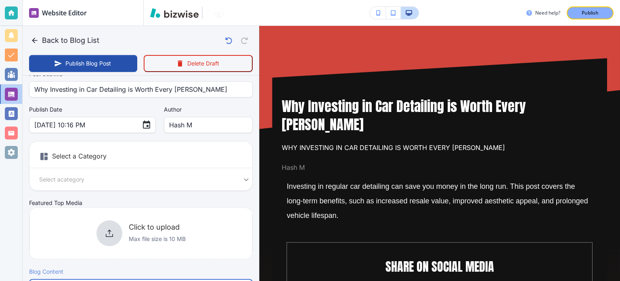
scroll to position [0, 0]
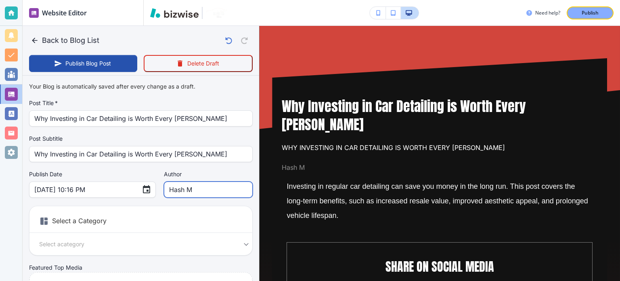
click at [173, 192] on input "Hash M" at bounding box center [208, 189] width 78 height 15
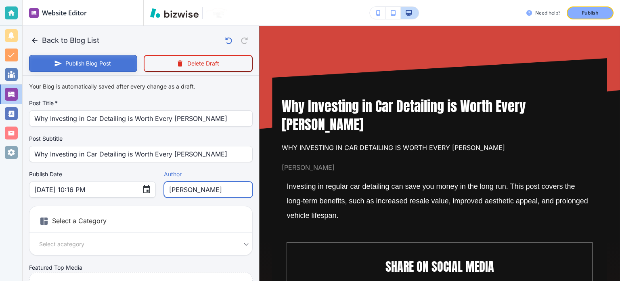
type input "[PERSON_NAME]"
click at [116, 69] on button "Publish Blog Post" at bounding box center [83, 63] width 108 height 17
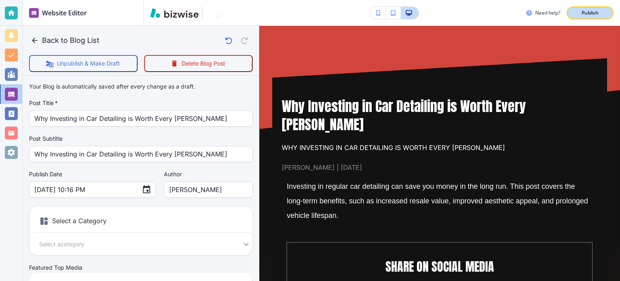
click at [596, 15] on p "Publish" at bounding box center [590, 12] width 17 height 7
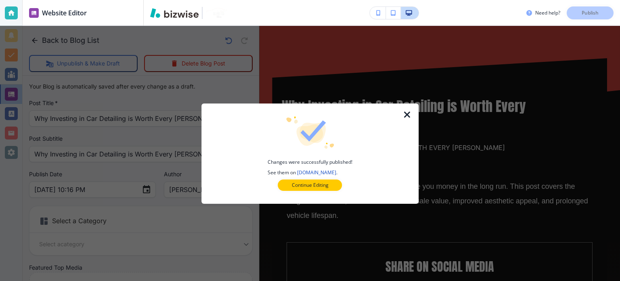
click at [404, 117] on icon "button" at bounding box center [408, 115] width 10 height 10
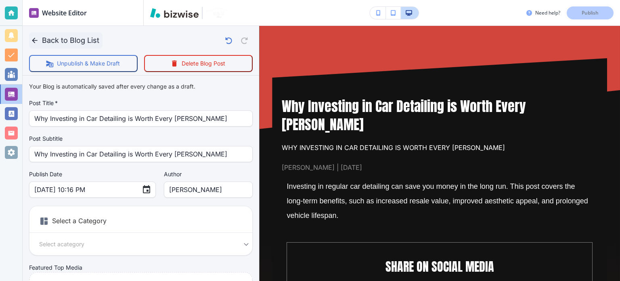
click at [76, 45] on button "Back to Blog List" at bounding box center [65, 40] width 73 height 16
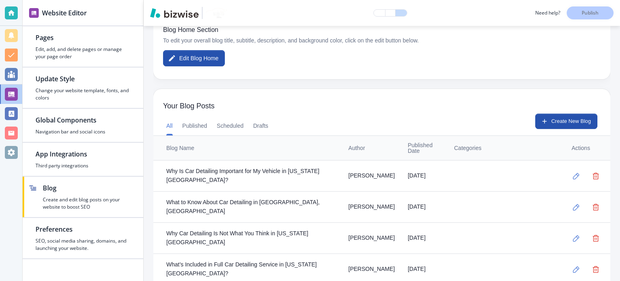
scroll to position [121, 0]
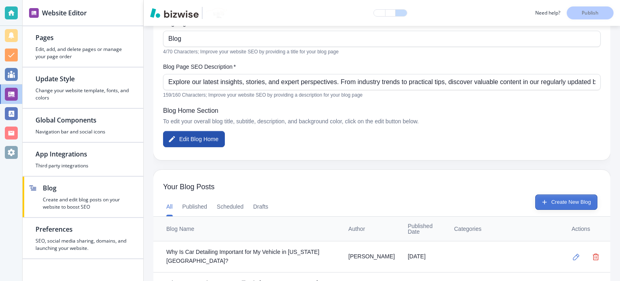
click at [565, 199] on button "Create New Blog" at bounding box center [566, 201] width 62 height 15
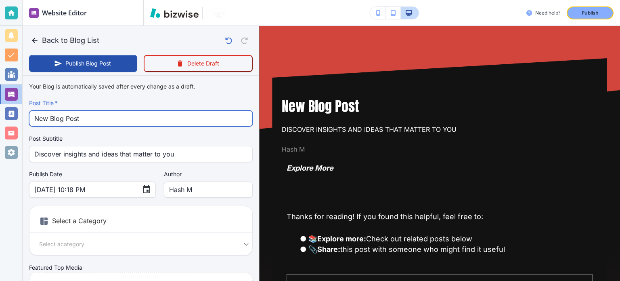
click at [96, 123] on input "New Blog Post" at bounding box center [140, 118] width 213 height 15
click at [96, 122] on input "New Blog Post" at bounding box center [140, 118] width 213 height 15
paste input "How to Choose the Best Car Detailing Service in Virginia Beach"
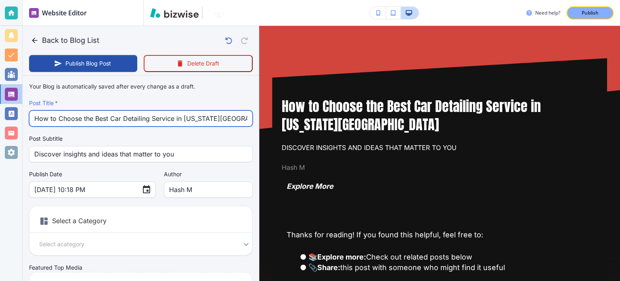
type input "How to Choose the Best Car Detailing Service in Virginia Beach"
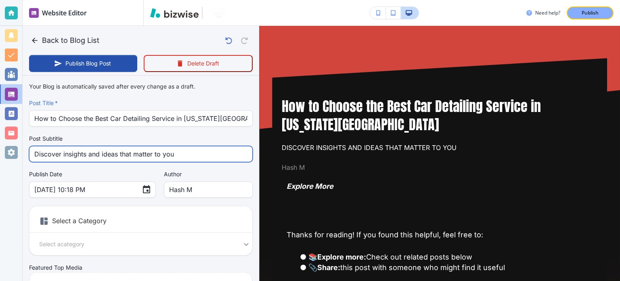
click at [126, 148] on input "Discover insights and ideas that matter to you" at bounding box center [140, 153] width 213 height 15
paste input "How to Choose the Best Car Detailing Service in Virginia Beach"
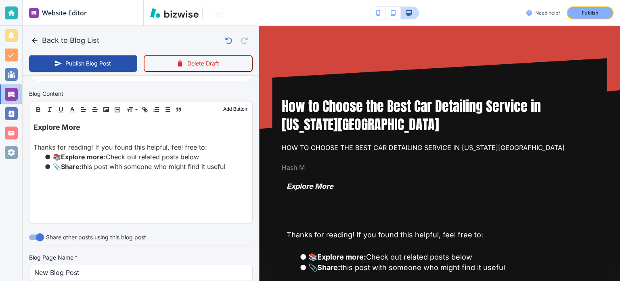
scroll to position [363, 0]
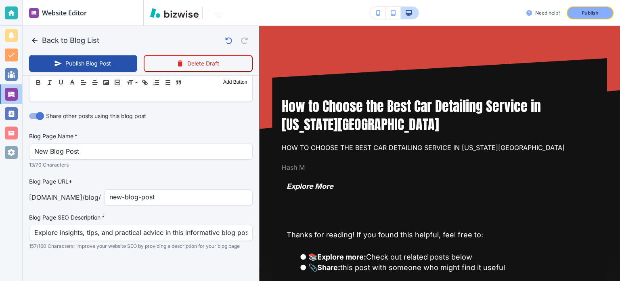
type input "How to Choose the Best Car Detailing Service in Virginia Beach"
click at [110, 161] on p "13/70 Characters" at bounding box center [138, 165] width 218 height 8
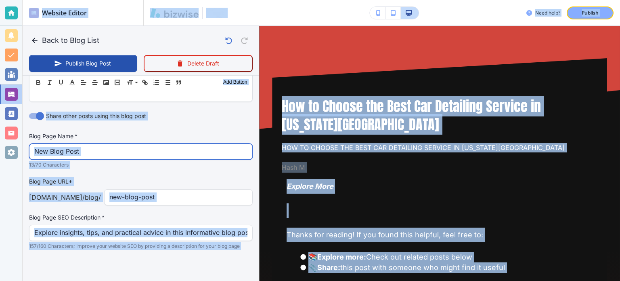
click at [110, 153] on input "New Blog Post" at bounding box center [140, 151] width 213 height 15
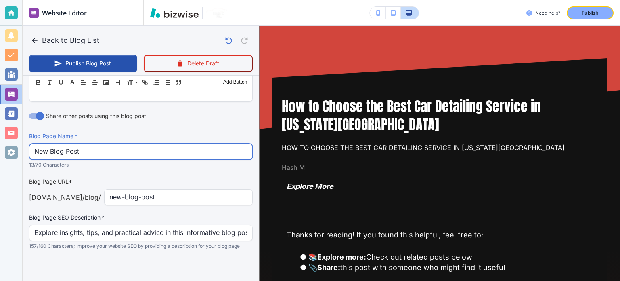
paste input "How to Choose the Best Car Detailing Service in Virginia Beach"
type input "How to Choose the Best Car Detailing Service in Virginia Beach"
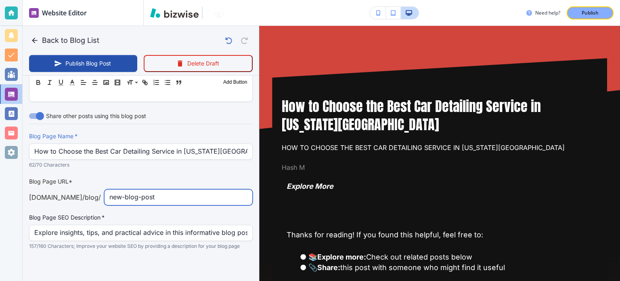
click at [176, 195] on input "new-blog-post" at bounding box center [178, 196] width 138 height 15
paste input "how-to-choose-the-best-car-detailing-service-in-virginia-beach"
type input "Sep 15, 2025 10:19 PM"
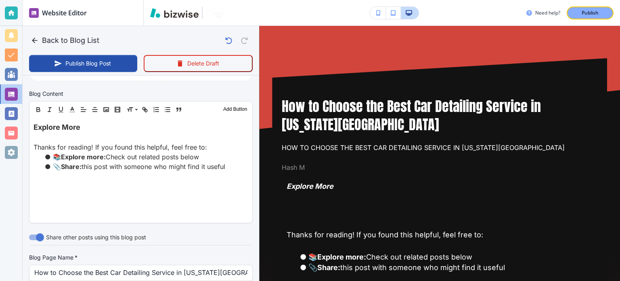
type input "how-to-choose-the-best-car-detailing-service-in-virginia-beach"
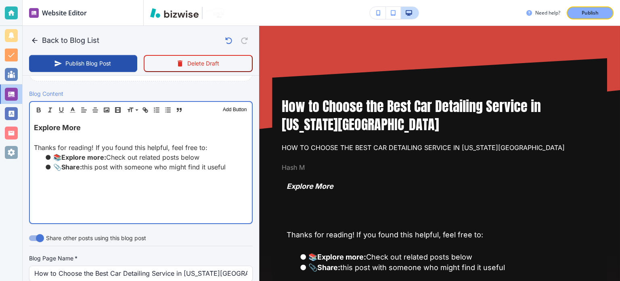
click at [128, 162] on li "📎 Share: this post with someone who might find it useful" at bounding box center [146, 167] width 204 height 10
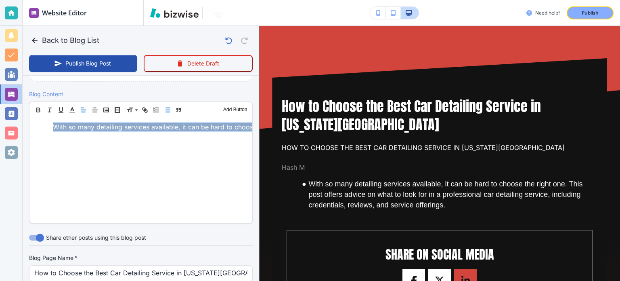
click at [164, 108] on icon "button" at bounding box center [167, 109] width 7 height 7
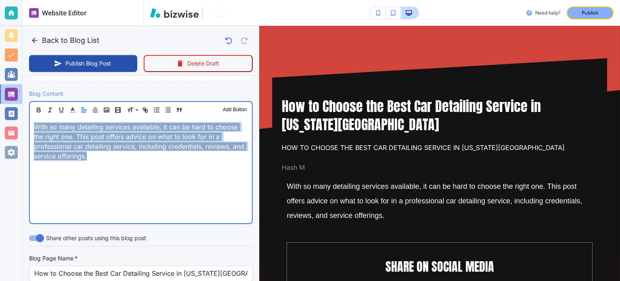
click at [173, 172] on div "With so many detailing services available, it can be hard to choose the right o…" at bounding box center [141, 170] width 222 height 105
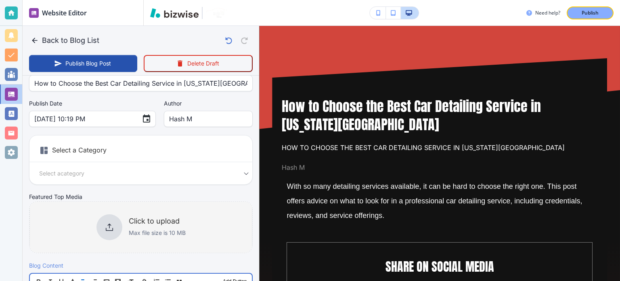
scroll to position [0, 0]
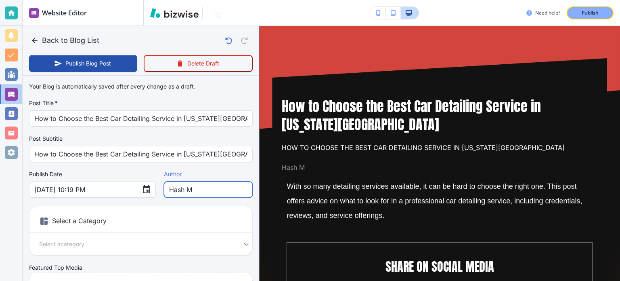
click at [193, 183] on input "Hash M" at bounding box center [208, 189] width 78 height 15
type input "[PERSON_NAME]"
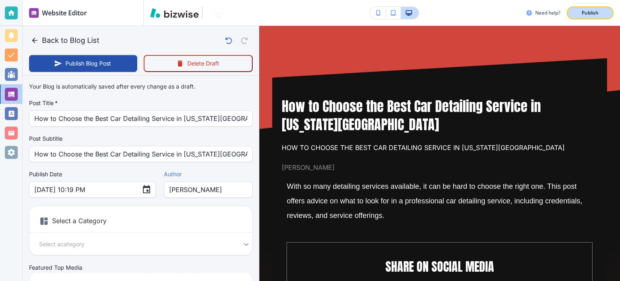
click at [588, 16] on p "Publish" at bounding box center [590, 12] width 17 height 7
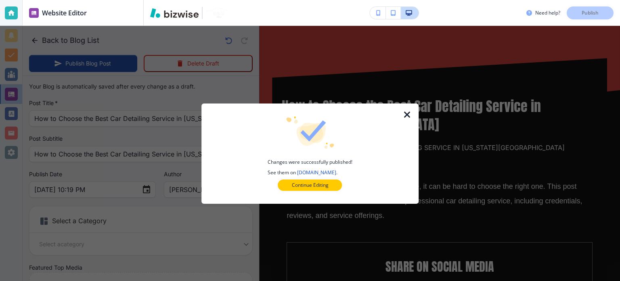
click at [410, 114] on icon "button" at bounding box center [408, 115] width 10 height 10
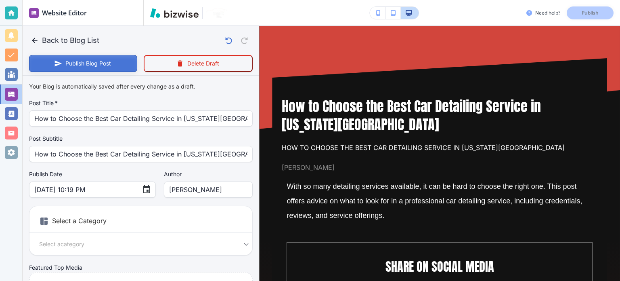
click at [85, 62] on button "Publish Blog Post" at bounding box center [83, 63] width 108 height 17
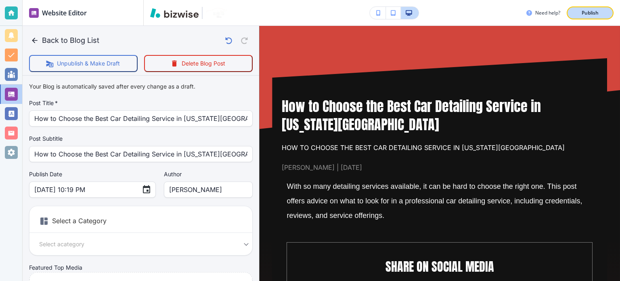
click at [609, 9] on button "Publish" at bounding box center [590, 12] width 47 height 13
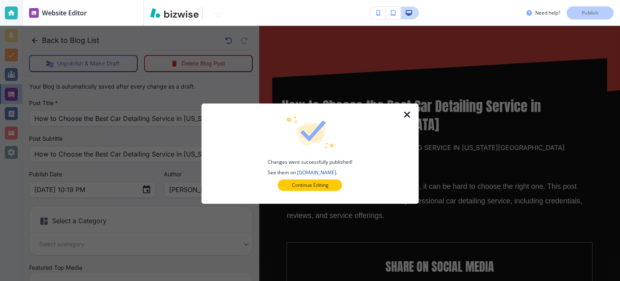
click at [405, 118] on icon "button" at bounding box center [408, 115] width 10 height 10
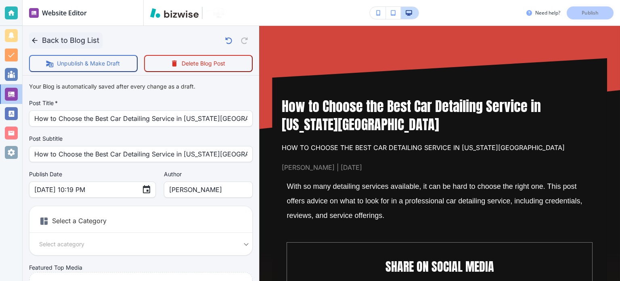
click at [66, 43] on button "Back to Blog List" at bounding box center [65, 40] width 73 height 16
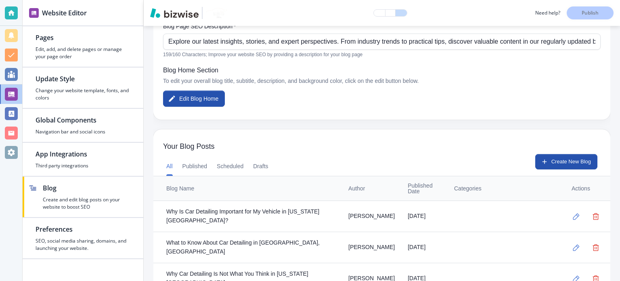
scroll to position [283, 0]
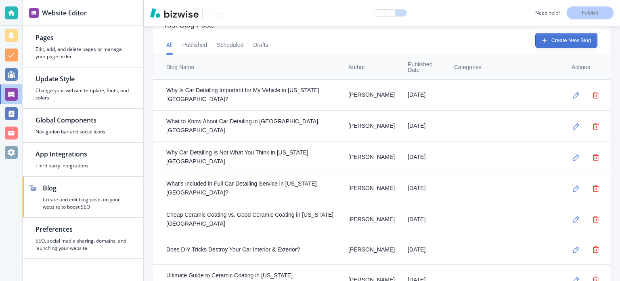
click at [568, 40] on button "Create New Blog" at bounding box center [566, 40] width 62 height 15
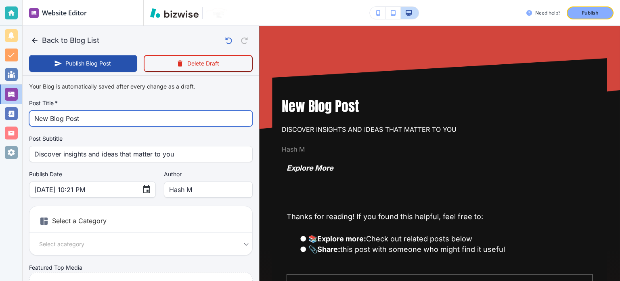
click at [100, 116] on input "New Blog Post" at bounding box center [140, 118] width 213 height 15
paste input "Top Tips for Keeping Your Car’s Interior Spotless"
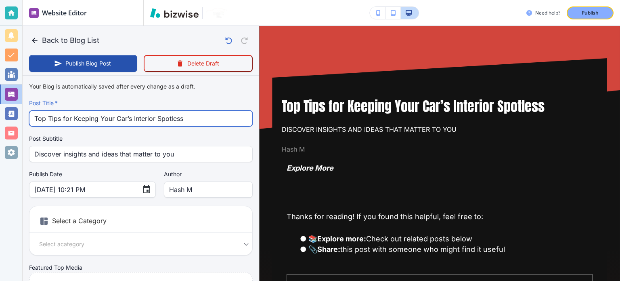
type input "Top Tips for Keeping Your Car’s Interior Spotless"
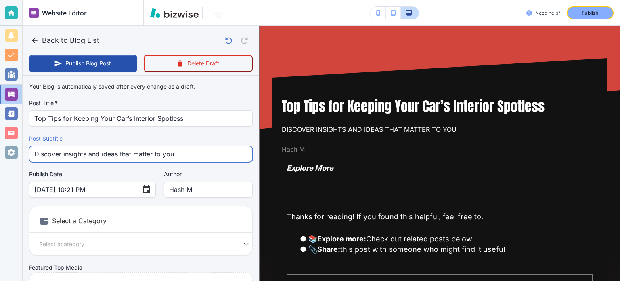
click at [139, 155] on input "Discover insights and ideas that matter to you" at bounding box center [140, 153] width 213 height 15
paste input "Top Tips for Keeping Your Car’s Interior Spotless"
type input "Top Tips for Keeping Your Car’s Interior Spotless"
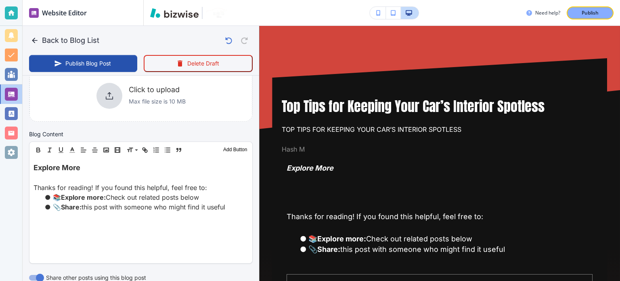
scroll to position [363, 0]
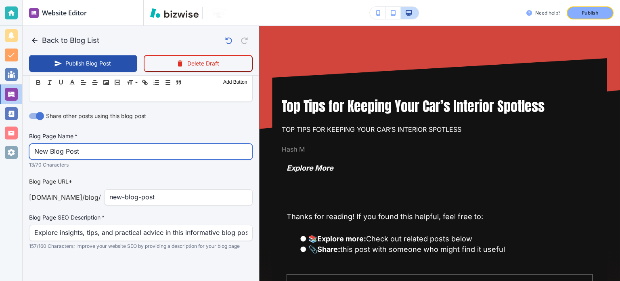
click at [126, 152] on input "New Blog Post" at bounding box center [140, 151] width 213 height 15
paste input "Top Tips for Keeping Your Car’s Interior Spotless"
type input "Top Tips for Keeping Your Car’s Interior Spotless"
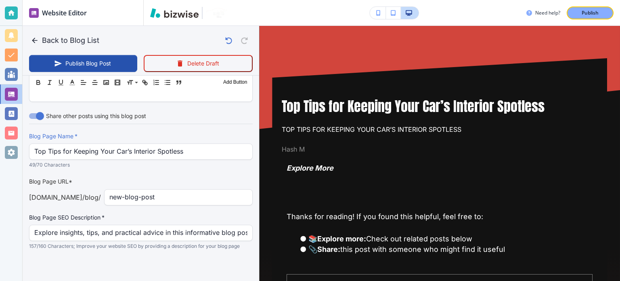
click at [172, 206] on div "Blog Page Name   * Top Tips for Keeping Your Car’s Interior Spotless Blog Page …" at bounding box center [141, 191] width 224 height 118
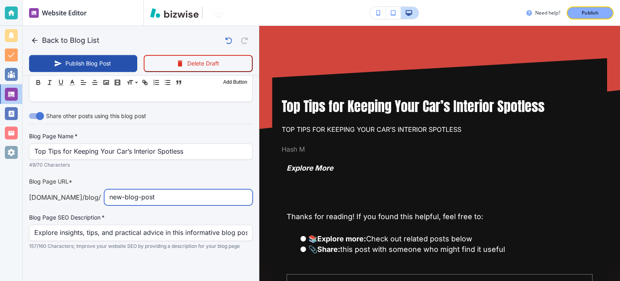
click at [173, 202] on input "new-blog-post" at bounding box center [178, 196] width 138 height 15
paste input "top-tips-for-keeping-your-cars-interior-spotless"
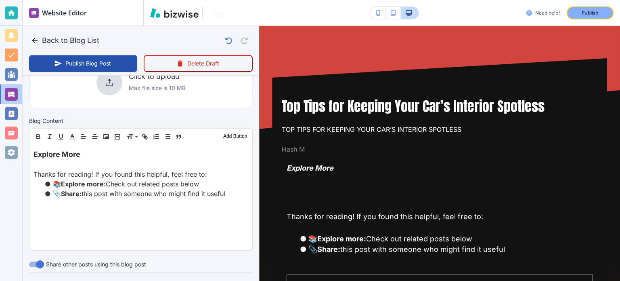
scroll to position [202, 0]
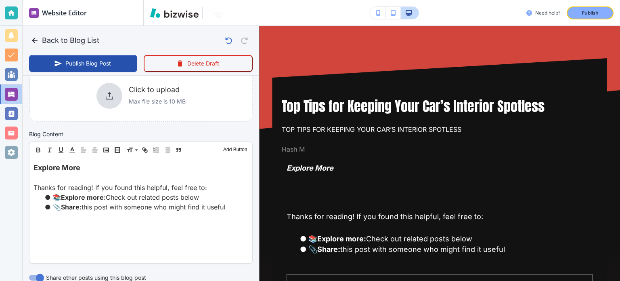
type input "top-tips-for-keeping-your-cars-interior-spotless"
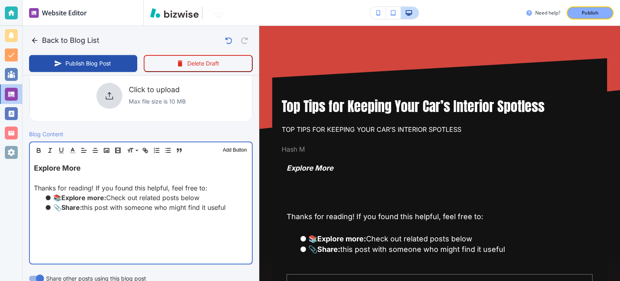
click at [171, 203] on li "📎 Share: this post with someone who might find it useful" at bounding box center [146, 207] width 204 height 10
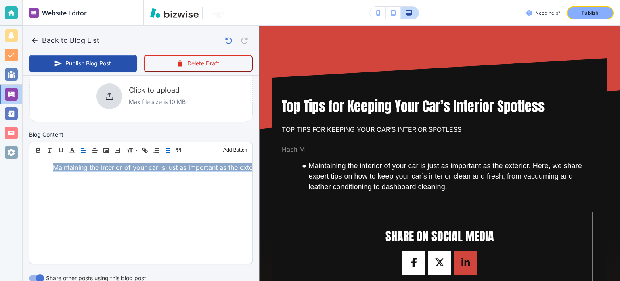
click at [168, 148] on line "button" at bounding box center [168, 148] width 4 height 0
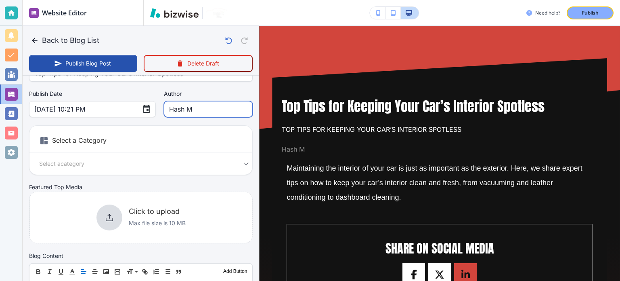
scroll to position [80, 0]
click at [205, 111] on input "Hash M" at bounding box center [208, 108] width 78 height 15
type input "[PERSON_NAME] [PERSON_NAME]"
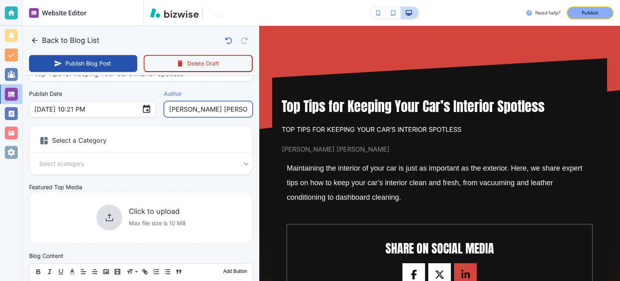
type input "Sep 15, 2025 10:22 PM"
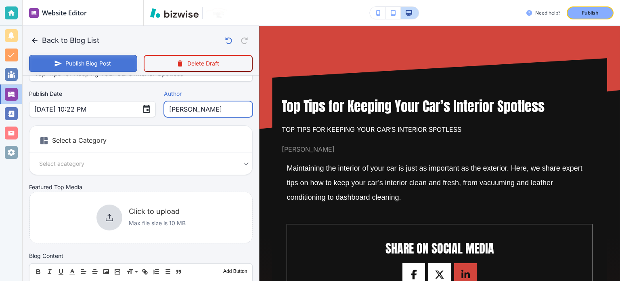
type input "[PERSON_NAME]"
click at [112, 58] on button "Publish Blog Post" at bounding box center [83, 63] width 108 height 17
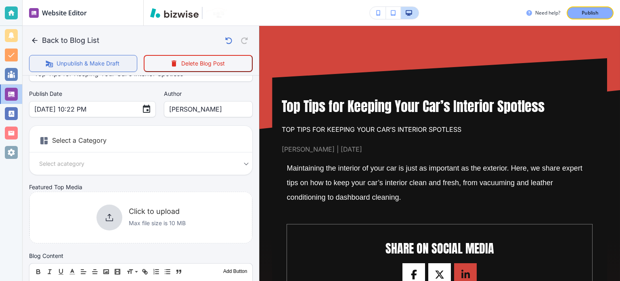
scroll to position [80, 0]
click at [592, 12] on p "Publish" at bounding box center [590, 12] width 17 height 7
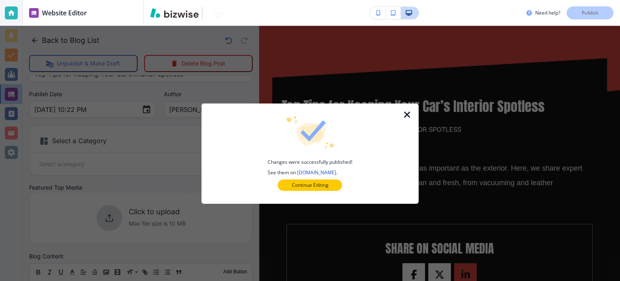
drag, startPoint x: 406, startPoint y: 114, endPoint x: 115, endPoint y: 58, distance: 296.5
click at [401, 115] on div "Changes were successfully published! See them on nuimagedetail.com . Continue E…" at bounding box center [309, 153] width 217 height 100
click at [406, 115] on icon "button" at bounding box center [408, 115] width 10 height 10
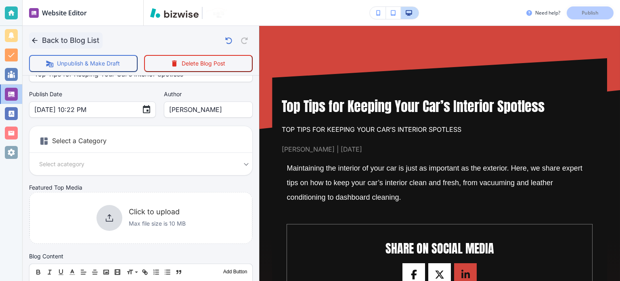
click at [90, 39] on button "Back to Blog List" at bounding box center [65, 40] width 73 height 16
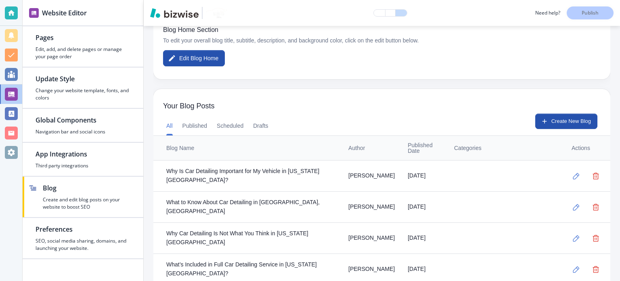
scroll to position [162, 0]
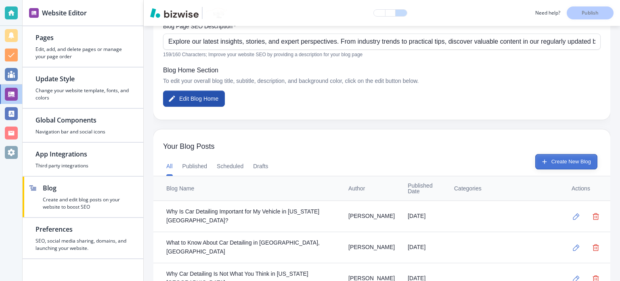
click at [563, 157] on button "Create New Blog" at bounding box center [566, 161] width 62 height 15
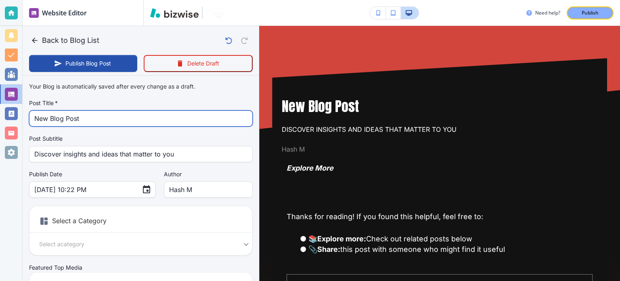
click at [146, 118] on input "New Blog Post" at bounding box center [140, 118] width 213 height 15
paste input "How Ceramic Coating Protects Your Car"
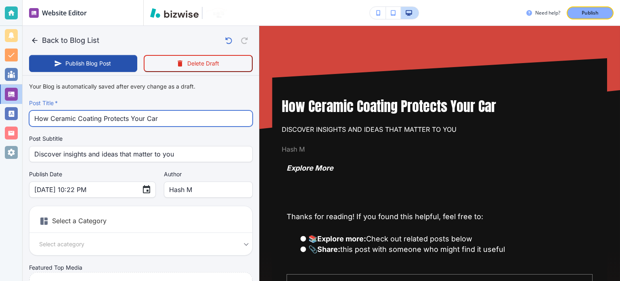
type input "How Ceramic Coating Protects Your Car"
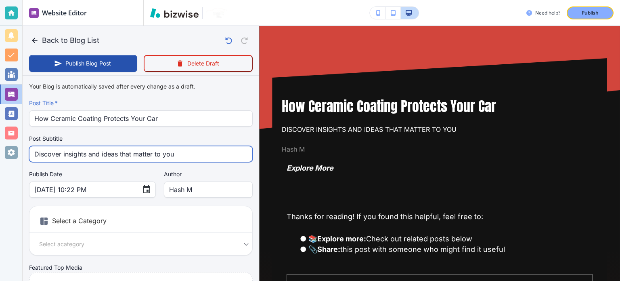
click at [151, 150] on input "Discover insights and ideas that matter to you" at bounding box center [140, 153] width 213 height 15
paste input "How Ceramic Coating Protects Your Car"
type input "How Ceramic Coating Protects Your Car"
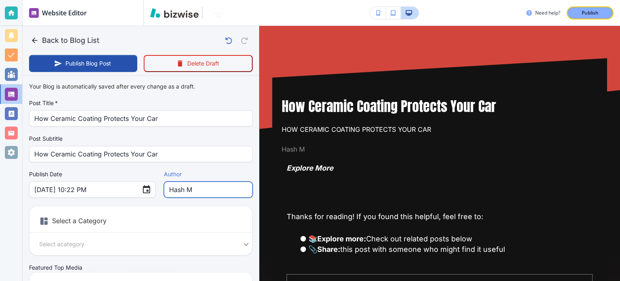
click at [185, 184] on input "Hash M" at bounding box center [208, 189] width 78 height 15
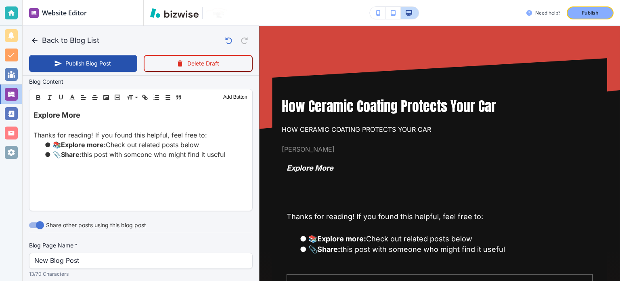
scroll to position [283, 0]
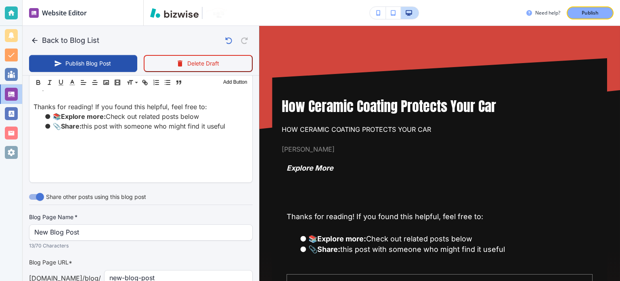
type input "[PERSON_NAME]"
click at [132, 221] on div "Blog Page Name   * New Blog Post Blog Page Name   * 13/70 Characters" at bounding box center [141, 231] width 224 height 37
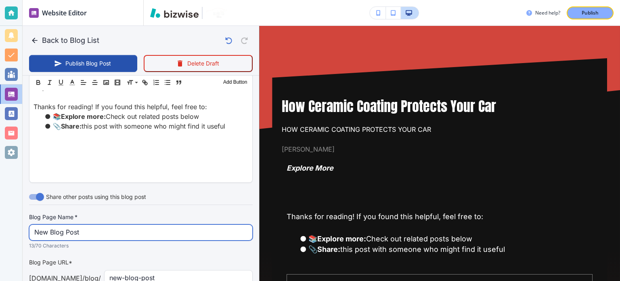
click at [129, 237] on input "New Blog Post" at bounding box center [140, 232] width 213 height 15
paste input "How Ceramic Coating Protects Your Car"
type input "How Ceramic Coating Protects Your Car"
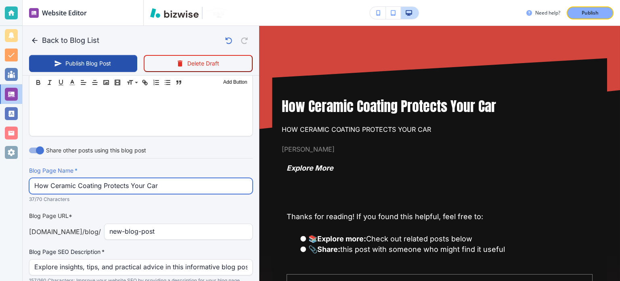
scroll to position [363, 0]
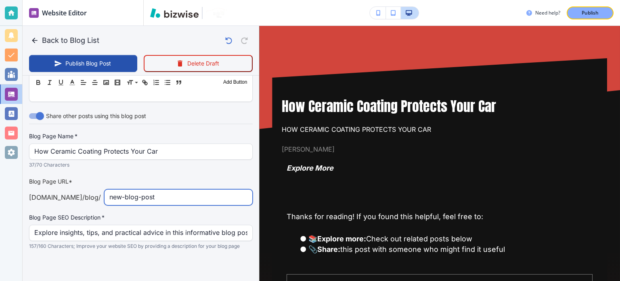
click at [171, 193] on input "new-blog-post" at bounding box center [178, 196] width 138 height 15
paste input "how-ceramic-coating-protects-your-car"
type input "Sep 15, 2025 10:23 PM"
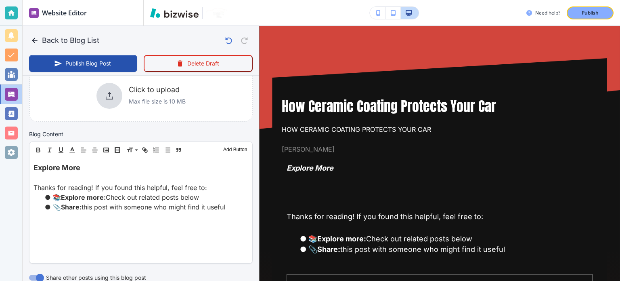
type input "how-ceramic-coating-protects-your-car"
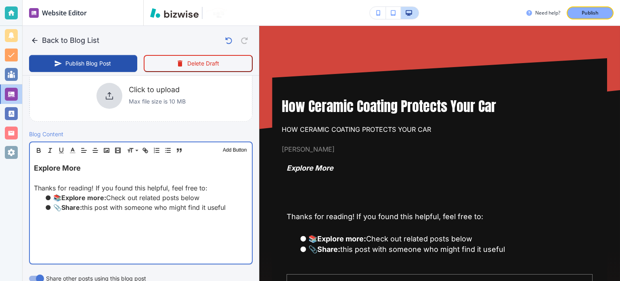
click at [139, 189] on p "Thanks for reading! If you found this helpful, feel free to:" at bounding box center [141, 188] width 214 height 10
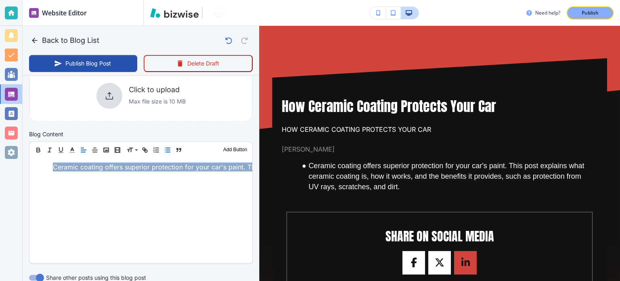
click at [166, 149] on icon "button" at bounding box center [167, 149] width 7 height 7
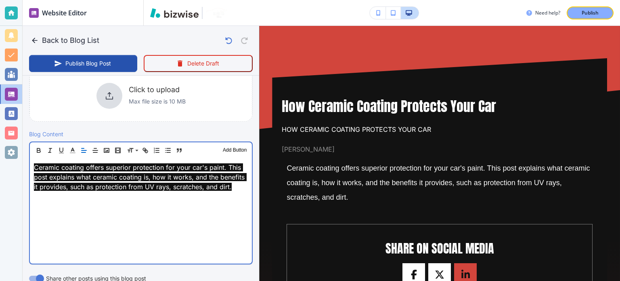
click at [196, 214] on div "Ceramic coating offers superior protection for your car's paint. This post expl…" at bounding box center [141, 210] width 222 height 105
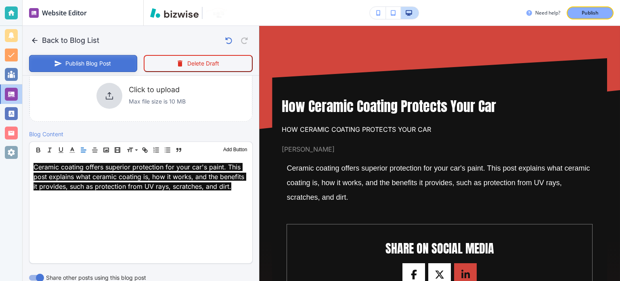
click at [119, 61] on button "Publish Blog Post" at bounding box center [83, 63] width 108 height 17
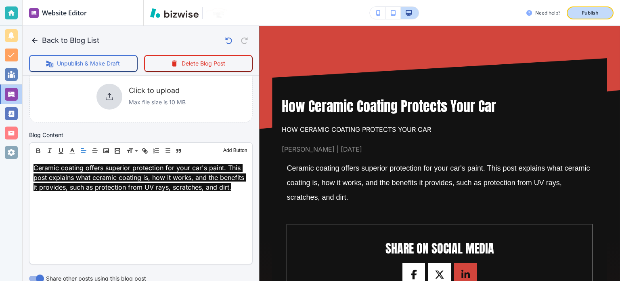
click at [592, 9] on p "Publish" at bounding box center [590, 12] width 17 height 7
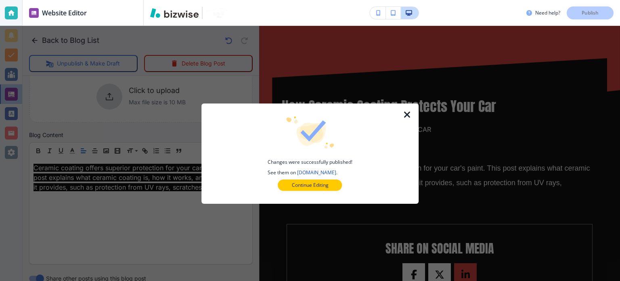
click at [406, 119] on icon "button" at bounding box center [408, 115] width 10 height 10
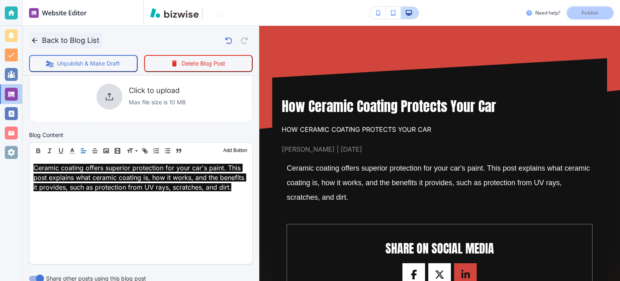
click at [46, 38] on button "Back to Blog List" at bounding box center [65, 40] width 73 height 16
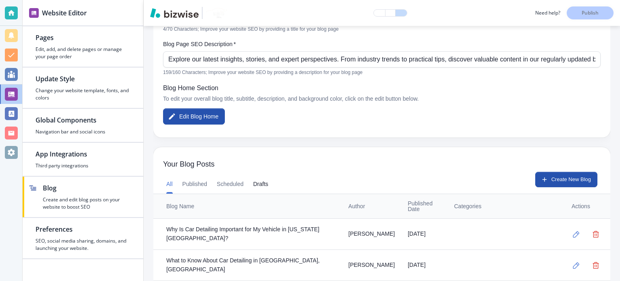
scroll to position [202, 0]
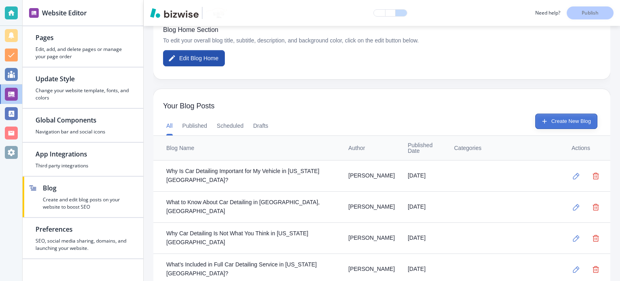
click at [546, 123] on button "Create New Blog" at bounding box center [566, 120] width 62 height 15
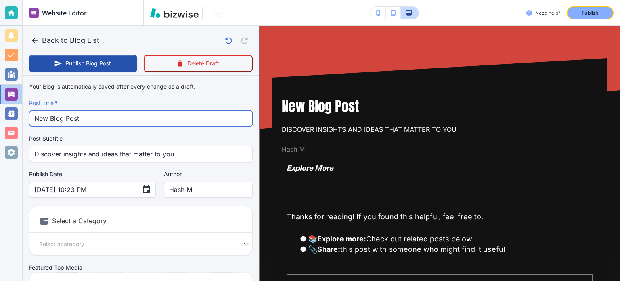
click at [137, 117] on input "New Blog Post" at bounding box center [140, 118] width 213 height 15
paste input "A Step-by-Step Guide to the Car Detailing Process"
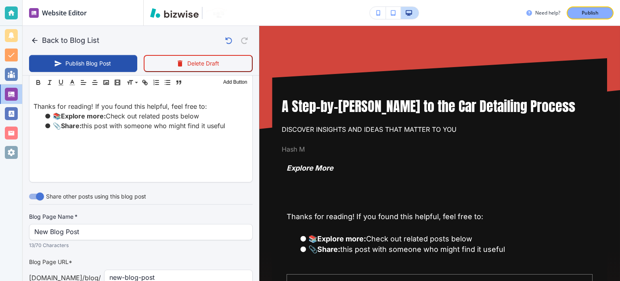
scroll to position [283, 0]
type input "A Step-by-Step Guide to the Car Detailing Process"
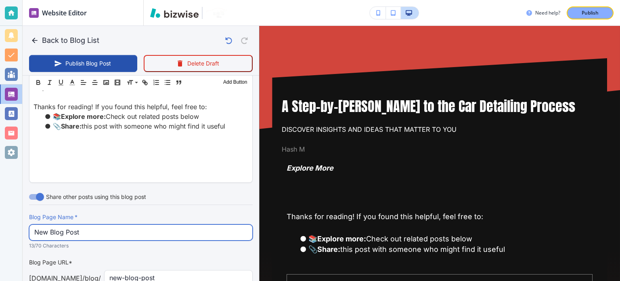
click at [124, 225] on input "New Blog Post" at bounding box center [140, 232] width 213 height 15
paste input "A Step-by-Step Guide to the Car Detailing Process"
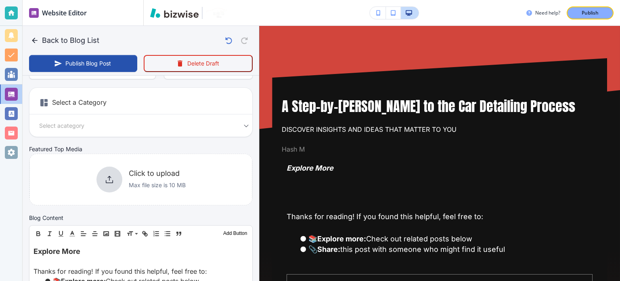
scroll to position [40, 0]
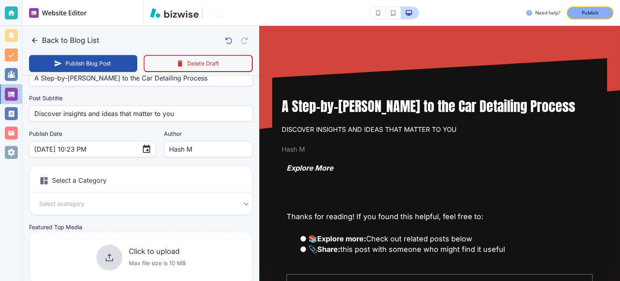
type input "A Step-by-Step Guide to the Car Detailing Process"
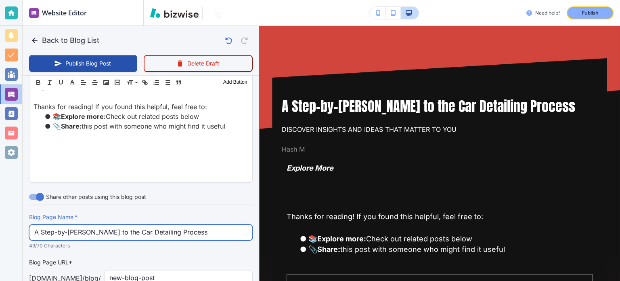
scroll to position [363, 0]
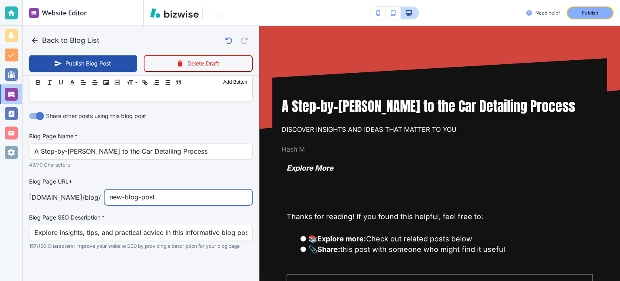
click at [176, 201] on input "new-blog-post" at bounding box center [178, 196] width 138 height 15
paste input "a-step-by-step-guide-to-the-car-detailing-process"
type input "Sep 15, 2025 10:24 PM"
type input "a-step-by-step-guide-to-the-car-detailing-process"
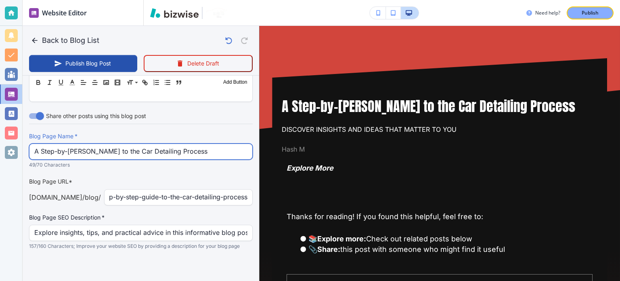
scroll to position [0, 0]
click at [166, 157] on input "A Step-by-Step Guide to the Car Detailing Process" at bounding box center [140, 151] width 213 height 15
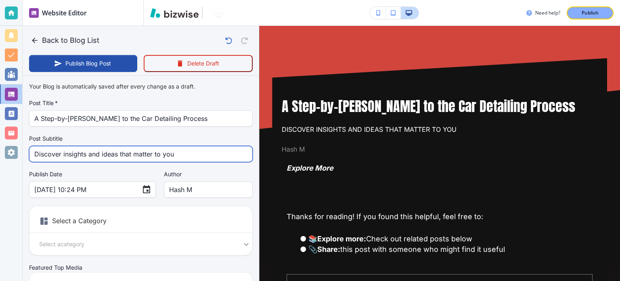
click at [168, 149] on input "Discover insights and ideas that matter to you" at bounding box center [140, 153] width 213 height 15
paste input "A Step-by-Step Guide to the Car Detailing Process"
type input "A Step-by-Step Guide to the Car Detailing Process"
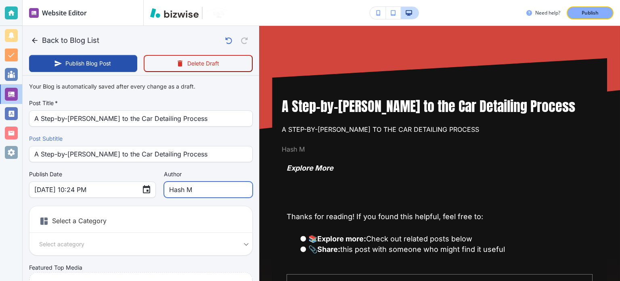
click at [181, 186] on input "Hash M" at bounding box center [208, 189] width 78 height 15
click at [175, 189] on input "Chris hall" at bounding box center [208, 189] width 78 height 15
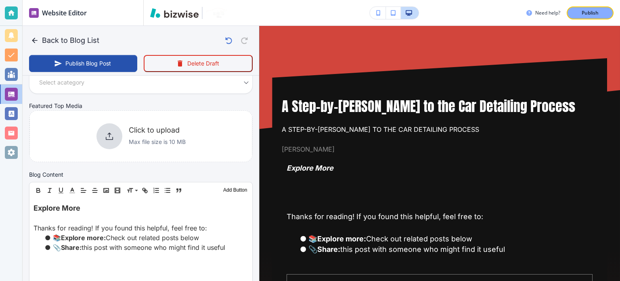
type input "[PERSON_NAME]"
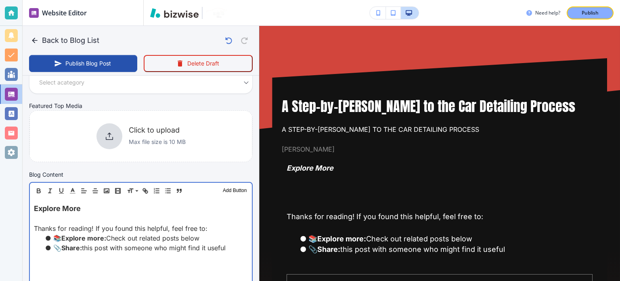
click at [140, 260] on div "Explore More Thanks for reading! If you found this helpful, feel free to: 📚 Exp…" at bounding box center [141, 251] width 222 height 105
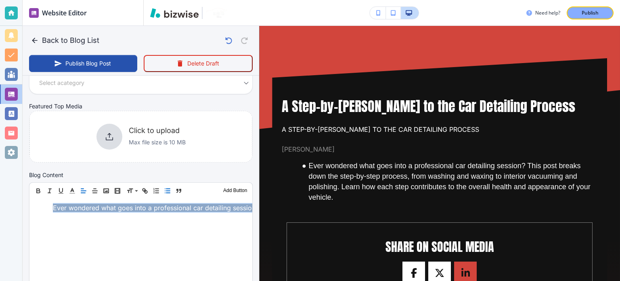
click at [163, 191] on button "button" at bounding box center [167, 191] width 11 height 10
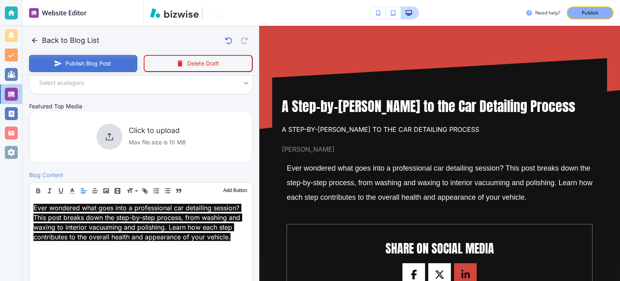
click at [69, 61] on button "Publish Blog Post" at bounding box center [83, 63] width 108 height 17
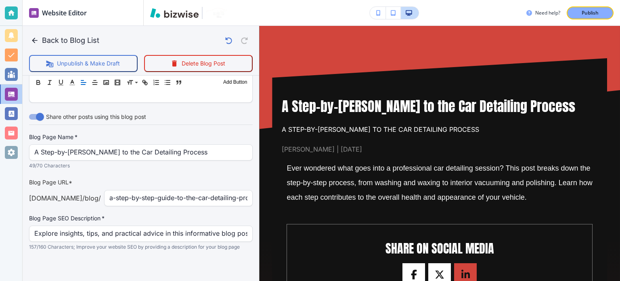
scroll to position [363, 0]
click at [585, 11] on p "Publish" at bounding box center [590, 12] width 17 height 7
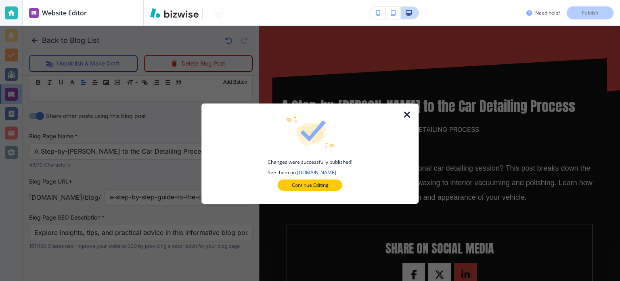
click at [406, 110] on icon "button" at bounding box center [408, 115] width 10 height 10
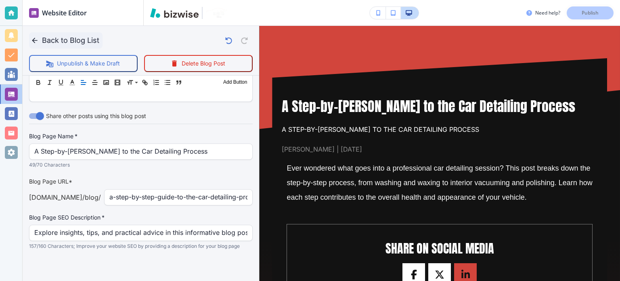
drag, startPoint x: 80, startPoint y: 44, endPoint x: 98, endPoint y: 2, distance: 45.4
click at [80, 42] on button "Back to Blog List" at bounding box center [65, 40] width 73 height 16
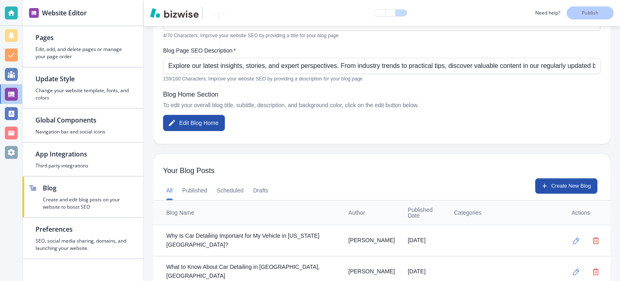
scroll to position [202, 0]
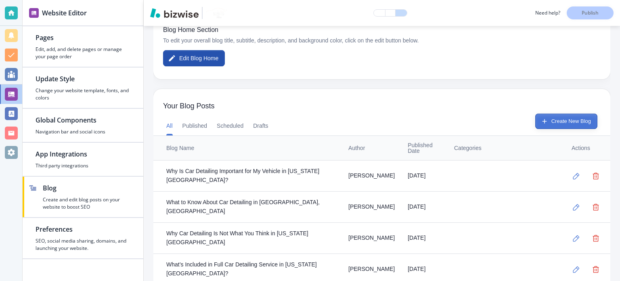
click at [555, 118] on button "Create New Blog" at bounding box center [566, 120] width 62 height 15
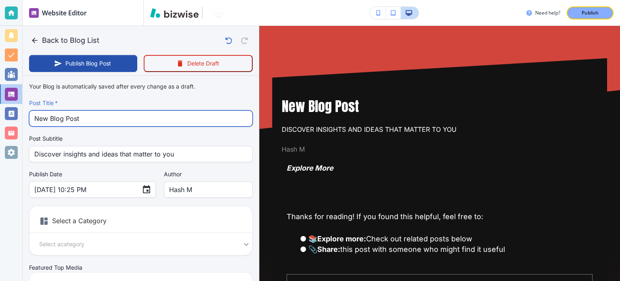
click at [134, 115] on input "New Blog Post" at bounding box center [140, 118] width 213 height 15
paste input "Why Regular Car Detailing is Essential for Your Vehicle"
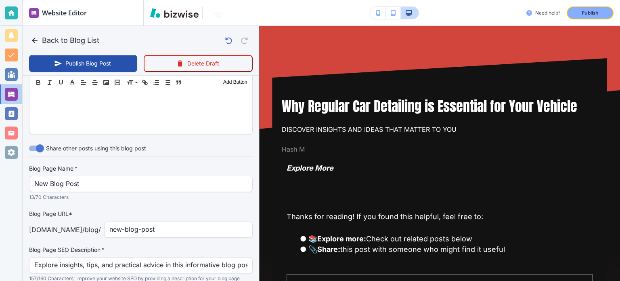
scroll to position [363, 0]
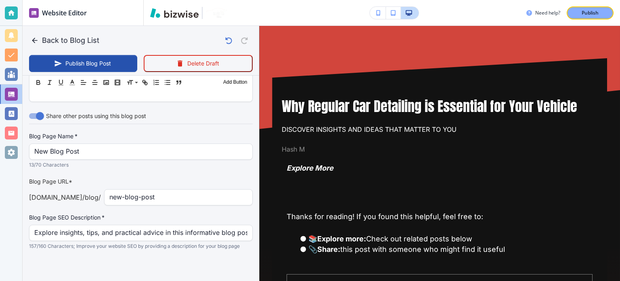
type input "Why Regular Car Detailing is Essential for Your Vehicle"
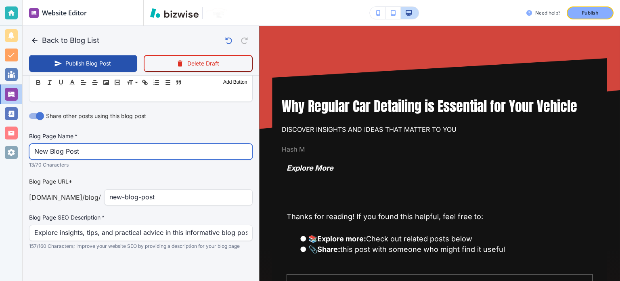
click at [116, 153] on input "New Blog Post" at bounding box center [140, 151] width 213 height 15
paste input "Why Regular Car Detailing is Essential for Your Vehicle"
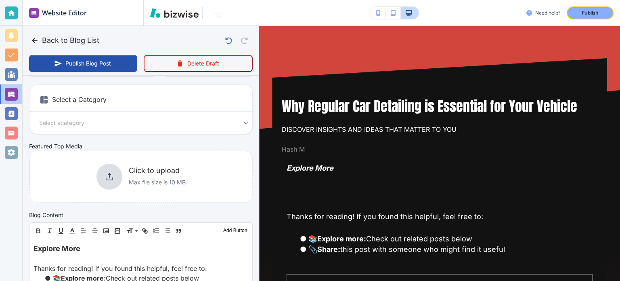
scroll to position [0, 0]
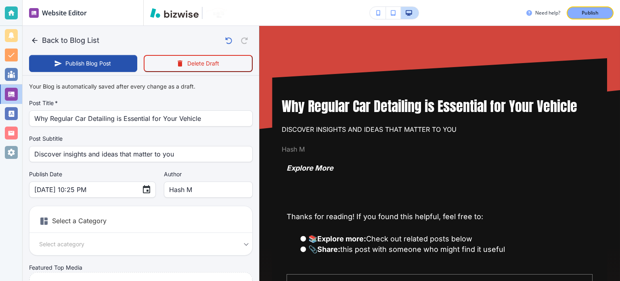
type input "Why Regular Car Detailing is Essential for Your Vehicle"
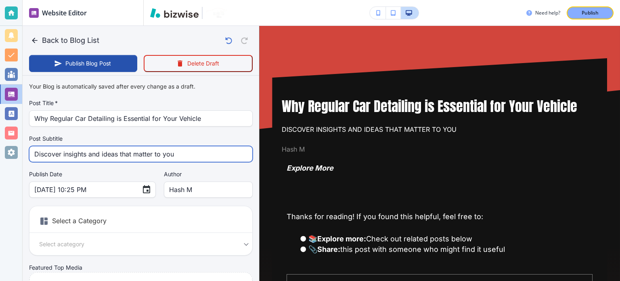
click at [115, 154] on input "Discover insights and ideas that matter to you" at bounding box center [140, 153] width 213 height 15
paste input "Why Regular Car Detailing is Essential for Your Vehicle"
type input "Why Regular Car Detailing is Essential for Your Vehicle"
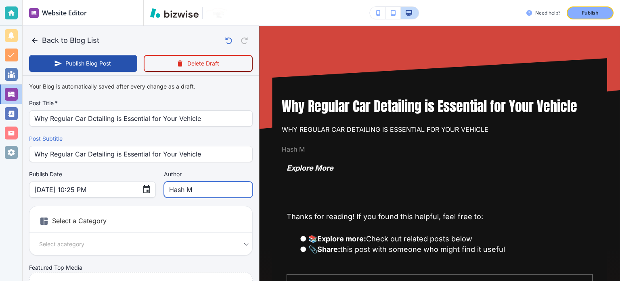
click at [169, 182] on input "Hash M" at bounding box center [208, 189] width 78 height 15
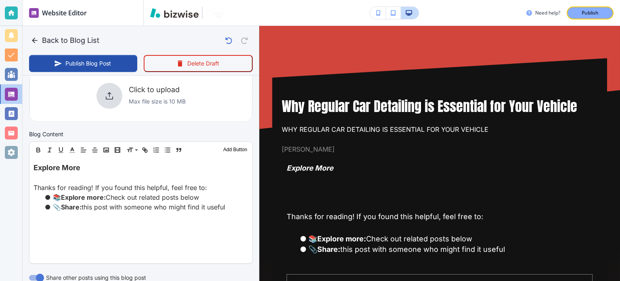
type input "[PERSON_NAME]"
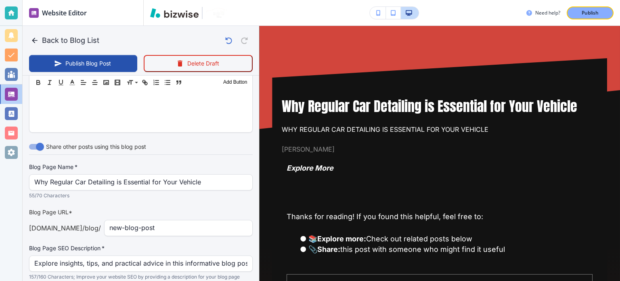
scroll to position [363, 0]
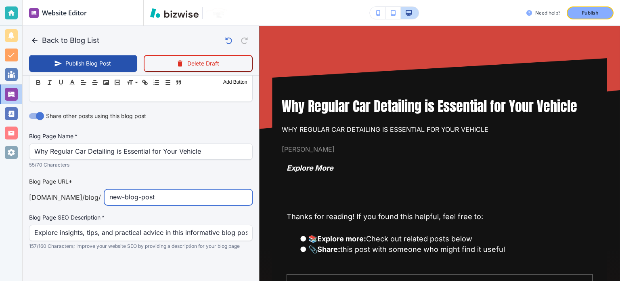
click at [178, 197] on input "new-blog-post" at bounding box center [178, 196] width 138 height 15
paste input "why-regular-car-detailing-is-essential-for-your-vehicle"
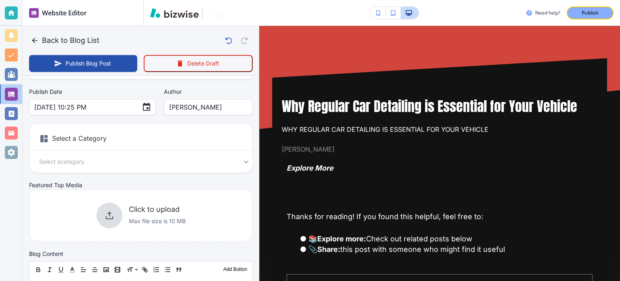
scroll to position [121, 0]
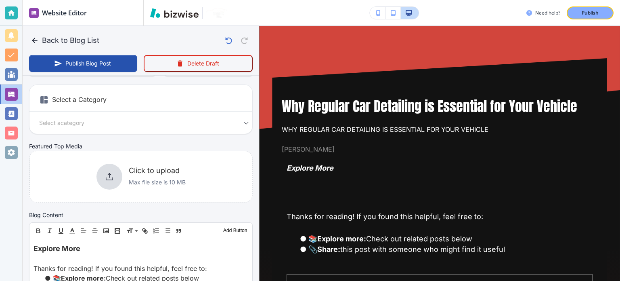
type input "why-regular-car-detailing-is-essential-for-your-vehicle"
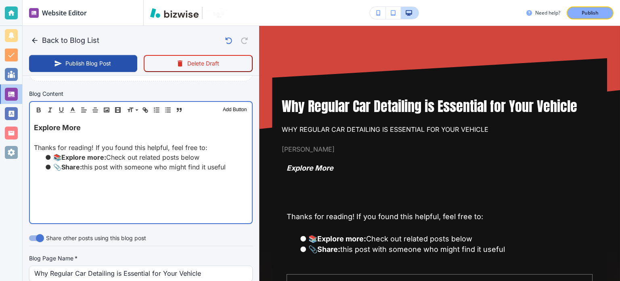
click at [124, 179] on div "Explore More Thanks for reading! If you found this helpful, feel free to: 📚 Exp…" at bounding box center [141, 170] width 222 height 105
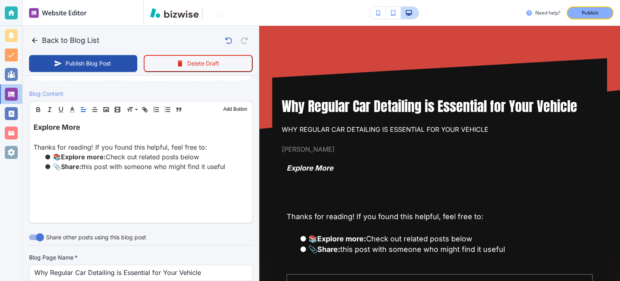
paste div
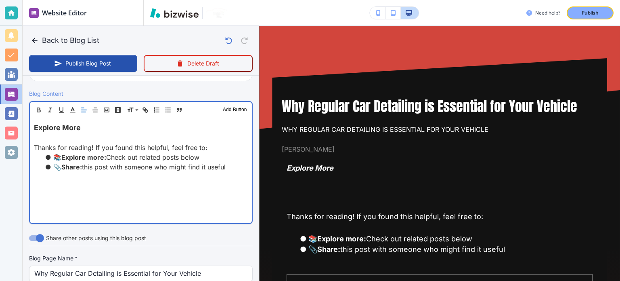
scroll to position [242, 0]
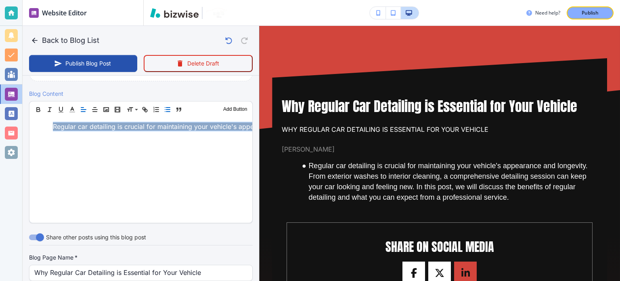
click at [166, 105] on button "button" at bounding box center [167, 110] width 11 height 10
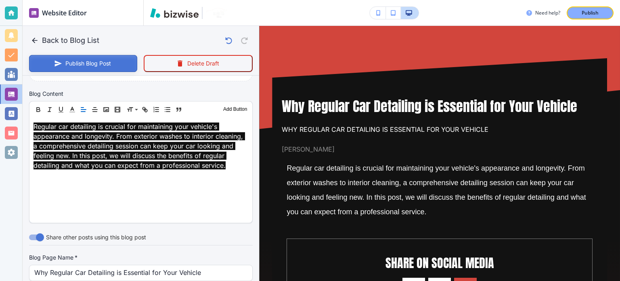
scroll to position [242, 0]
click at [83, 61] on button "Publish Blog Post" at bounding box center [83, 63] width 108 height 17
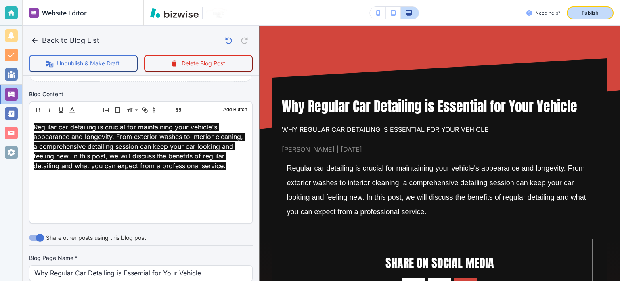
click at [586, 14] on p "Publish" at bounding box center [590, 12] width 17 height 7
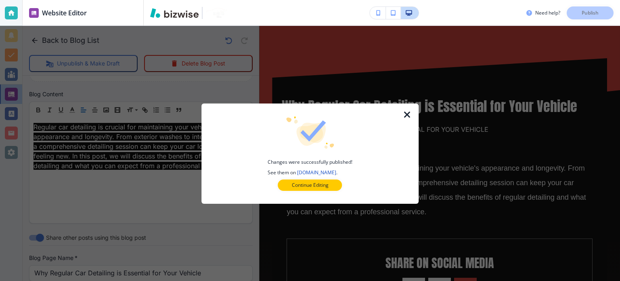
click at [412, 113] on icon "button" at bounding box center [408, 115] width 10 height 10
